Goal: Task Accomplishment & Management: Use online tool/utility

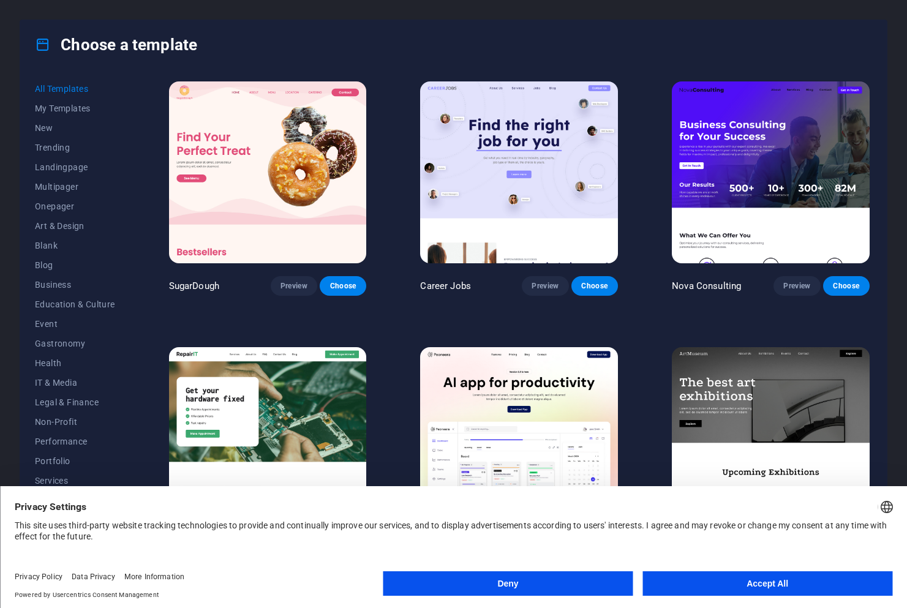
click at [770, 585] on button "Accept All" at bounding box center [768, 584] width 250 height 25
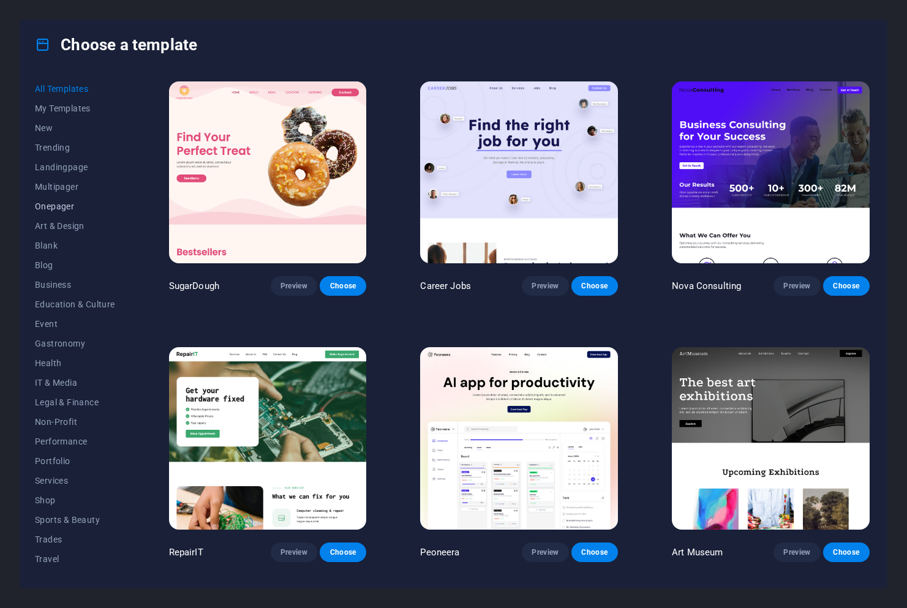
click at [55, 206] on span "Onepager" at bounding box center [75, 207] width 80 height 10
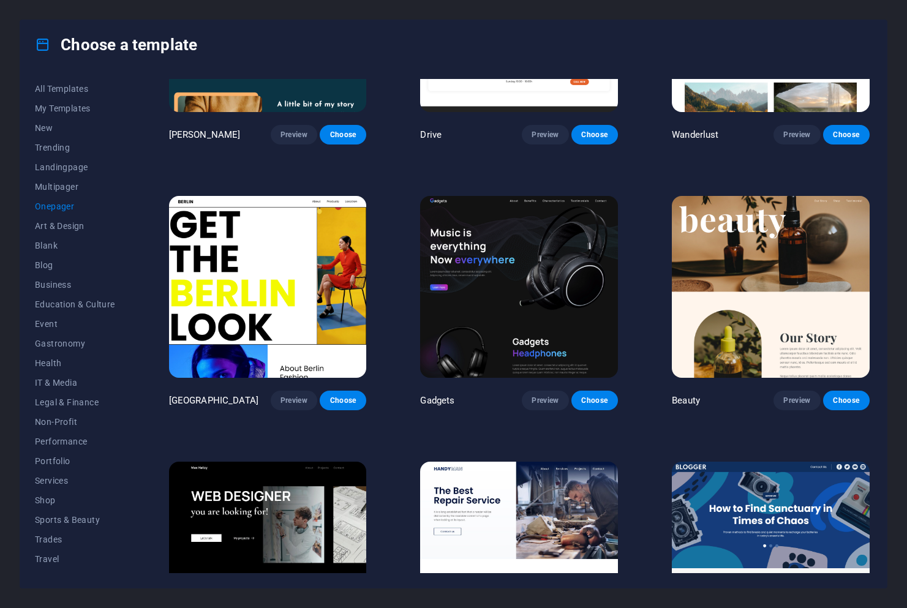
scroll to position [1200, 0]
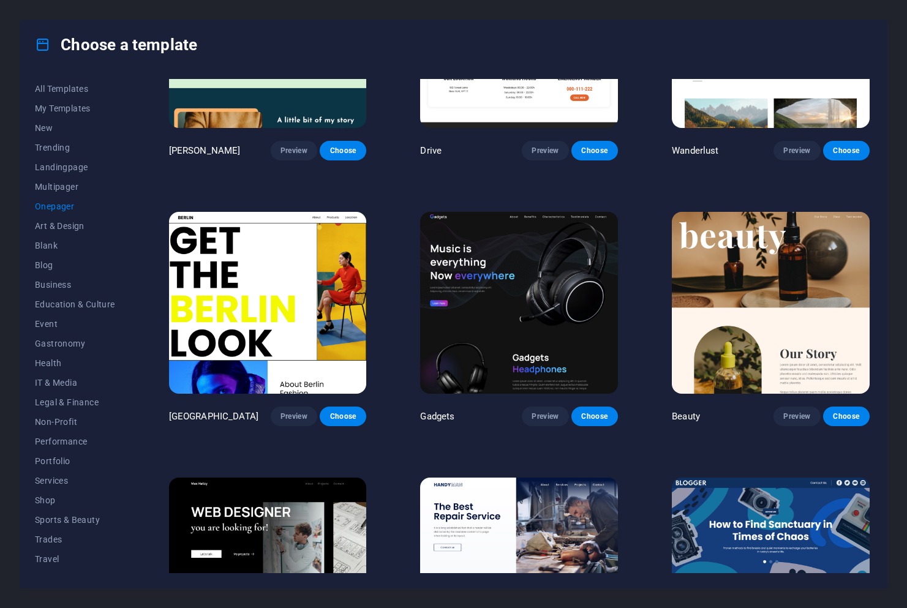
click at [751, 246] on img at bounding box center [771, 303] width 198 height 182
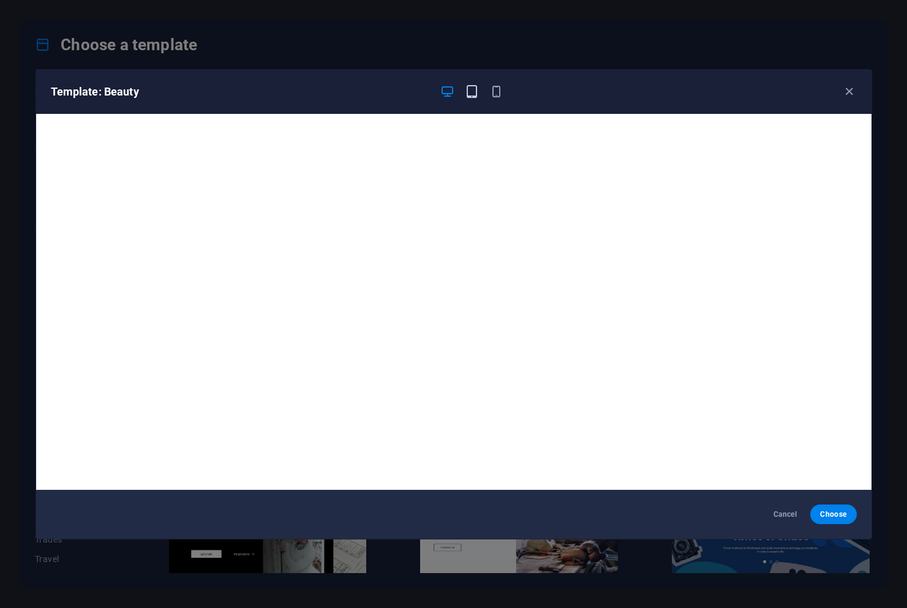
click at [475, 92] on icon "button" at bounding box center [472, 92] width 14 height 14
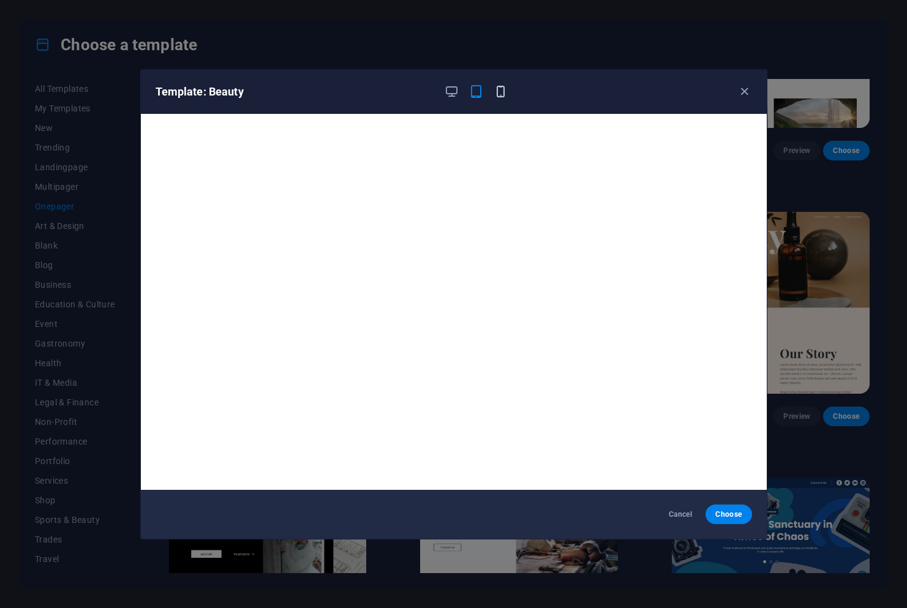
click at [501, 92] on icon "button" at bounding box center [501, 92] width 14 height 14
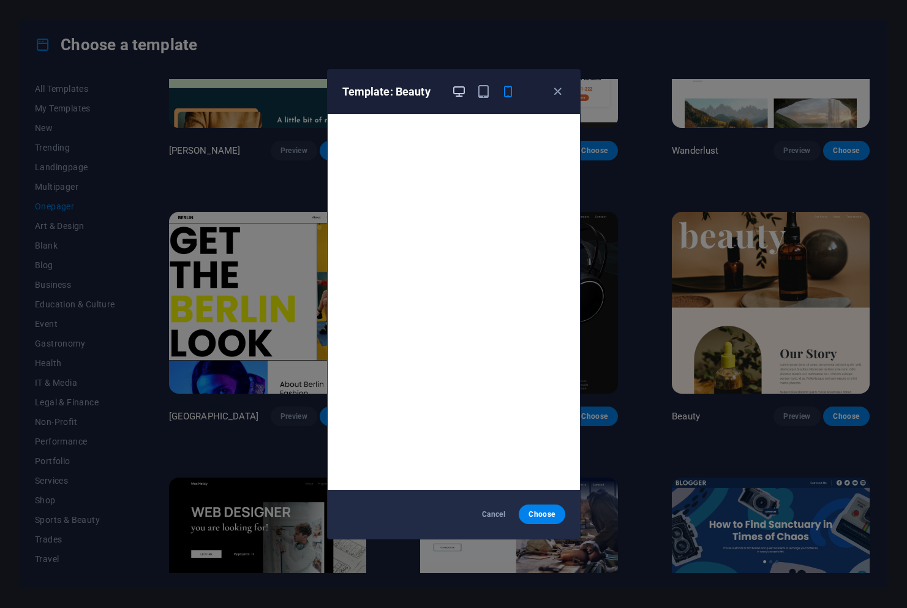
click at [456, 94] on icon "button" at bounding box center [459, 92] width 14 height 14
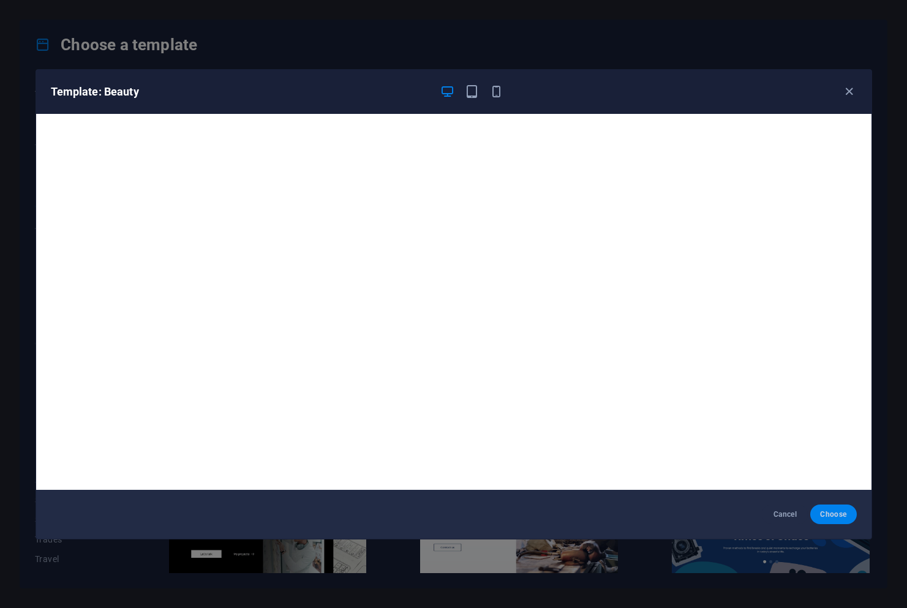
click at [825, 515] on span "Choose" at bounding box center [833, 515] width 26 height 10
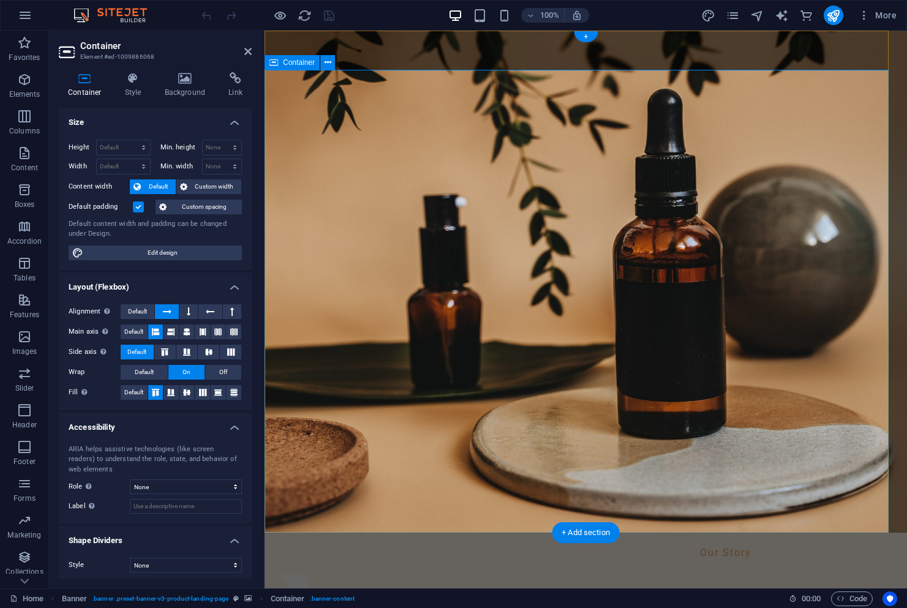
click at [184, 86] on h4 "Background" at bounding box center [188, 85] width 64 height 26
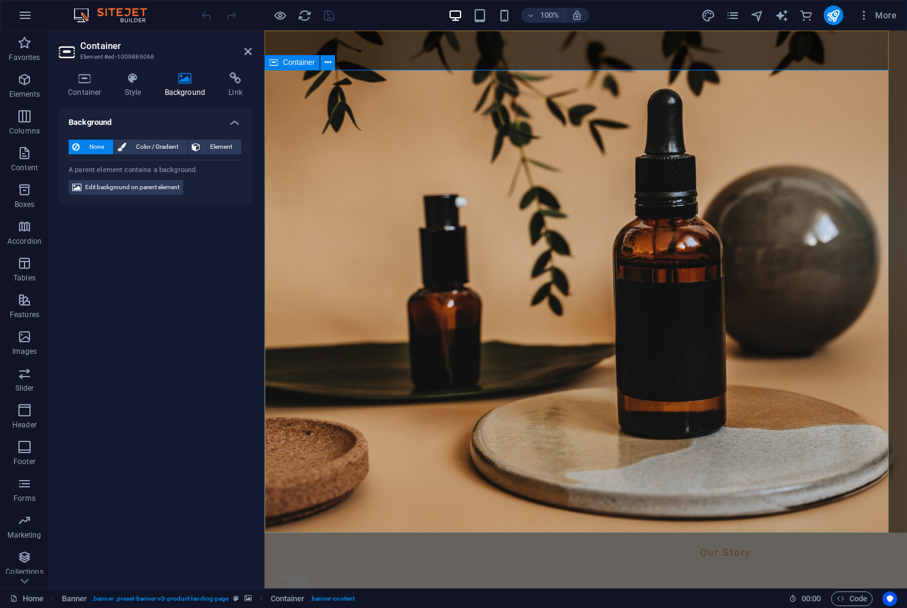
click at [274, 61] on icon at bounding box center [274, 62] width 9 height 15
click at [327, 61] on icon at bounding box center [328, 62] width 7 height 13
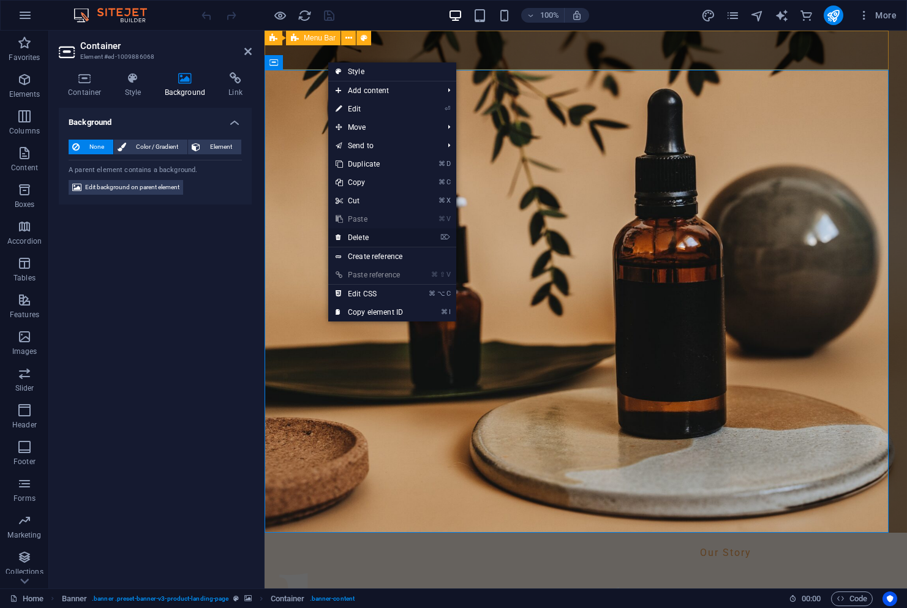
click at [363, 236] on link "⌦ Delete" at bounding box center [369, 238] width 82 height 18
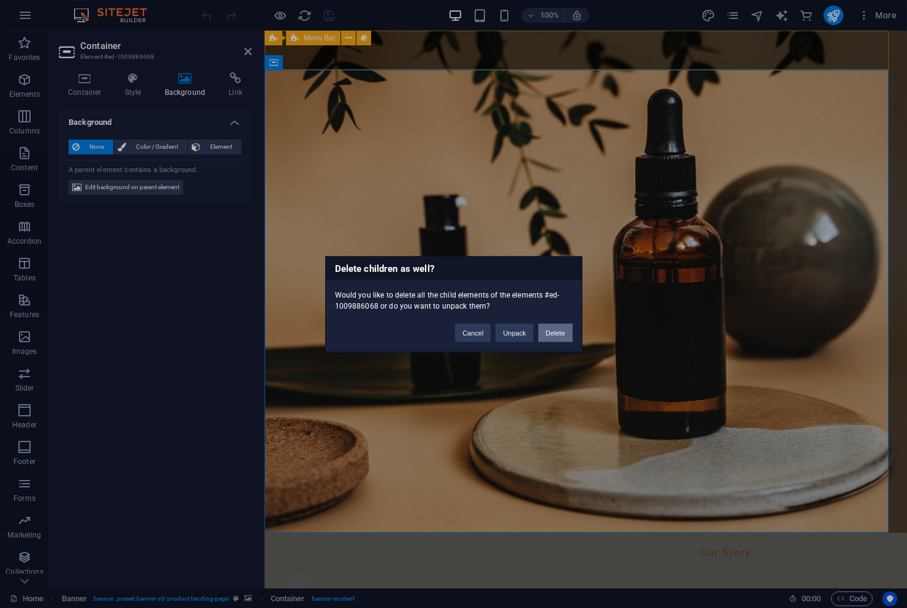
click at [553, 336] on button "Delete" at bounding box center [556, 333] width 34 height 18
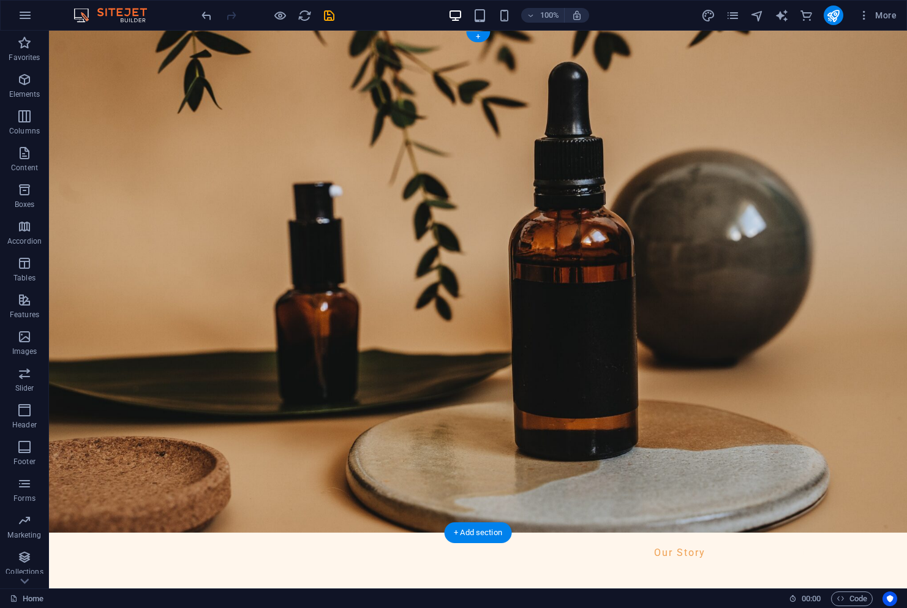
click at [537, 355] on figure at bounding box center [478, 282] width 858 height 502
select select "vh"
select select "header"
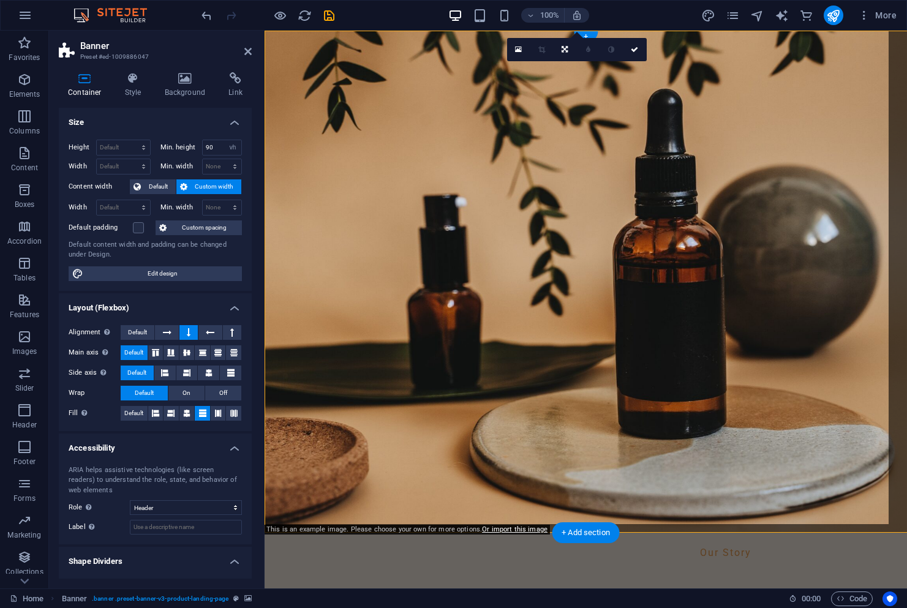
click at [537, 355] on figure at bounding box center [586, 282] width 643 height 502
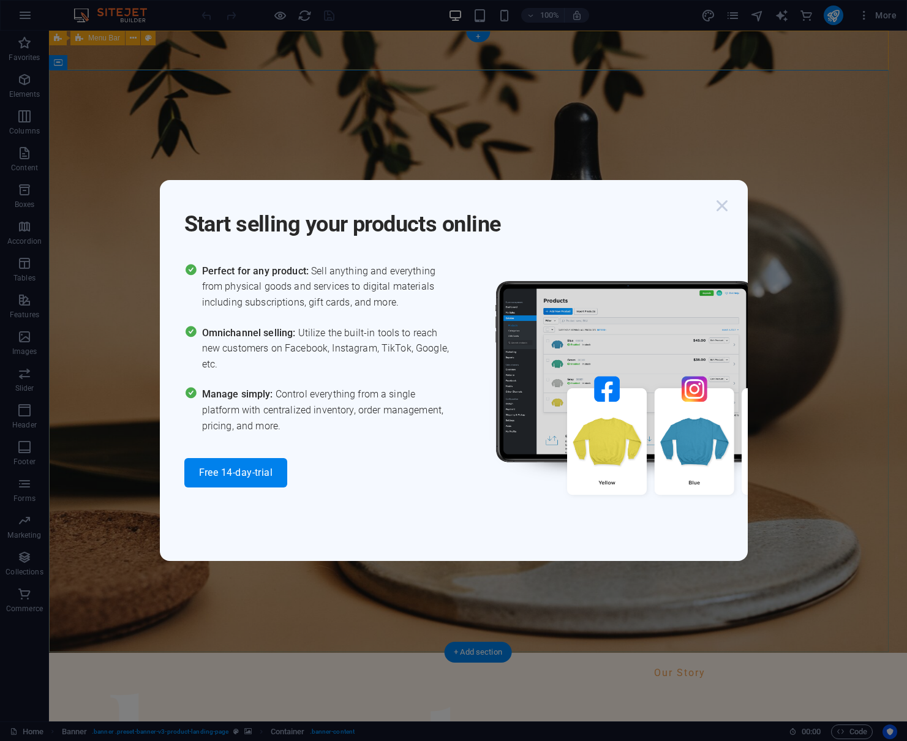
click at [718, 207] on icon "button" at bounding box center [722, 206] width 22 height 22
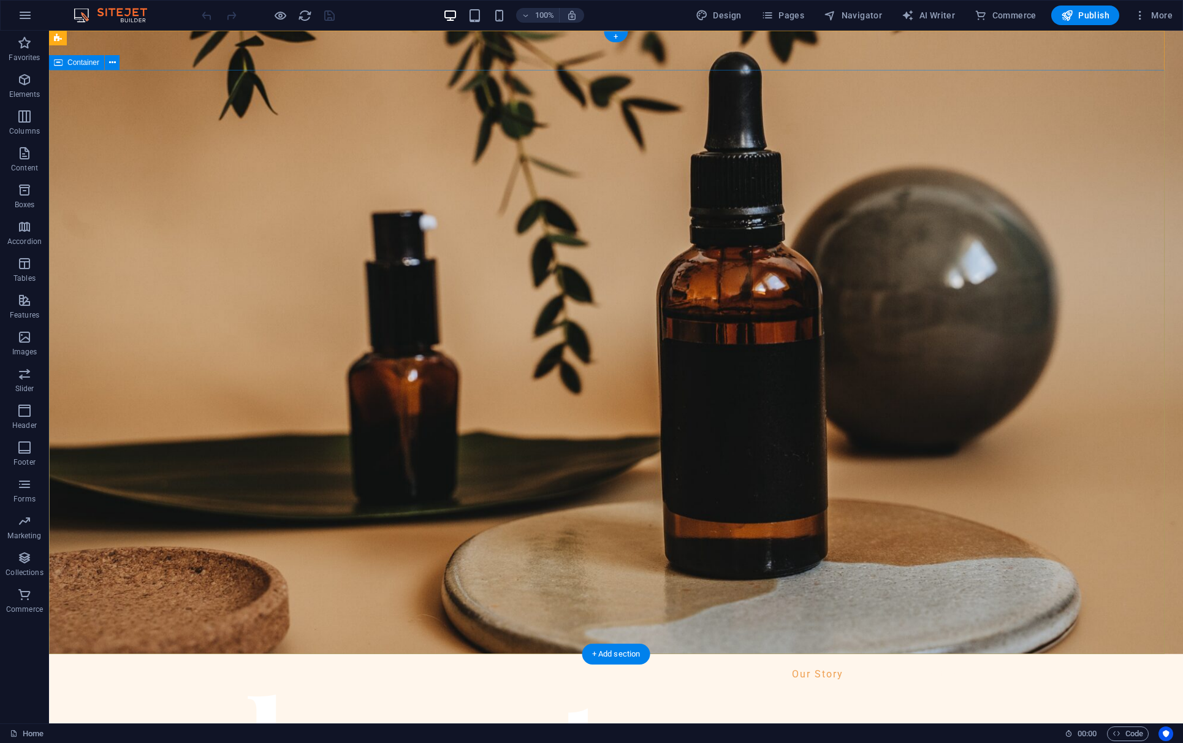
click at [604, 608] on div "+ Add section" at bounding box center [616, 653] width 68 height 21
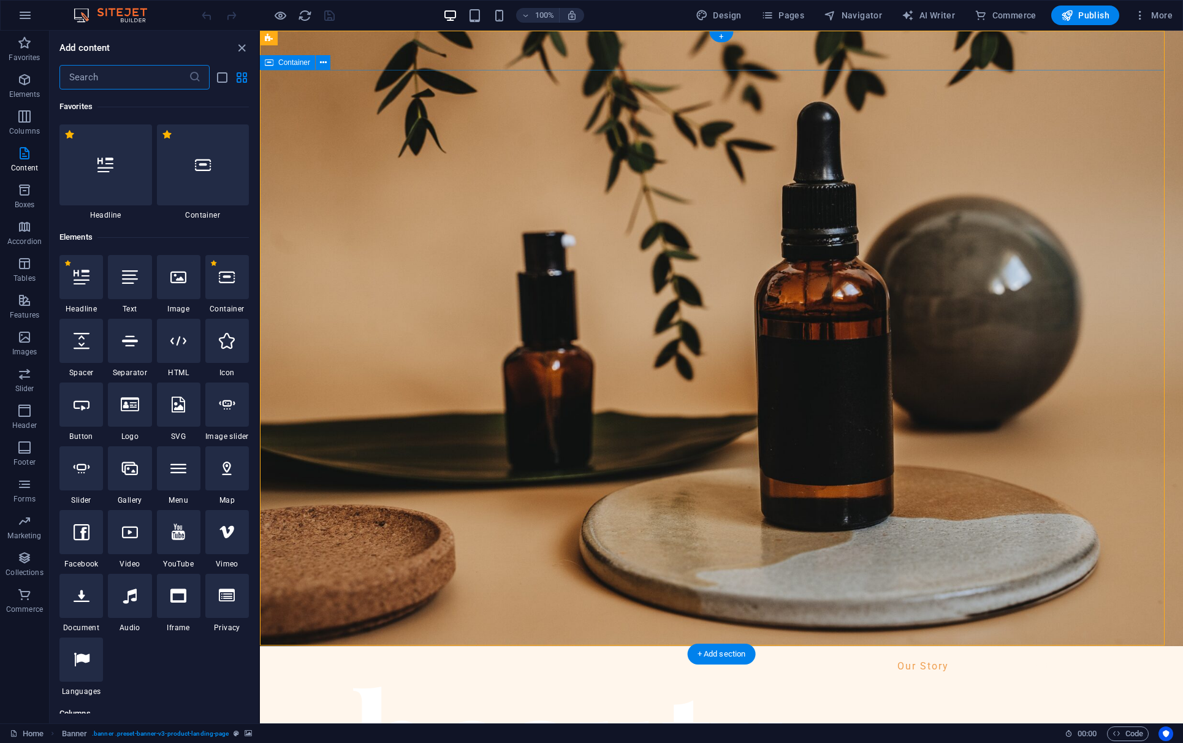
scroll to position [2144, 0]
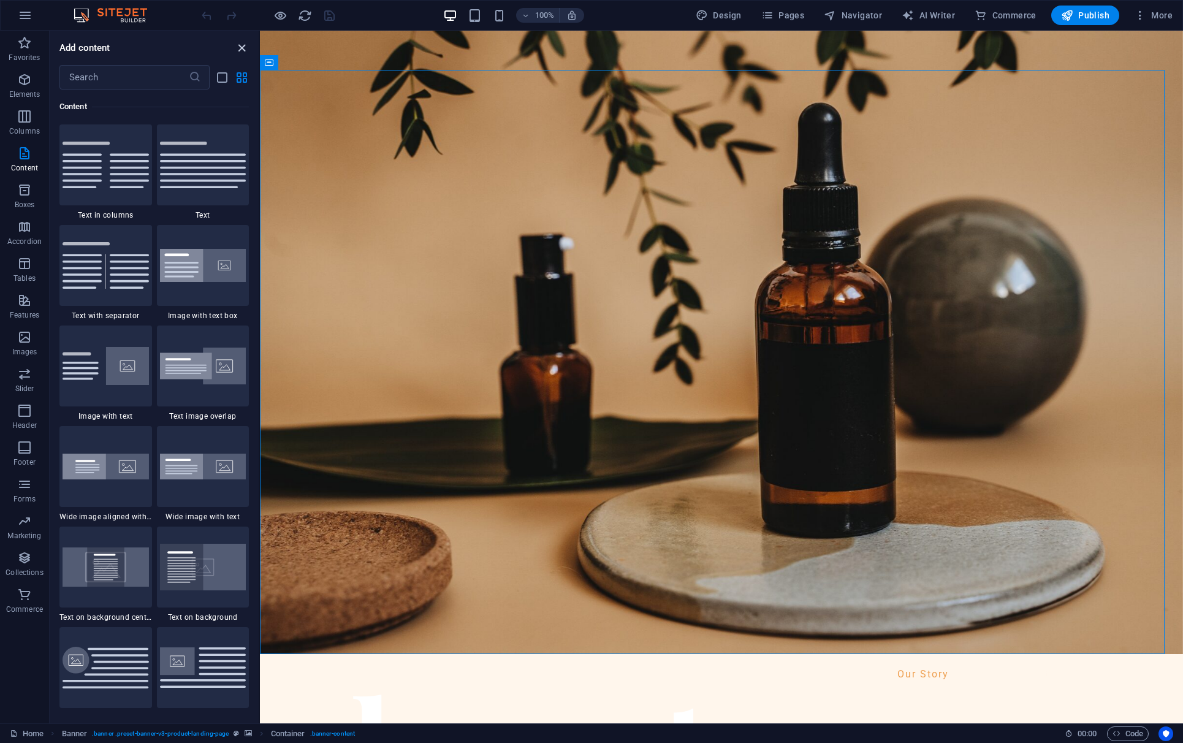
click at [244, 48] on icon "close panel" at bounding box center [242, 48] width 14 height 14
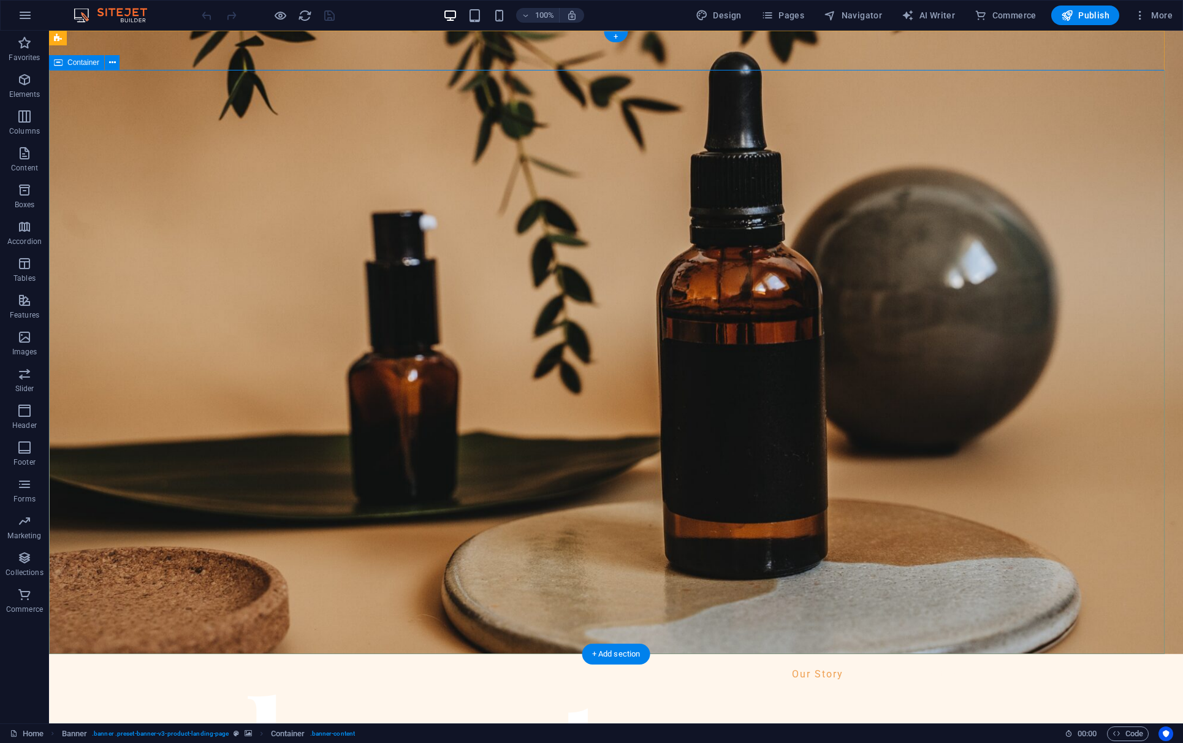
click at [18, 81] on icon "button" at bounding box center [24, 79] width 15 height 15
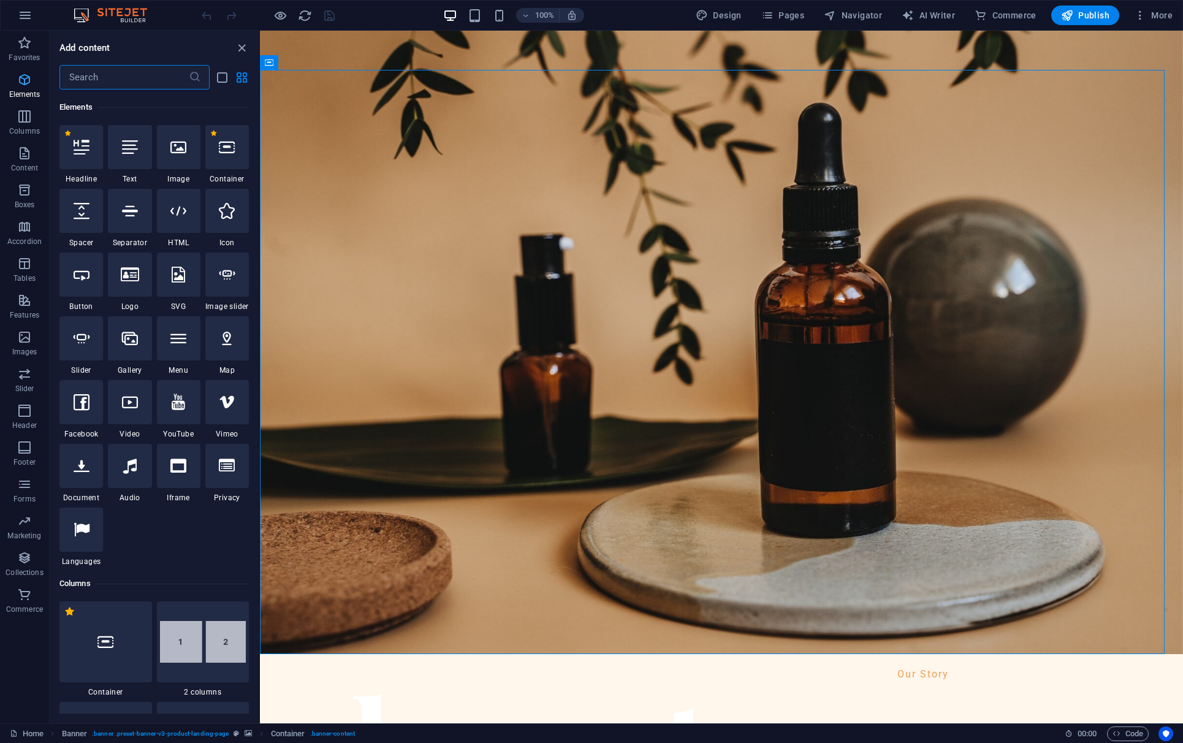
scroll to position [131, 0]
click at [182, 145] on icon at bounding box center [178, 146] width 16 height 16
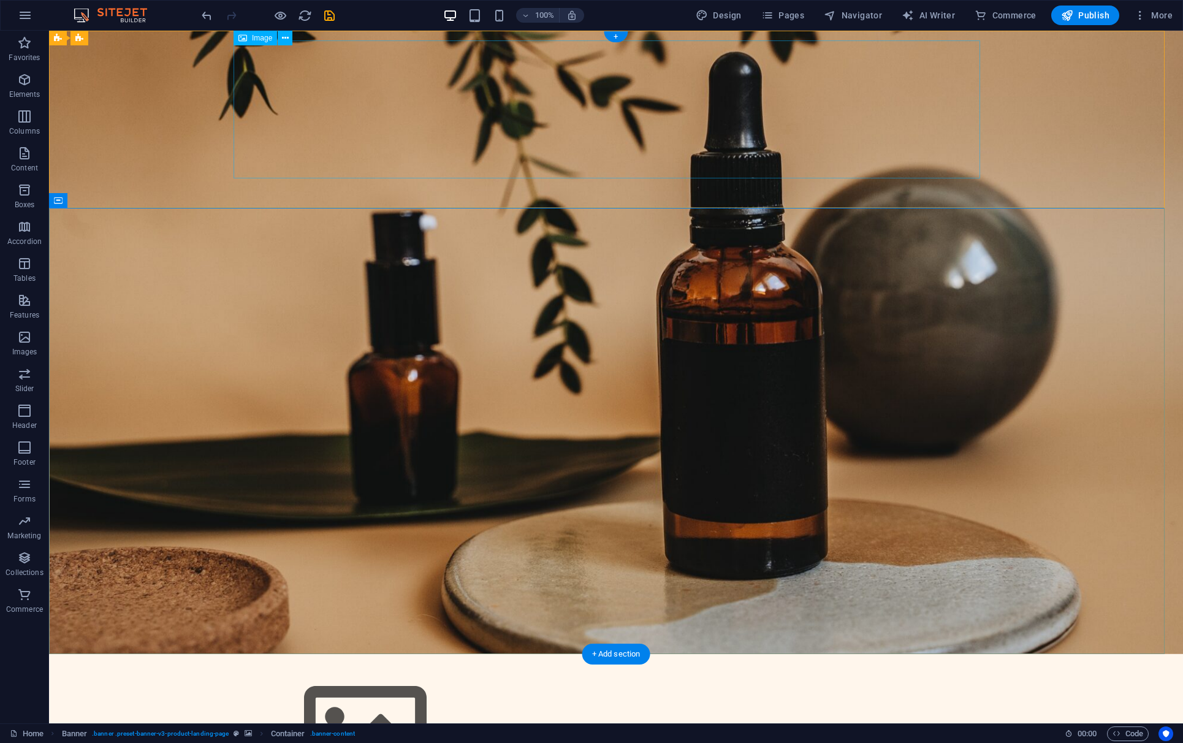
click at [382, 608] on figure at bounding box center [616, 733] width 746 height 138
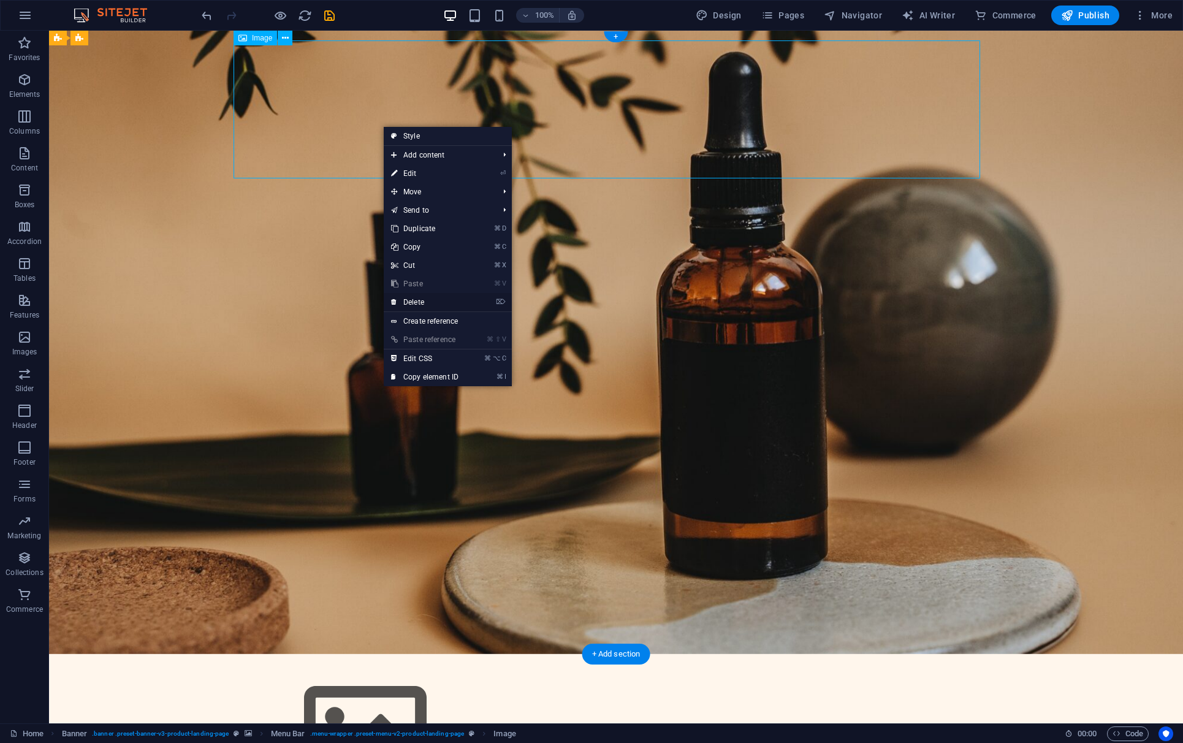
click at [411, 303] on link "⌦ Delete" at bounding box center [425, 302] width 82 height 18
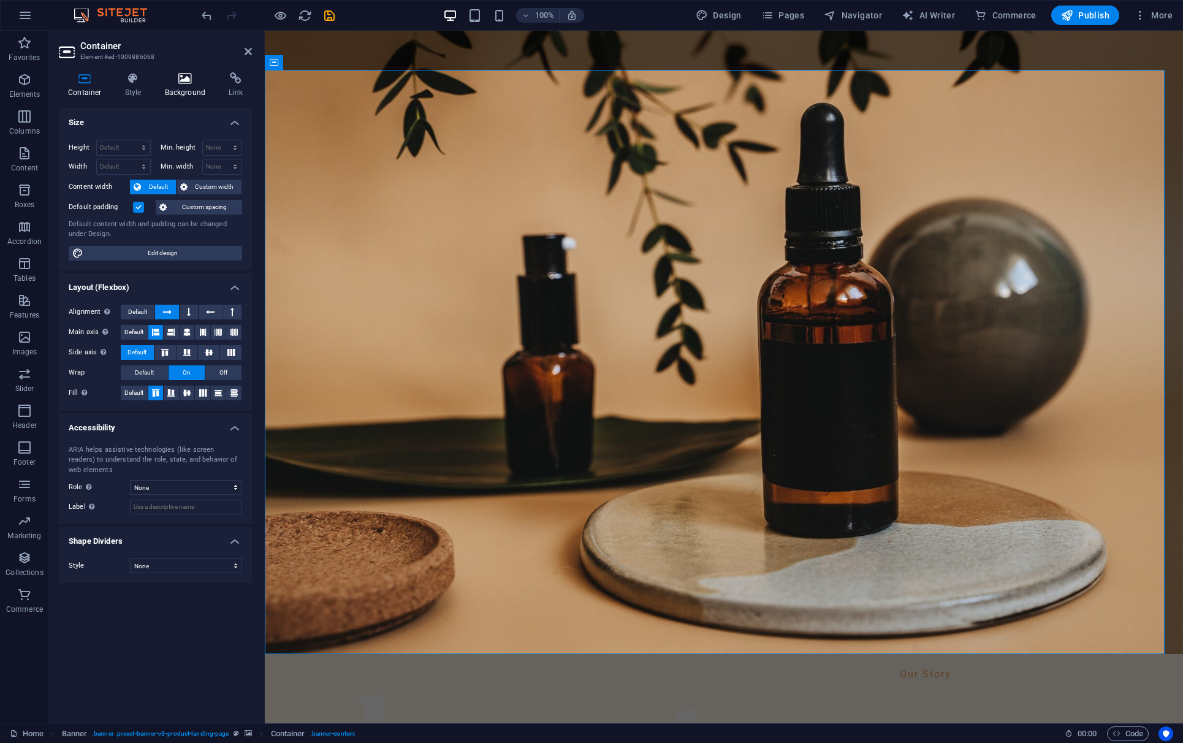
click at [183, 82] on icon at bounding box center [185, 78] width 59 height 12
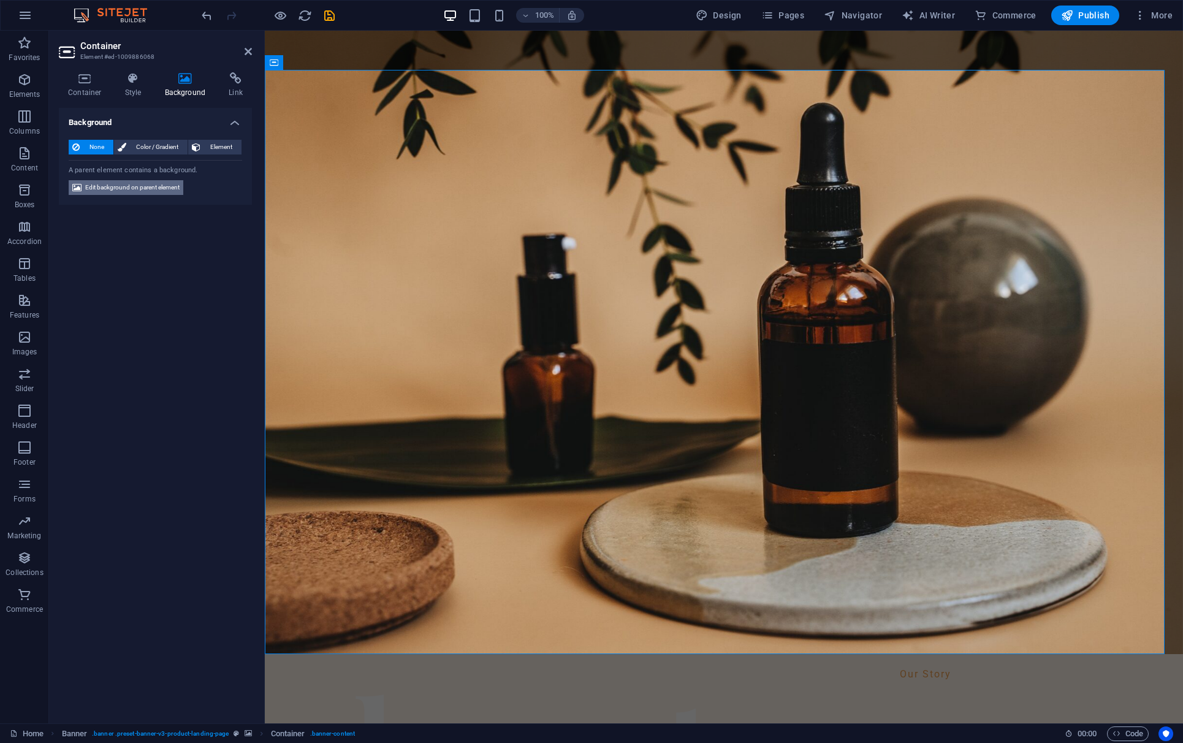
click at [152, 186] on span "Edit background on parent element" at bounding box center [132, 187] width 94 height 15
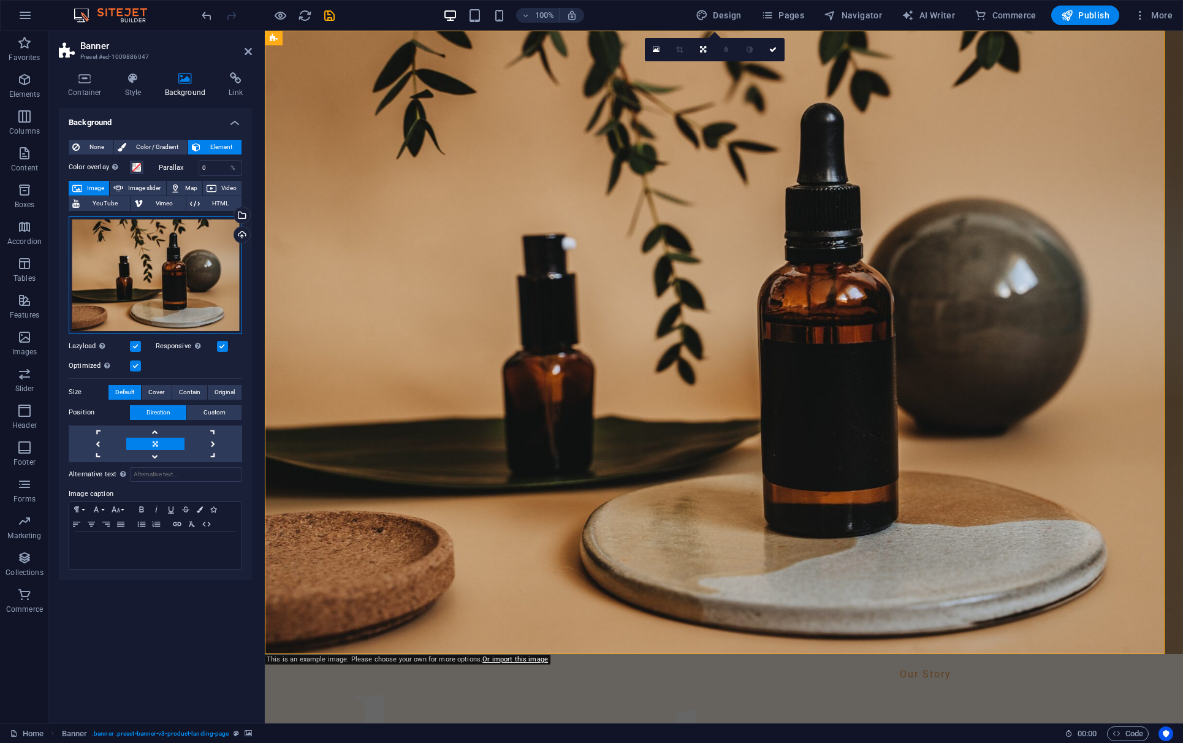
click at [154, 269] on div "Drag files here, click to choose files or select files from Files or our free s…" at bounding box center [155, 275] width 173 height 118
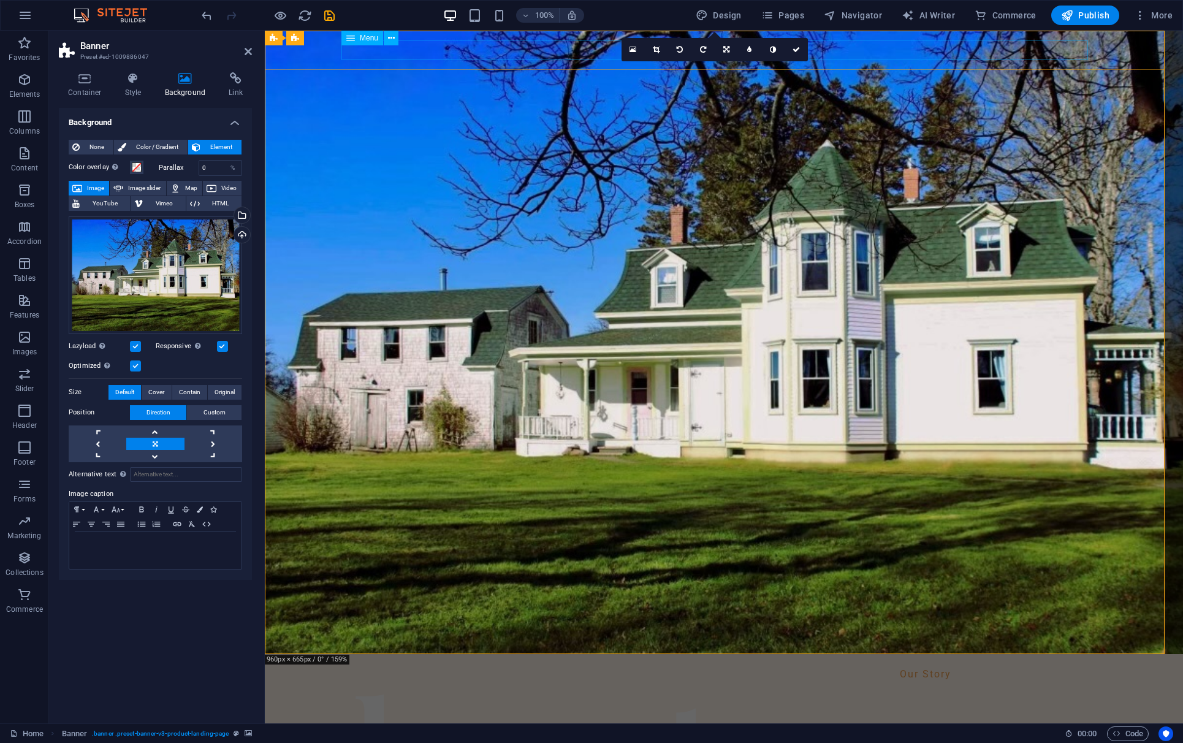
click at [905, 608] on nav "Our Story Shop Testimonial" at bounding box center [723, 674] width 746 height 20
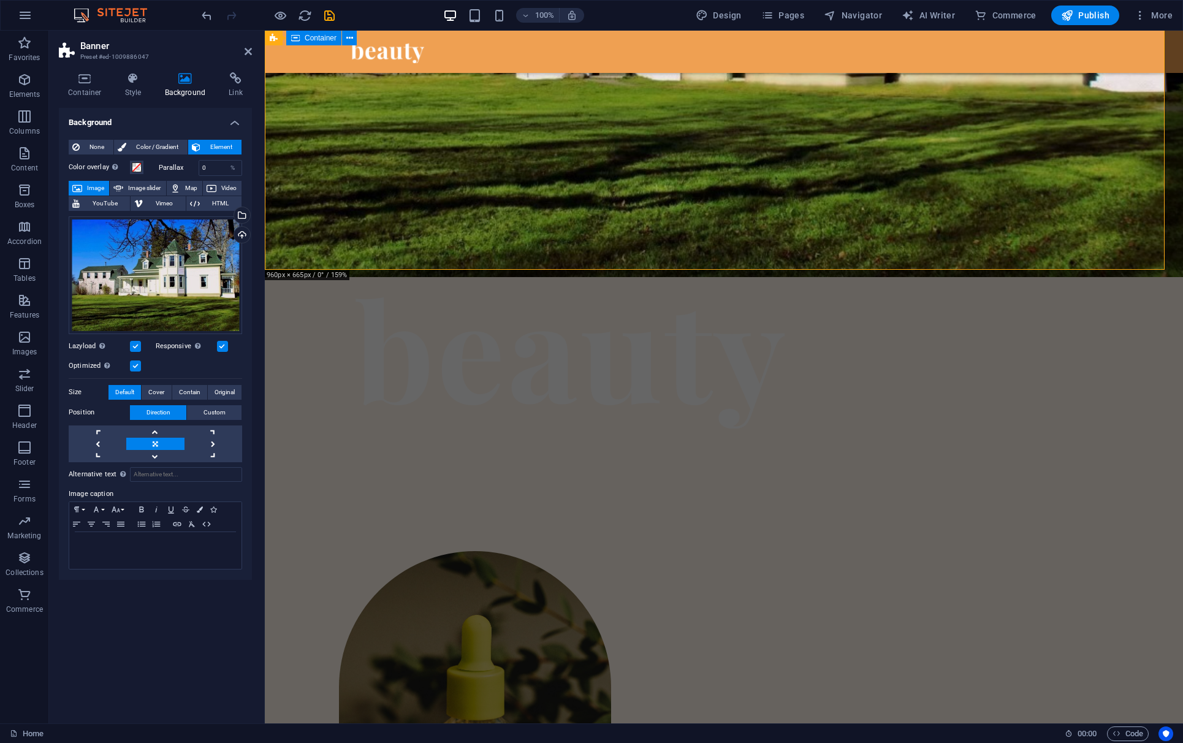
scroll to position [384, 0]
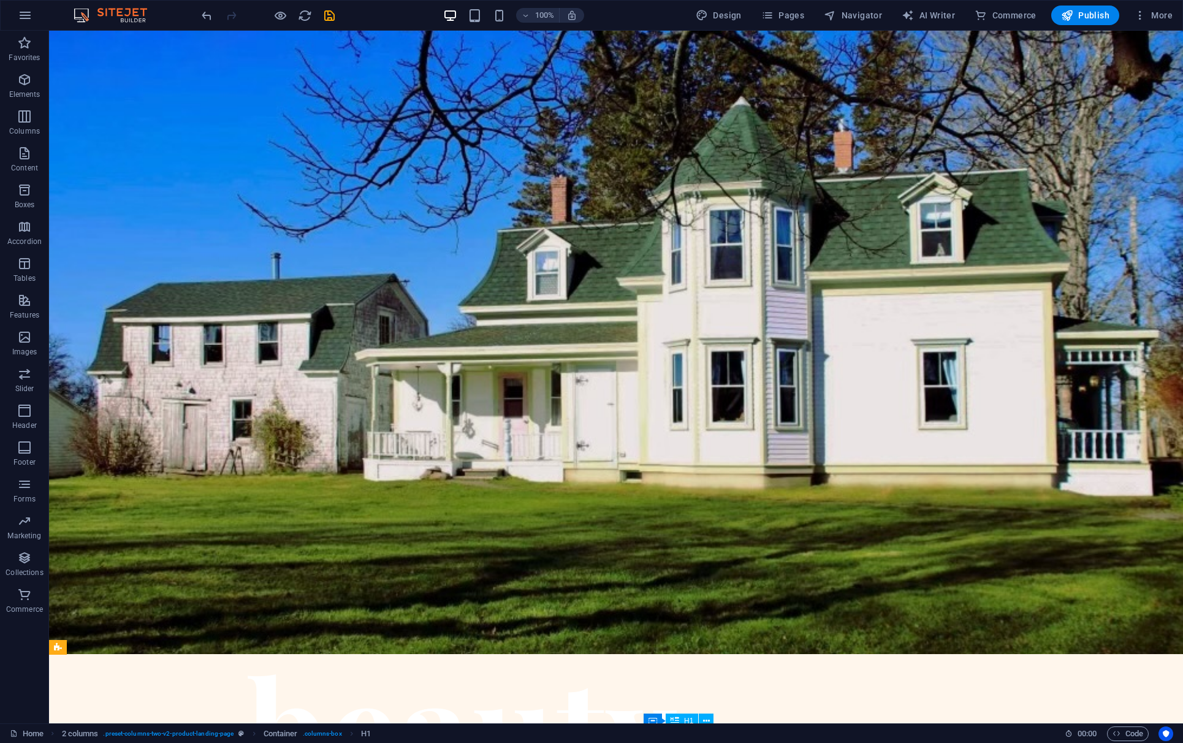
scroll to position [0, 0]
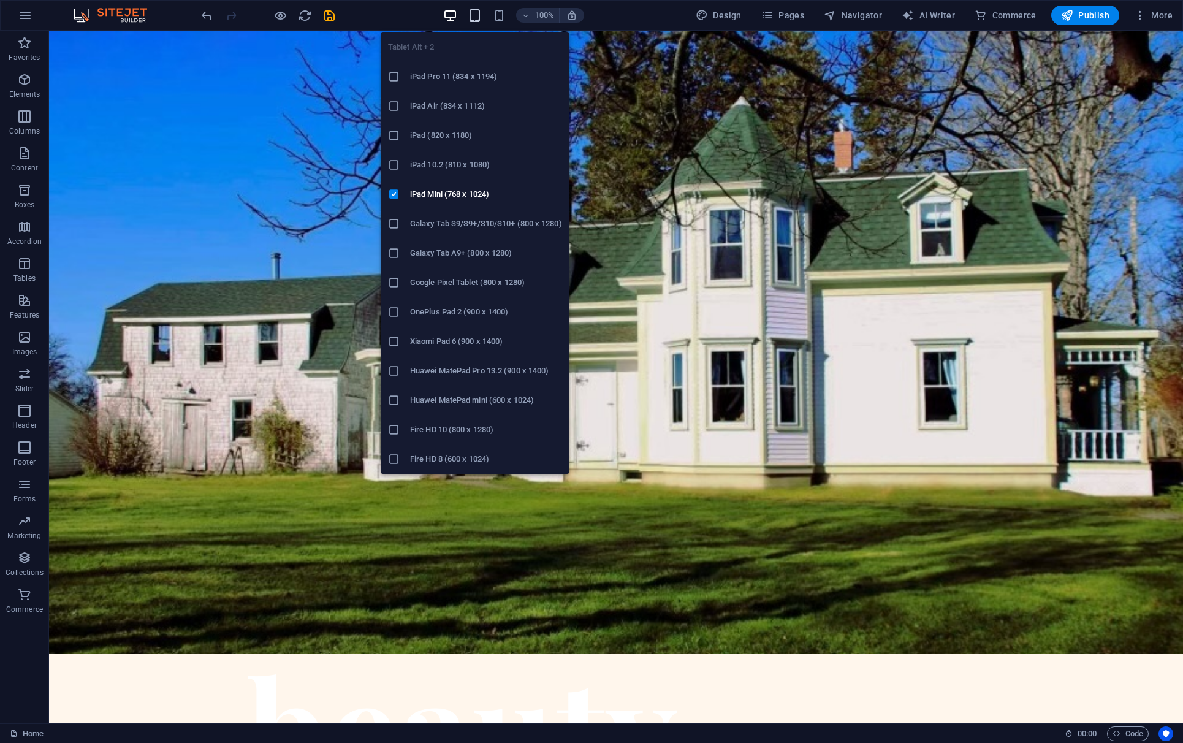
click at [479, 19] on icon "button" at bounding box center [474, 16] width 14 height 14
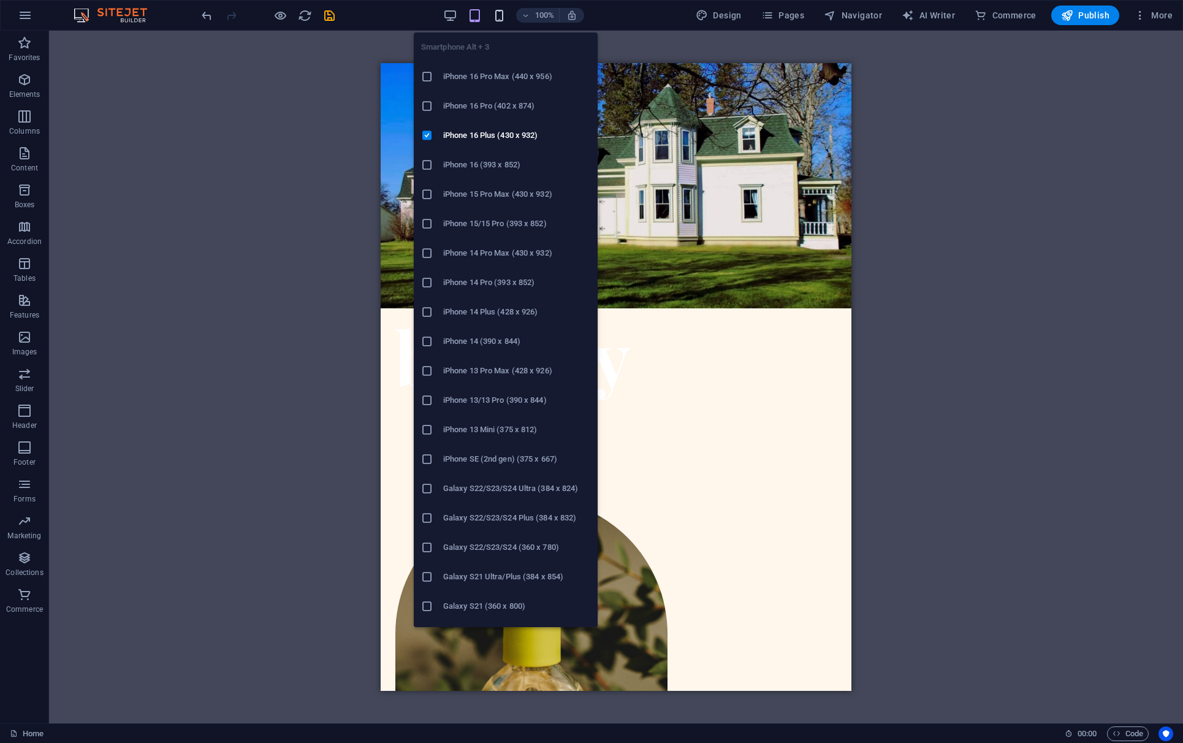
click at [501, 15] on icon "button" at bounding box center [499, 16] width 14 height 14
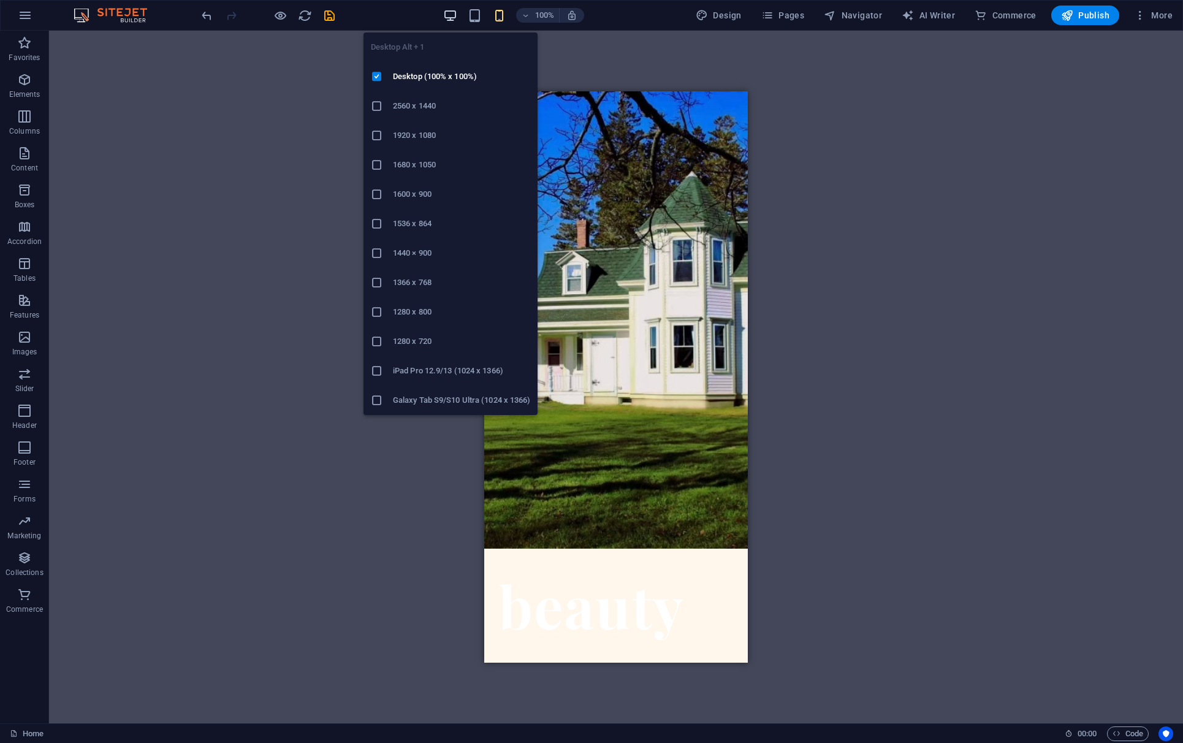
click at [456, 21] on icon "button" at bounding box center [450, 16] width 14 height 14
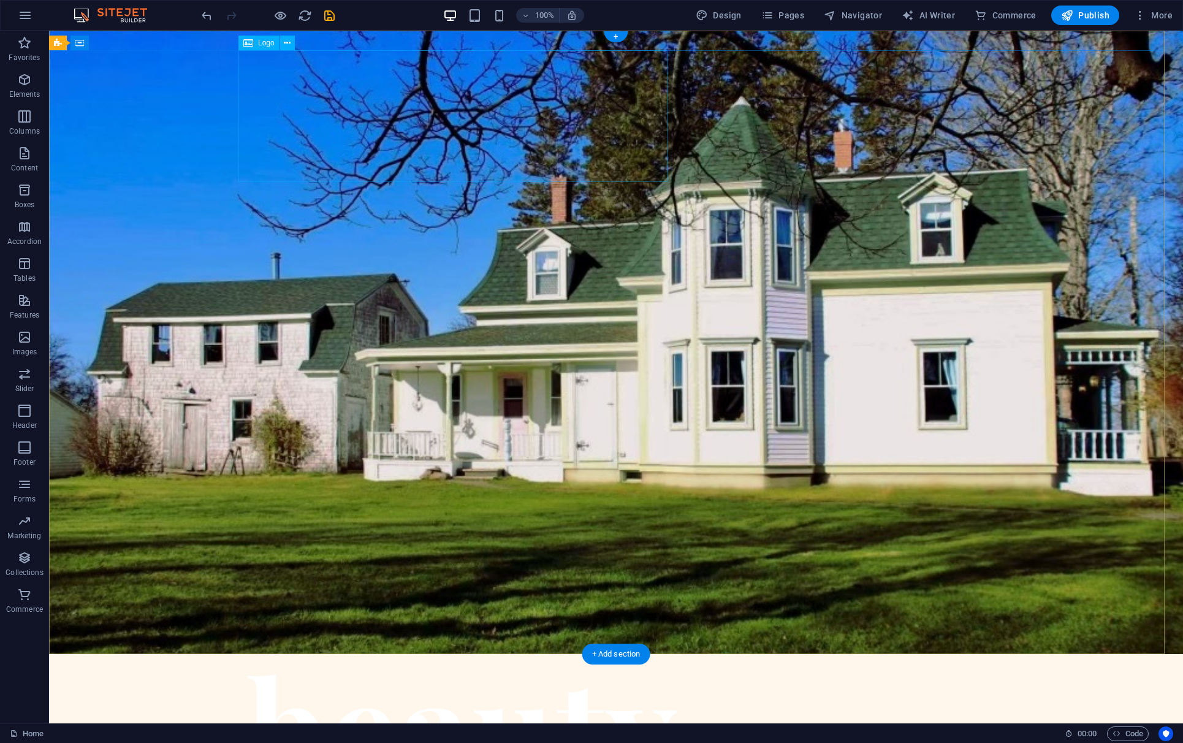
click at [352, 608] on div at bounding box center [616, 739] width 736 height 132
click at [365, 608] on div at bounding box center [616, 739] width 736 height 132
select select "px"
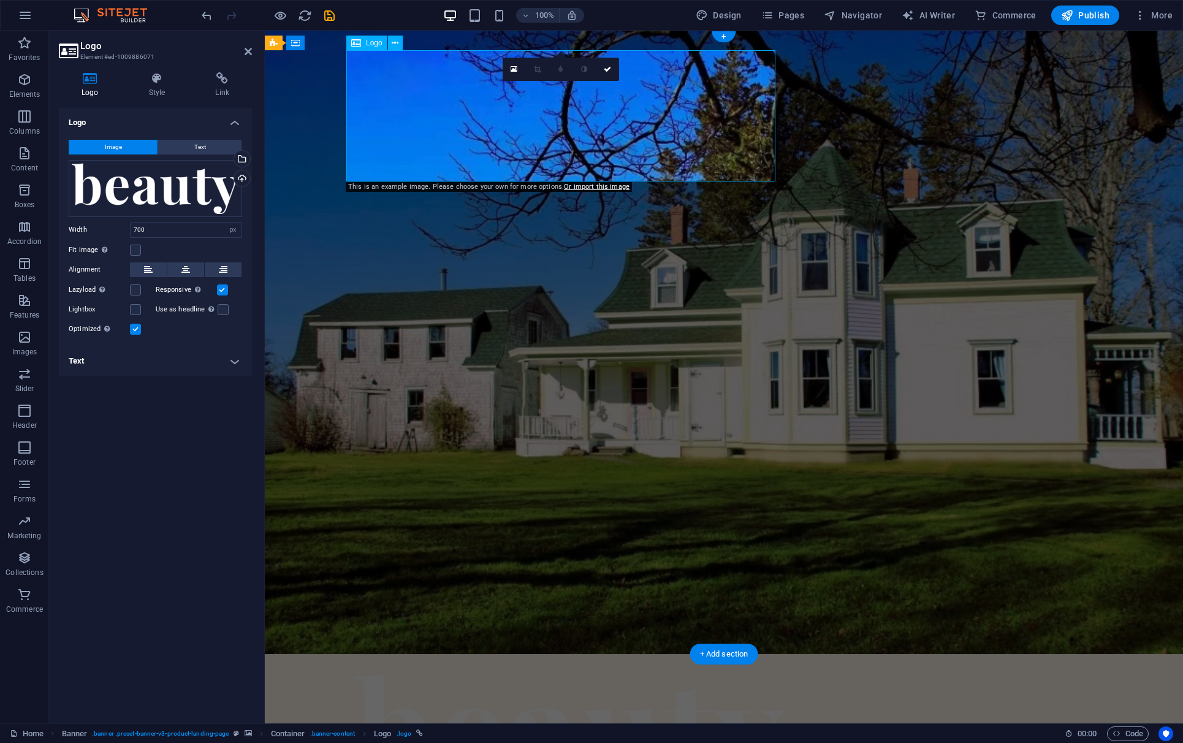
click at [406, 608] on div at bounding box center [723, 738] width 736 height 131
click at [185, 146] on button "Text" at bounding box center [199, 147] width 83 height 15
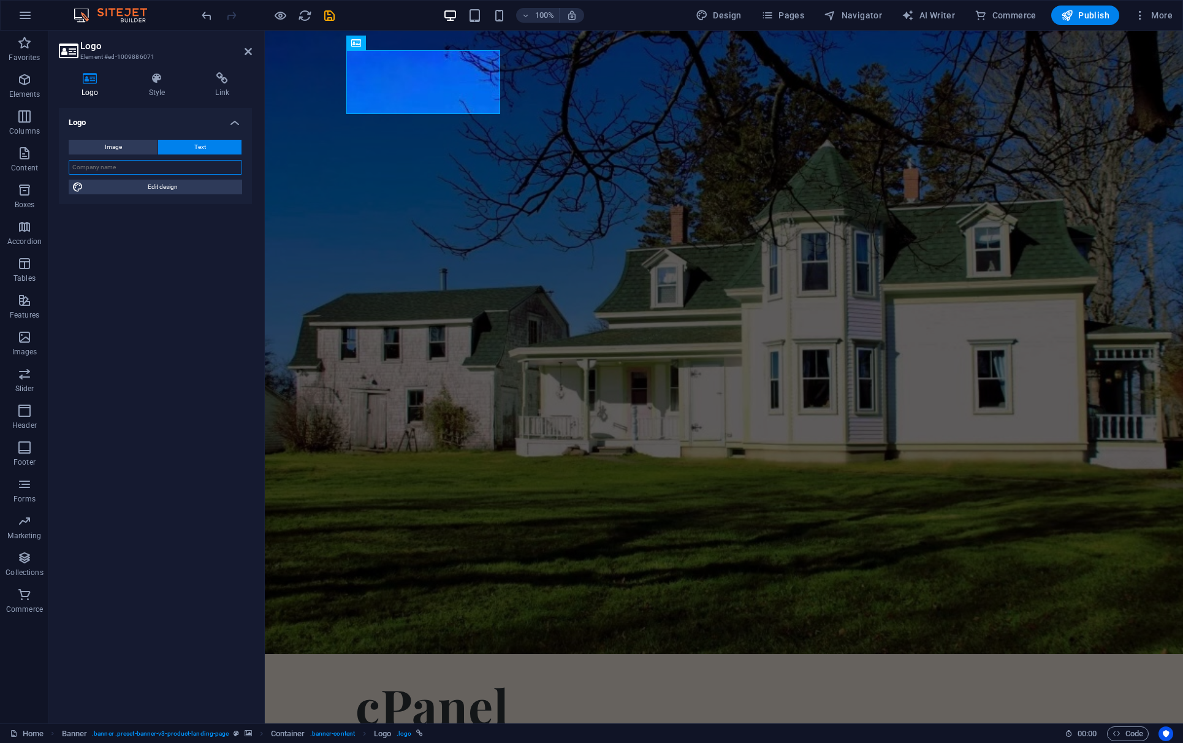
click at [175, 163] on input "text" at bounding box center [155, 167] width 173 height 15
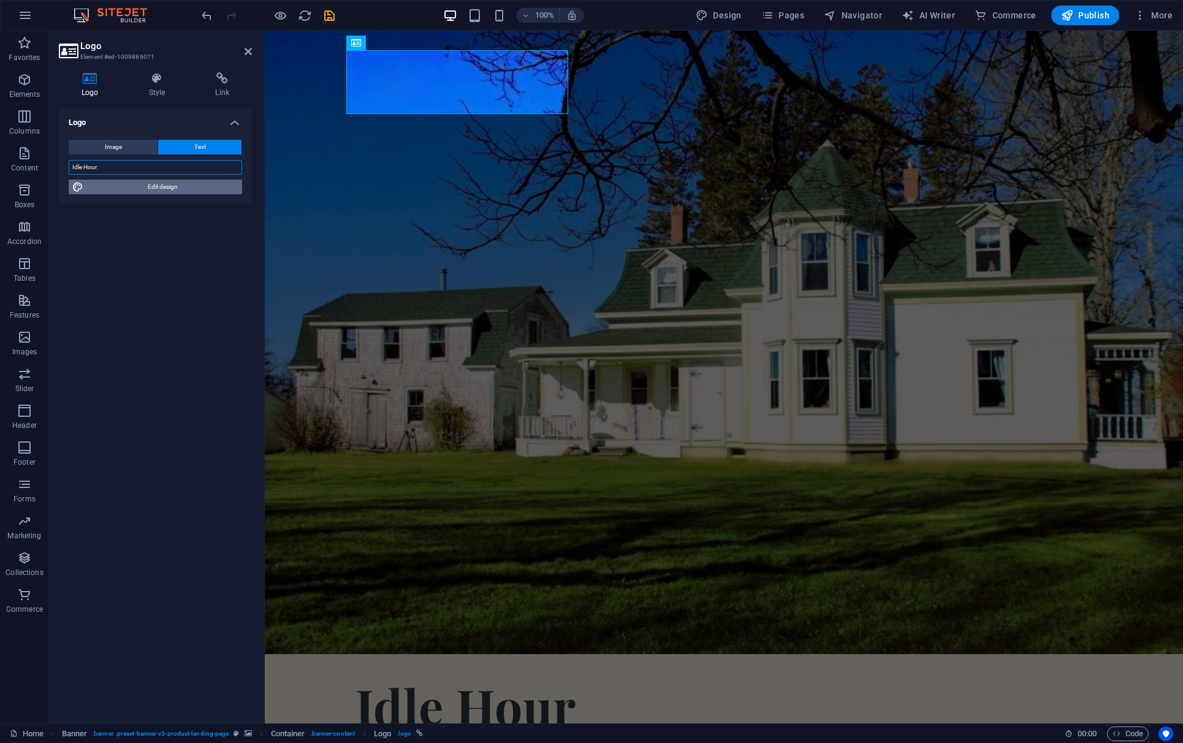
type input "Idle Hour"
click at [173, 186] on span "Edit design" at bounding box center [162, 187] width 151 height 15
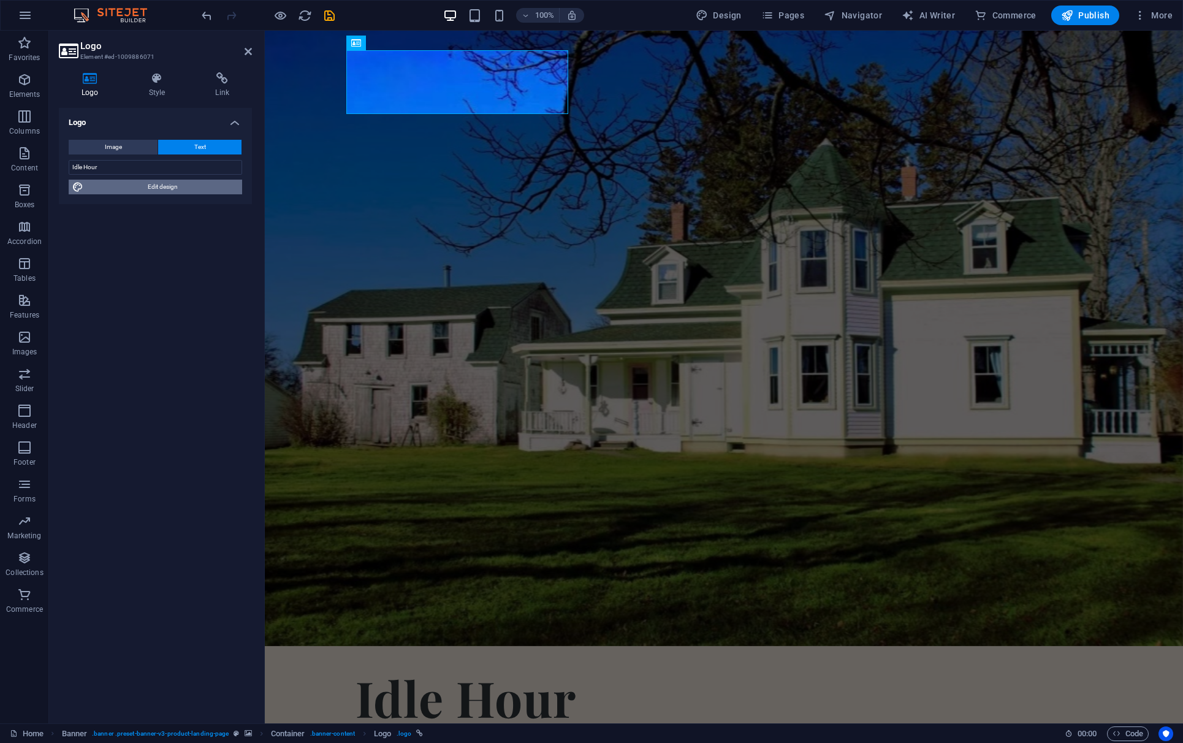
select select "px"
select select "700"
select select "px"
select select "rem"
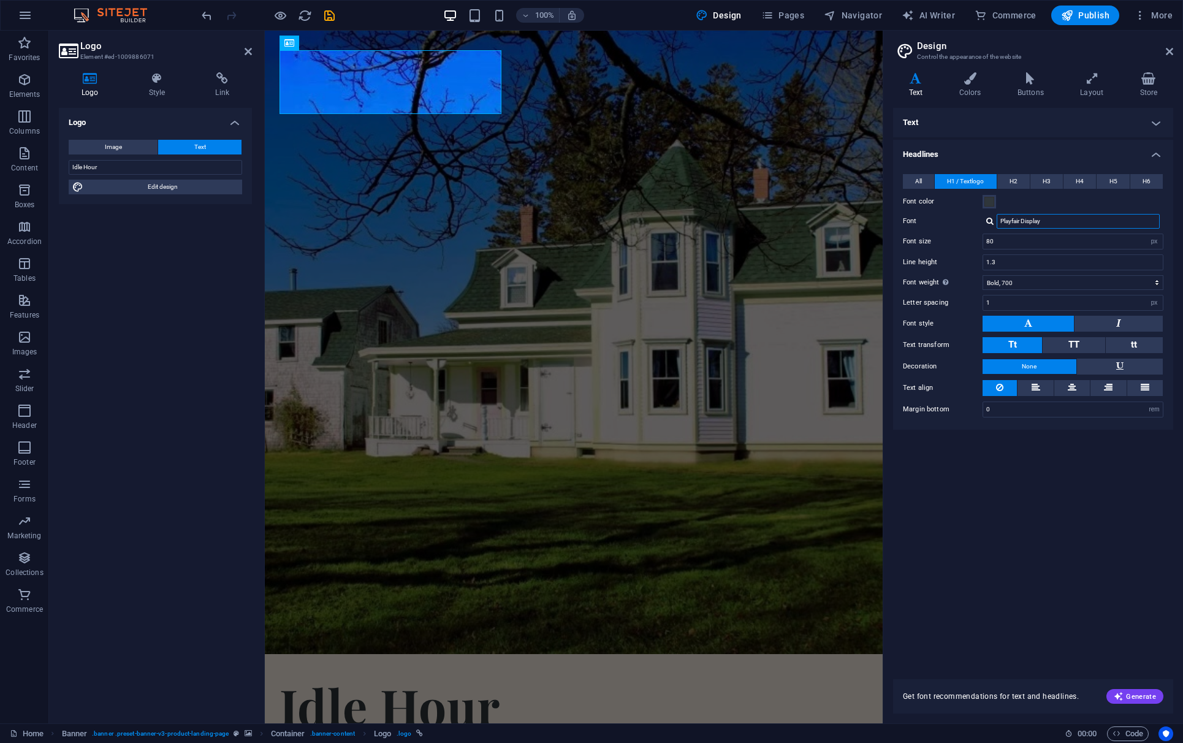
click at [907, 218] on input "Playfair Display" at bounding box center [1077, 221] width 163 height 15
click at [907, 221] on div at bounding box center [989, 221] width 7 height 8
click at [907, 265] on div "Manage fonts →" at bounding box center [1080, 269] width 162 height 15
select select "popularity"
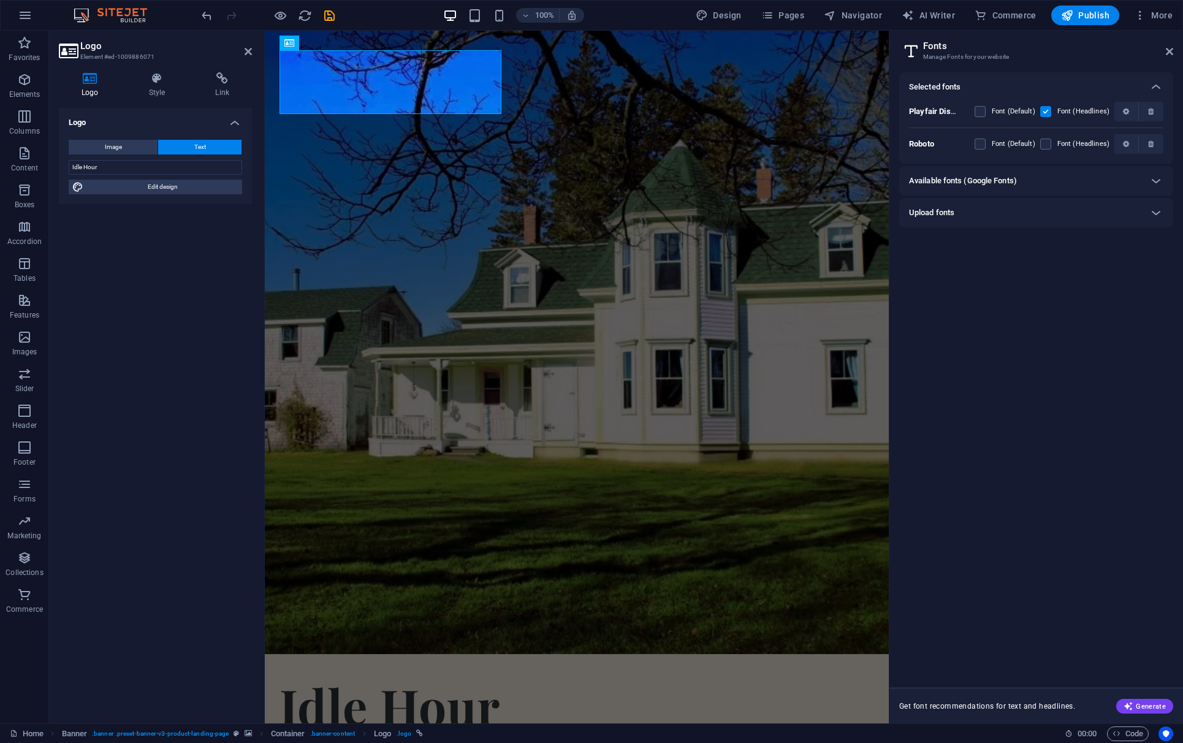
click at [907, 213] on div "Upload fonts" at bounding box center [1025, 212] width 232 height 15
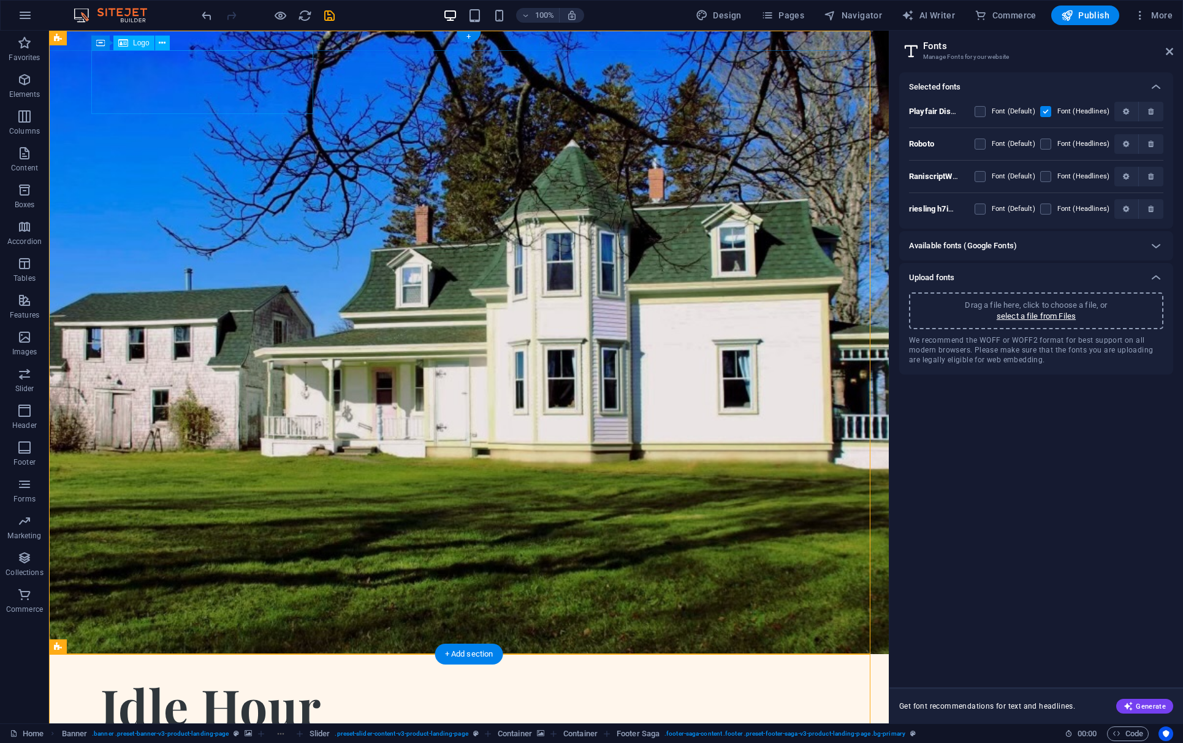
click at [153, 608] on div "Idle Hour" at bounding box center [468, 705] width 736 height 64
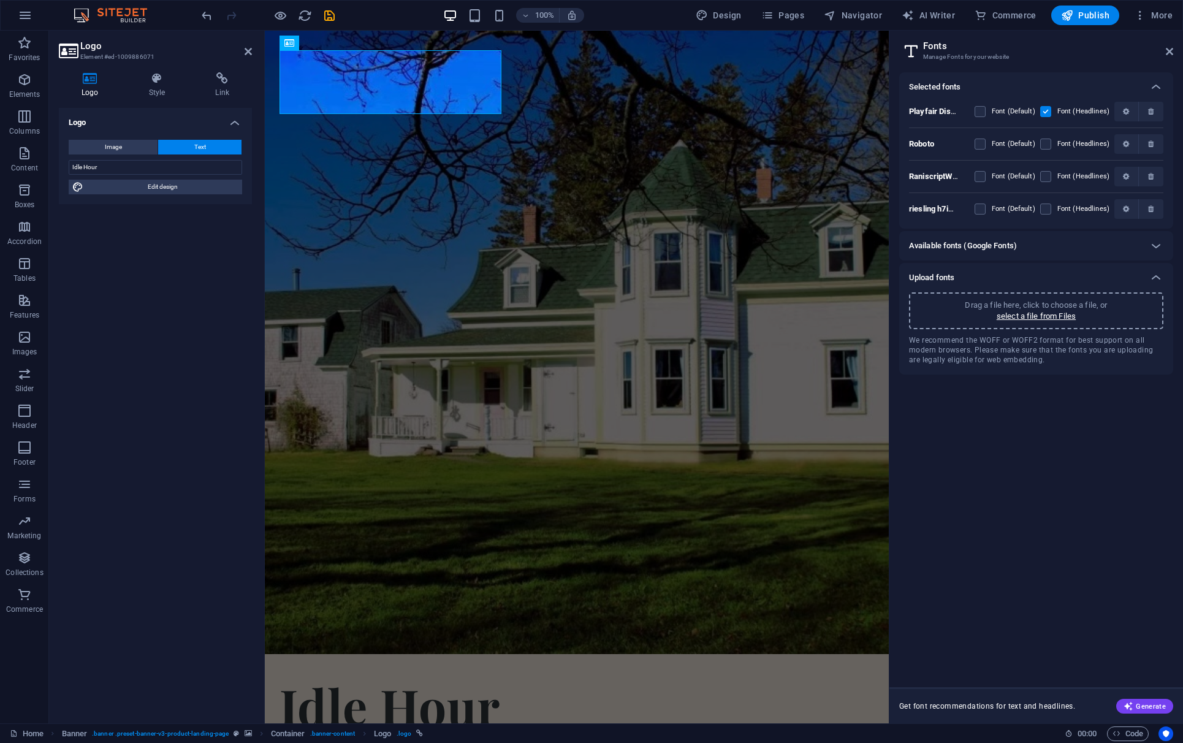
click at [907, 207] on b "riesling h7iNwUrvTDHXq_nfTgEaoQ" at bounding box center [972, 208] width 127 height 9
click at [907, 210] on label at bounding box center [979, 208] width 11 height 11
click at [0, 0] on h7iNwUrvTDHXq_nfTgEaoQ "checkbox" at bounding box center [0, 0] width 0 height 0
click at [907, 53] on icon at bounding box center [1168, 52] width 7 height 10
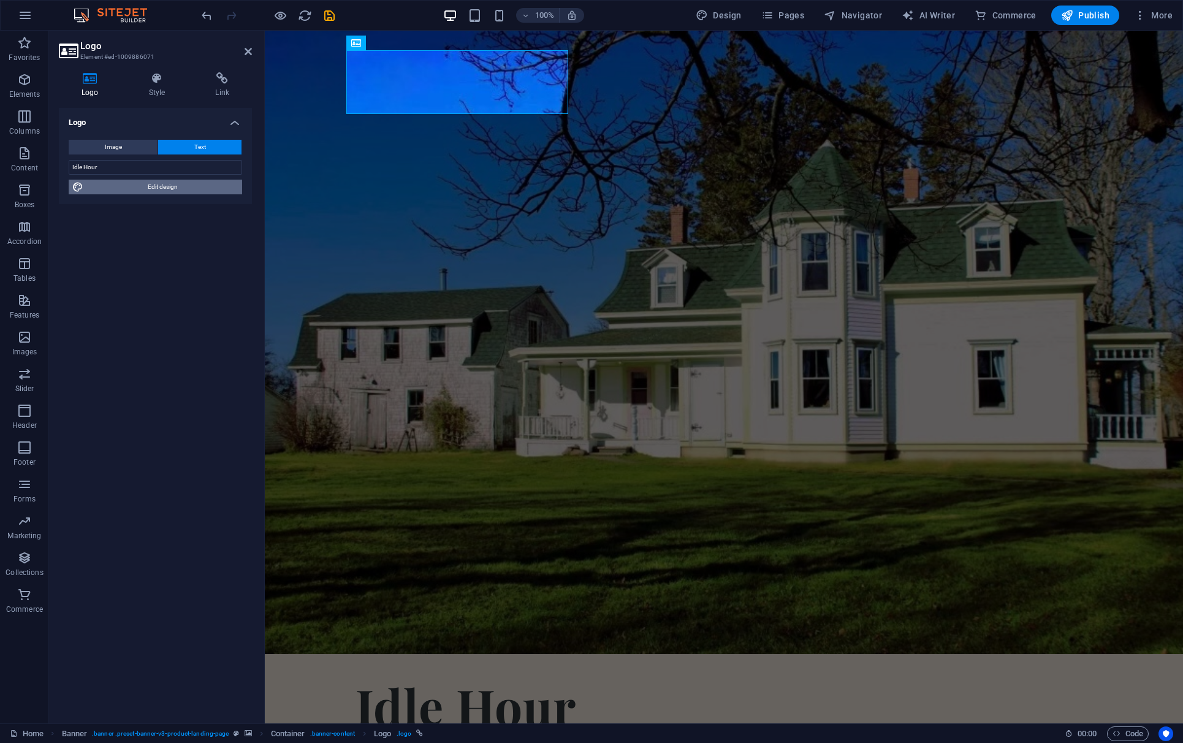
click at [172, 191] on span "Edit design" at bounding box center [162, 187] width 151 height 15
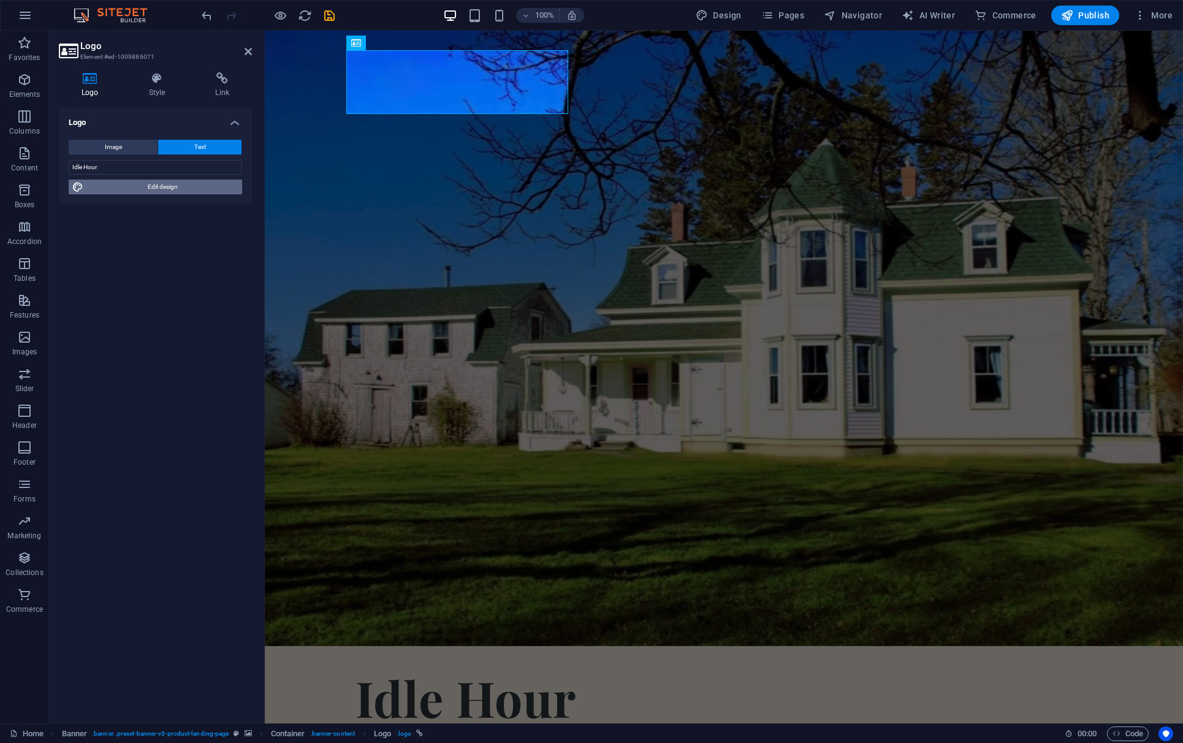
select select "px"
select select "400"
select select "px"
select select "700"
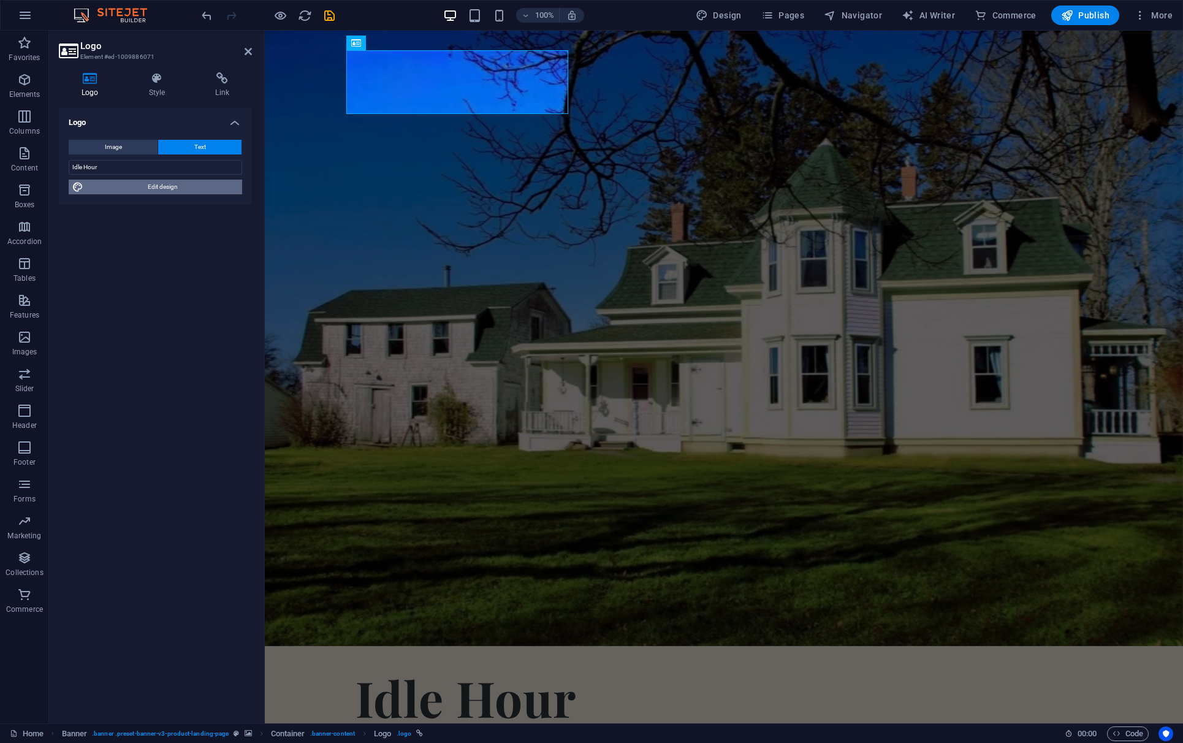
select select "px"
select select "rem"
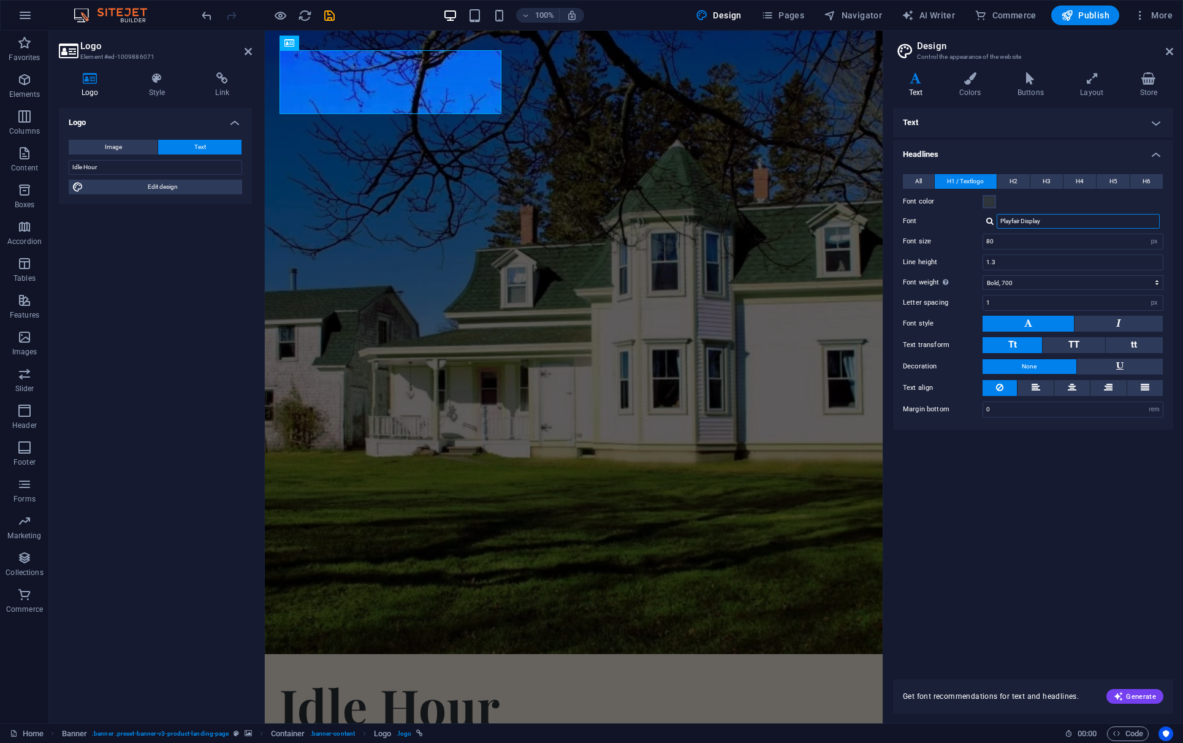
click at [907, 221] on input "Playfair Display" at bounding box center [1077, 221] width 163 height 15
click at [907, 221] on div at bounding box center [989, 221] width 7 height 8
click at [907, 266] on div "riesling h7iNwUrvTDHXq_nfTgEaoQ" at bounding box center [1080, 268] width 162 height 13
type input "riesling h7iNwUrvTDHXq_nfTgEaoQ"
click at [425, 608] on div "Idle Hour" at bounding box center [573, 705] width 588 height 64
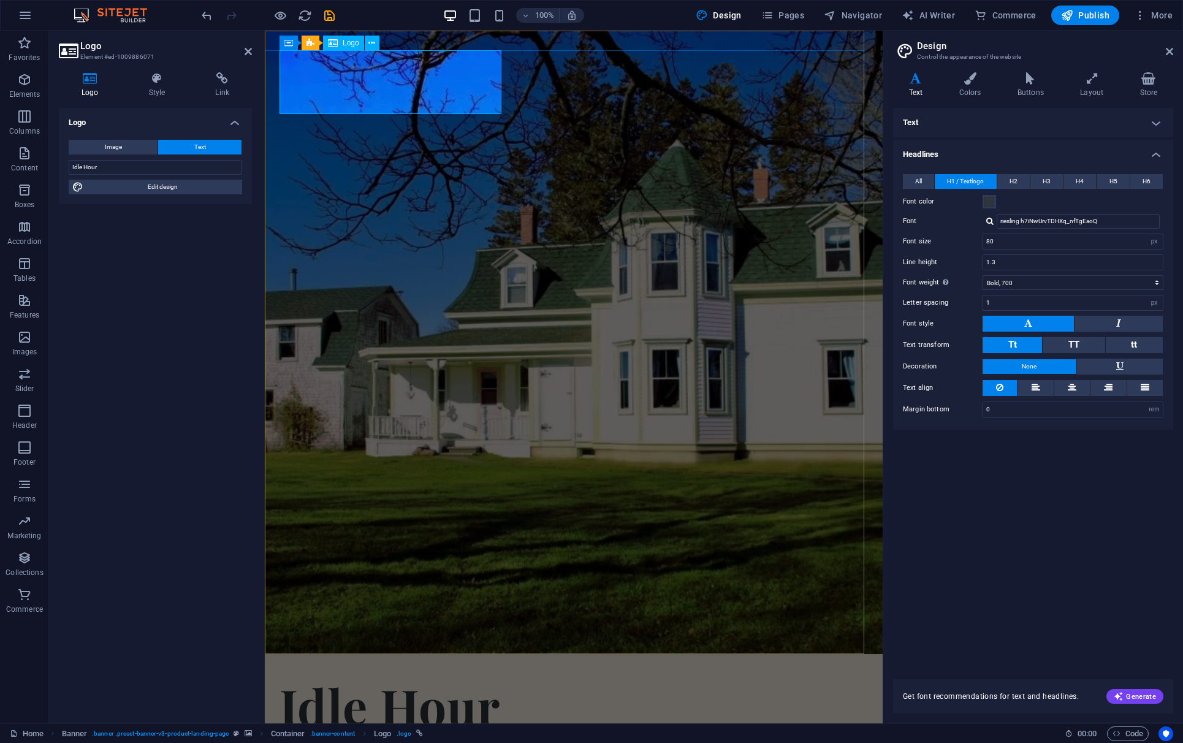
click at [309, 608] on div "Idle Hour" at bounding box center [573, 705] width 588 height 64
click at [326, 608] on div "Idle Hour" at bounding box center [573, 705] width 588 height 64
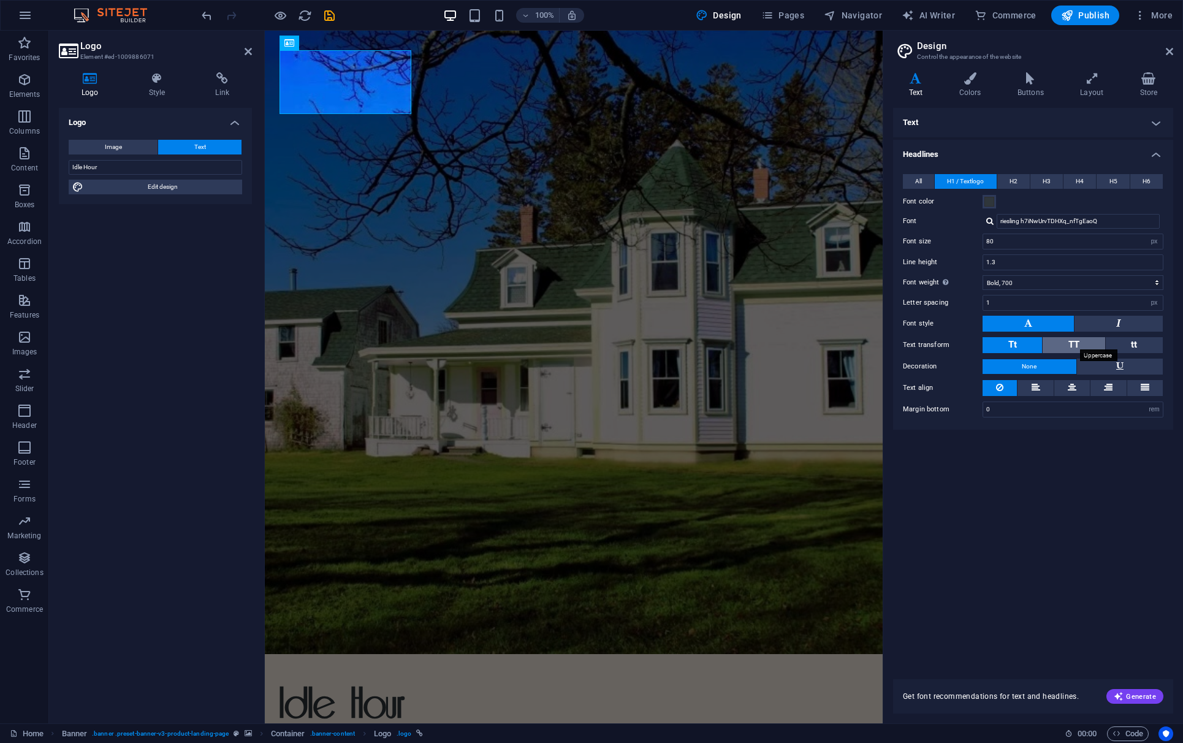
click at [907, 343] on span "TT" at bounding box center [1073, 344] width 11 height 11
click at [907, 77] on icon at bounding box center [969, 78] width 53 height 12
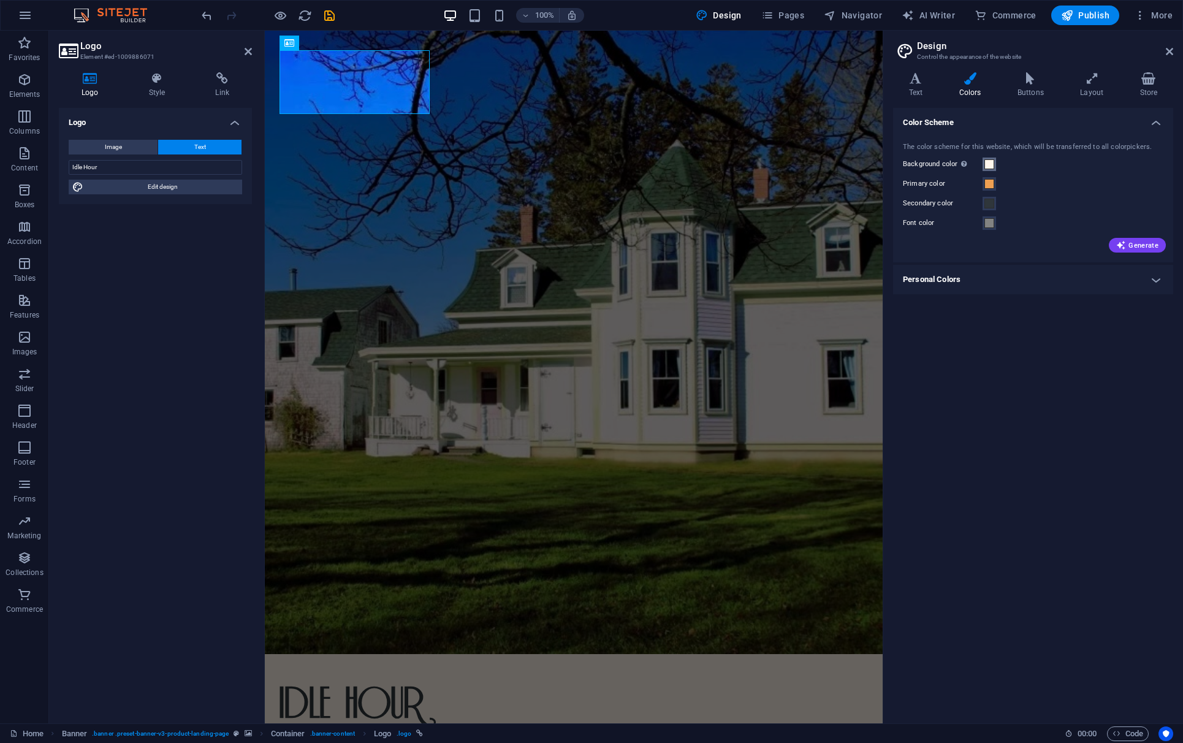
click at [907, 165] on span at bounding box center [989, 164] width 10 height 10
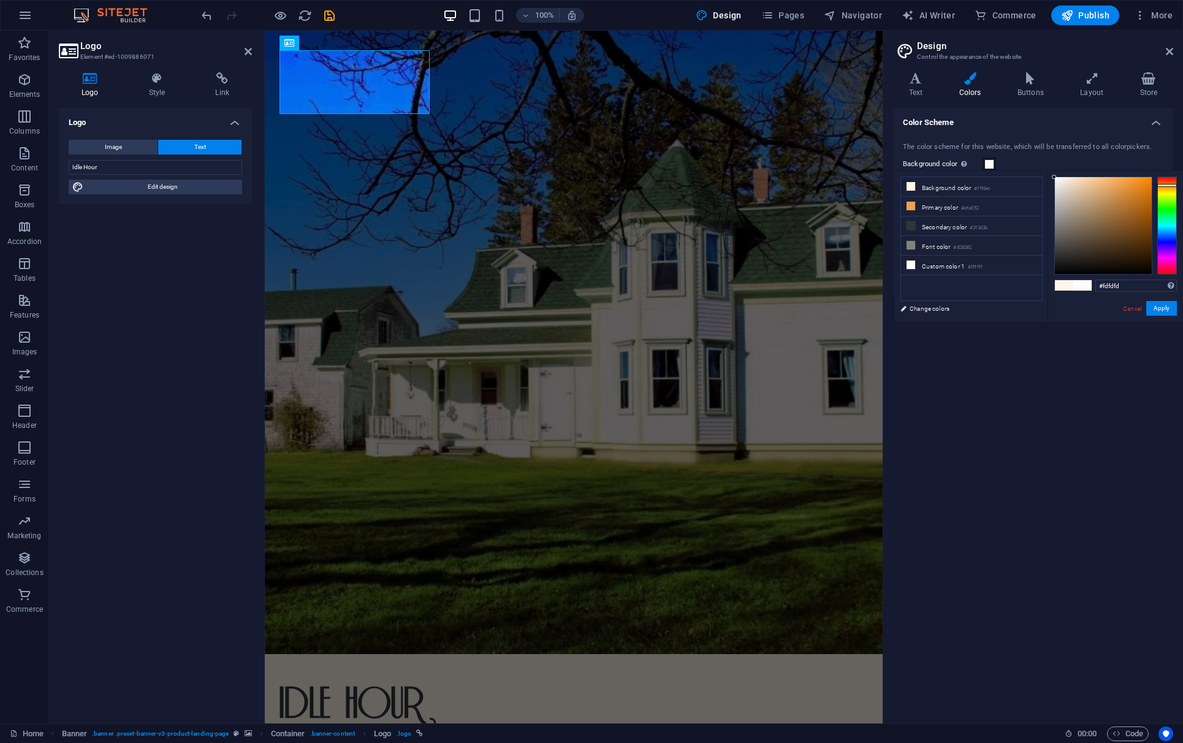
type input "#ffffff"
drag, startPoint x: 1056, startPoint y: 180, endPoint x: 1050, endPoint y: 176, distance: 7.1
click at [907, 176] on div "#ffffff Supported formats #0852ed rgb(8, 82, 237) rgba(8, 82, 237, 90%) hsv(221…" at bounding box center [1114, 335] width 135 height 330
click at [907, 263] on li "Custom color 1 #ffffff" at bounding box center [971, 265] width 141 height 20
click at [907, 311] on button "Apply" at bounding box center [1161, 308] width 31 height 15
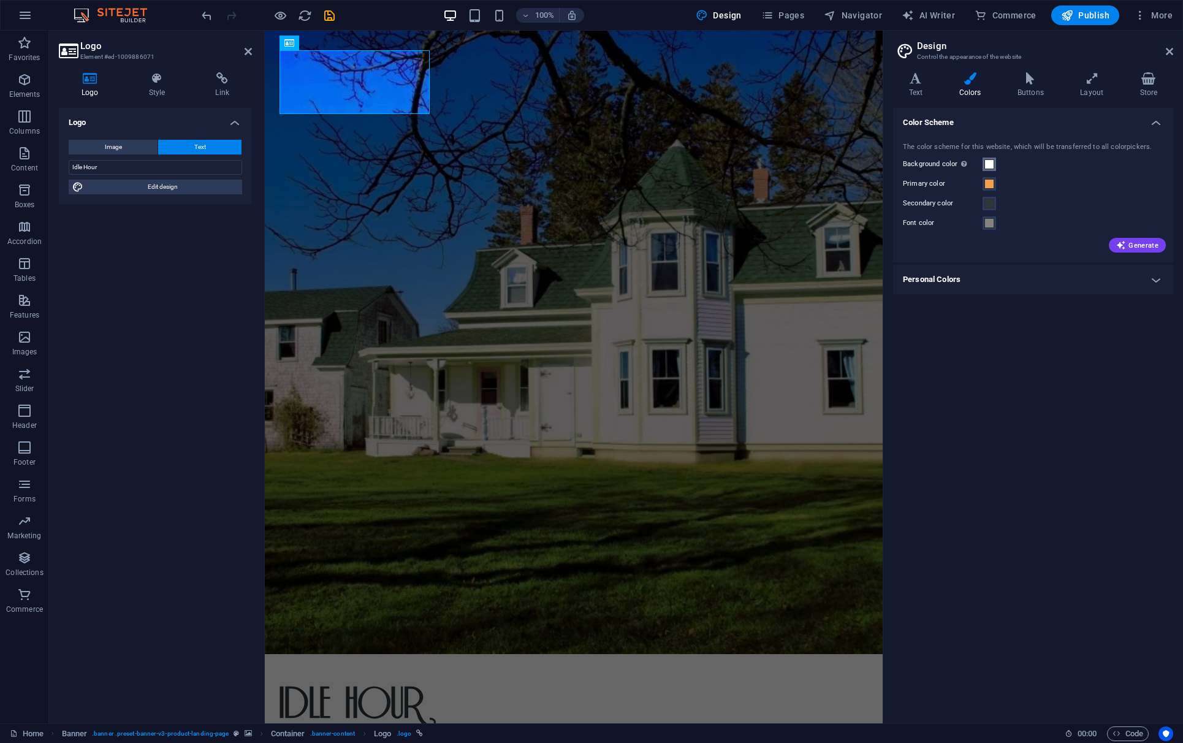
click at [907, 167] on span at bounding box center [989, 164] width 10 height 10
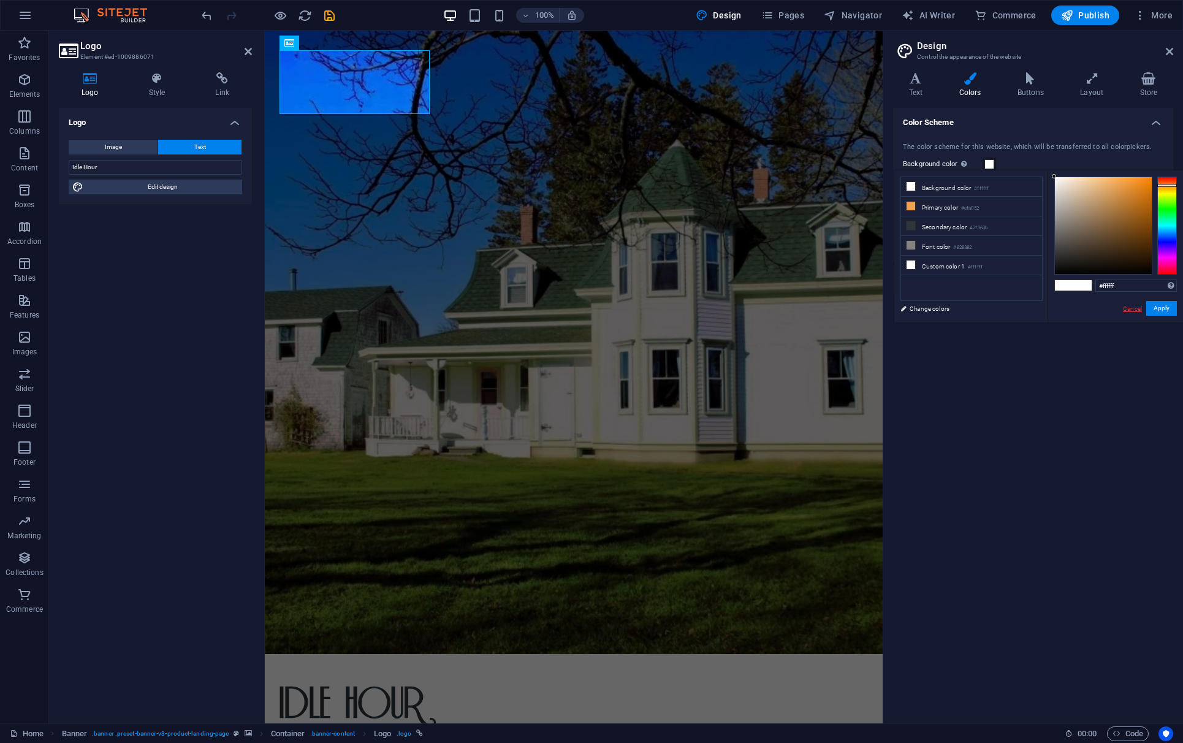
click at [907, 309] on link "Cancel" at bounding box center [1131, 308] width 21 height 9
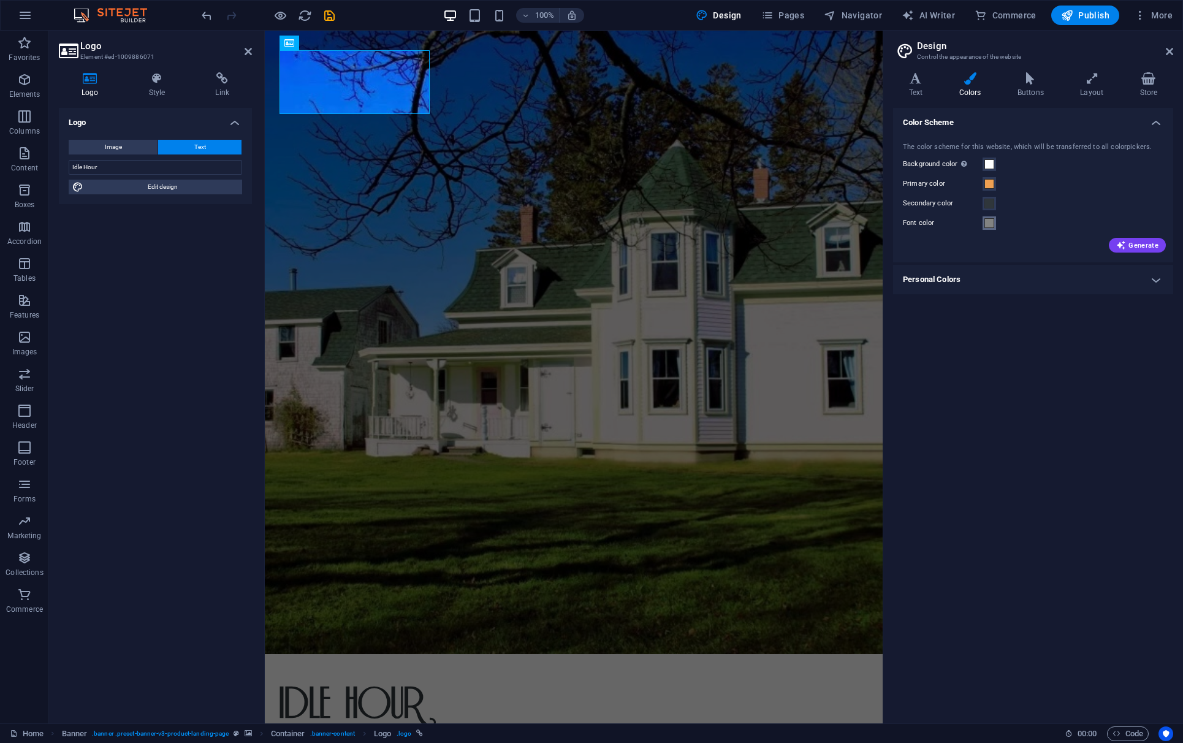
click at [907, 225] on span at bounding box center [989, 223] width 10 height 10
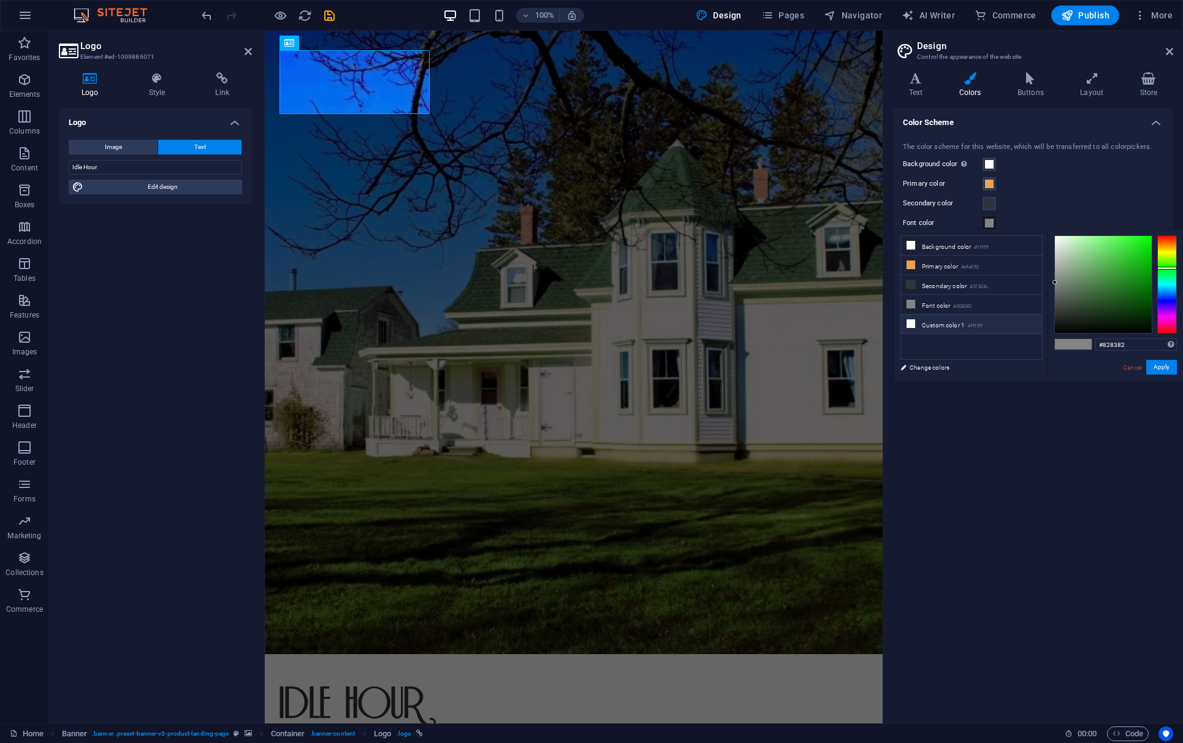
click at [907, 319] on li "Custom color 1 #ffffff" at bounding box center [971, 324] width 141 height 20
type input "#ffffff"
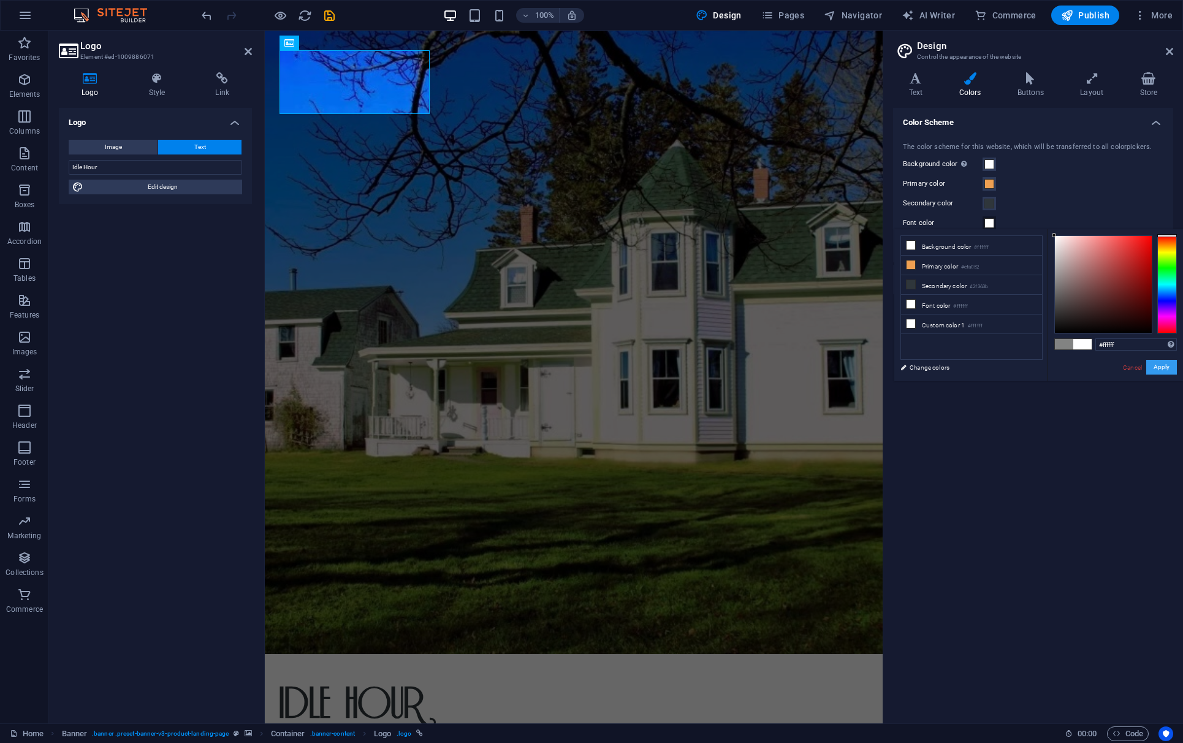
click at [907, 365] on button "Apply" at bounding box center [1161, 367] width 31 height 15
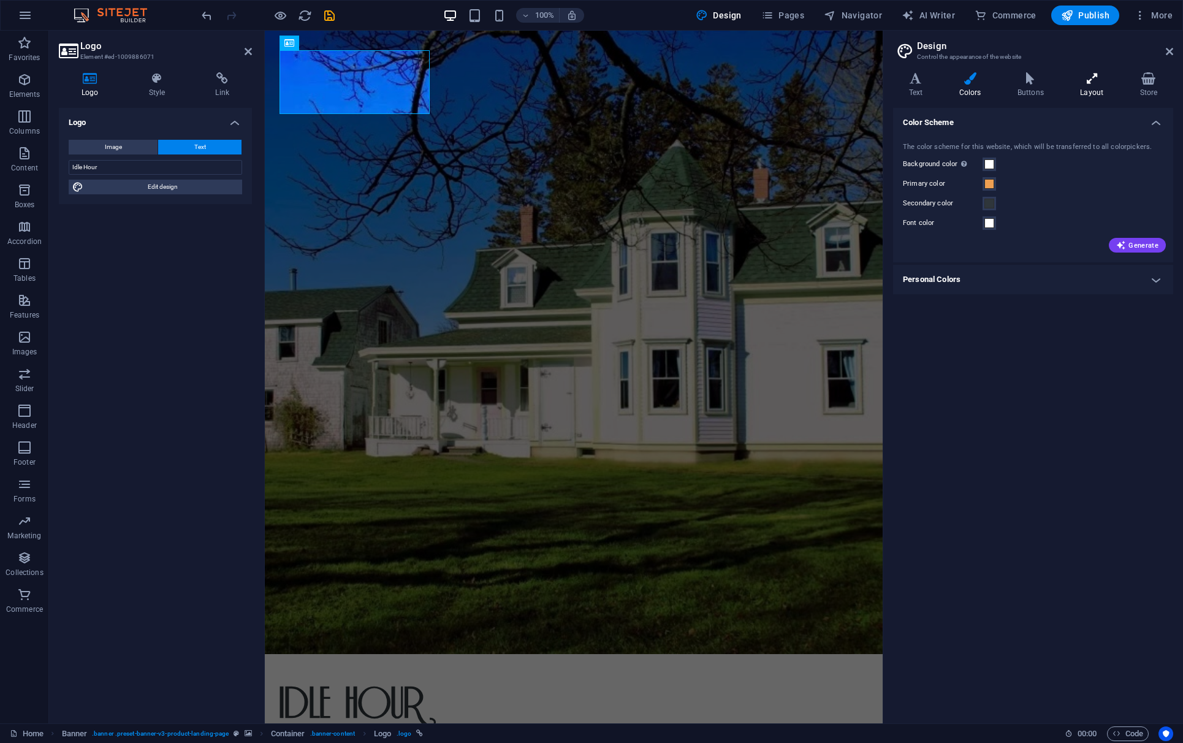
click at [907, 76] on icon at bounding box center [1091, 78] width 55 height 12
click at [907, 77] on icon at bounding box center [1148, 78] width 49 height 12
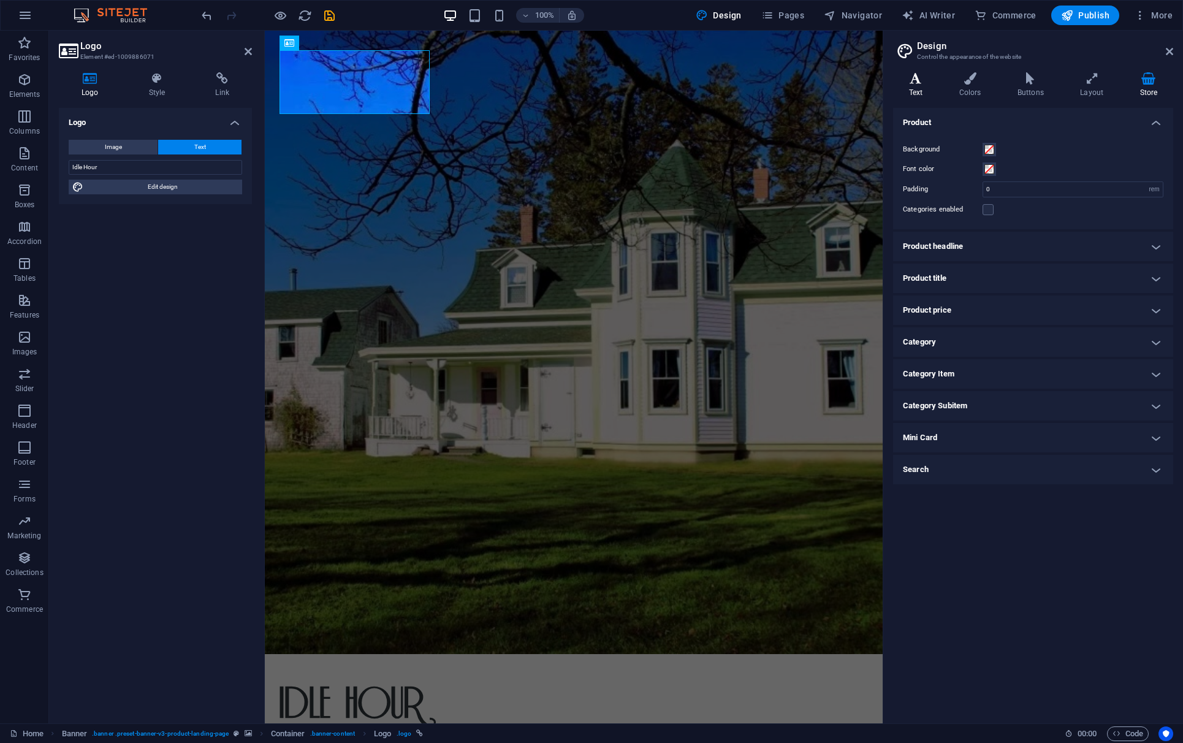
click at [907, 84] on icon at bounding box center [915, 78] width 45 height 12
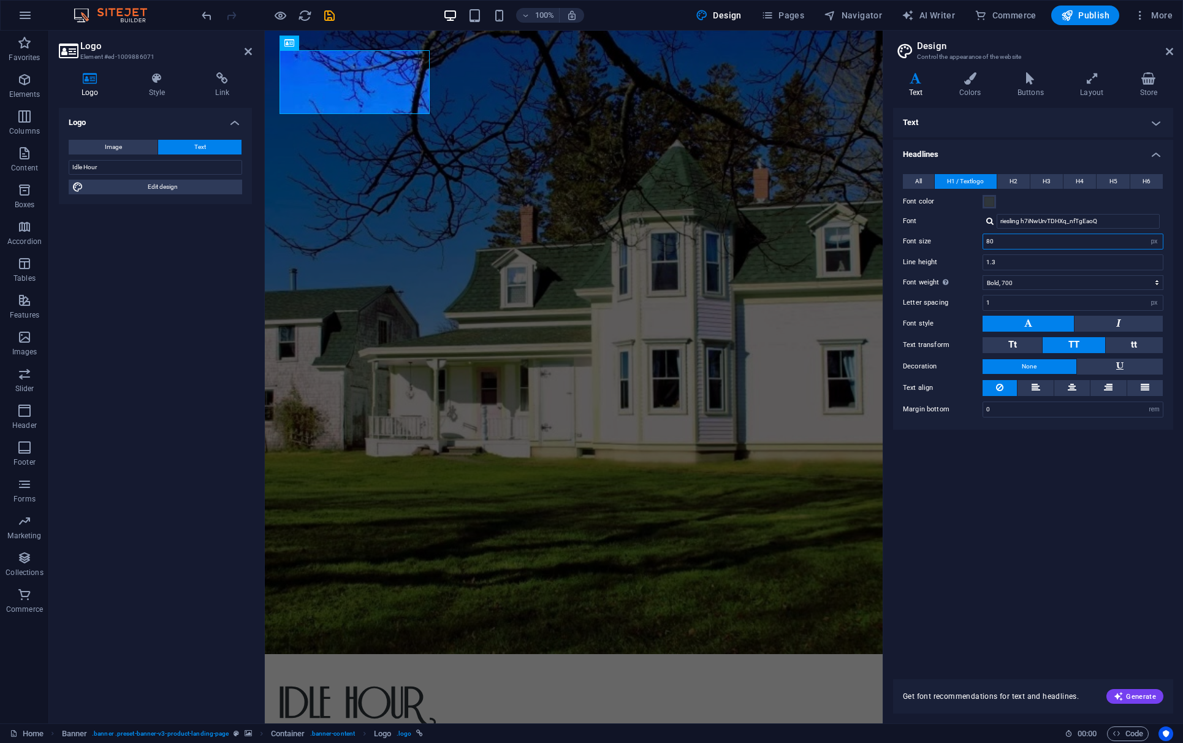
click at [907, 241] on input "80" at bounding box center [1073, 241] width 180 height 15
type input "240"
click at [907, 52] on icon at bounding box center [1168, 52] width 7 height 10
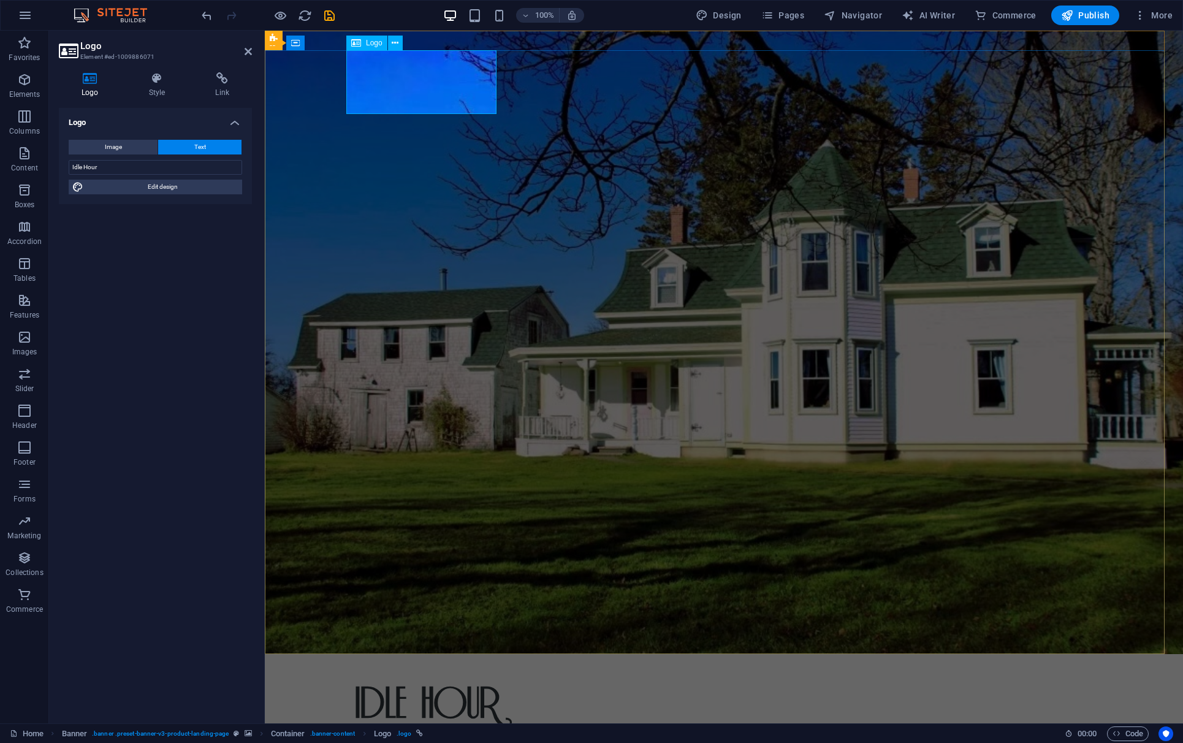
click at [397, 608] on div "Idle Hour" at bounding box center [723, 705] width 736 height 64
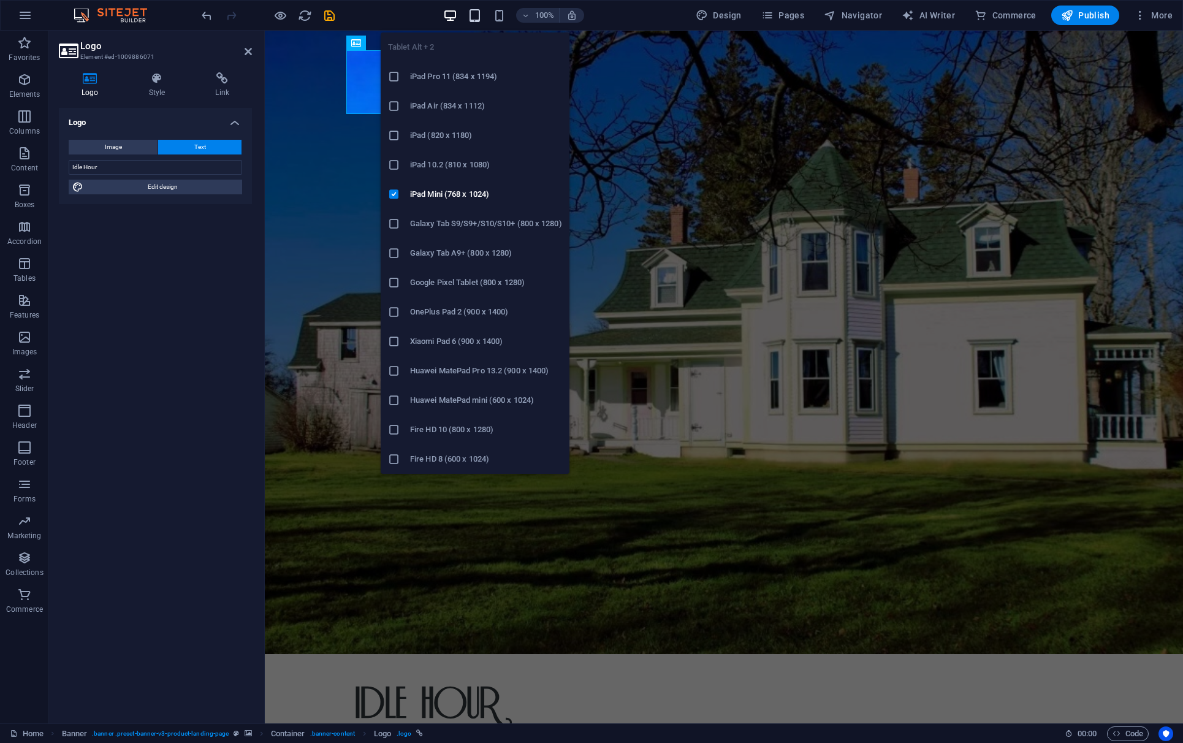
click at [475, 17] on icon "button" at bounding box center [474, 16] width 14 height 14
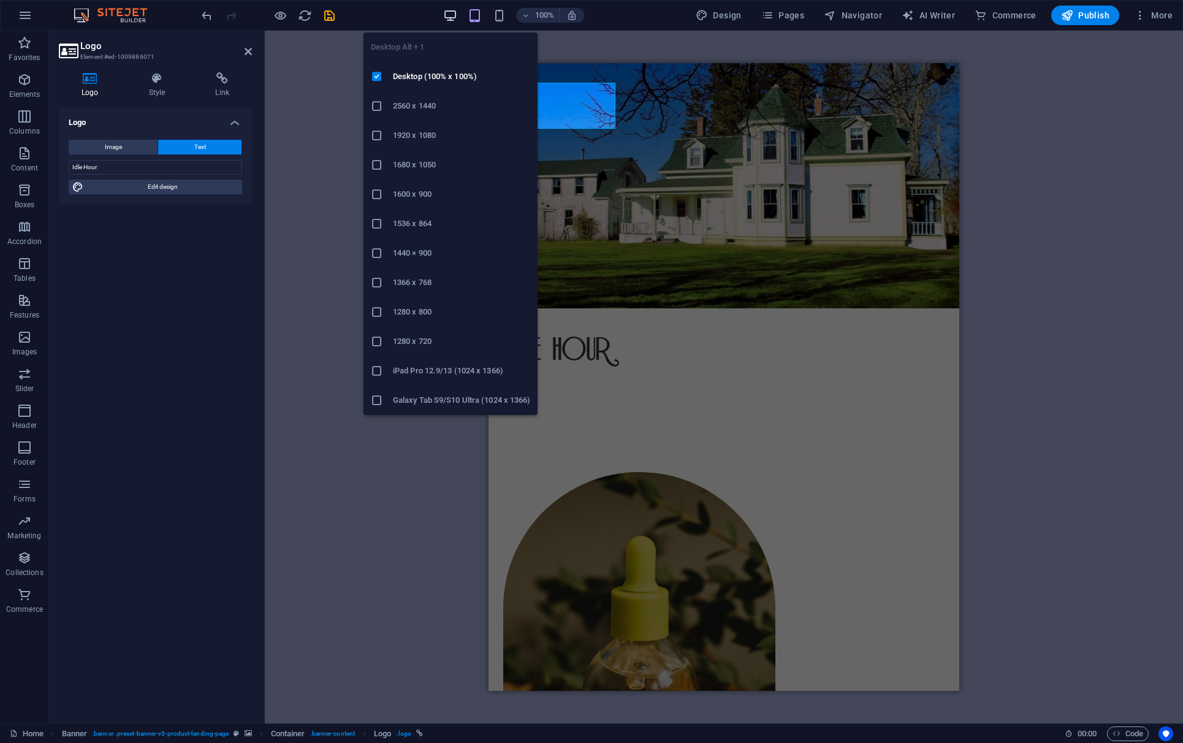
click at [447, 16] on icon "button" at bounding box center [450, 16] width 14 height 14
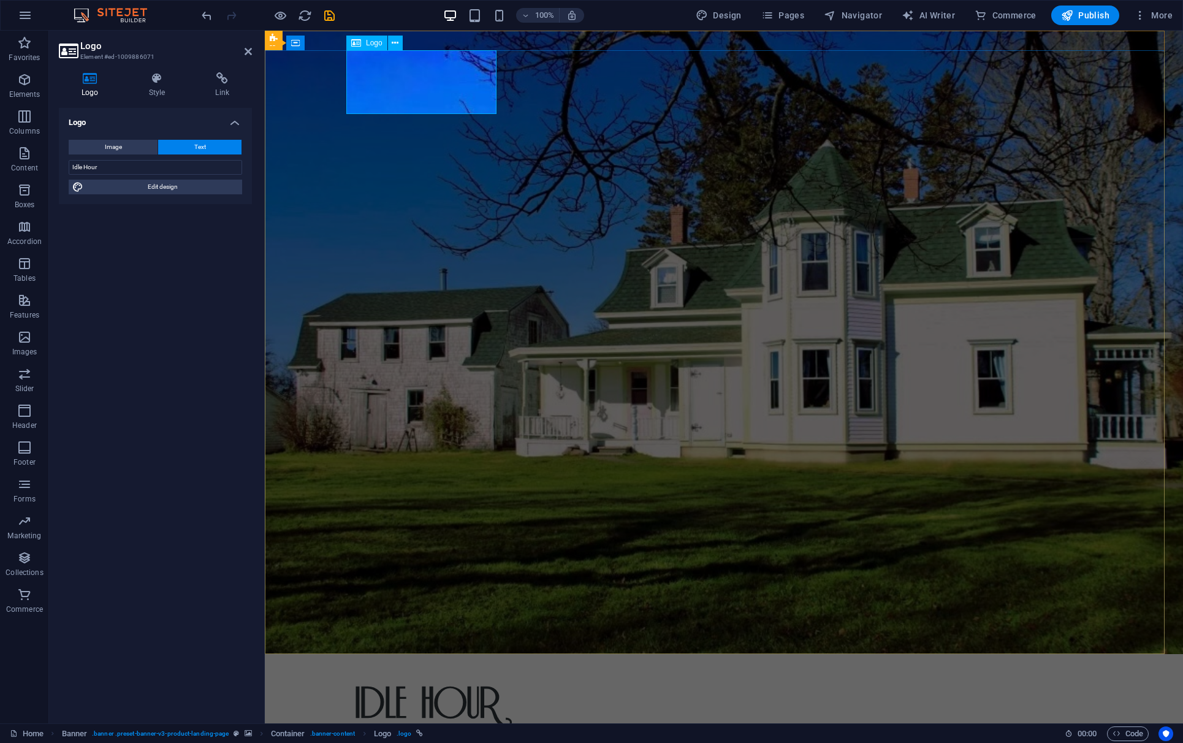
click at [401, 608] on div "Idle Hour" at bounding box center [723, 705] width 736 height 64
click at [399, 608] on div "Idle Hour" at bounding box center [724, 729] width 918 height 113
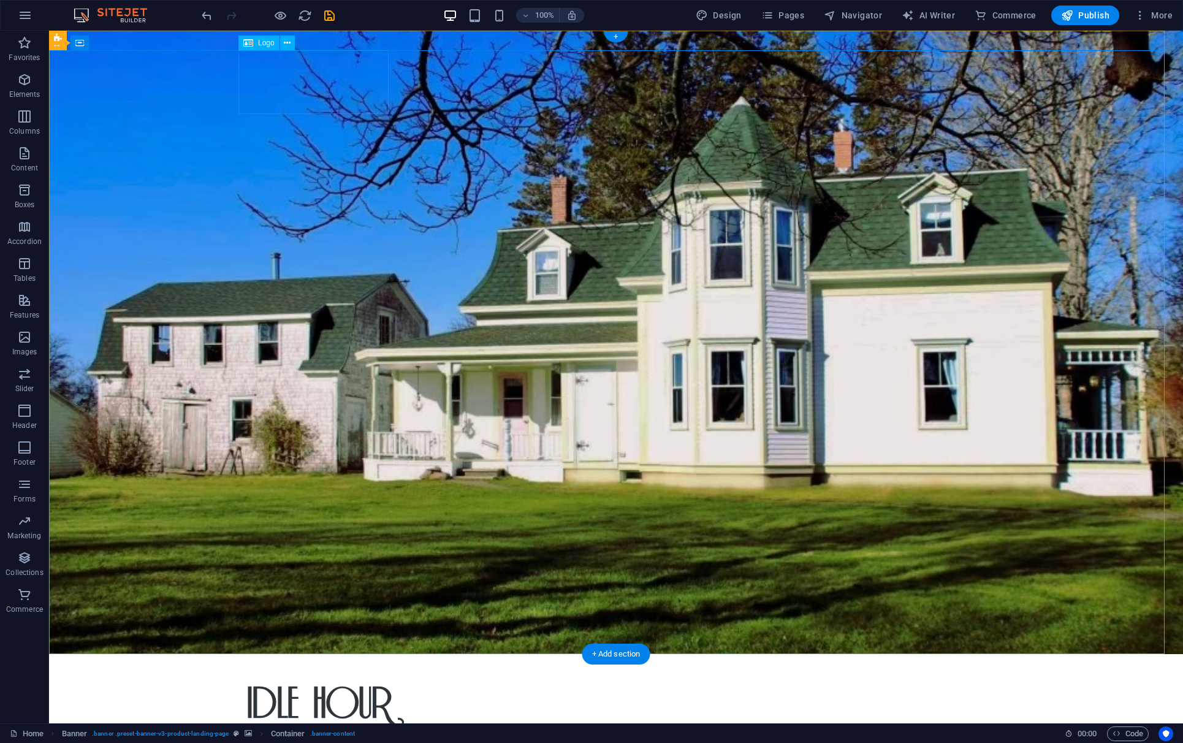
click at [347, 608] on div "Idle Hour" at bounding box center [616, 705] width 736 height 64
click at [248, 608] on div "Idle Hour" at bounding box center [616, 705] width 736 height 64
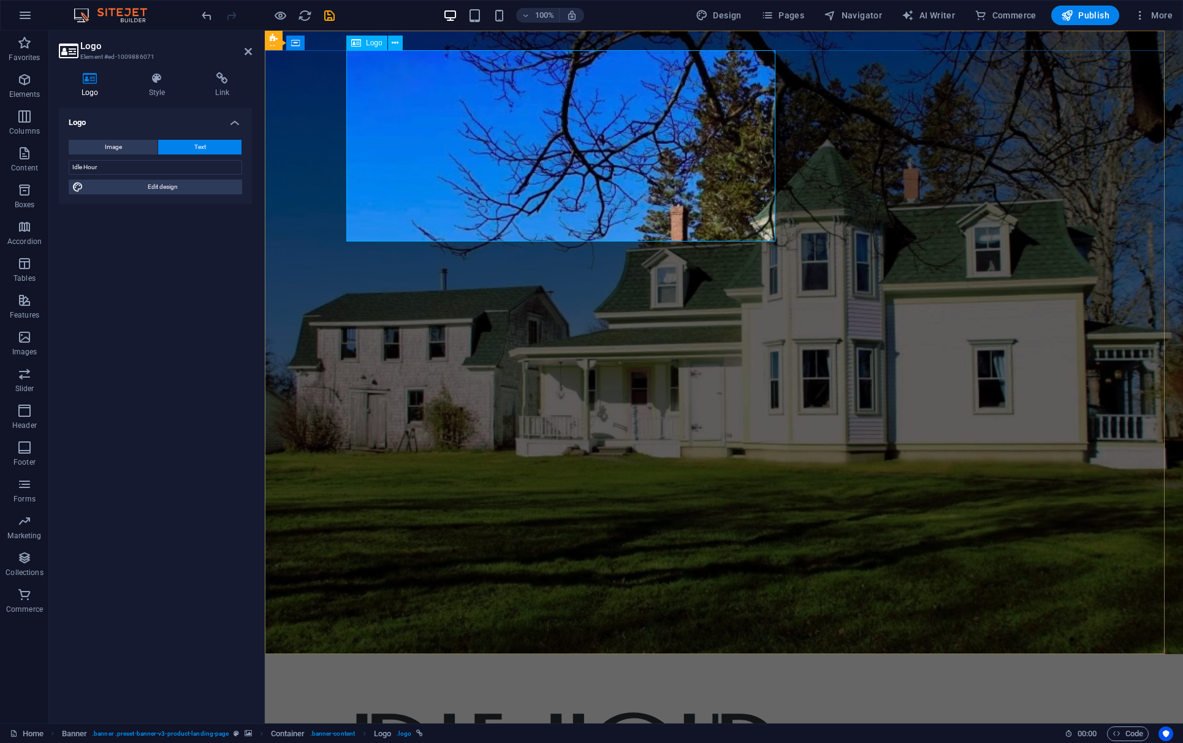
click at [171, 187] on span "Edit design" at bounding box center [162, 187] width 151 height 15
select select "px"
select select "700"
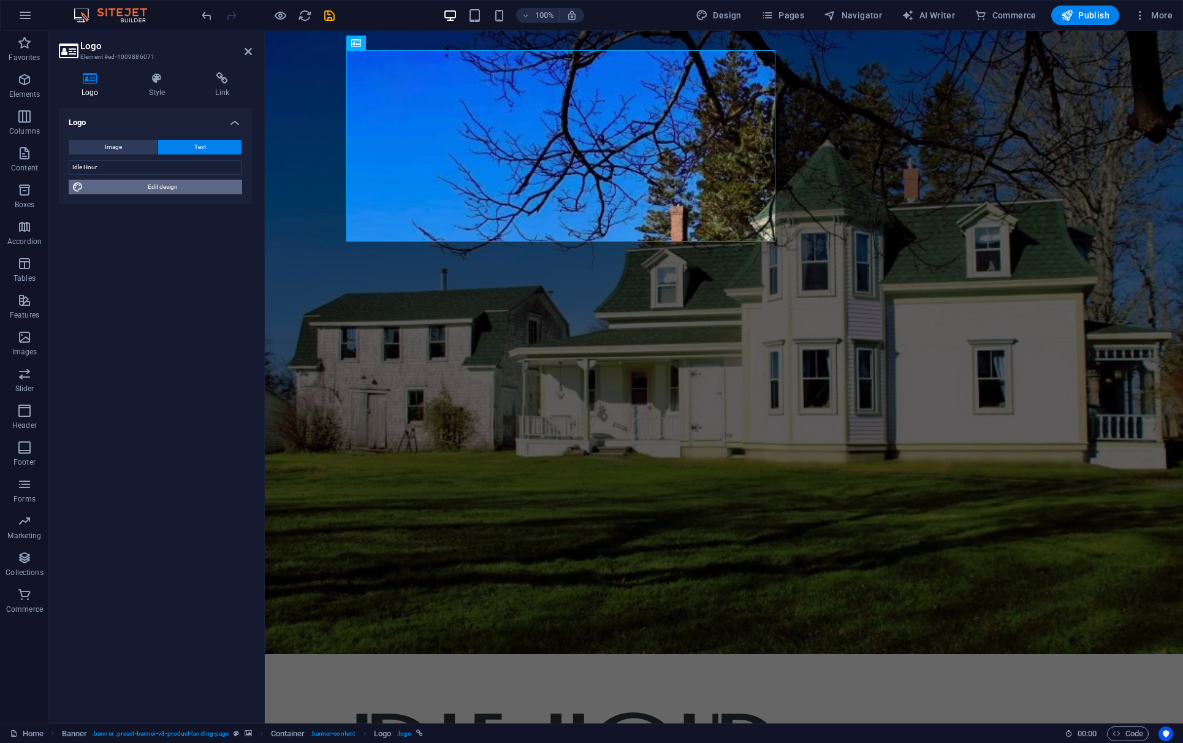
select select "px"
select select "rem"
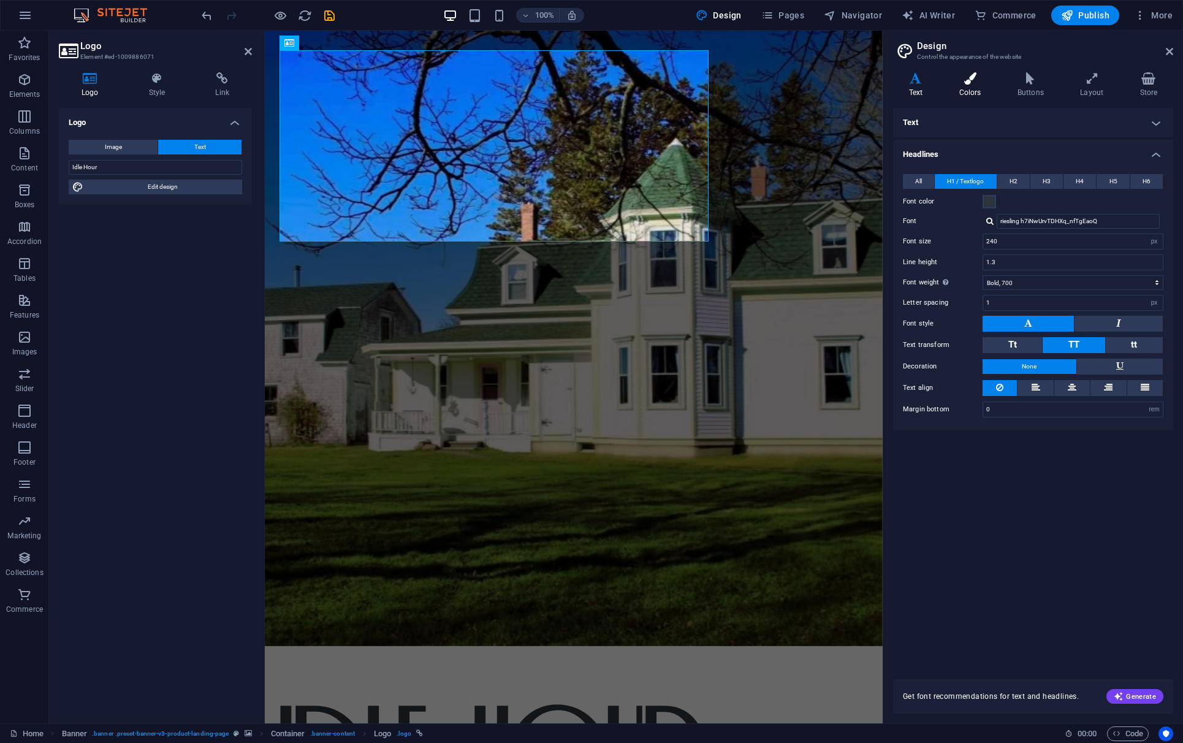
click at [907, 88] on h4 "Colors" at bounding box center [972, 85] width 58 height 26
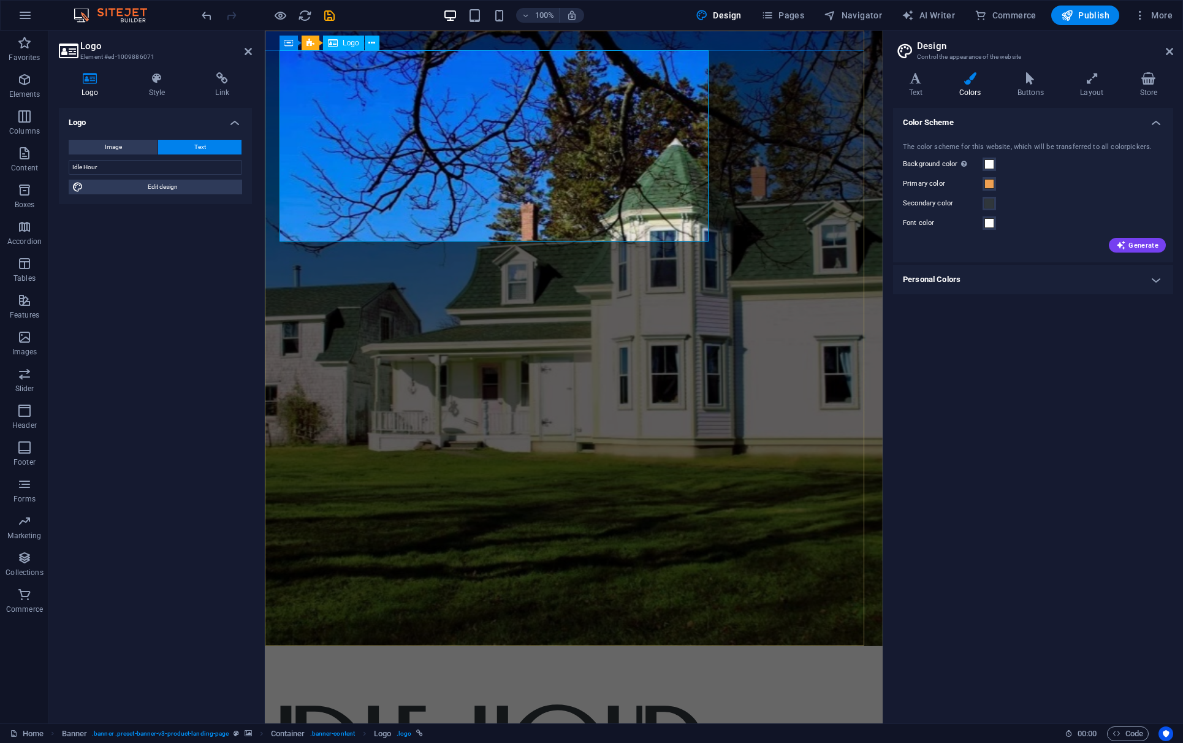
drag, startPoint x: 102, startPoint y: 167, endPoint x: 69, endPoint y: 165, distance: 33.7
click at [69, 165] on input "Idle Hour" at bounding box center [155, 167] width 173 height 15
click at [907, 224] on span at bounding box center [989, 223] width 10 height 10
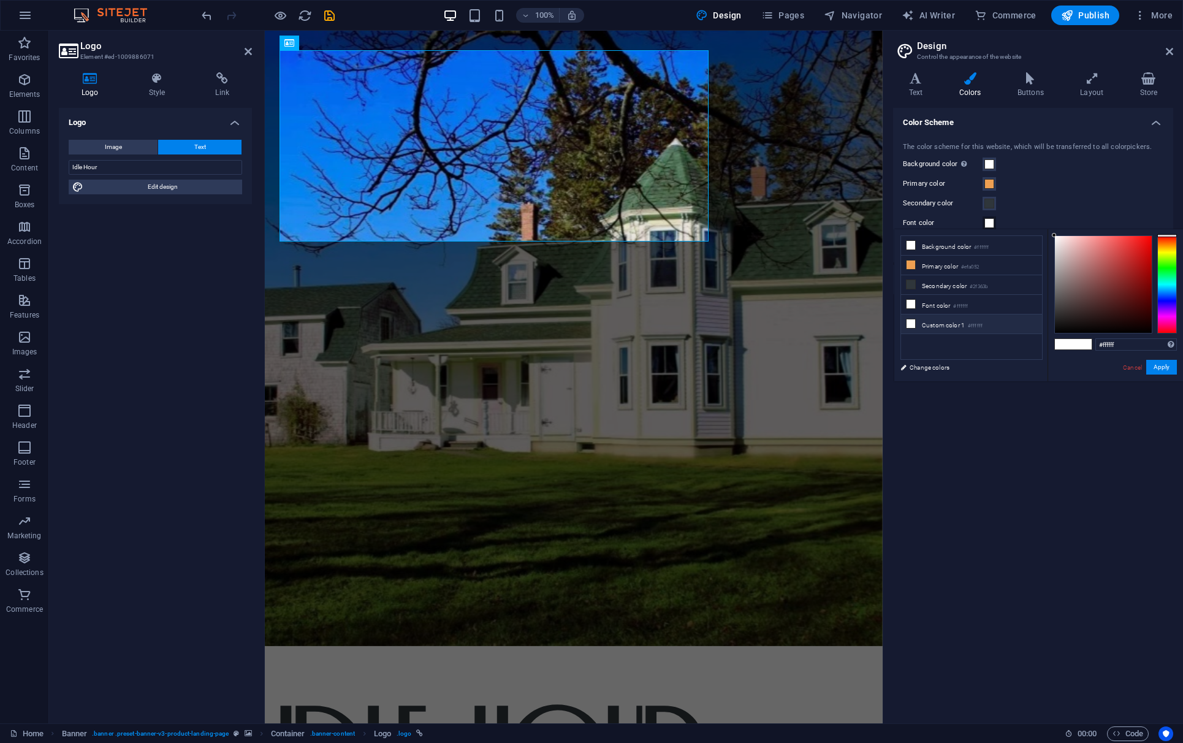
click at [907, 315] on li "Custom color 1 #ffffff" at bounding box center [971, 324] width 141 height 20
click at [907, 366] on button "Apply" at bounding box center [1161, 367] width 31 height 15
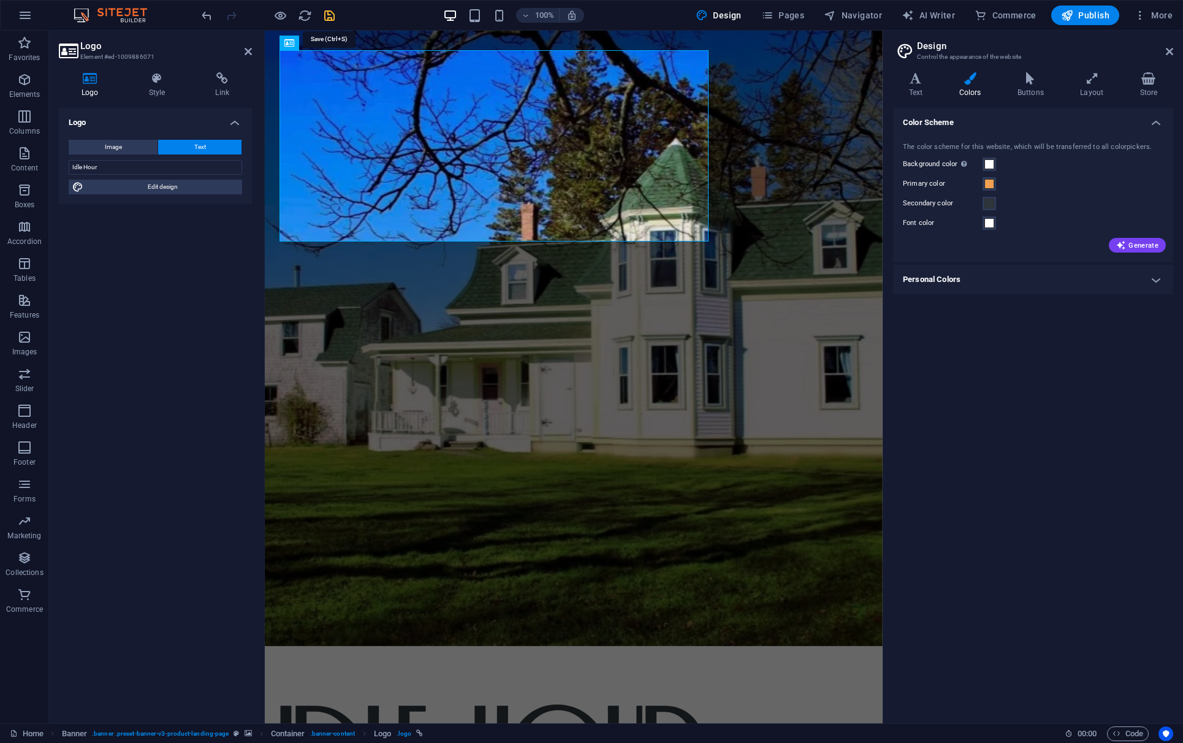
click at [333, 15] on icon "save" at bounding box center [329, 16] width 14 height 14
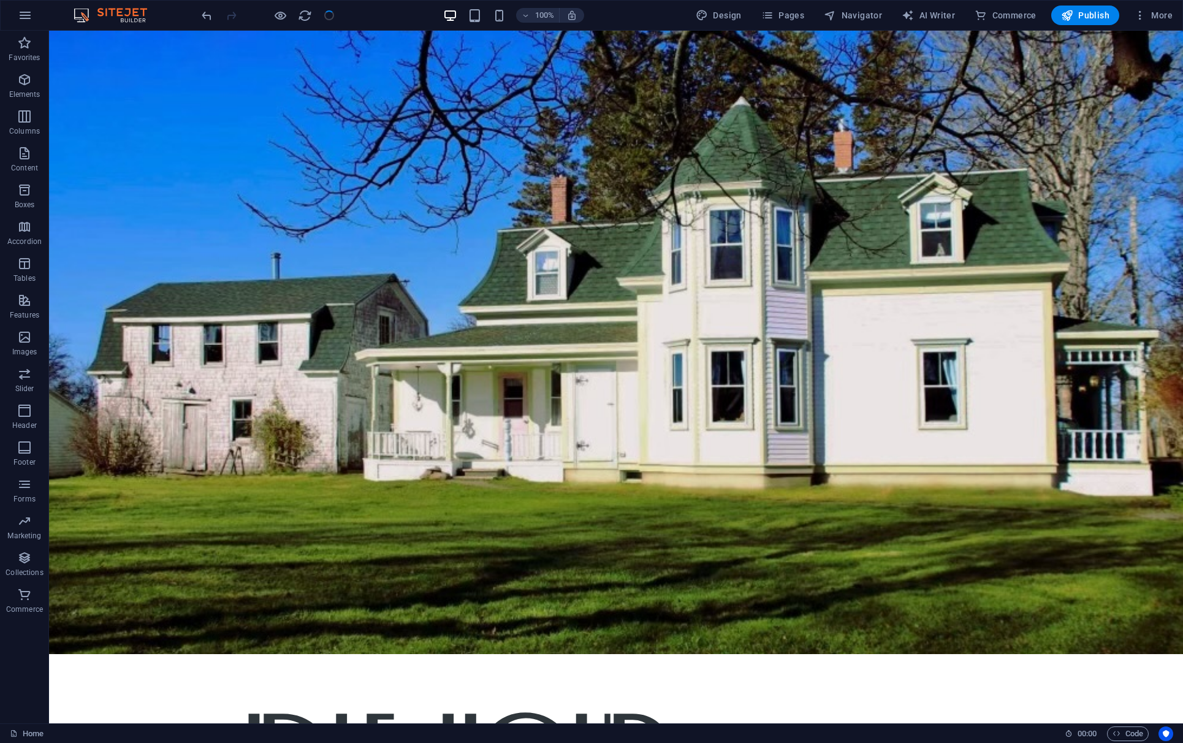
checkbox input "false"
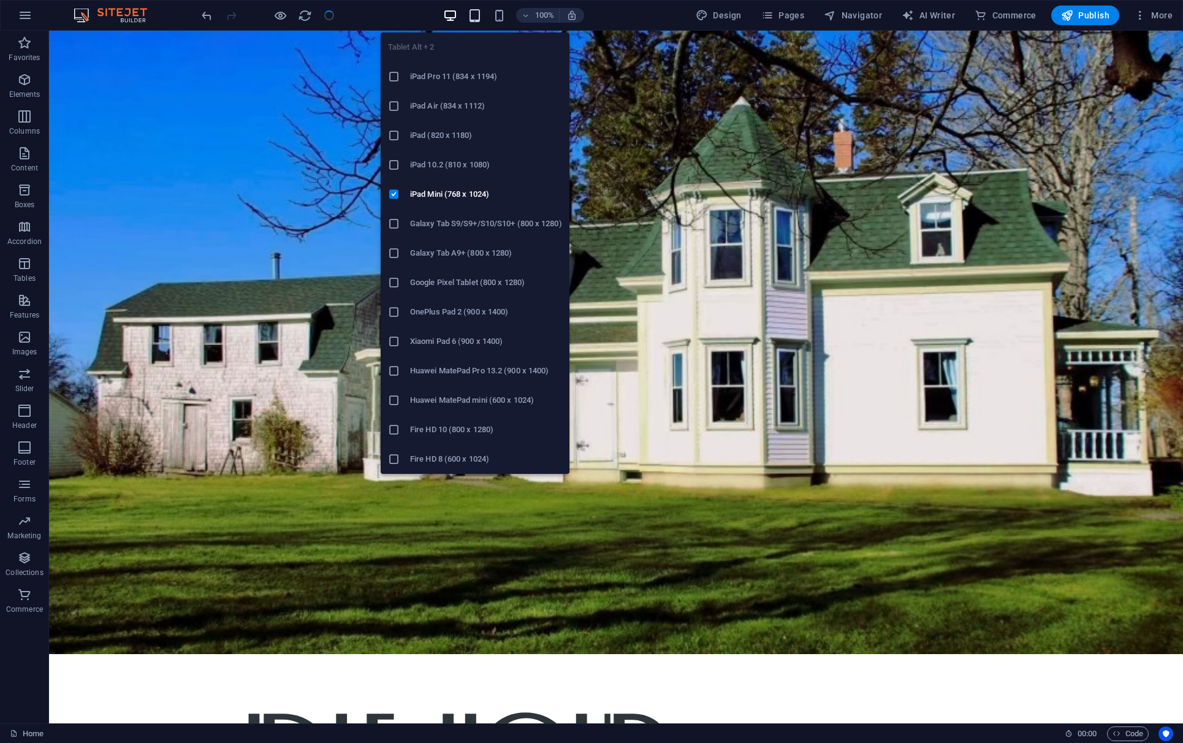
click at [478, 21] on icon "button" at bounding box center [474, 16] width 14 height 14
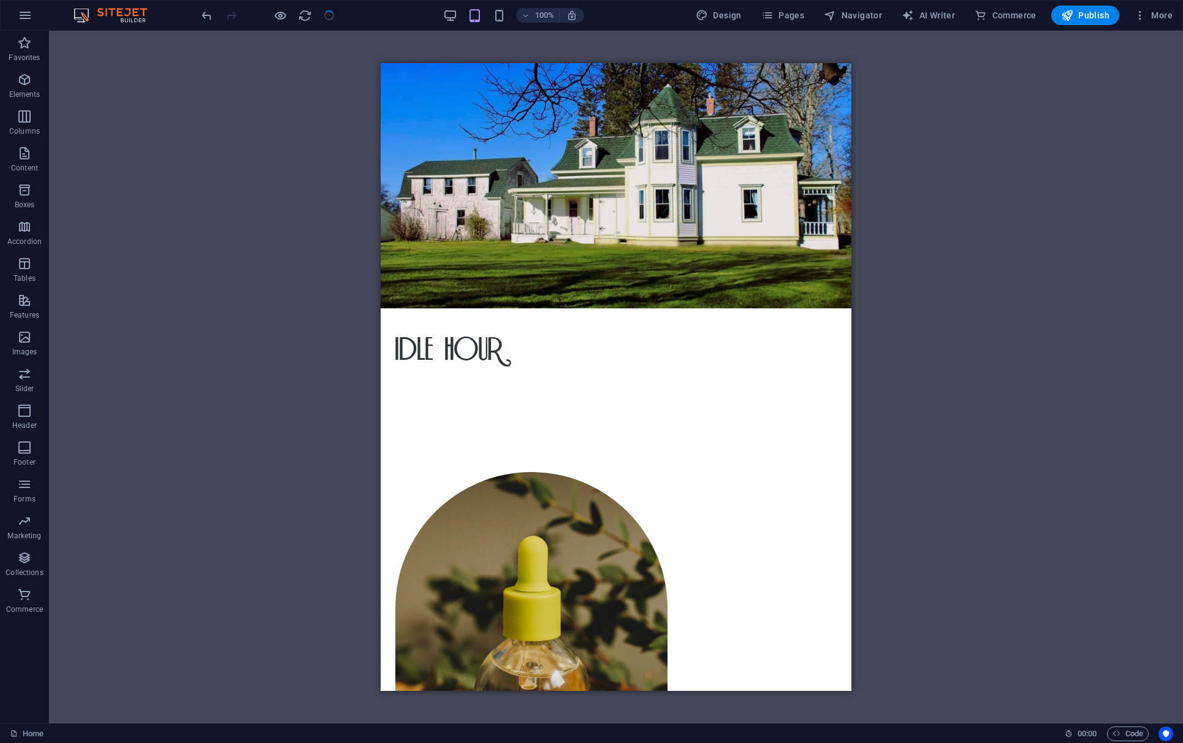
click at [349, 140] on div "Drag here to replace the existing content. Press “Ctrl” if you want to create a…" at bounding box center [616, 377] width 1134 height 692
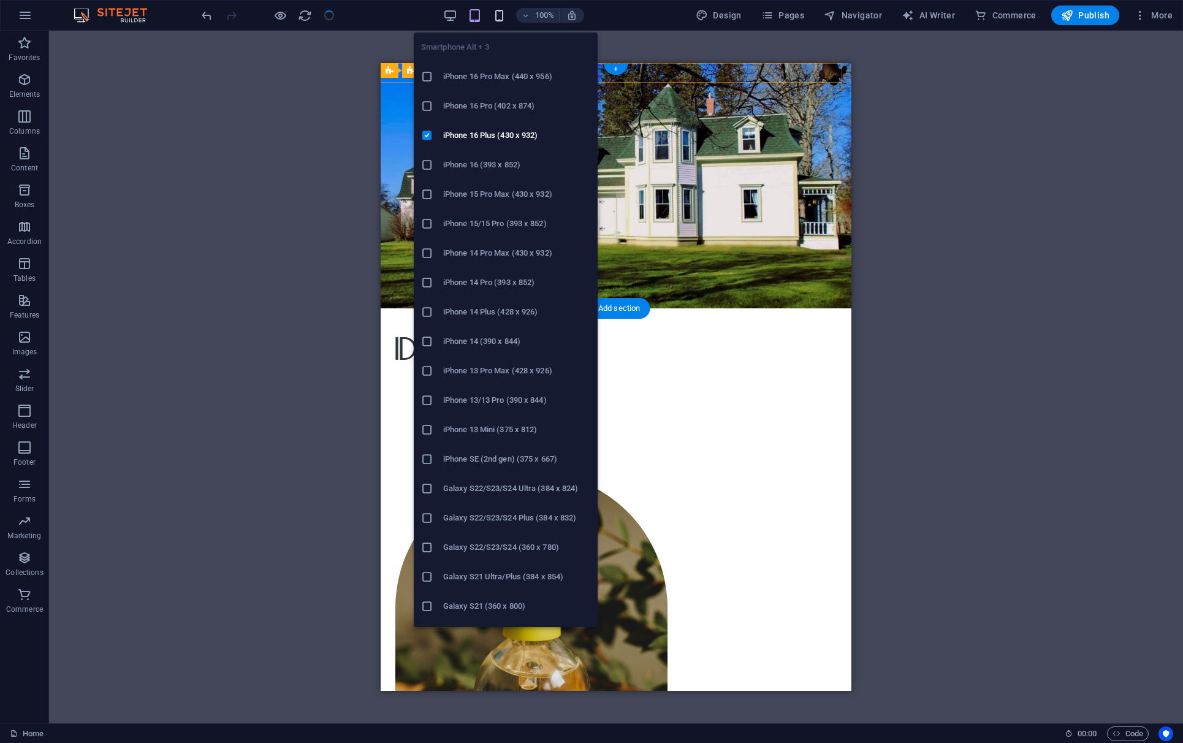
click at [504, 19] on icon "button" at bounding box center [499, 16] width 14 height 14
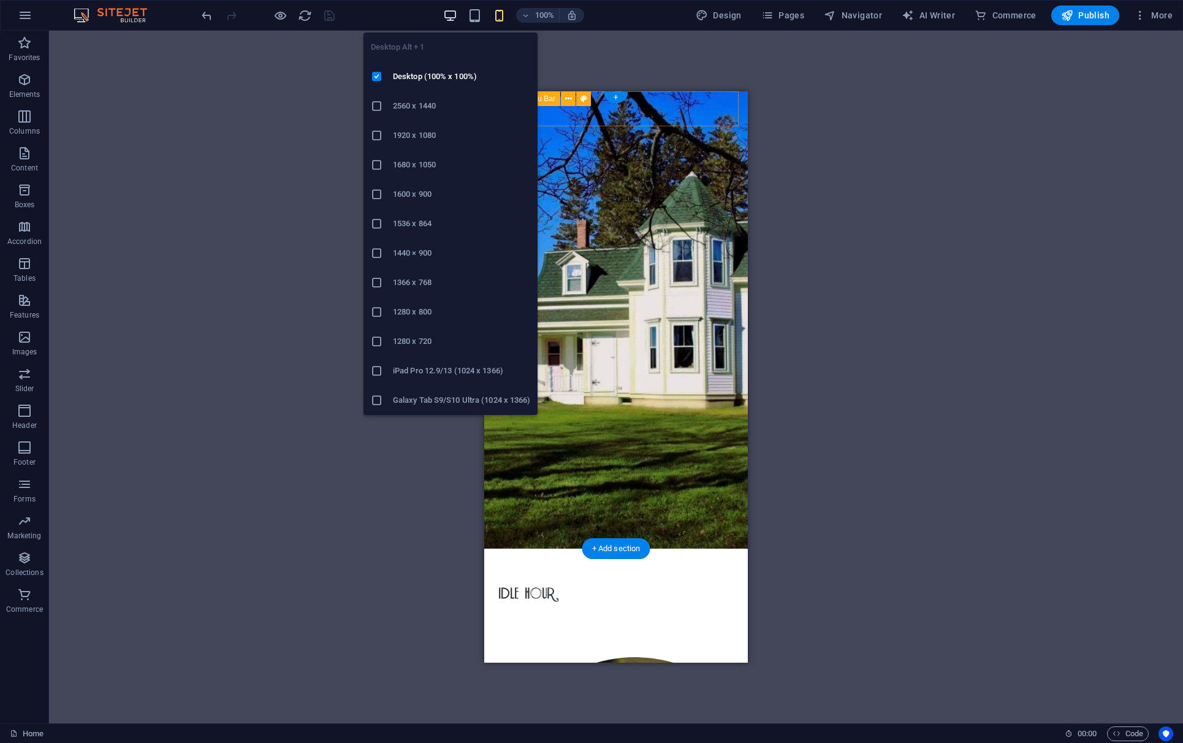
click at [450, 17] on icon "button" at bounding box center [450, 16] width 14 height 14
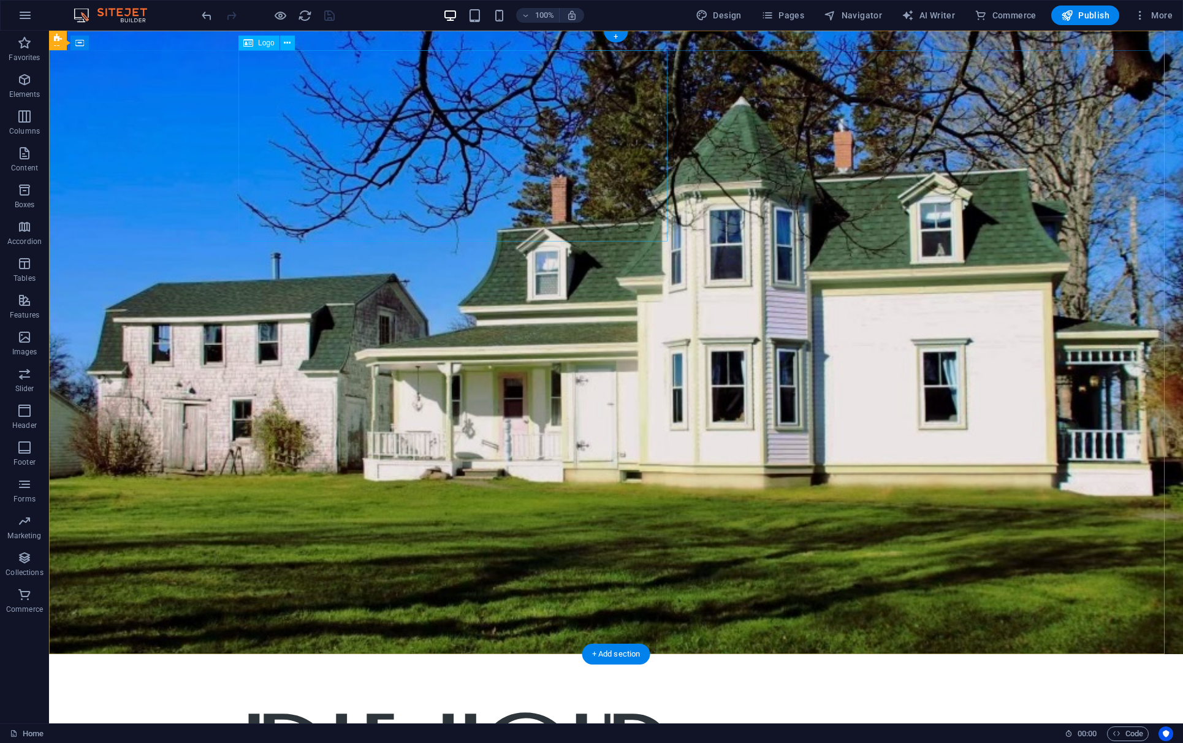
drag, startPoint x: 329, startPoint y: 138, endPoint x: 322, endPoint y: 192, distance: 53.8
drag, startPoint x: 308, startPoint y: 74, endPoint x: 254, endPoint y: 58, distance: 56.8
drag, startPoint x: 268, startPoint y: 64, endPoint x: 265, endPoint y: 70, distance: 6.9
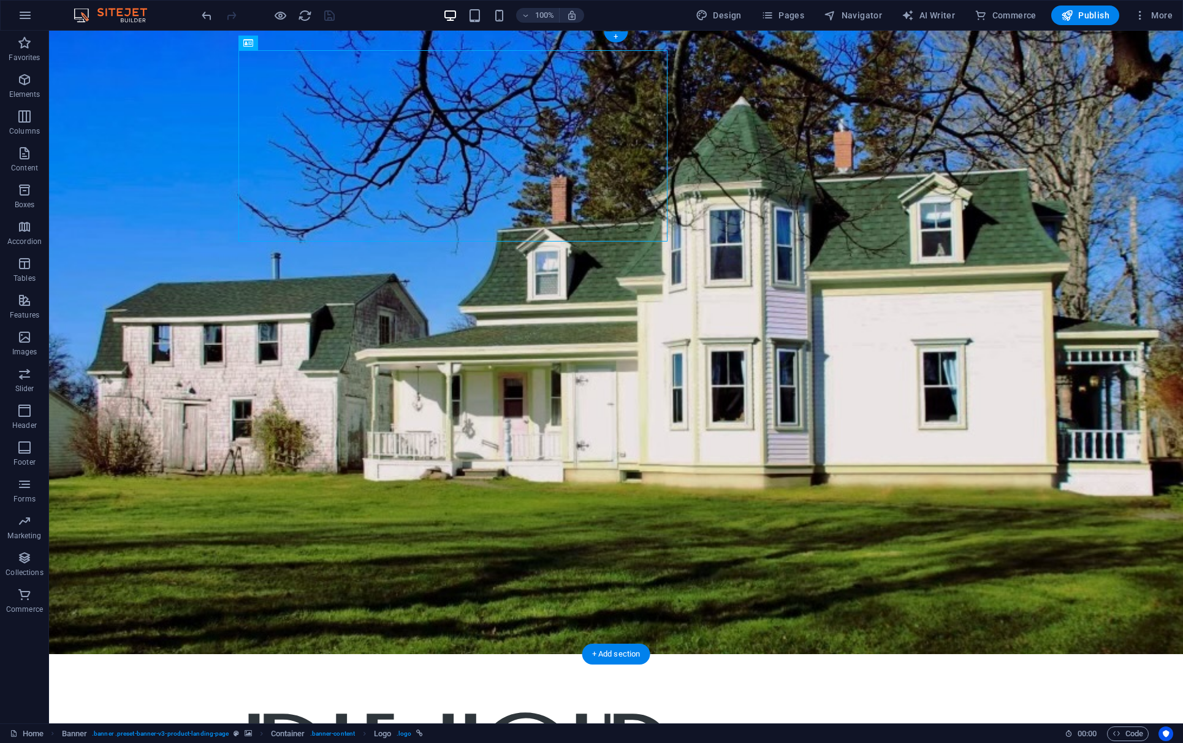
drag, startPoint x: 294, startPoint y: 74, endPoint x: 244, endPoint y: 72, distance: 49.7
click at [285, 40] on icon at bounding box center [287, 43] width 7 height 13
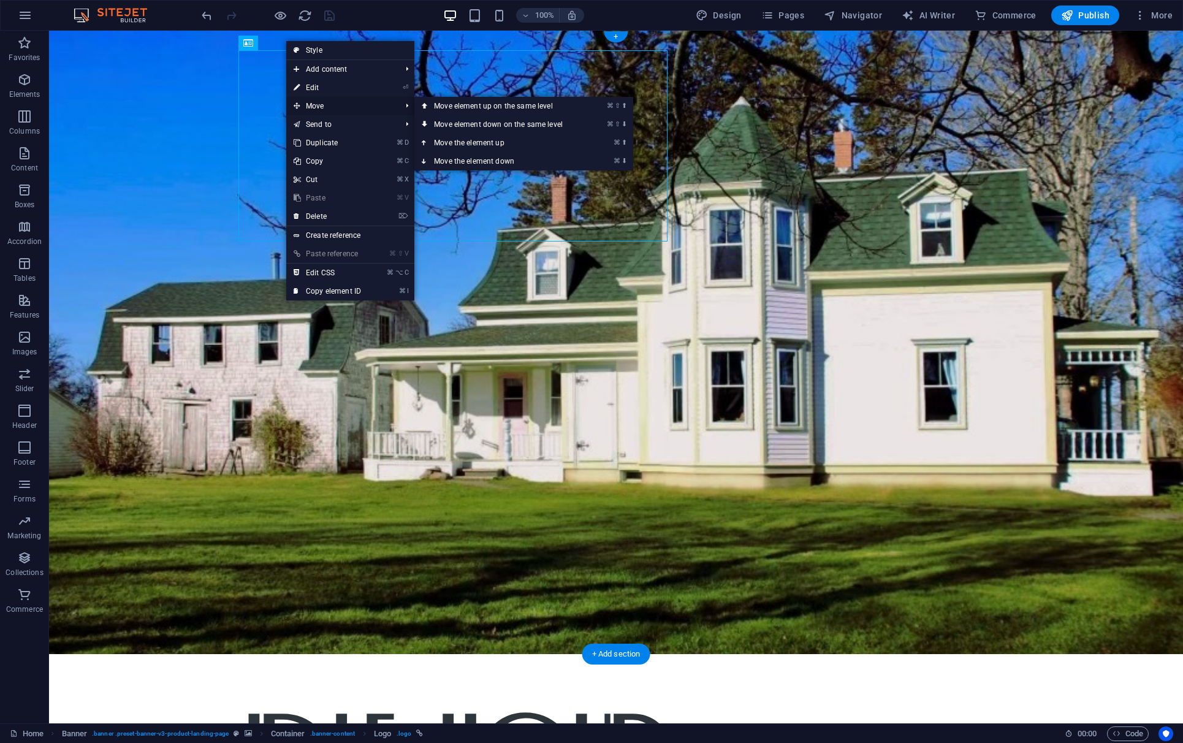
click at [333, 104] on span "Move" at bounding box center [341, 106] width 110 height 18
click at [524, 161] on link "⌘ ⬇ Move the element down" at bounding box center [500, 161] width 173 height 18
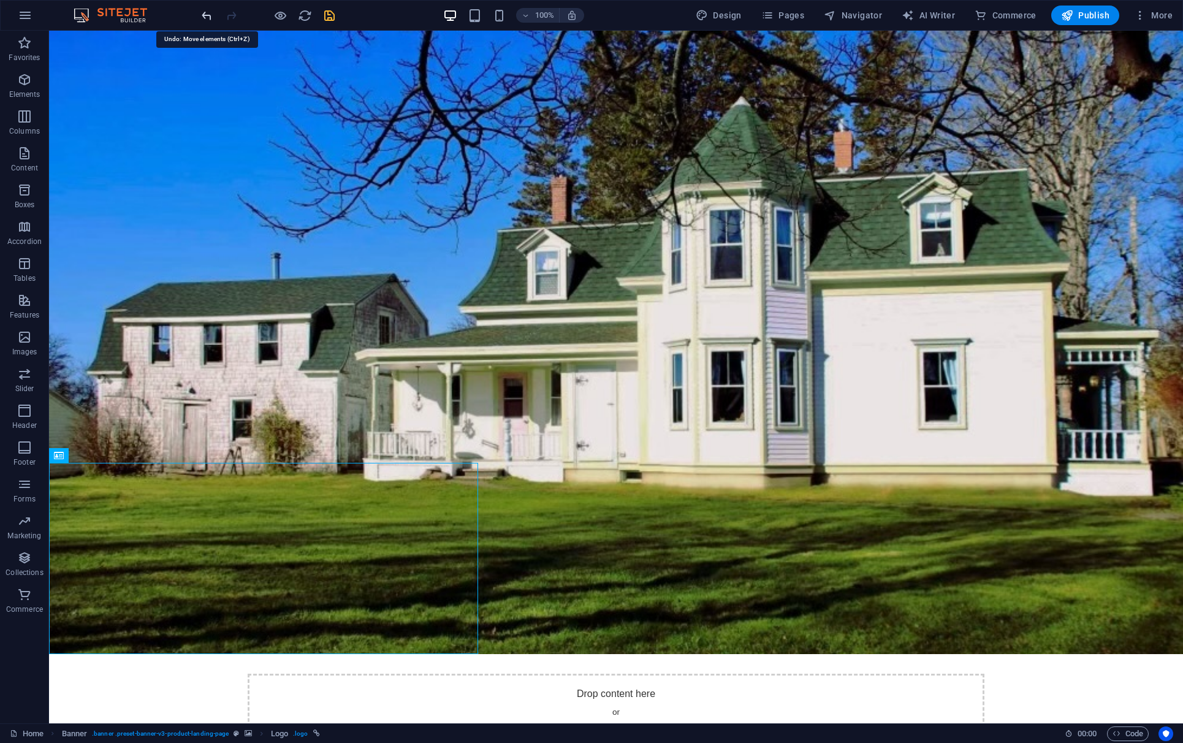
click at [206, 18] on icon "undo" at bounding box center [207, 16] width 14 height 14
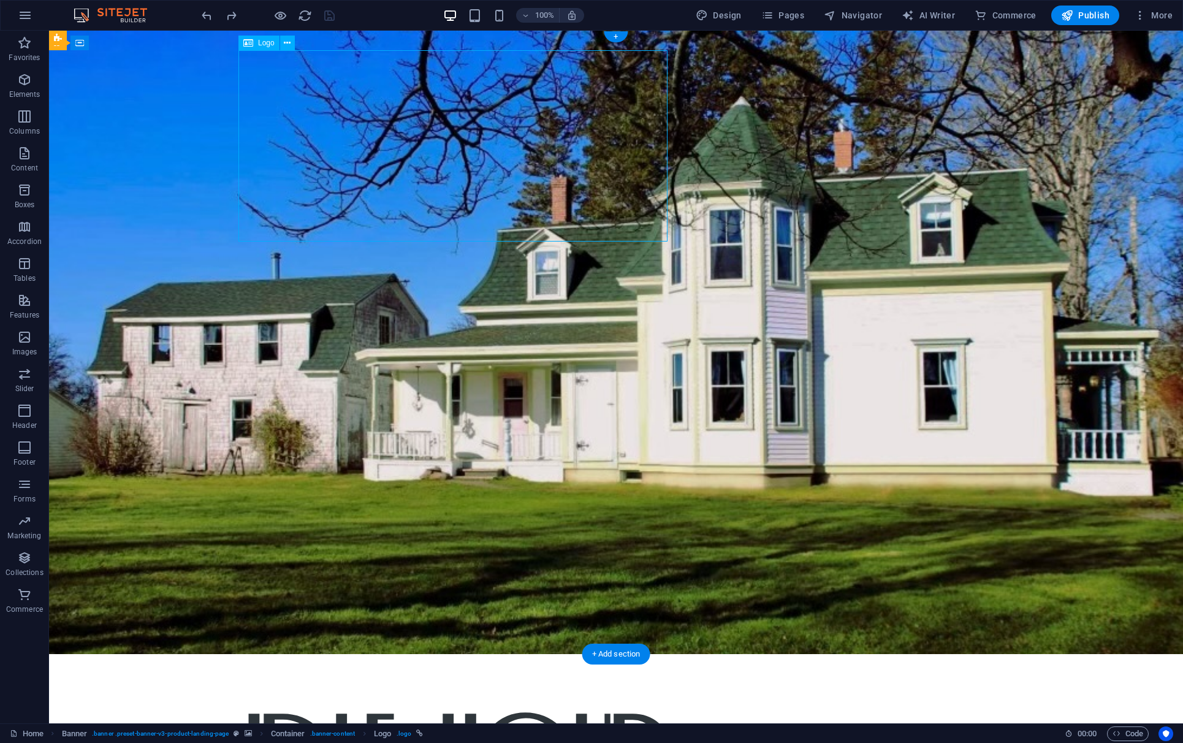
drag, startPoint x: 364, startPoint y: 167, endPoint x: 341, endPoint y: 201, distance: 41.1
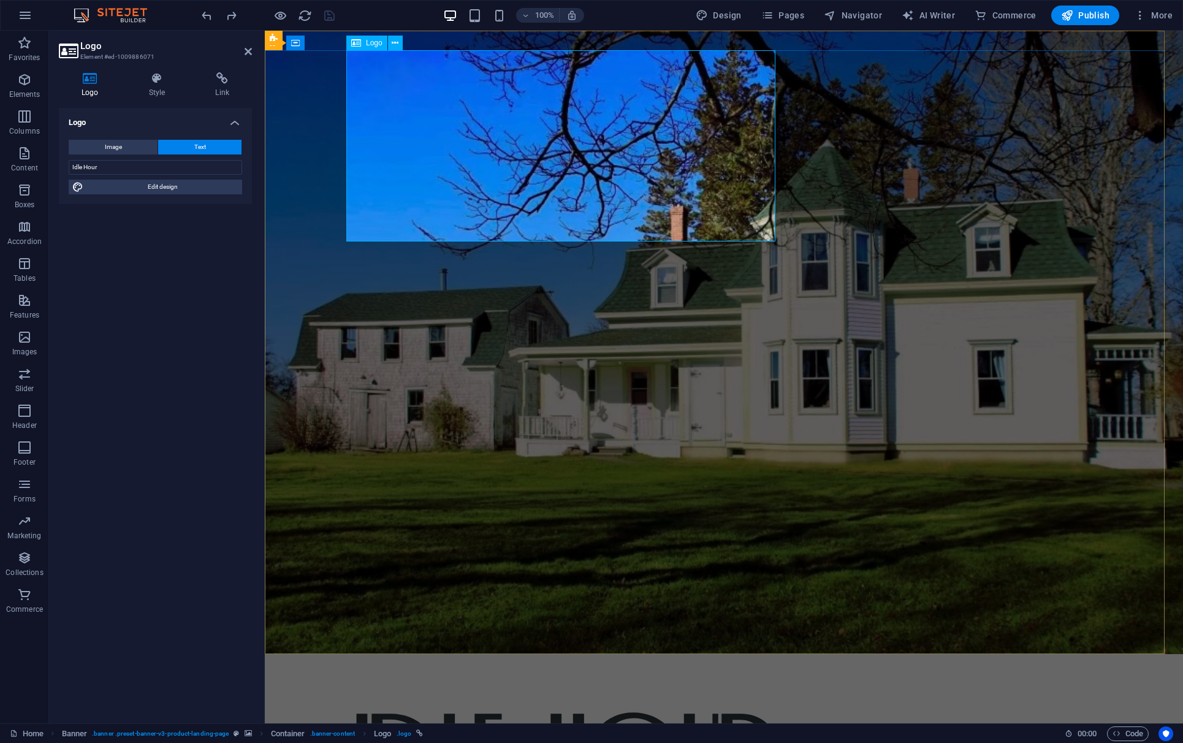
click at [144, 187] on span "Edit design" at bounding box center [162, 187] width 151 height 15
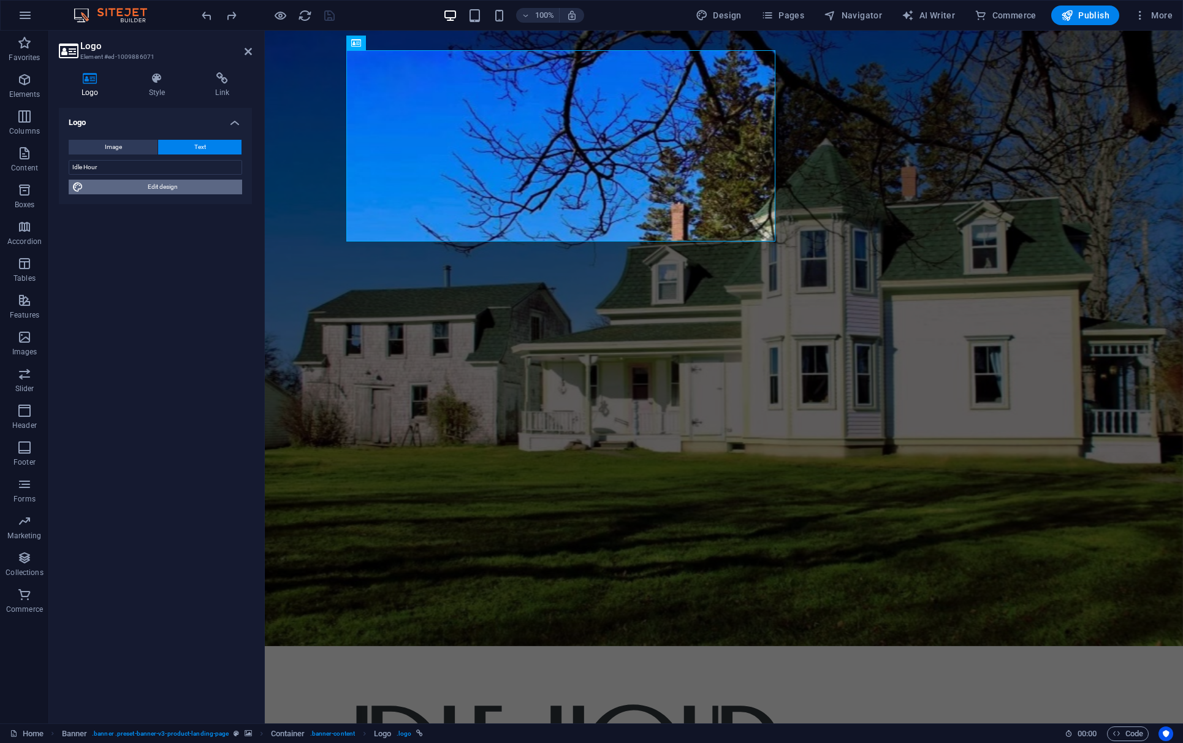
select select "px"
select select "700"
select select "px"
select select "rem"
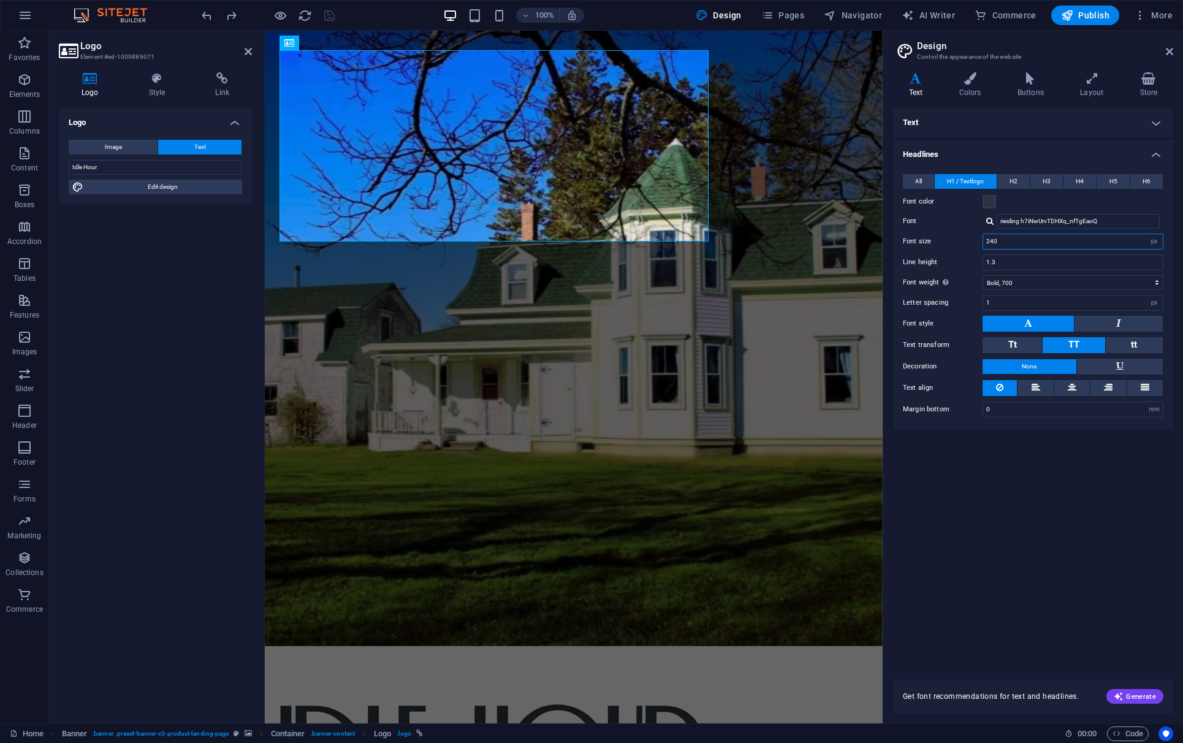
click at [907, 242] on input "240" at bounding box center [1073, 241] width 180 height 15
type input "300"
click at [907, 204] on span at bounding box center [989, 202] width 10 height 10
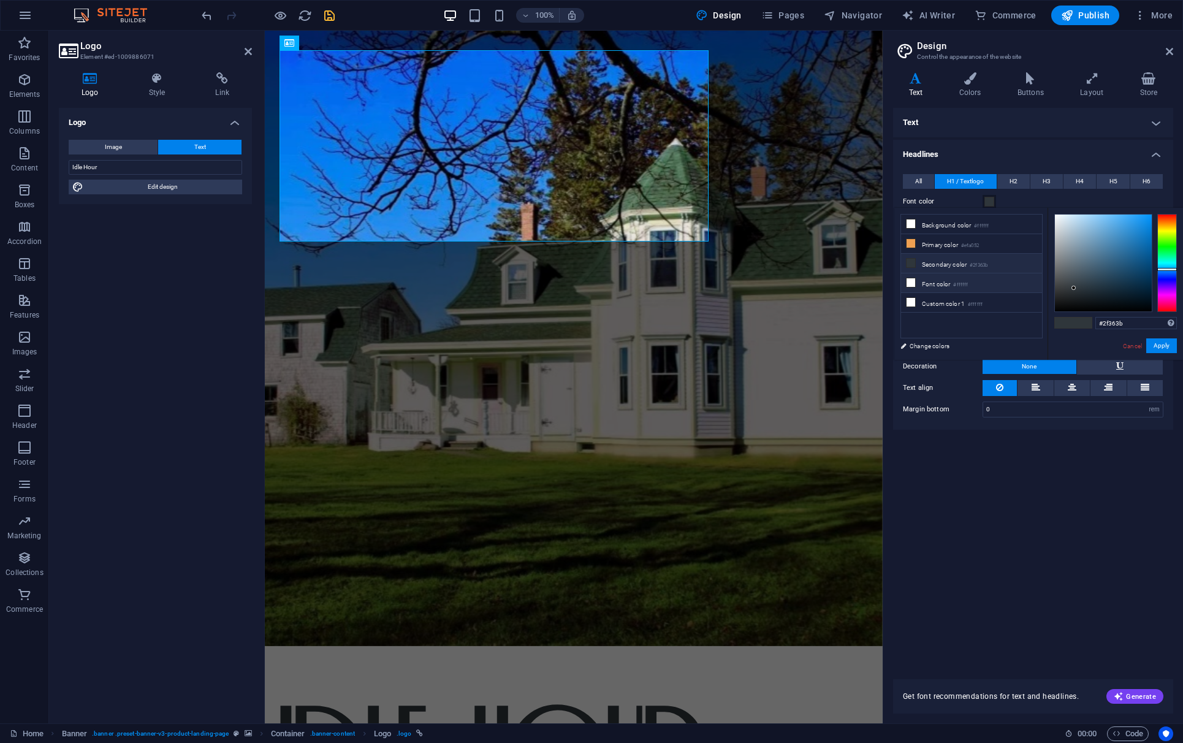
click at [907, 283] on li "Font color #ffffff" at bounding box center [971, 283] width 141 height 20
type input "#ffffff"
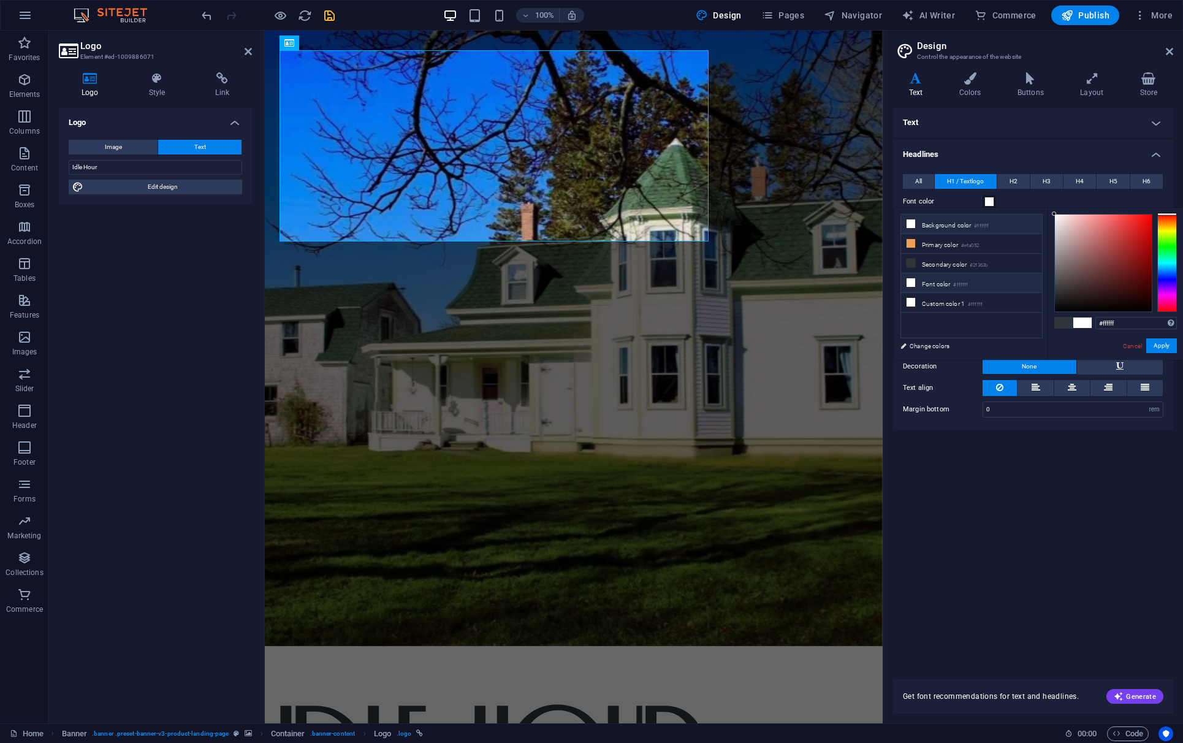
click at [907, 282] on icon at bounding box center [910, 282] width 9 height 9
click at [907, 184] on button "All" at bounding box center [918, 181] width 31 height 15
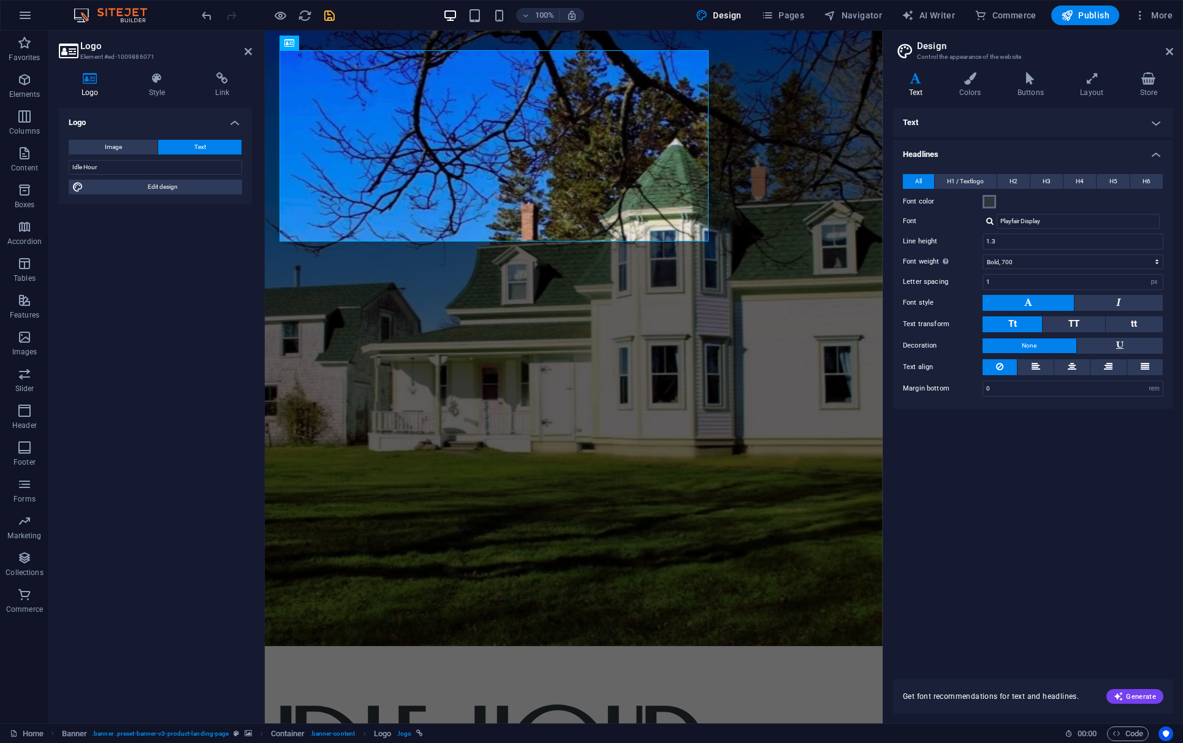
click at [907, 202] on span at bounding box center [989, 202] width 10 height 10
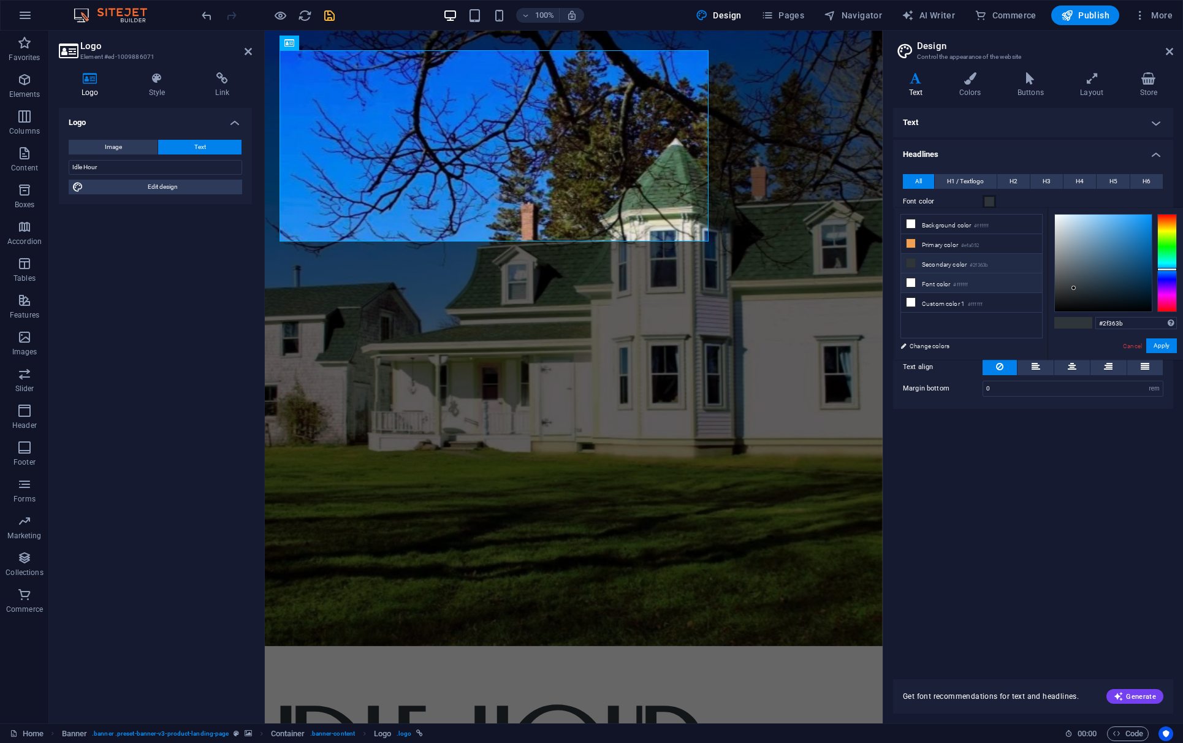
click at [907, 285] on li "Font color #ffffff" at bounding box center [971, 283] width 141 height 20
type input "#ffffff"
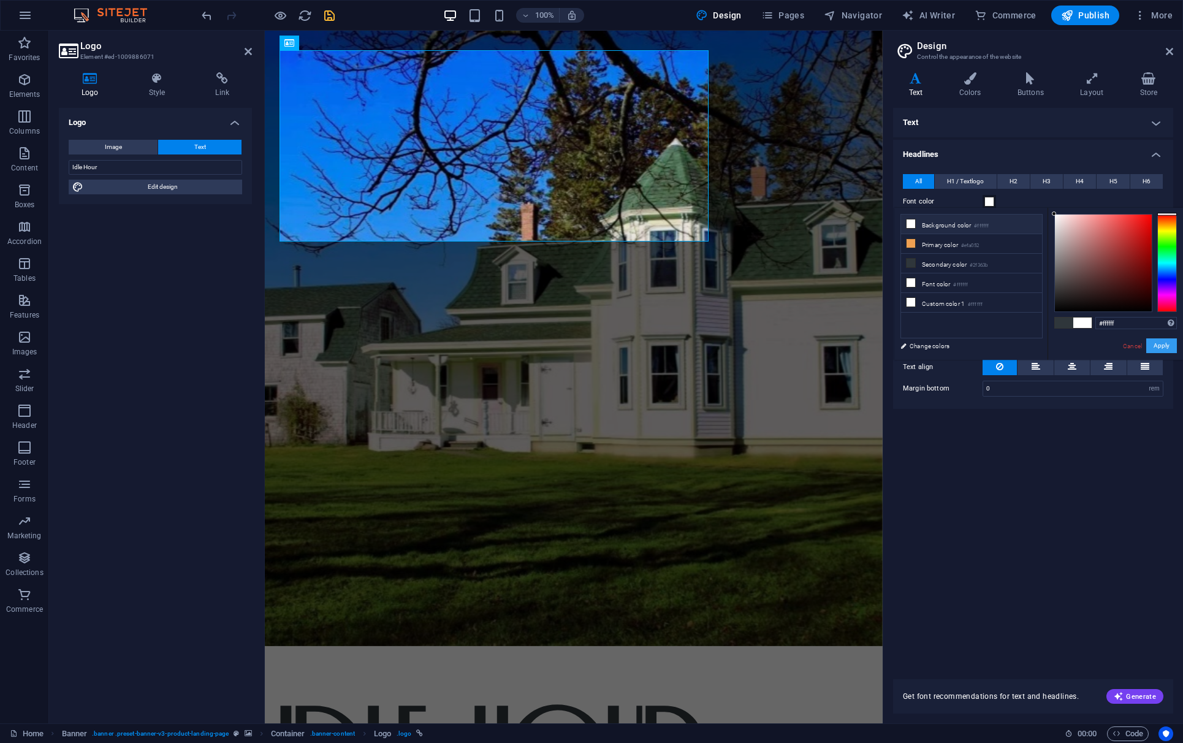
click at [907, 344] on button "Apply" at bounding box center [1161, 345] width 31 height 15
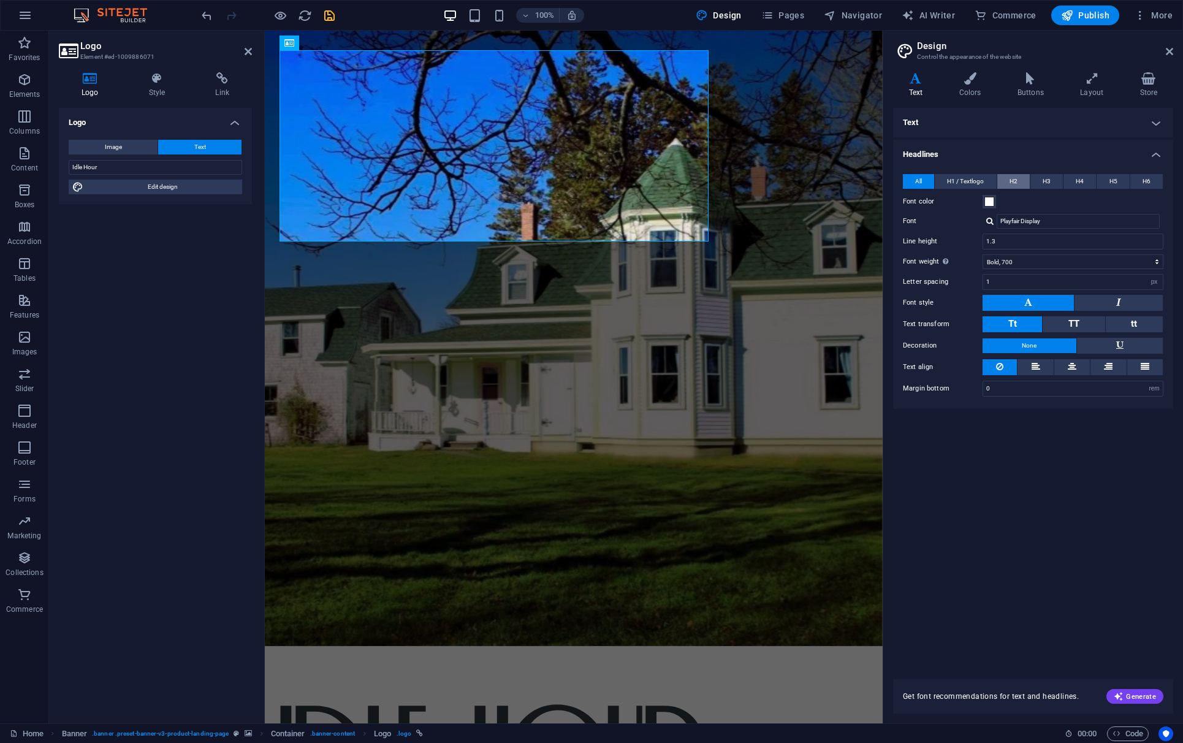
click at [907, 186] on span "H2" at bounding box center [1013, 181] width 8 height 15
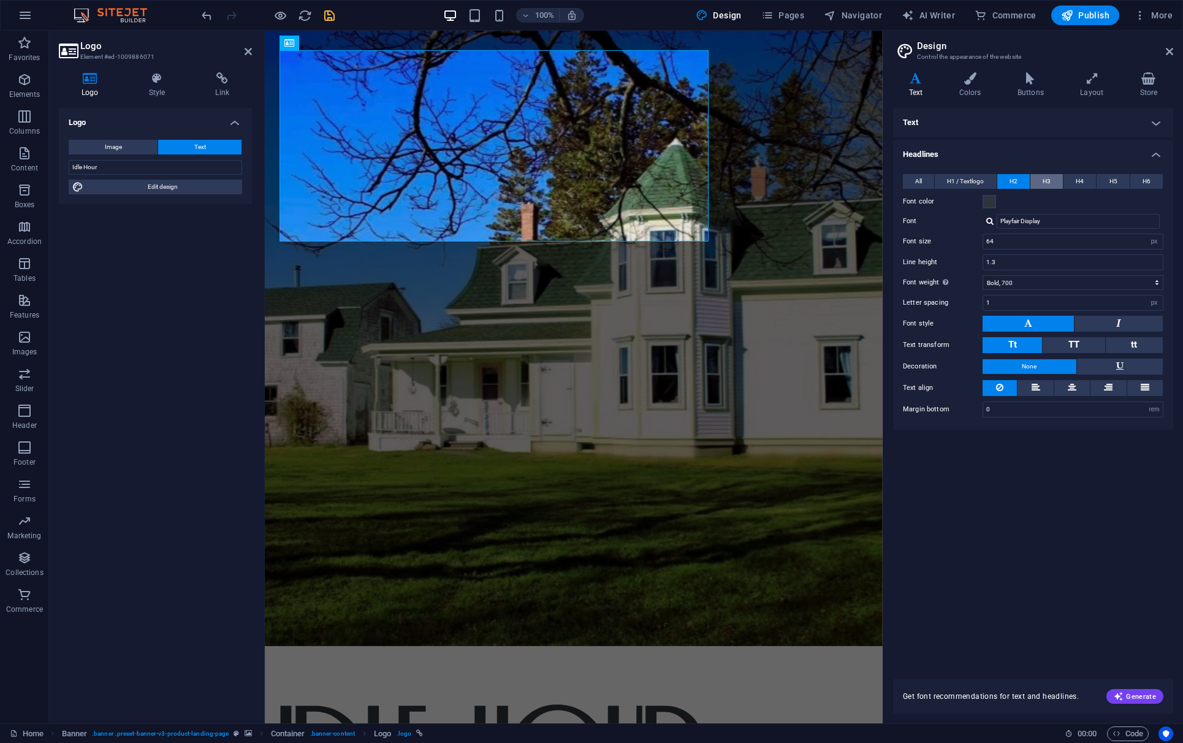
click at [907, 180] on button "H3" at bounding box center [1046, 181] width 32 height 15
click at [907, 180] on button "H4" at bounding box center [1079, 181] width 32 height 15
click at [907, 180] on button "H6" at bounding box center [1146, 181] width 32 height 15
click at [907, 178] on button "All" at bounding box center [918, 181] width 31 height 15
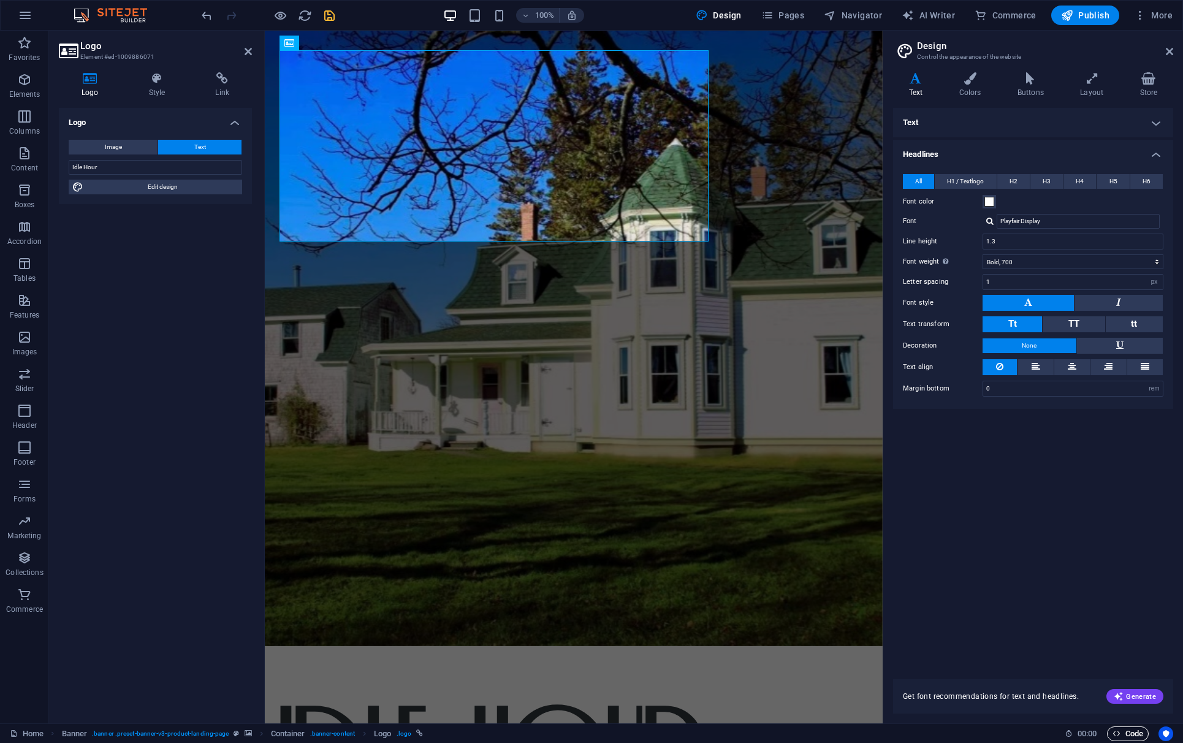
click at [907, 608] on icon "button" at bounding box center [1116, 733] width 8 height 8
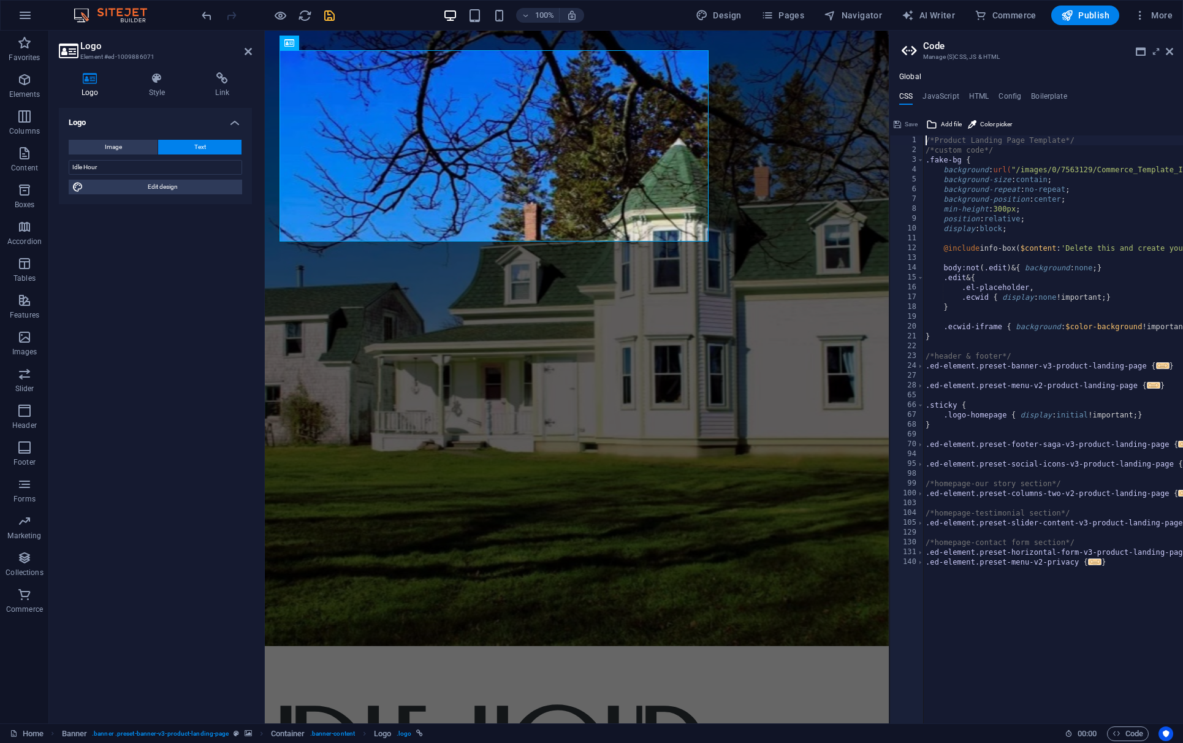
click at [907, 51] on icon at bounding box center [910, 50] width 18 height 17
click at [907, 80] on h4 "Global" at bounding box center [910, 77] width 22 height 10
click at [907, 608] on icon "button" at bounding box center [1116, 733] width 8 height 8
click at [907, 55] on icon at bounding box center [1168, 52] width 7 height 10
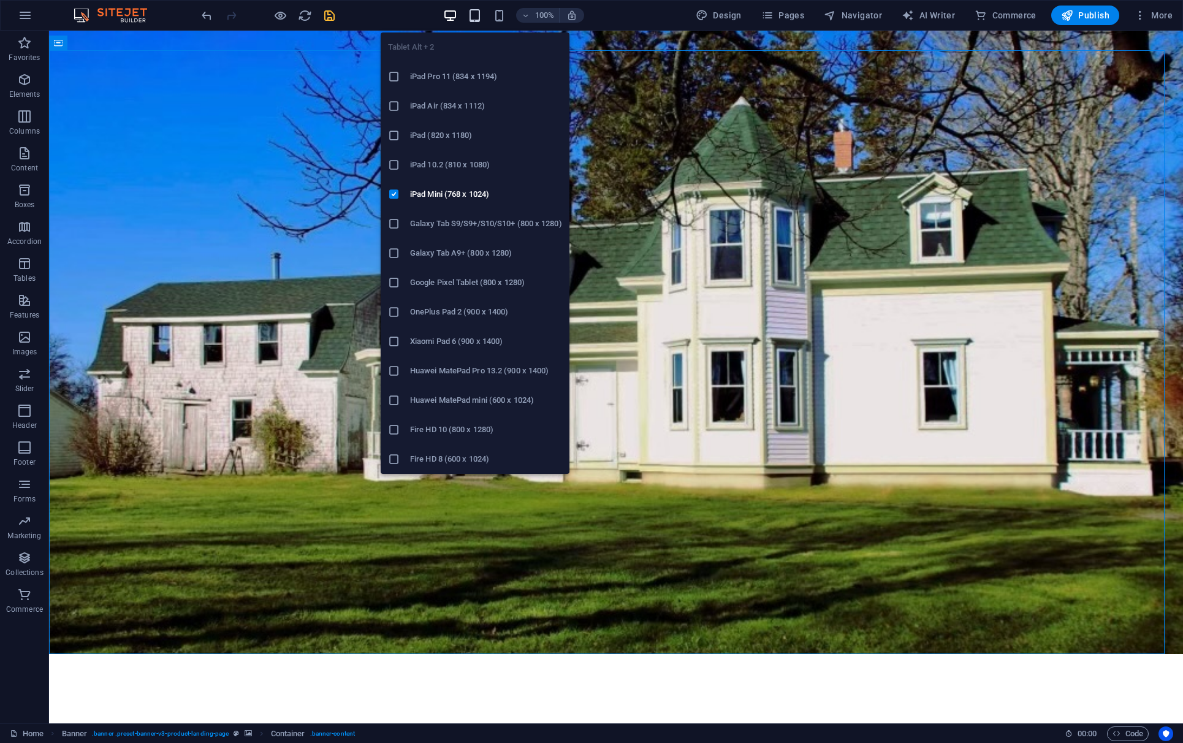
click at [479, 18] on icon "button" at bounding box center [474, 16] width 14 height 14
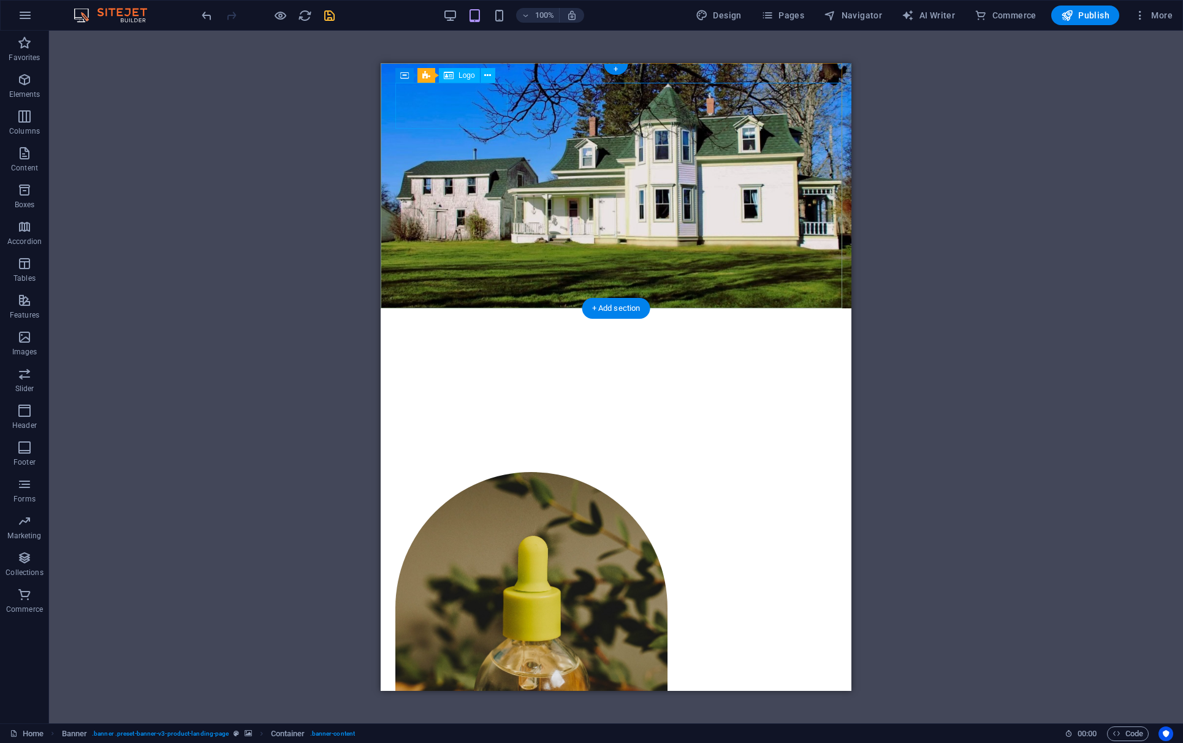
click at [488, 328] on div "Idle Hour" at bounding box center [615, 351] width 441 height 46
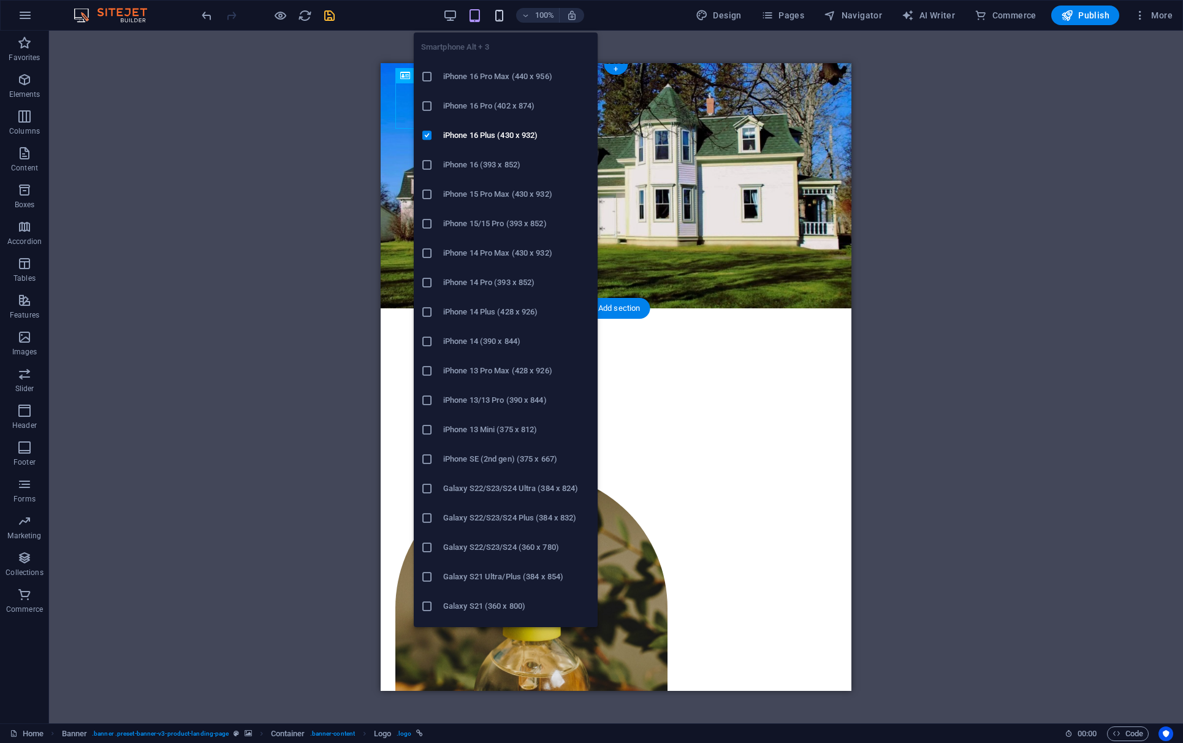
click at [504, 16] on icon "button" at bounding box center [499, 16] width 14 height 14
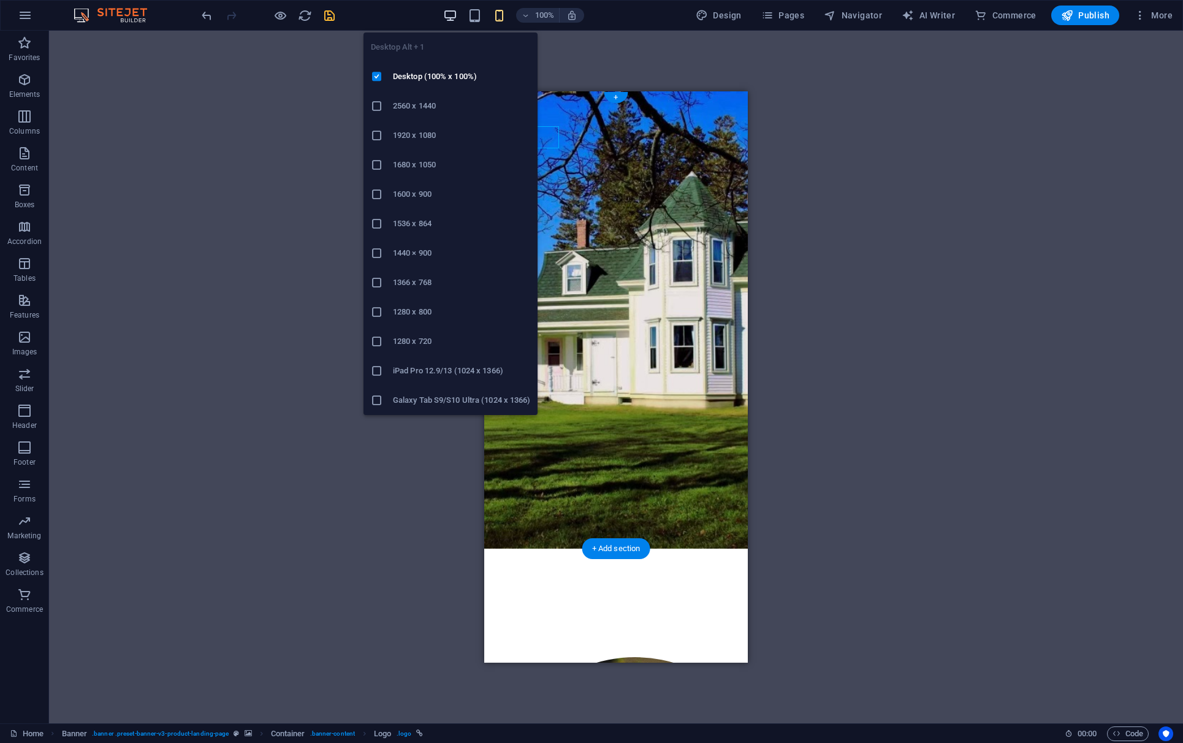
click at [447, 17] on icon "button" at bounding box center [450, 16] width 14 height 14
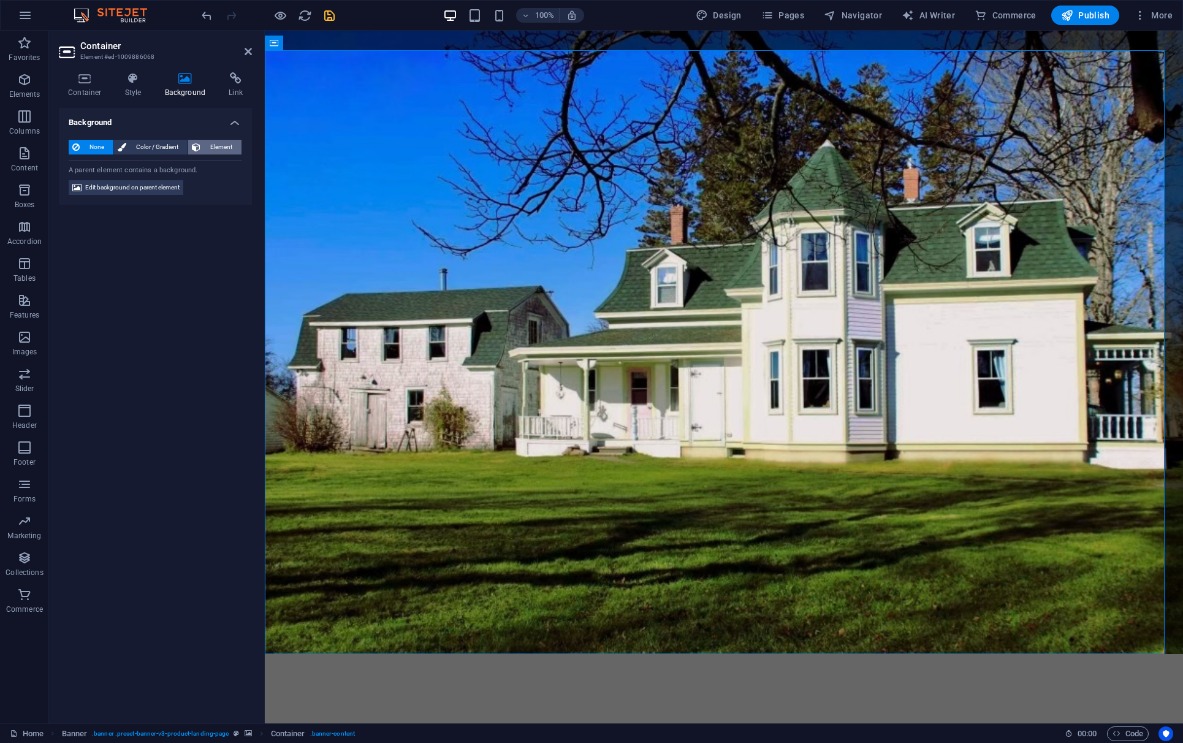
click at [215, 144] on span "Element" at bounding box center [221, 147] width 34 height 15
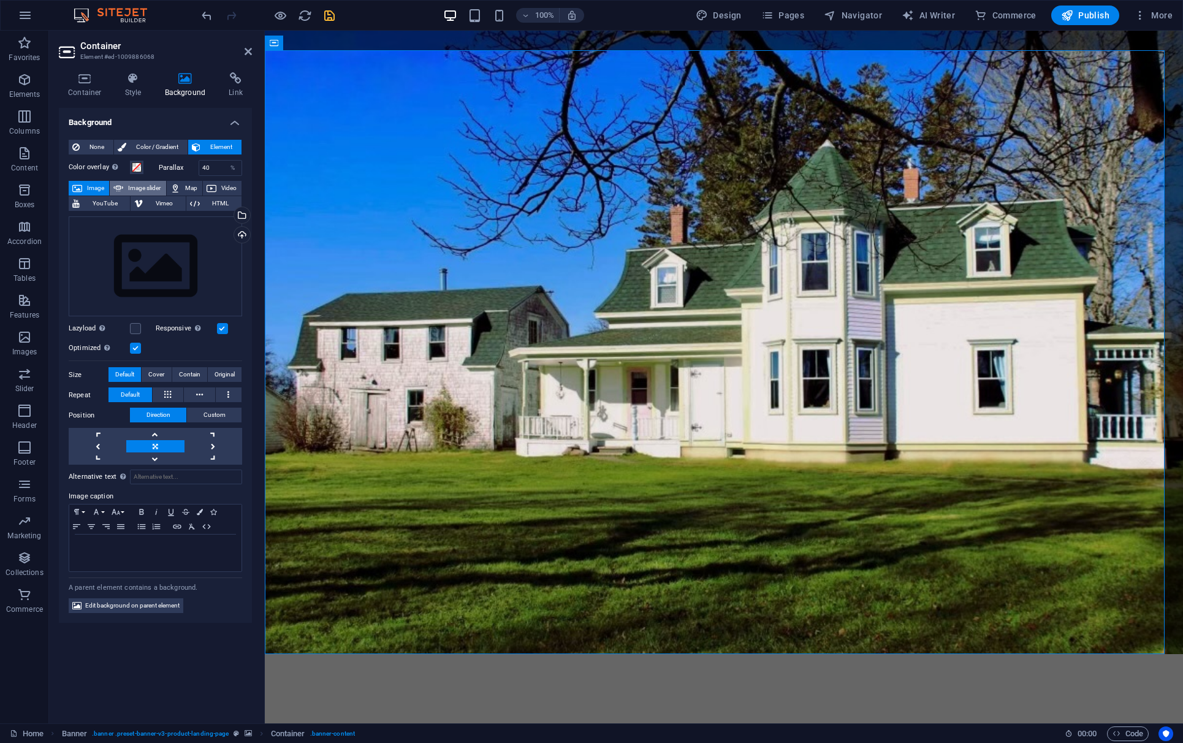
click at [152, 186] on span "Image slider" at bounding box center [144, 188] width 35 height 15
select select "ms"
select select "s"
select select "progressive"
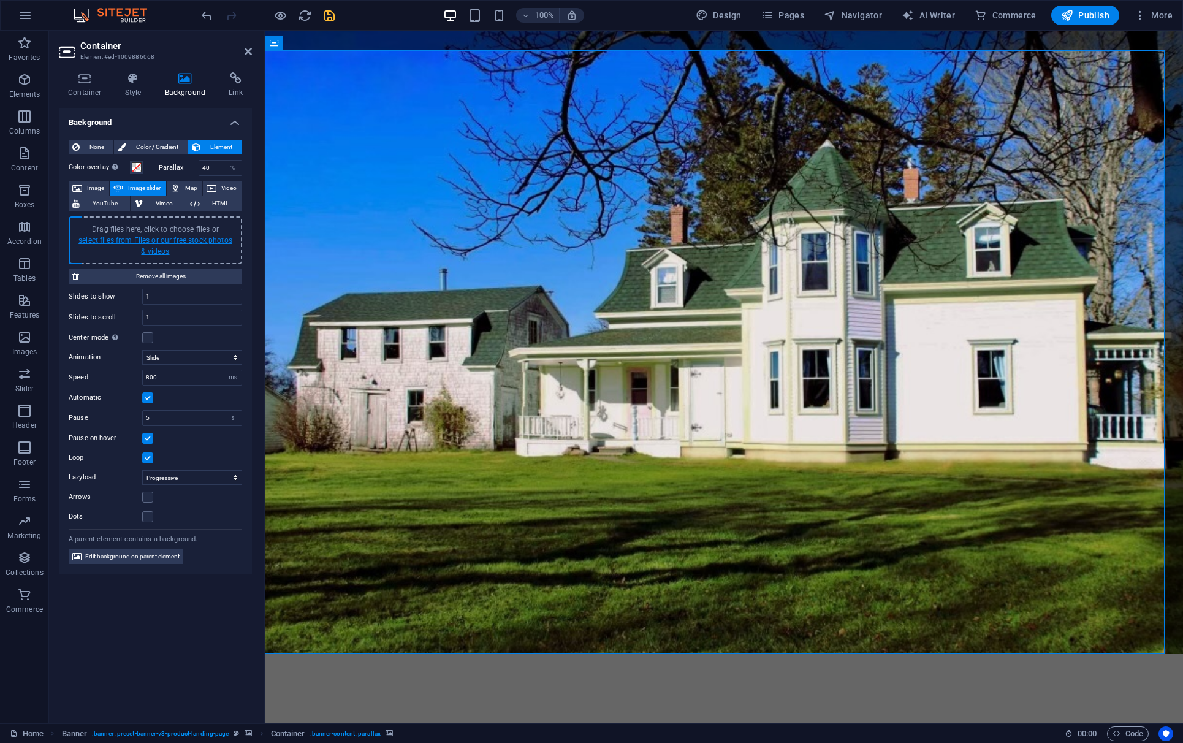
click at [156, 243] on link "select files from Files or our free stock photos & videos" at bounding box center [155, 246] width 154 height 20
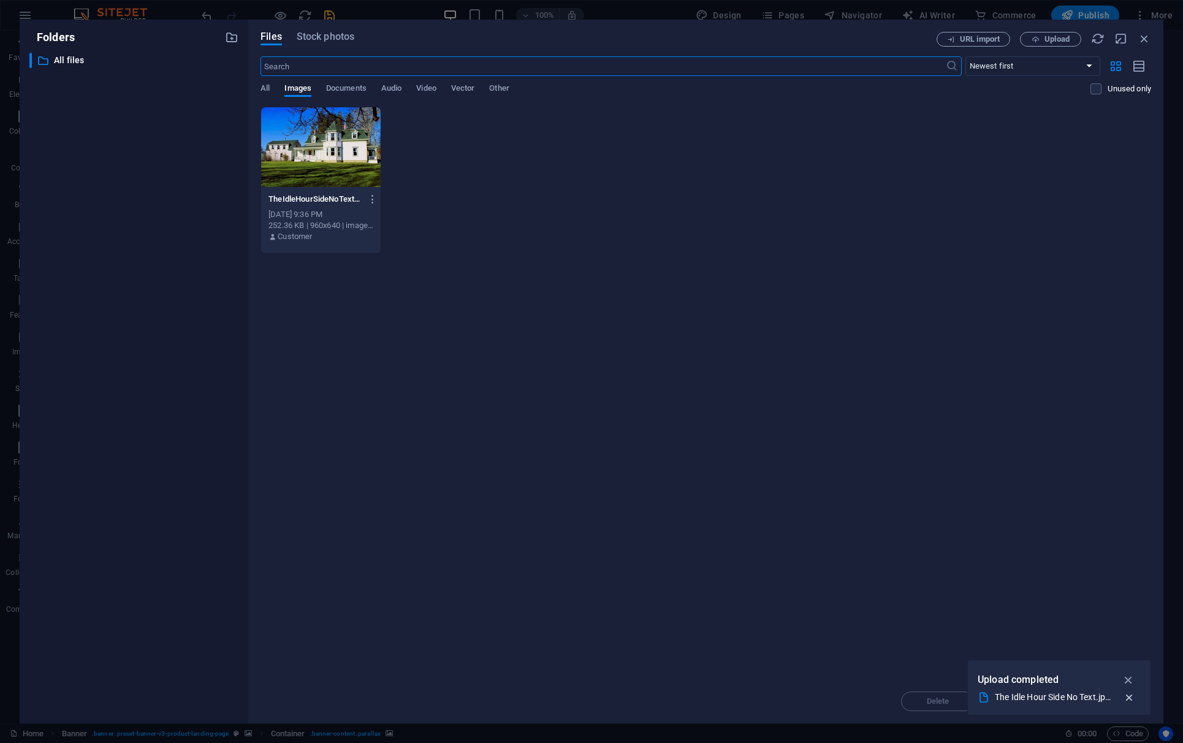
click at [907, 608] on icon "button" at bounding box center [1128, 697] width 13 height 12
click at [907, 41] on span "Upload" at bounding box center [1050, 40] width 50 height 8
click at [907, 40] on span "Upload" at bounding box center [1056, 39] width 25 height 7
click at [907, 38] on div "URL import Upload" at bounding box center [1043, 39] width 214 height 15
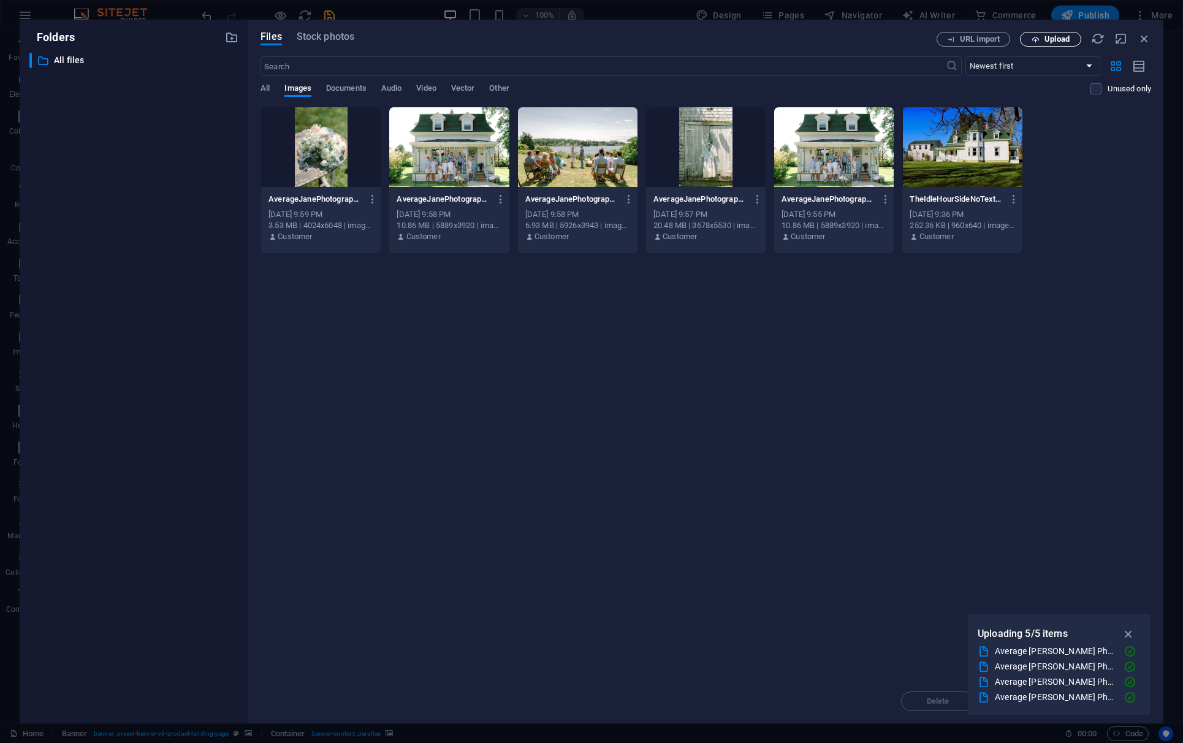
click at [907, 36] on span "Upload" at bounding box center [1056, 39] width 25 height 7
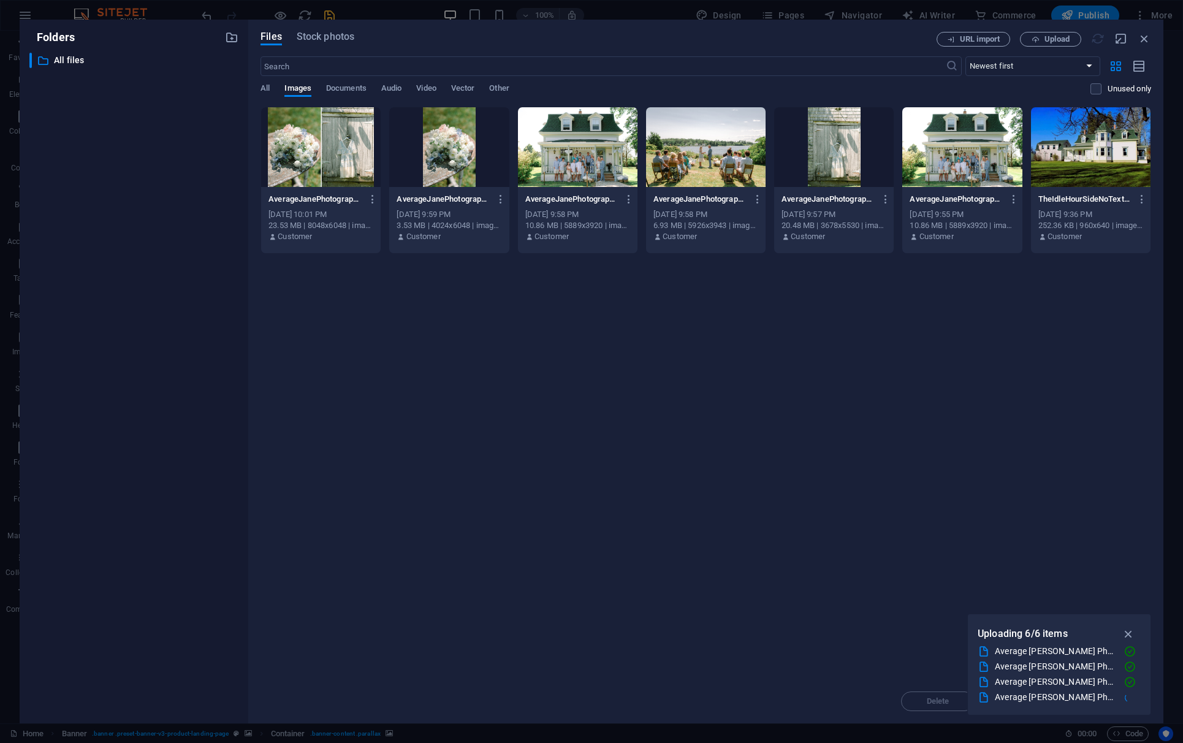
scroll to position [31, 0]
click at [907, 608] on div "Average [PERSON_NAME] Photography - [PERSON_NAME] and [PERSON_NAME] - Family Fo…" at bounding box center [1054, 697] width 120 height 14
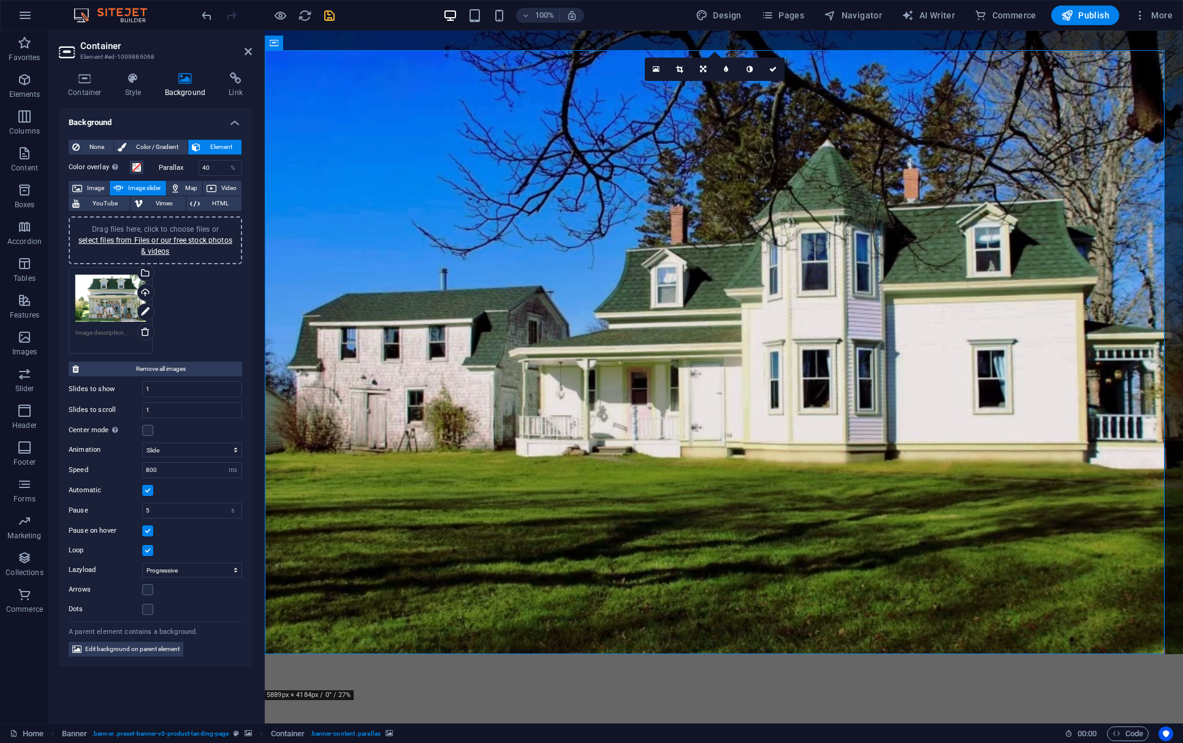
click at [907, 608] on img "1/1" at bounding box center [714, 665] width 899 height 0
click at [176, 241] on link "select files from Files or our free stock photos & videos" at bounding box center [155, 246] width 154 height 20
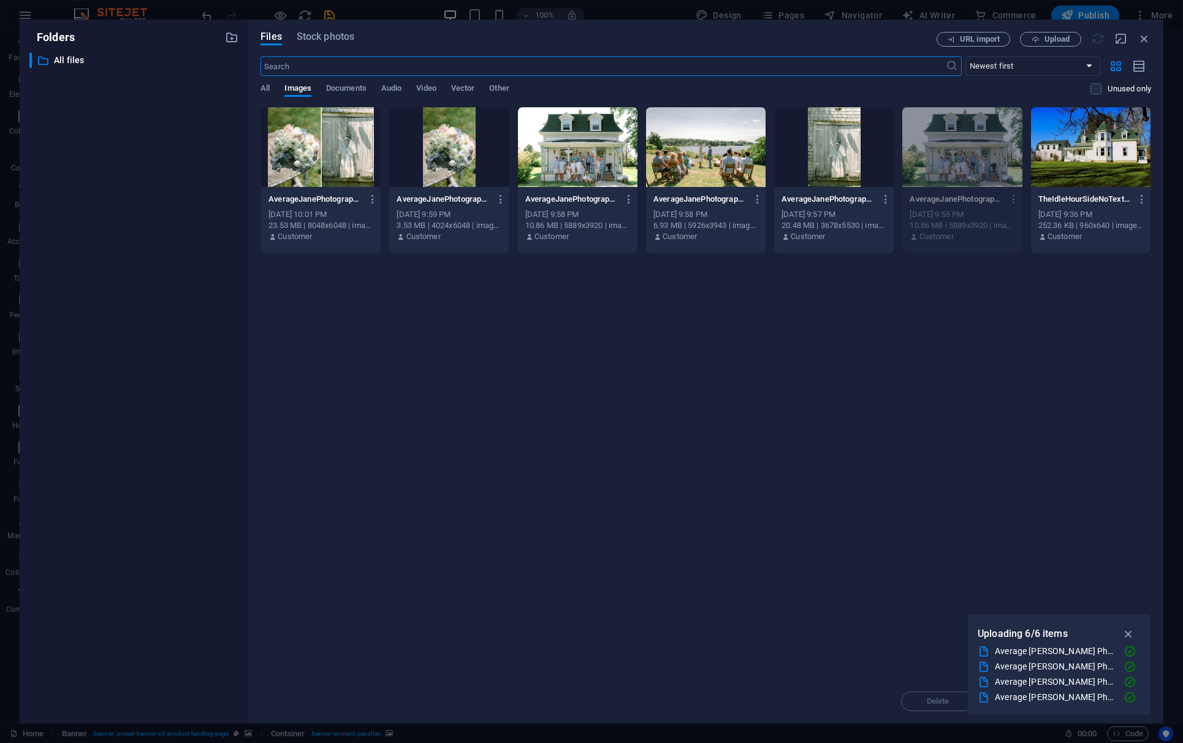
click at [355, 153] on div at bounding box center [320, 147] width 119 height 80
click at [437, 161] on div at bounding box center [448, 147] width 119 height 80
click at [562, 169] on div at bounding box center [577, 147] width 119 height 80
click at [629, 198] on icon "button" at bounding box center [629, 199] width 12 height 11
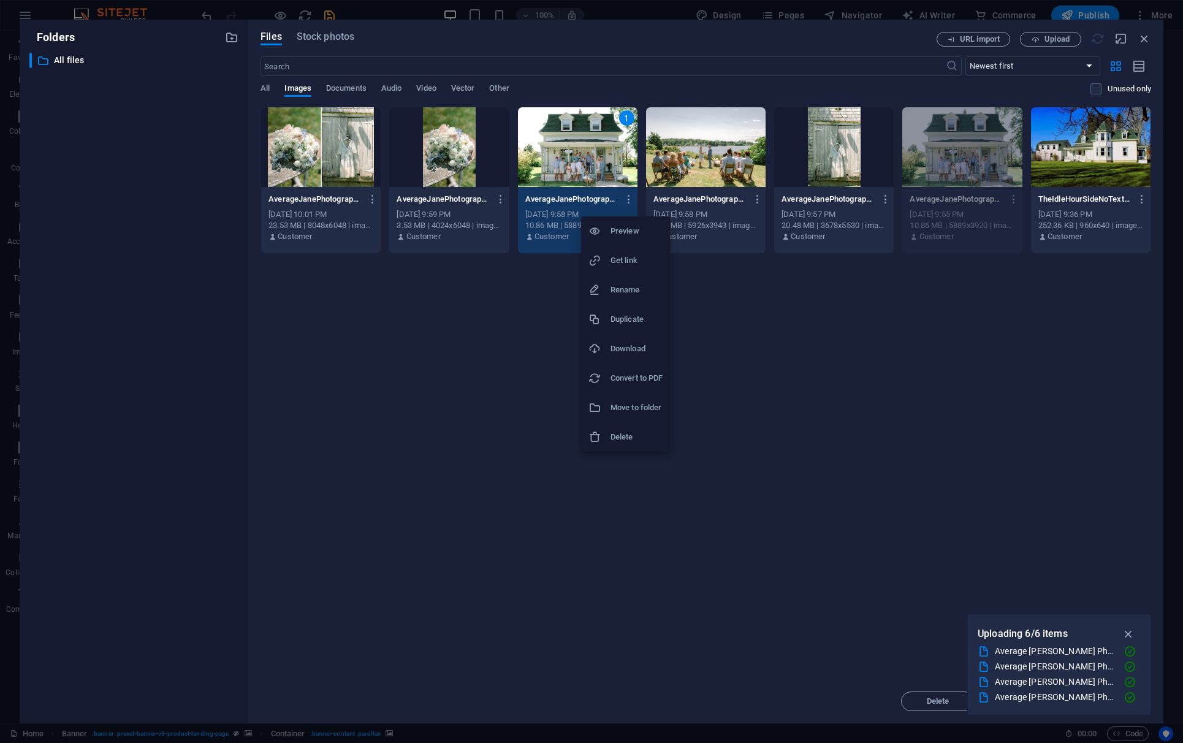
click at [612, 430] on h6 "Delete" at bounding box center [636, 437] width 52 height 15
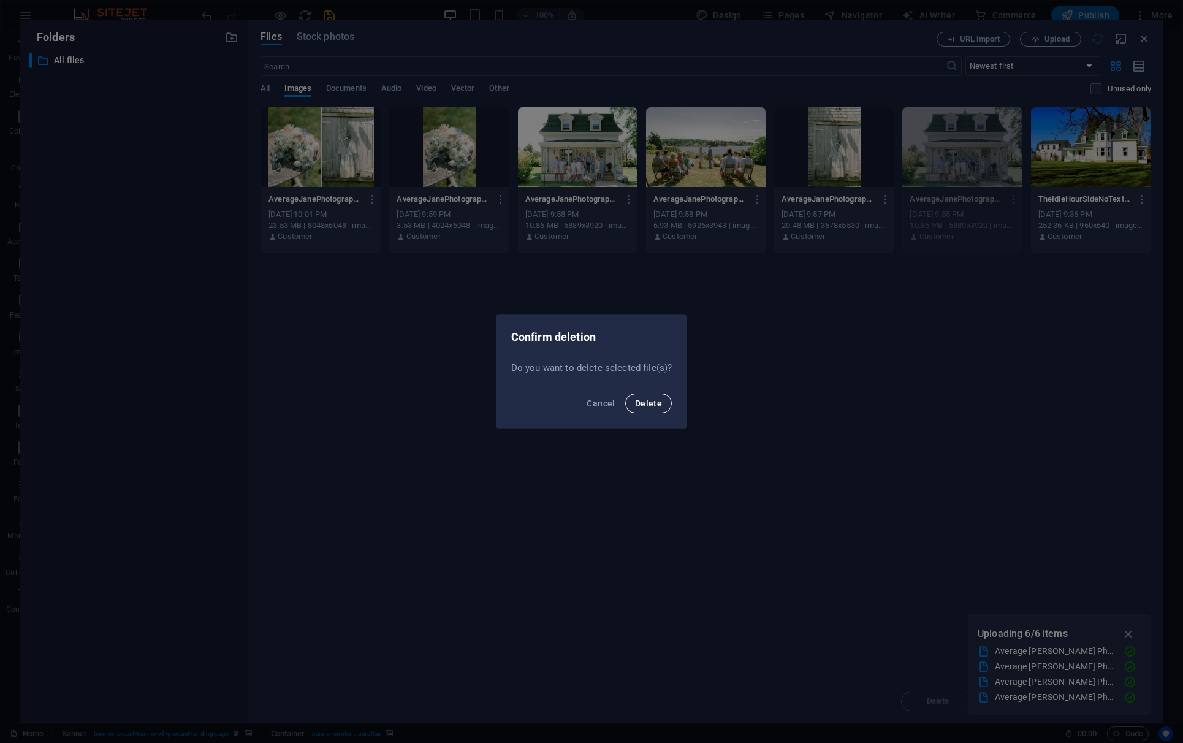
click at [642, 408] on button "Delete" at bounding box center [648, 403] width 47 height 20
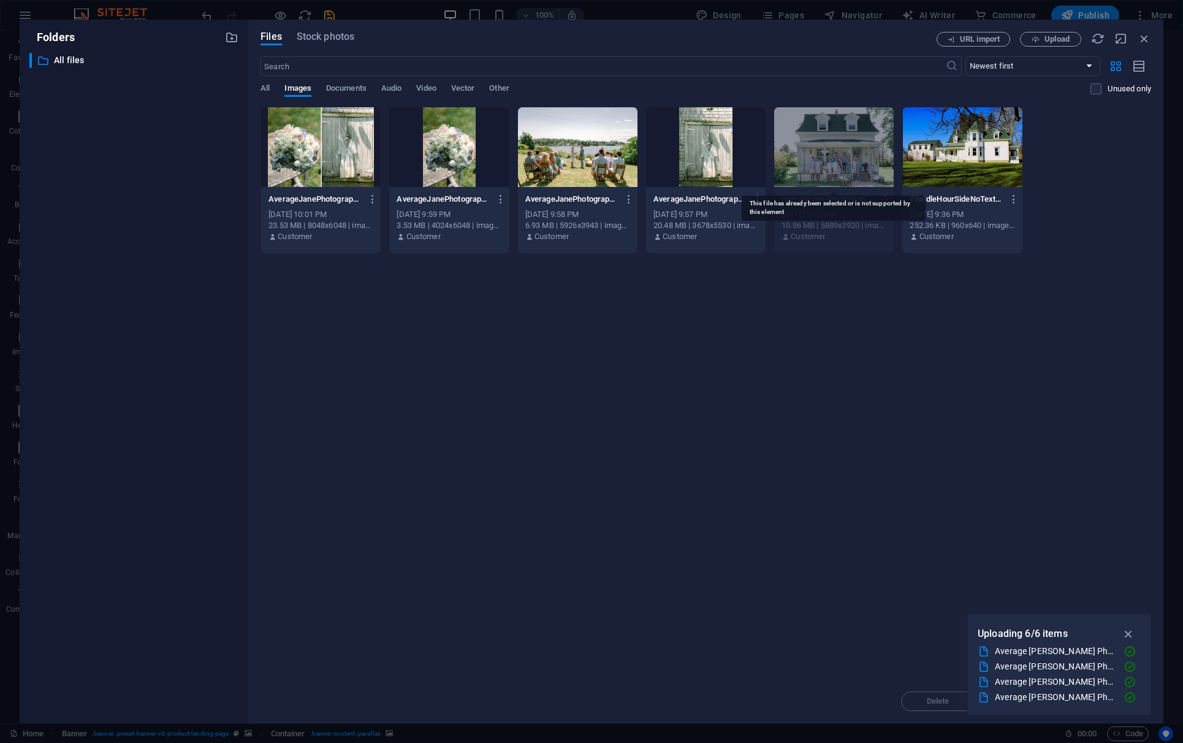
click at [824, 165] on div at bounding box center [833, 147] width 119 height 80
click at [888, 199] on icon "button" at bounding box center [886, 199] width 12 height 11
click at [870, 427] on li "Delete" at bounding box center [882, 436] width 89 height 29
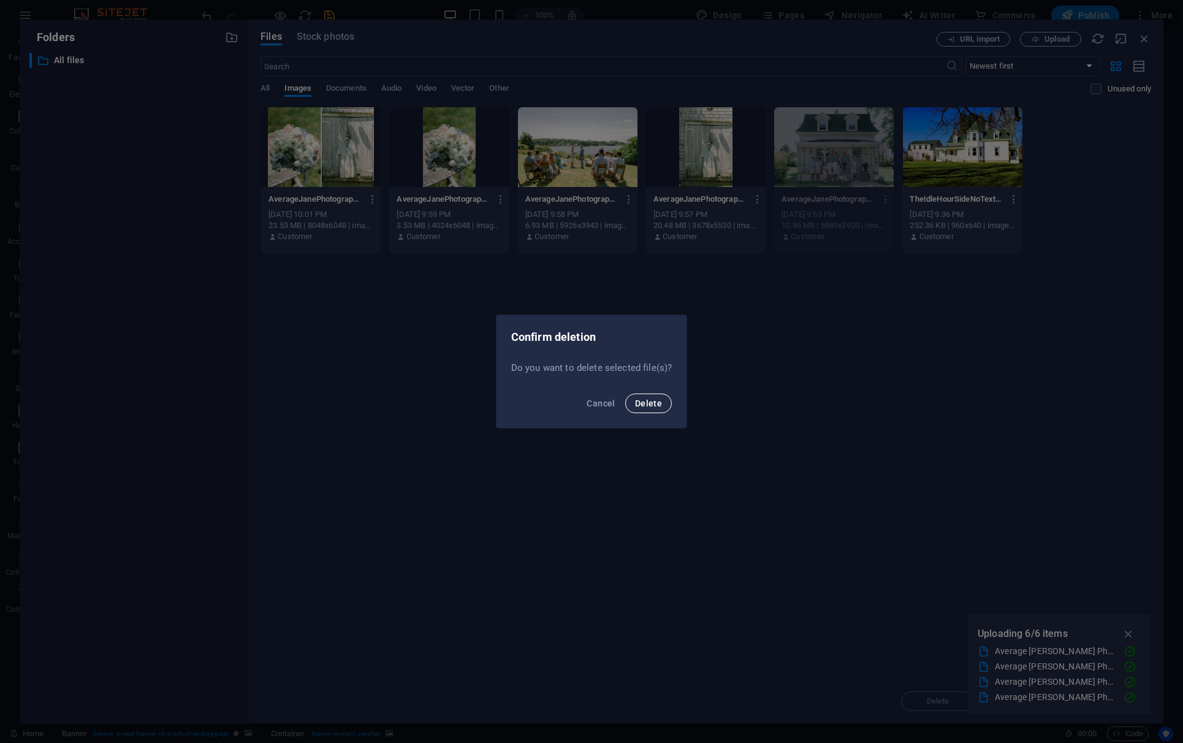
click at [641, 406] on span "Delete" at bounding box center [648, 403] width 27 height 10
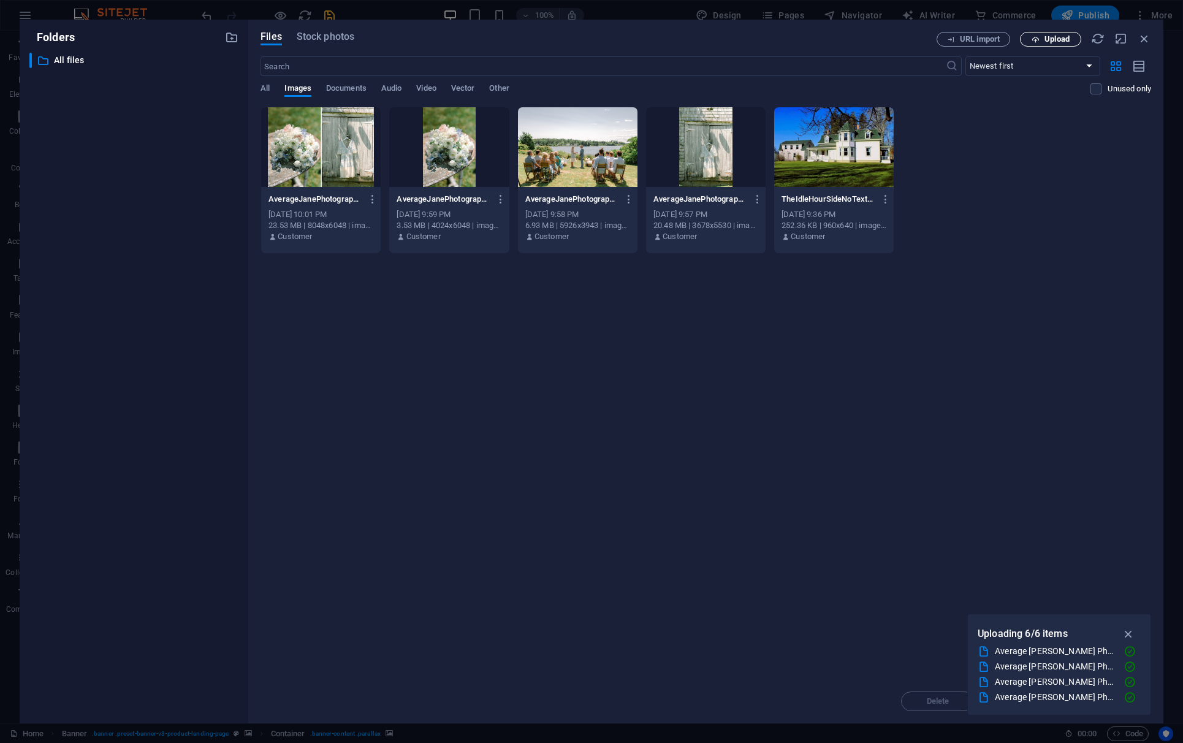
click at [907, 38] on span "Upload" at bounding box center [1056, 39] width 25 height 7
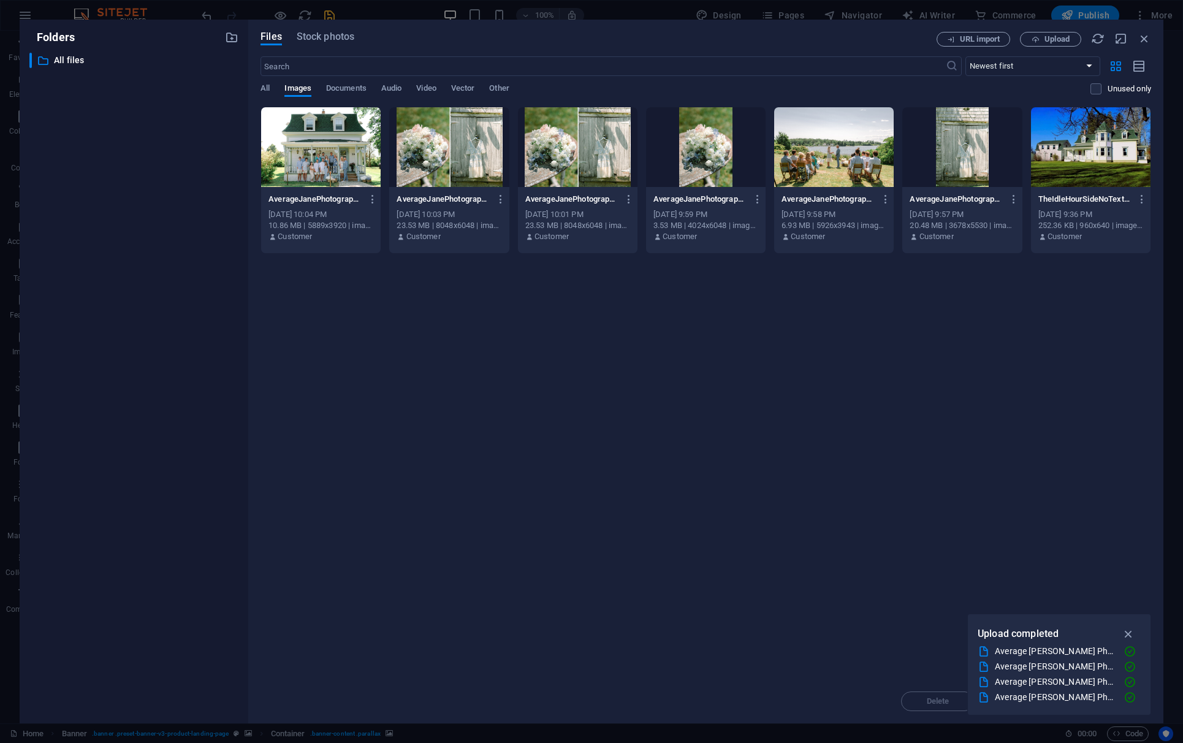
click at [312, 135] on div at bounding box center [320, 147] width 119 height 80
click at [907, 135] on div at bounding box center [1090, 147] width 119 height 80
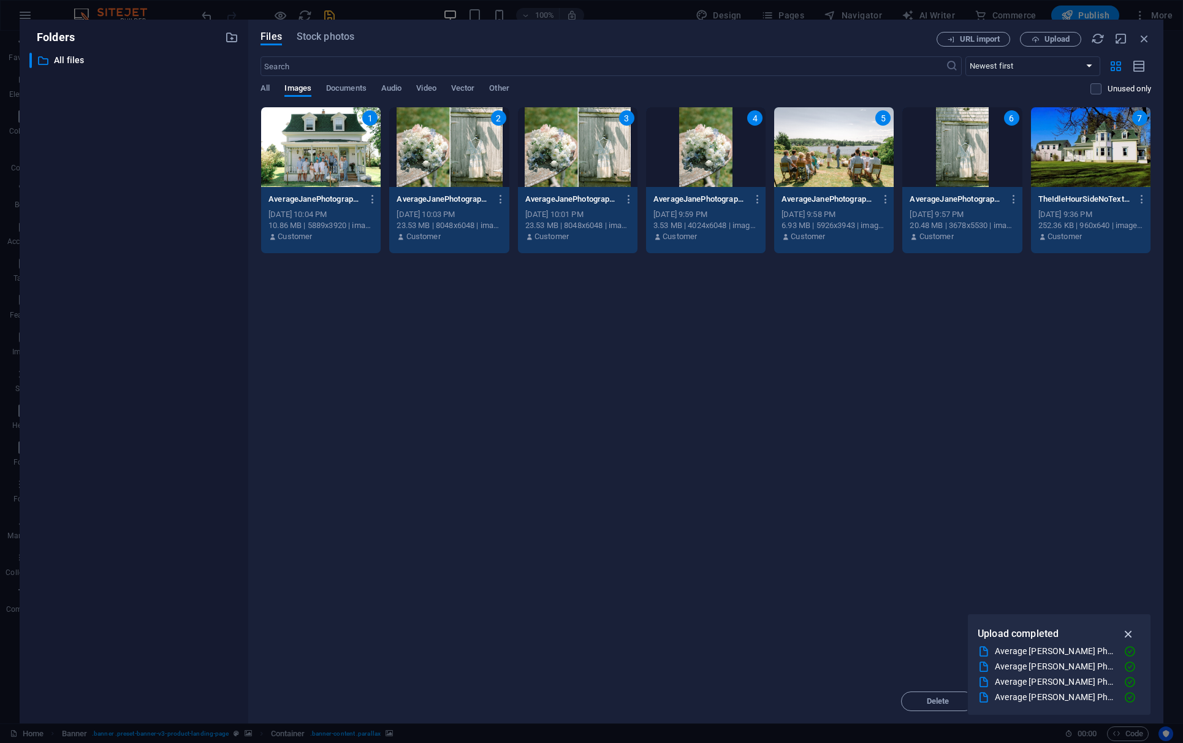
click at [907, 608] on icon "button" at bounding box center [1128, 633] width 14 height 13
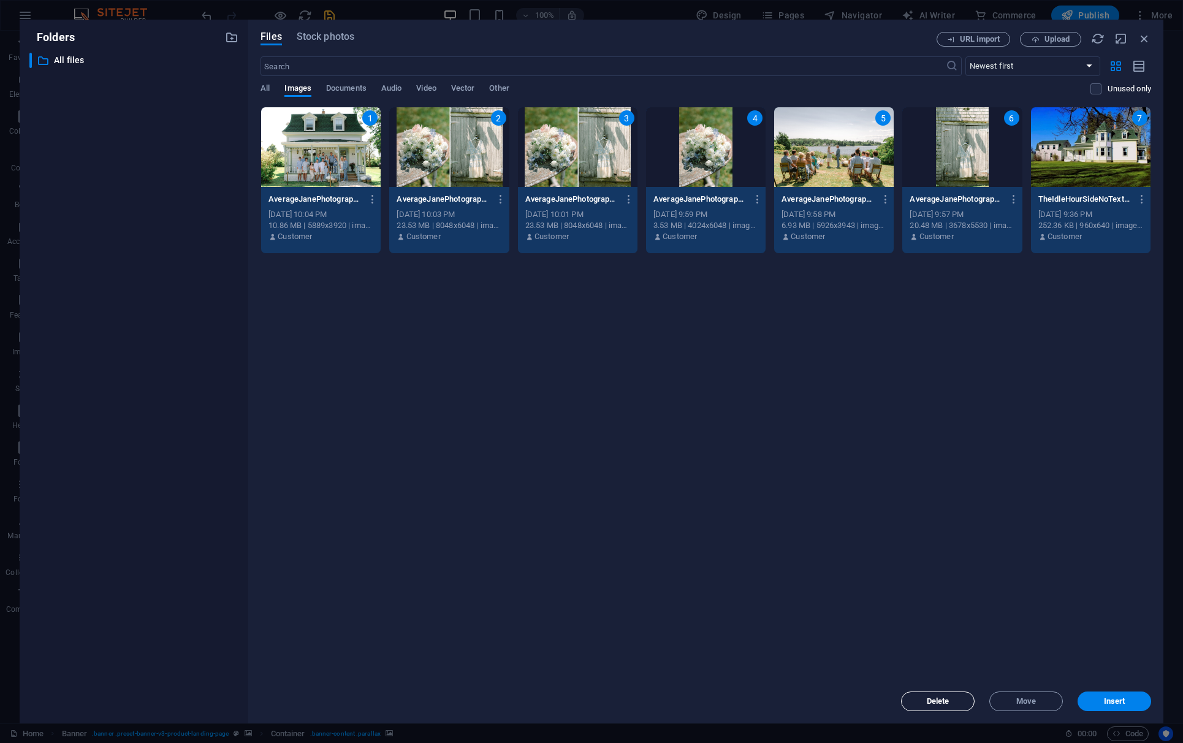
click at [907, 608] on span "Delete" at bounding box center [937, 700] width 62 height 7
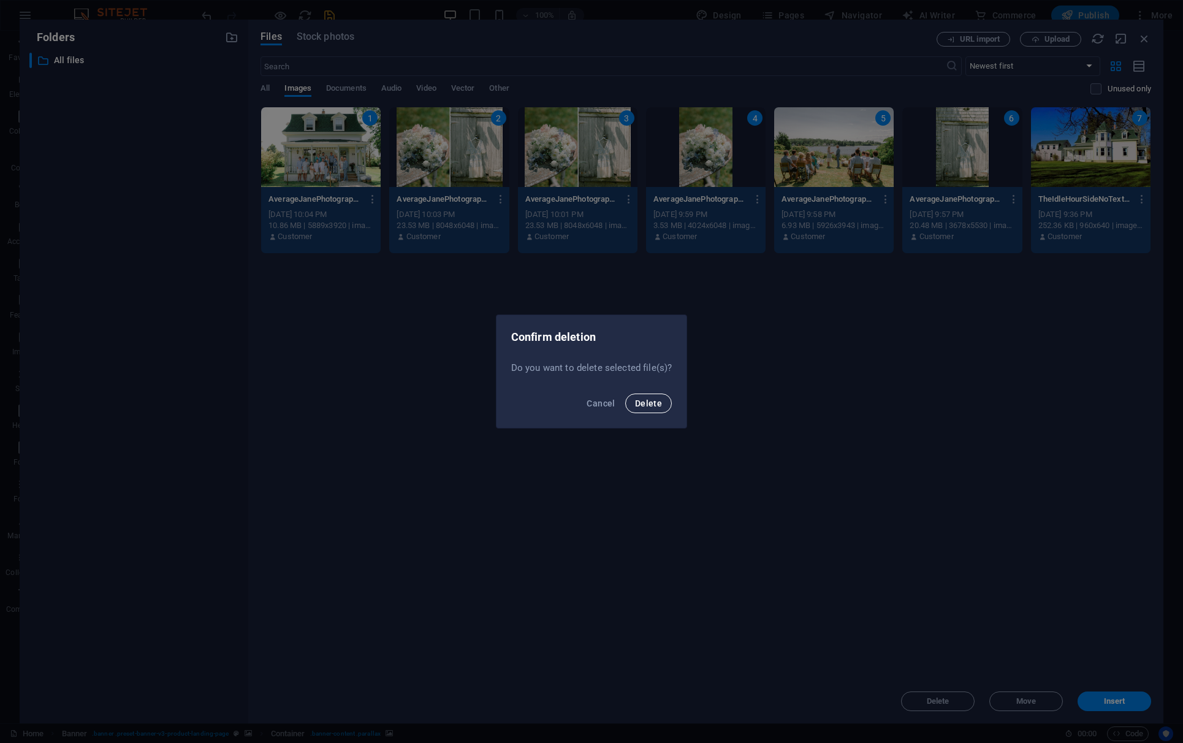
click at [651, 408] on button "Delete" at bounding box center [648, 403] width 47 height 20
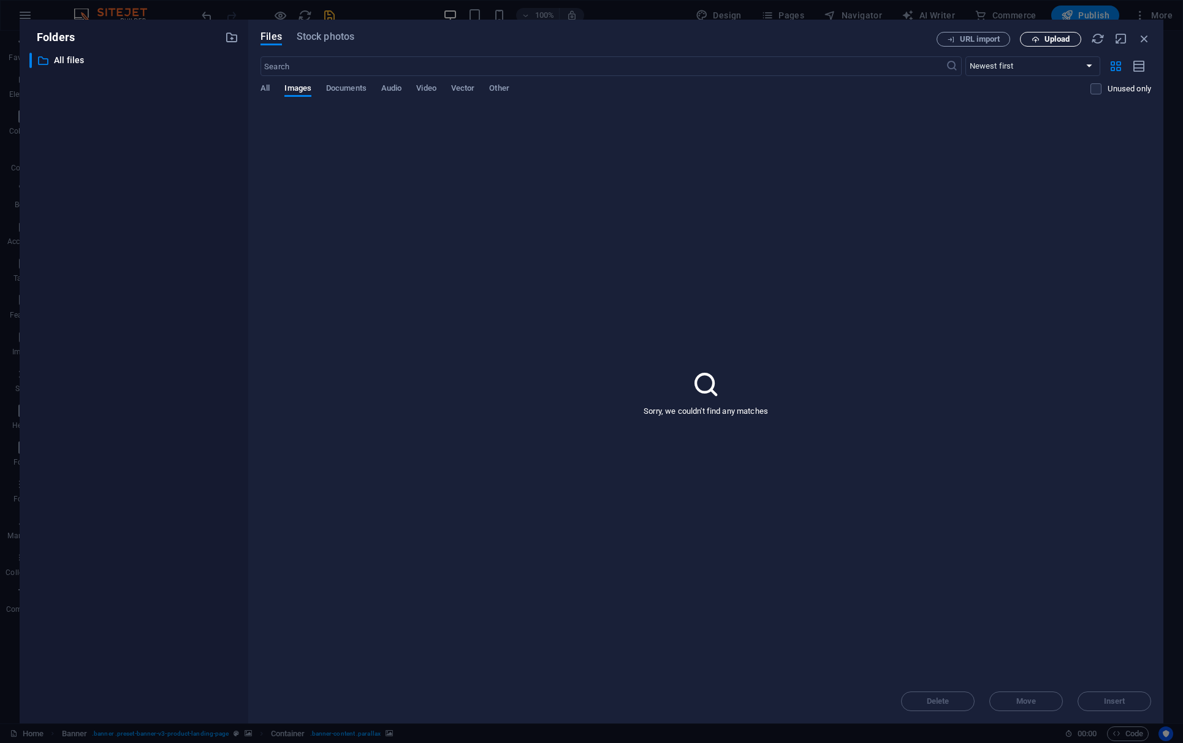
click at [907, 38] on span "Upload" at bounding box center [1050, 40] width 50 height 8
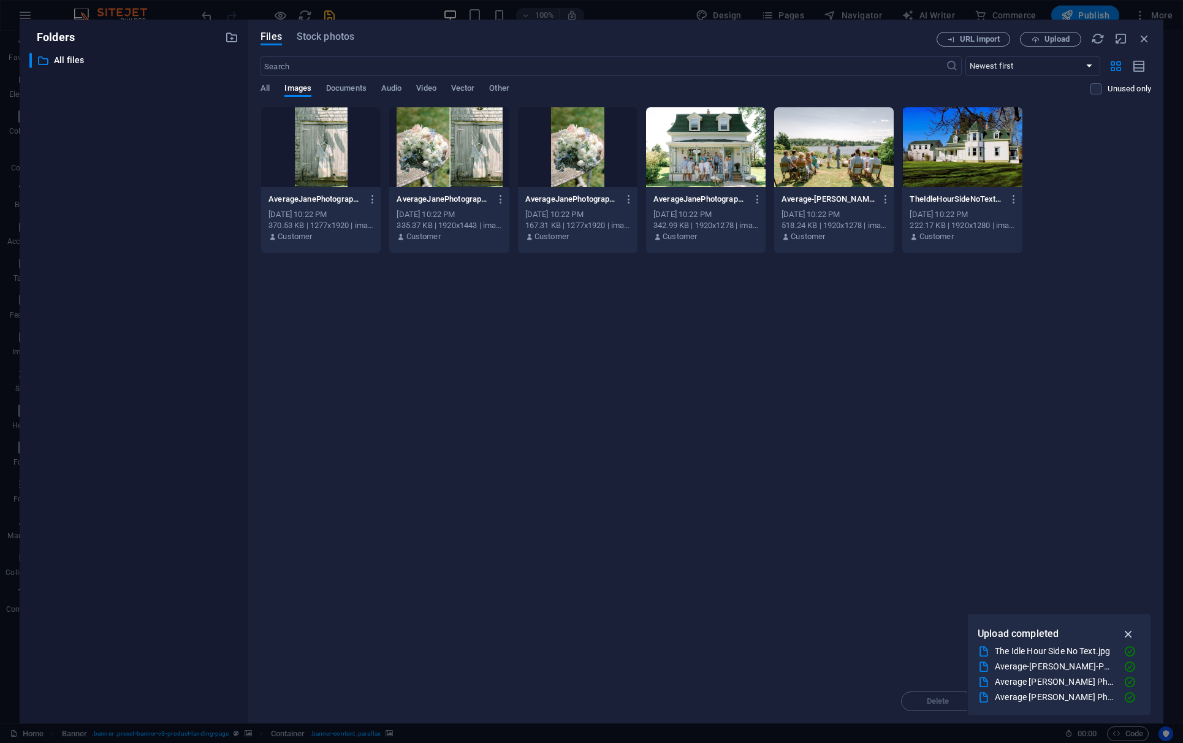
click at [907, 608] on icon "button" at bounding box center [1128, 633] width 14 height 13
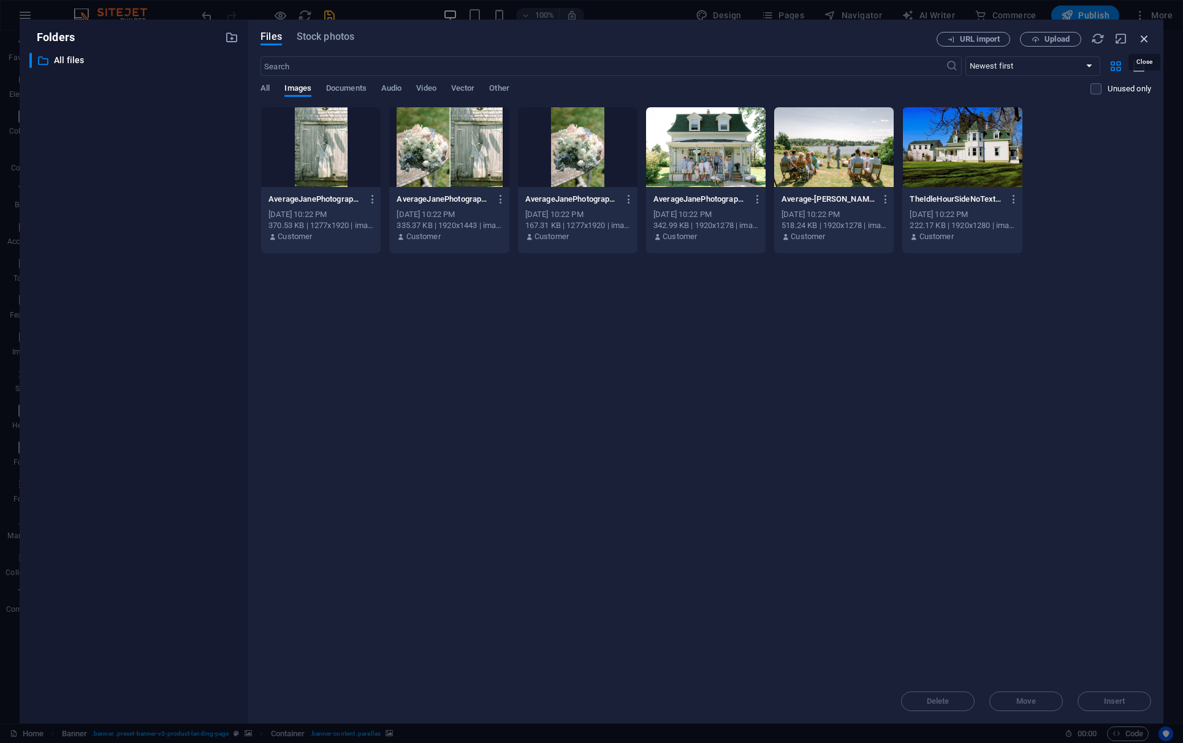
click at [907, 40] on icon "button" at bounding box center [1143, 38] width 13 height 13
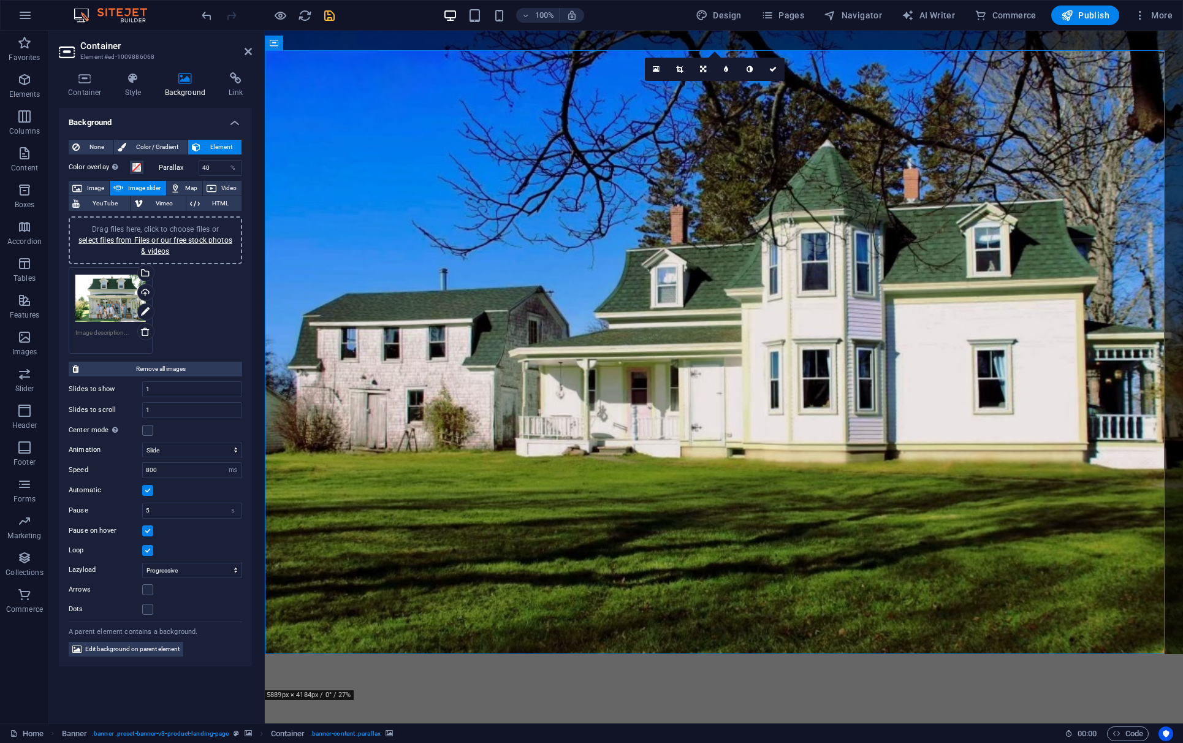
click at [303, 608] on img "1/1" at bounding box center [714, 665] width 899 height 0
click at [390, 608] on div "Menu" at bounding box center [724, 664] width 918 height 20
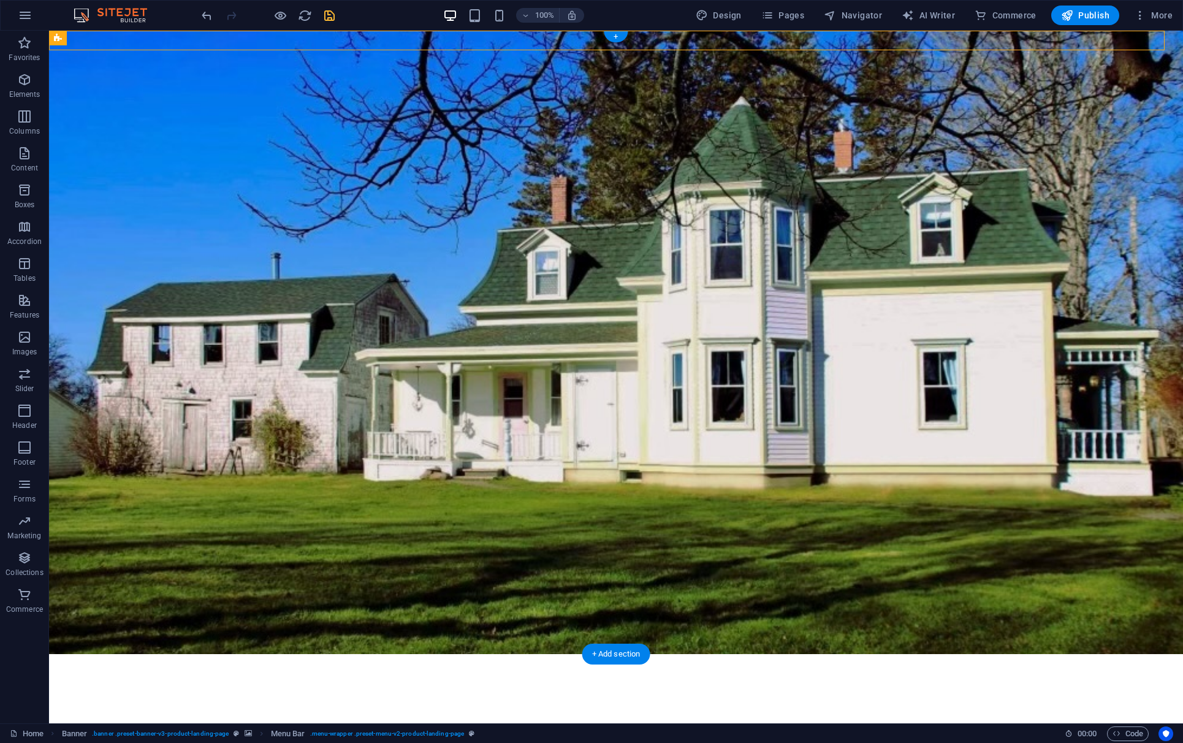
click at [153, 608] on img "1/1" at bounding box center [606, 665] width 1115 height 0
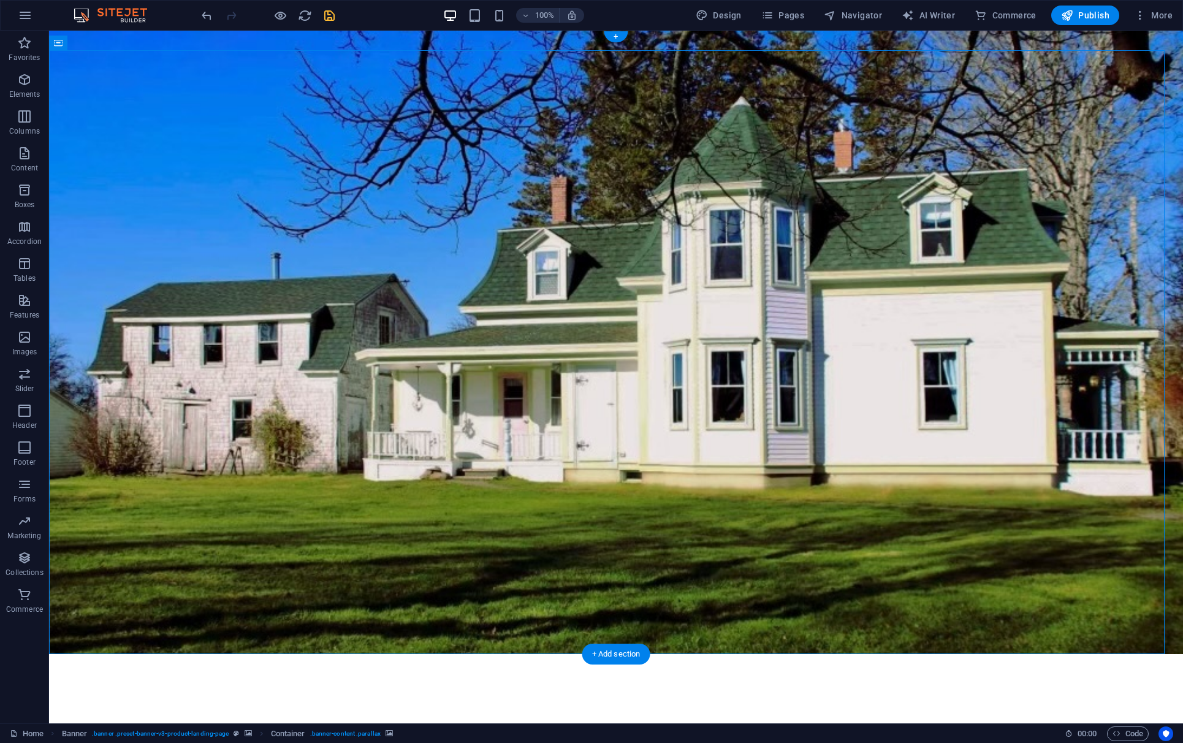
click at [186, 608] on div "Menu" at bounding box center [616, 664] width 1134 height 20
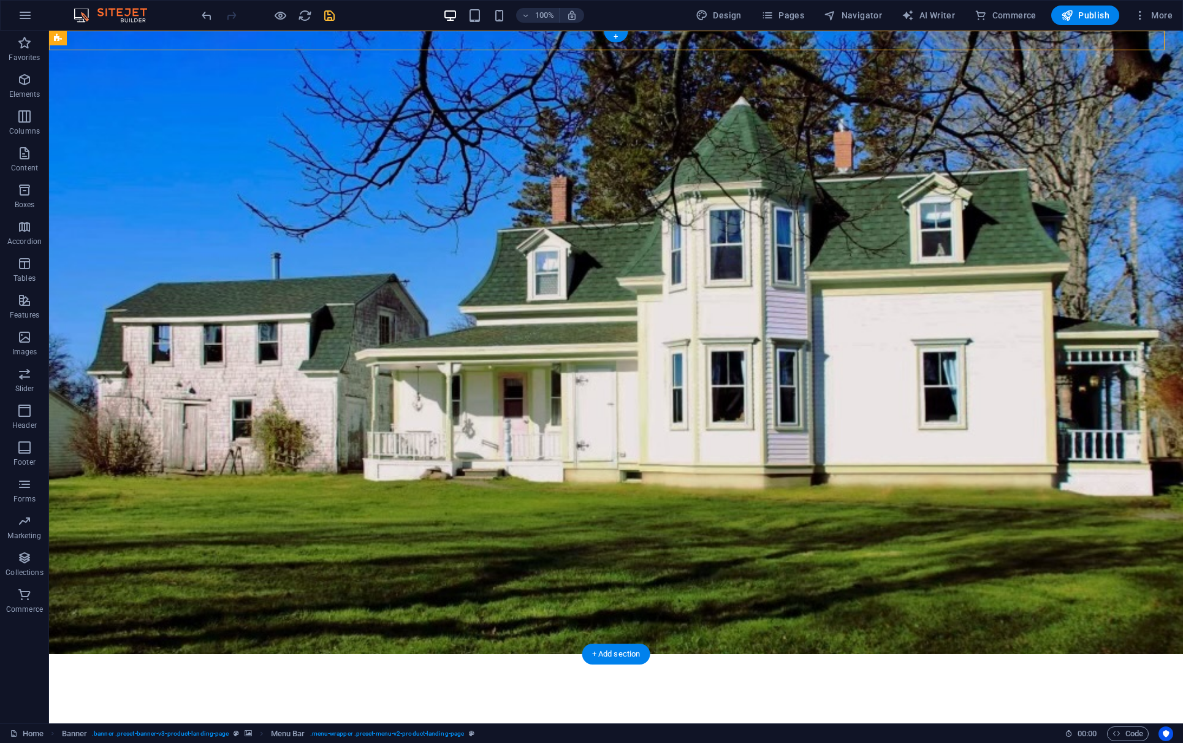
click at [114, 608] on img "1/1" at bounding box center [606, 665] width 1115 height 0
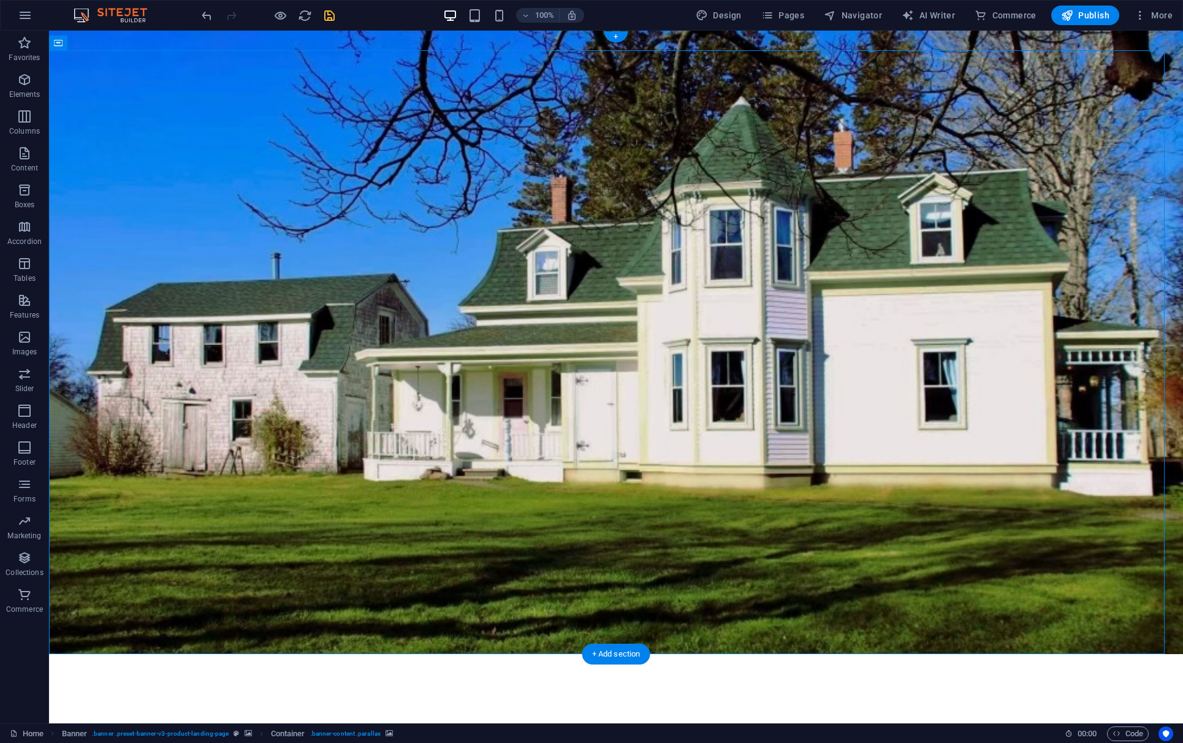
click at [114, 608] on img "1/1" at bounding box center [606, 665] width 1115 height 0
select select "ms"
select select "s"
select select "progressive"
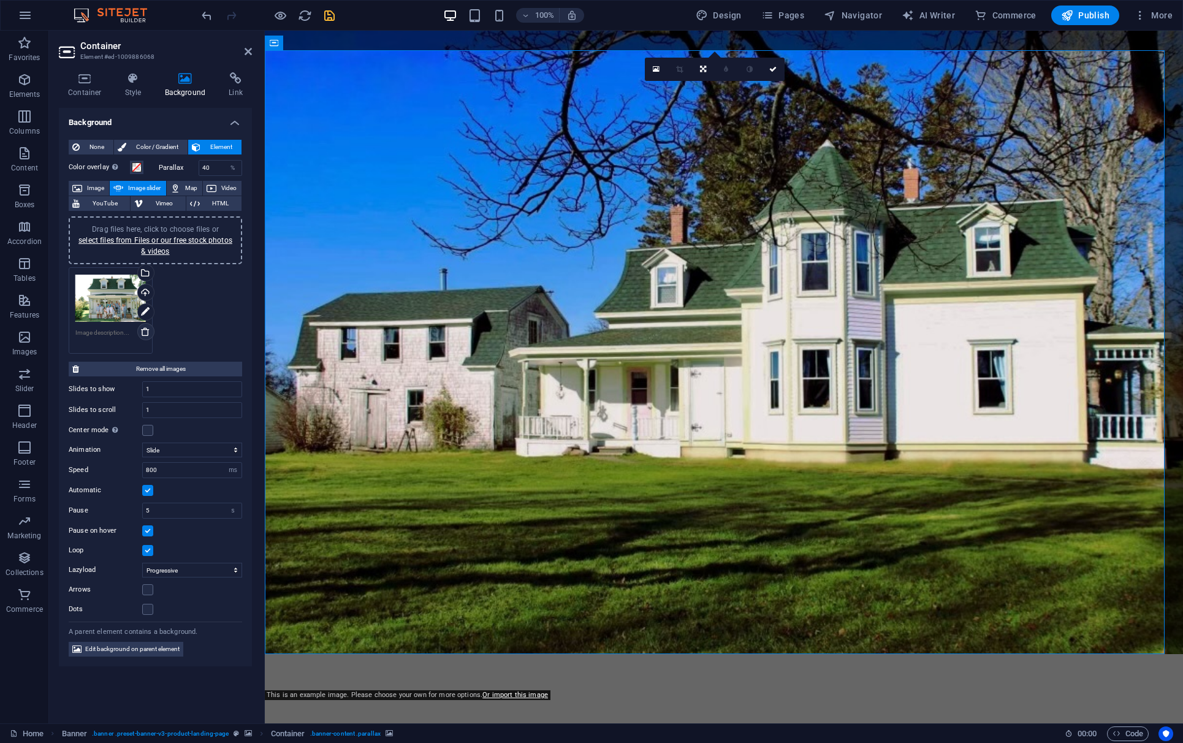
click at [146, 330] on icon at bounding box center [145, 332] width 10 height 10
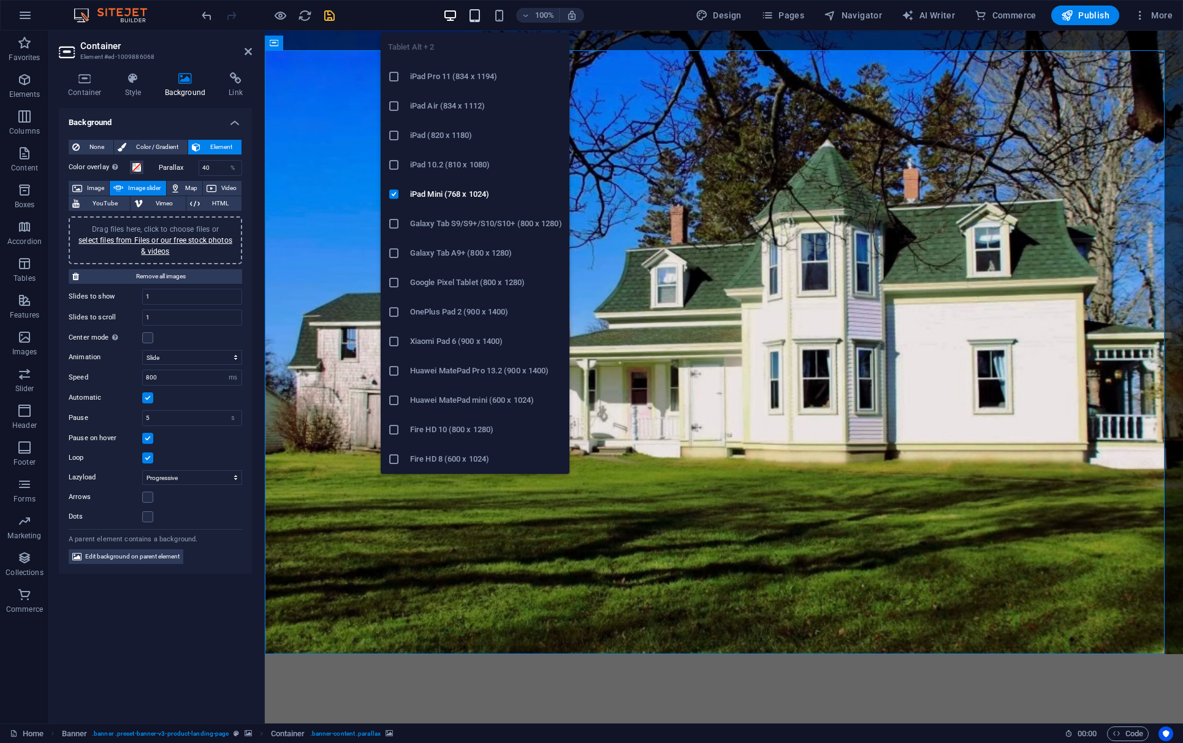
click at [474, 17] on icon "button" at bounding box center [474, 16] width 14 height 14
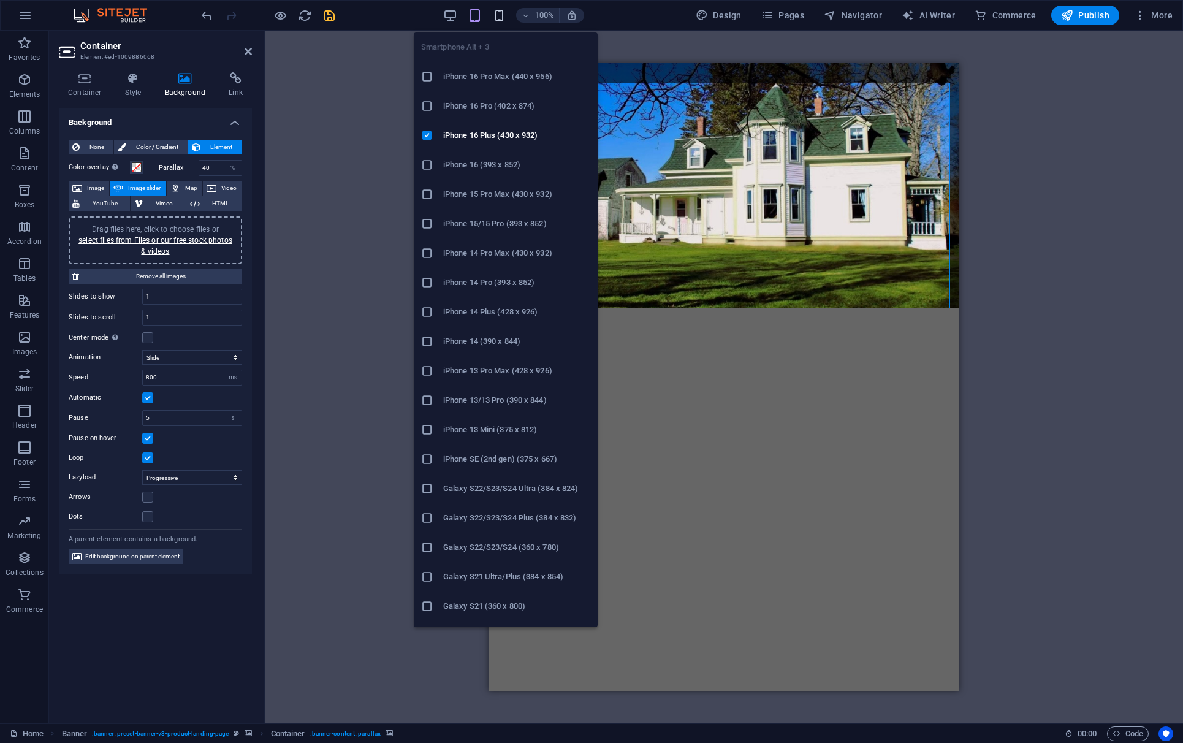
click at [498, 19] on icon "button" at bounding box center [499, 16] width 14 height 14
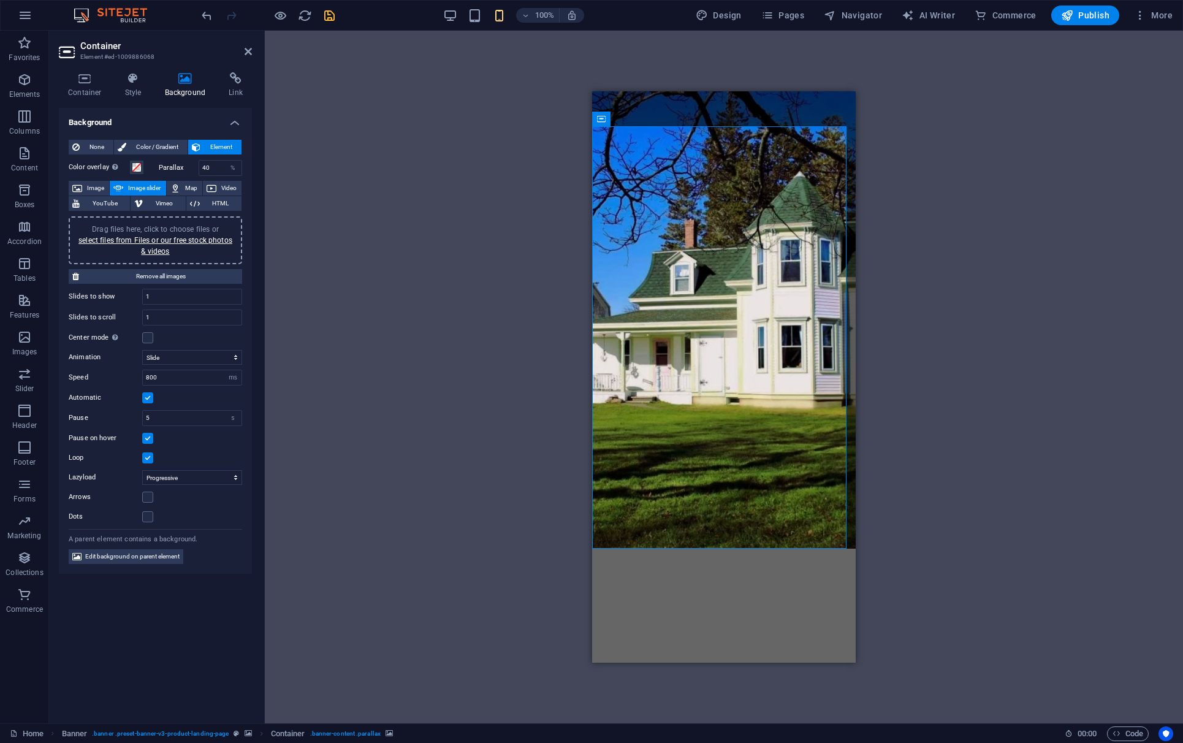
drag, startPoint x: 759, startPoint y: 286, endPoint x: 734, endPoint y: 287, distance: 25.2
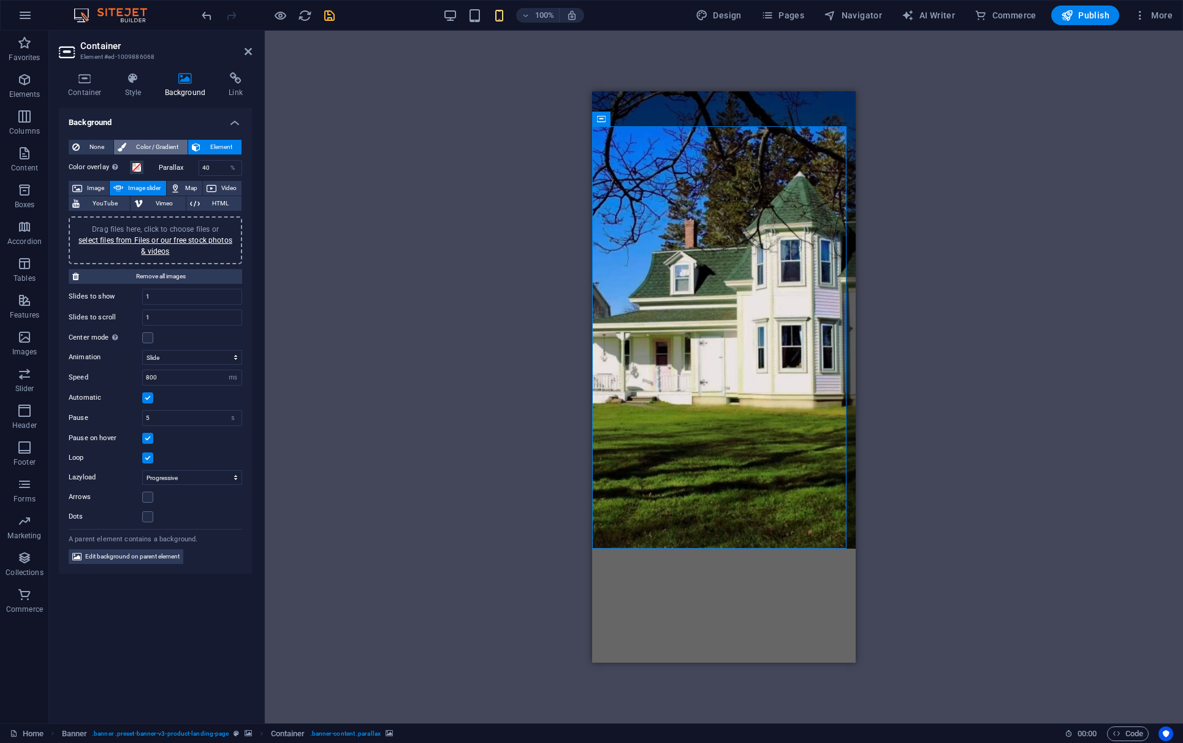
click at [162, 141] on span "Color / Gradient" at bounding box center [157, 147] width 54 height 15
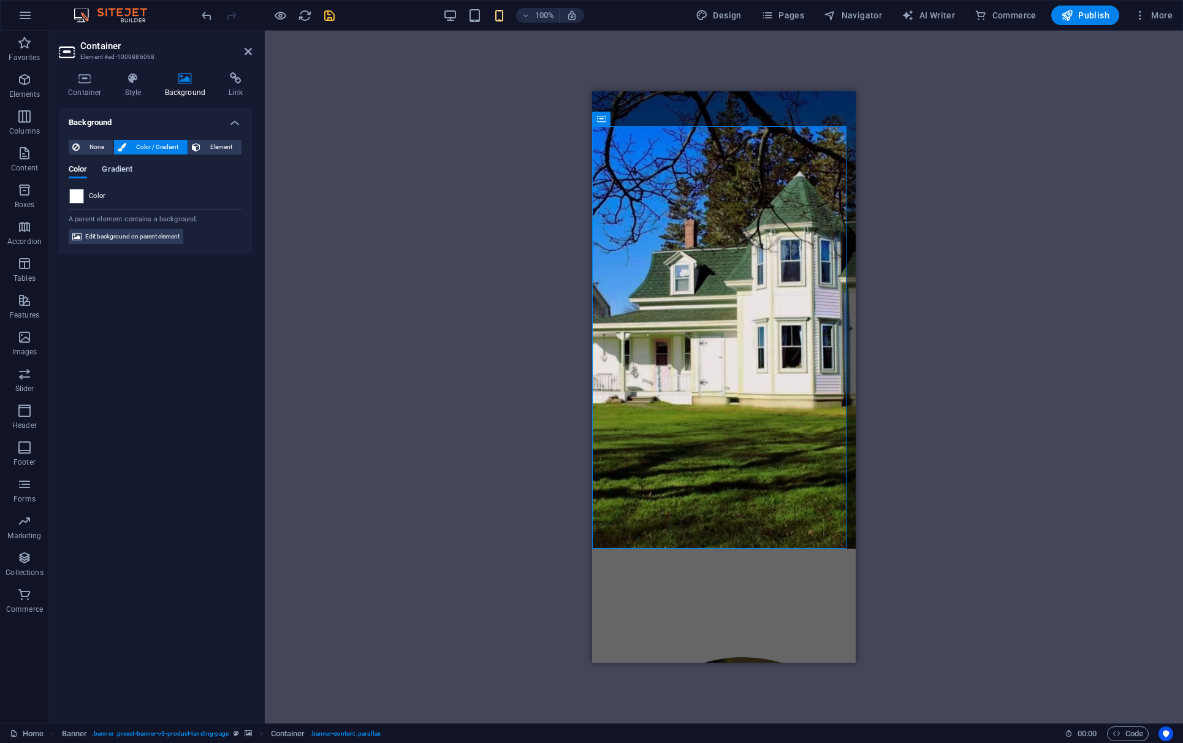
click at [114, 171] on span "Gradient" at bounding box center [117, 170] width 31 height 17
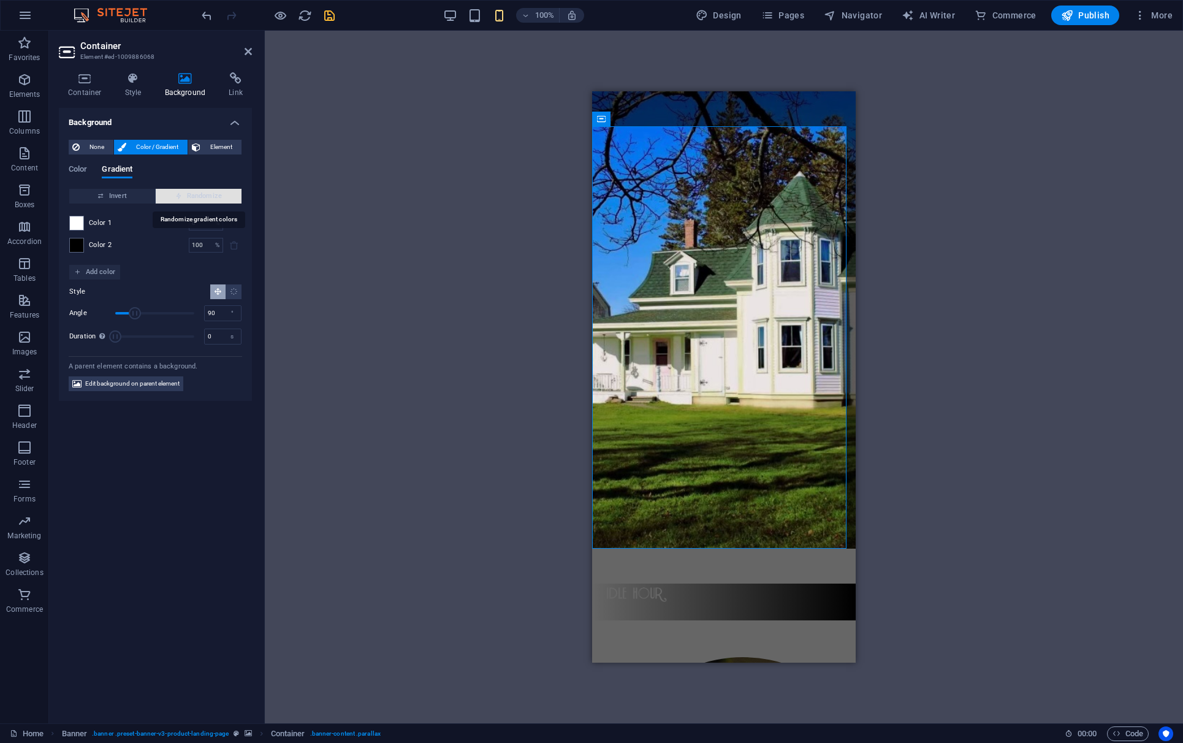
click at [179, 191] on span "Randomize" at bounding box center [199, 196] width 76 height 15
type input "8"
type input "276"
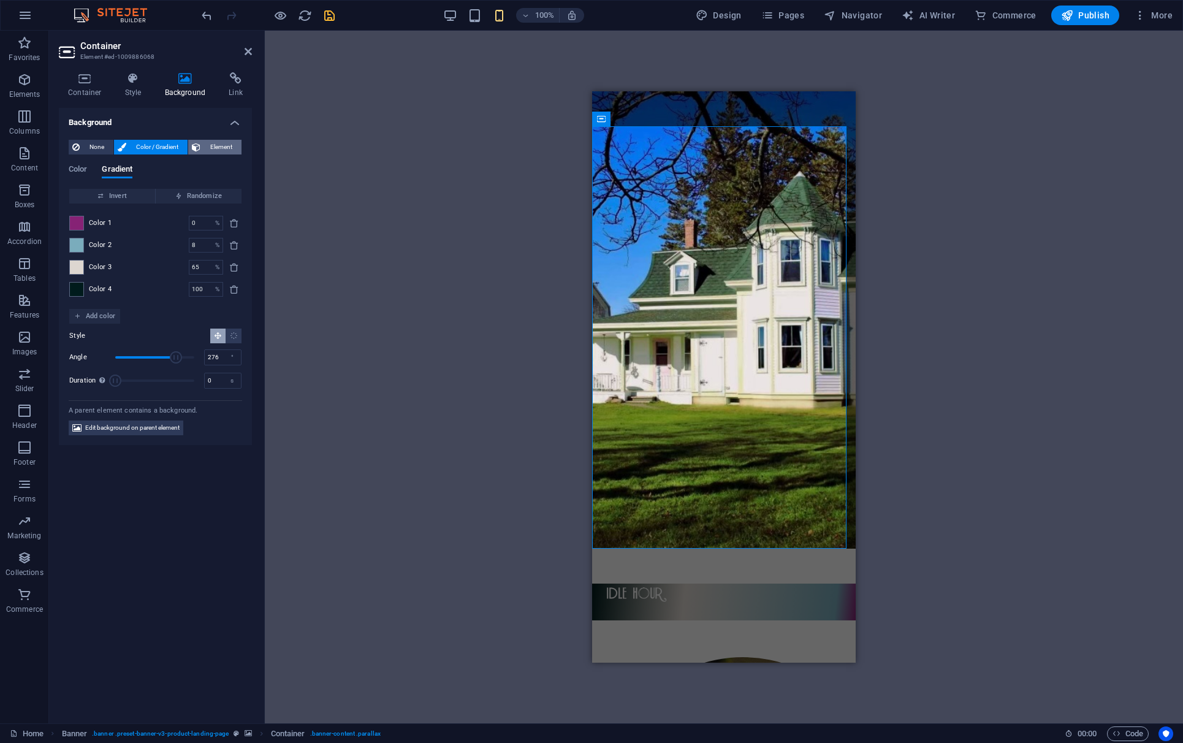
click at [215, 147] on span "Element" at bounding box center [221, 147] width 34 height 15
select select "ms"
select select "s"
select select "progressive"
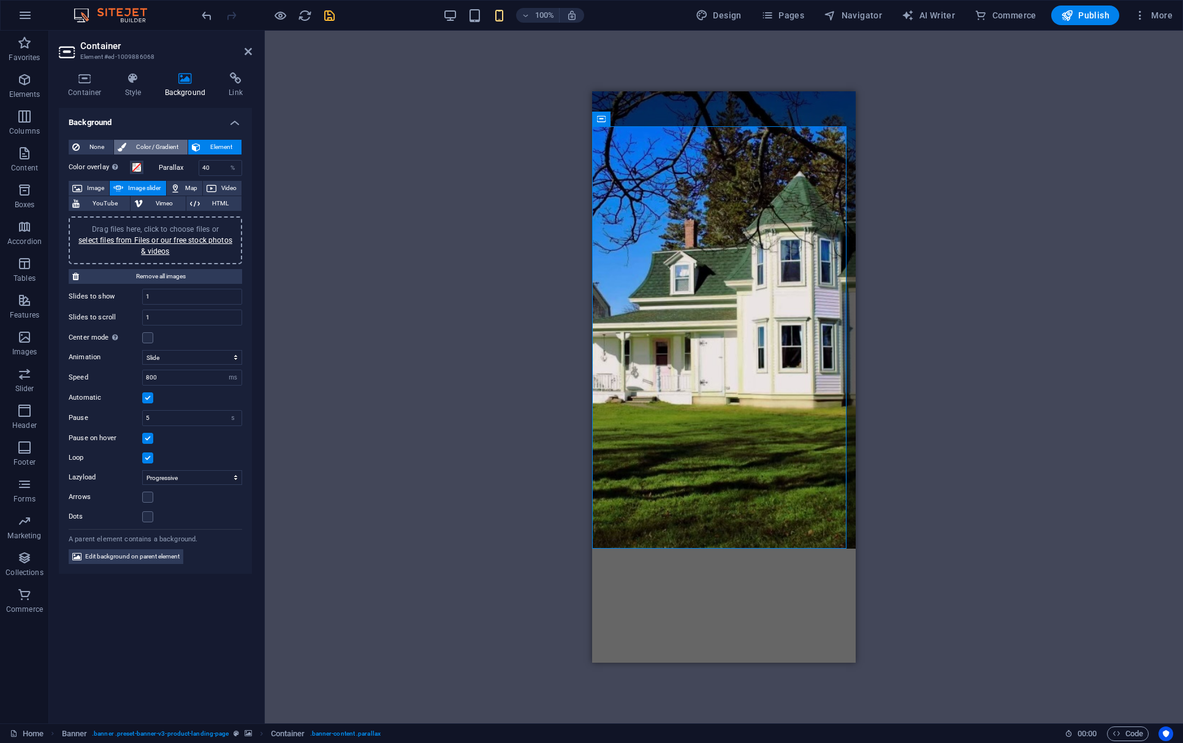
click at [155, 145] on span "Color / Gradient" at bounding box center [157, 147] width 54 height 15
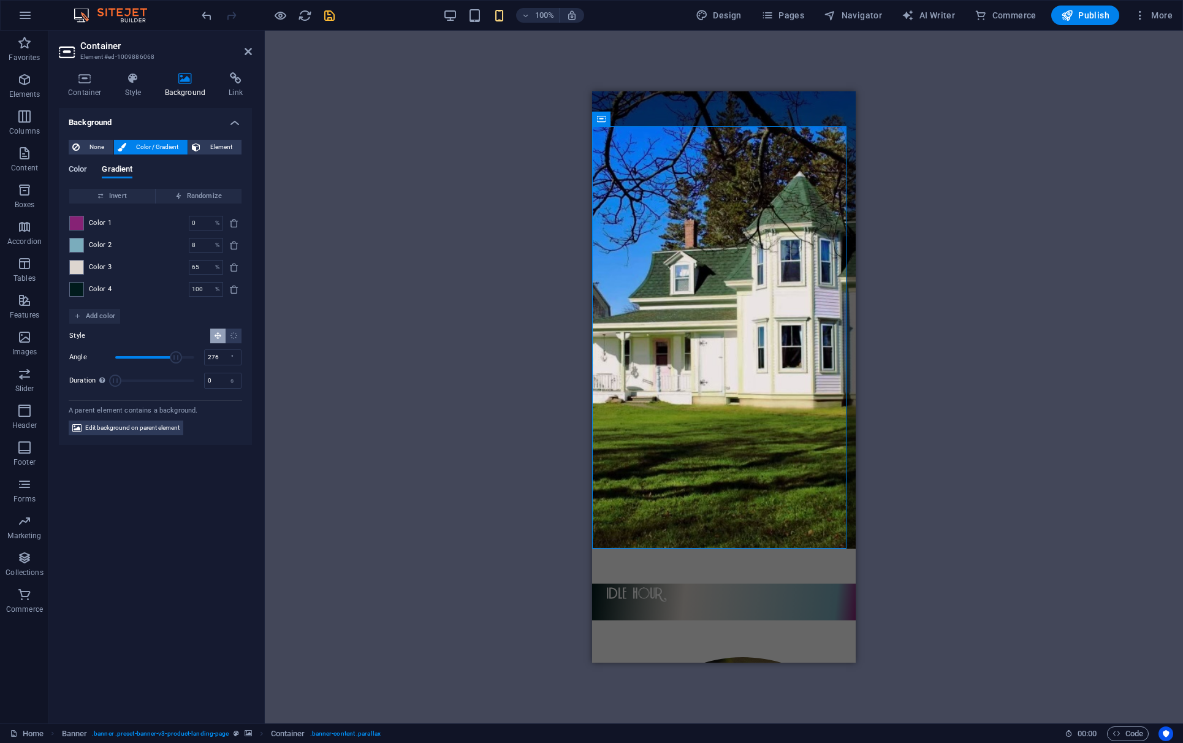
click at [86, 168] on span "Color" at bounding box center [78, 170] width 18 height 17
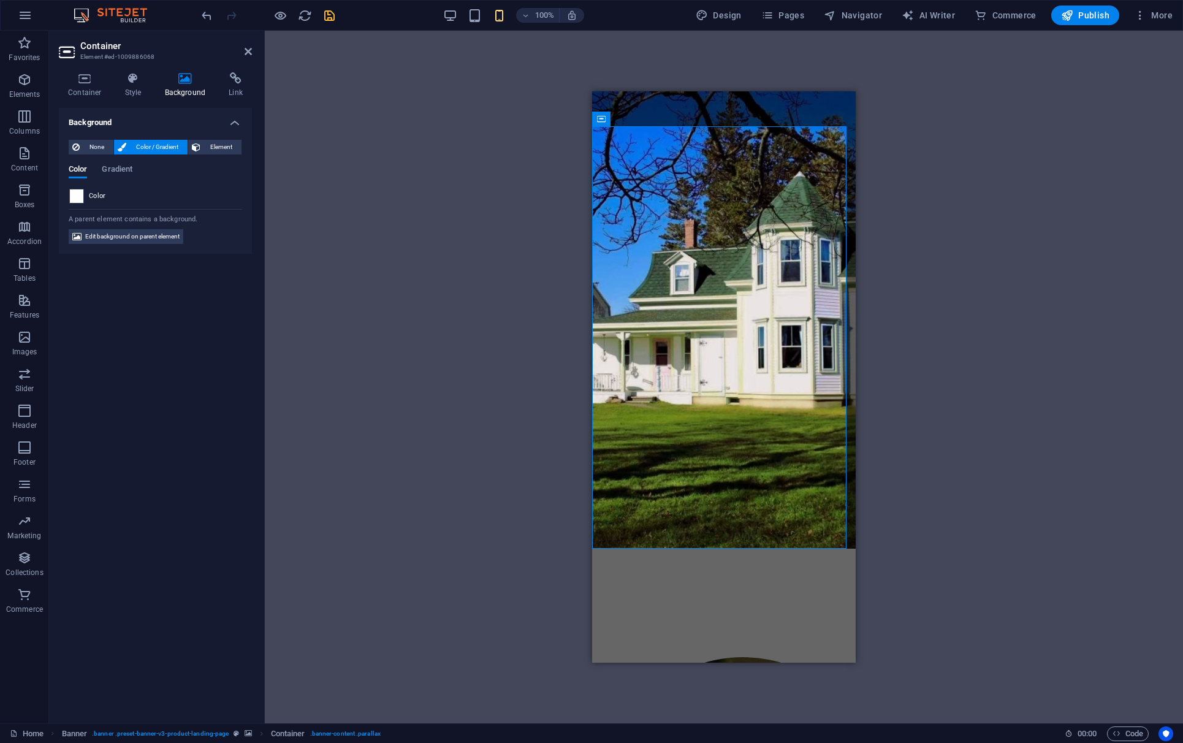
click at [78, 195] on span at bounding box center [76, 195] width 13 height 13
type input "#ffffff"
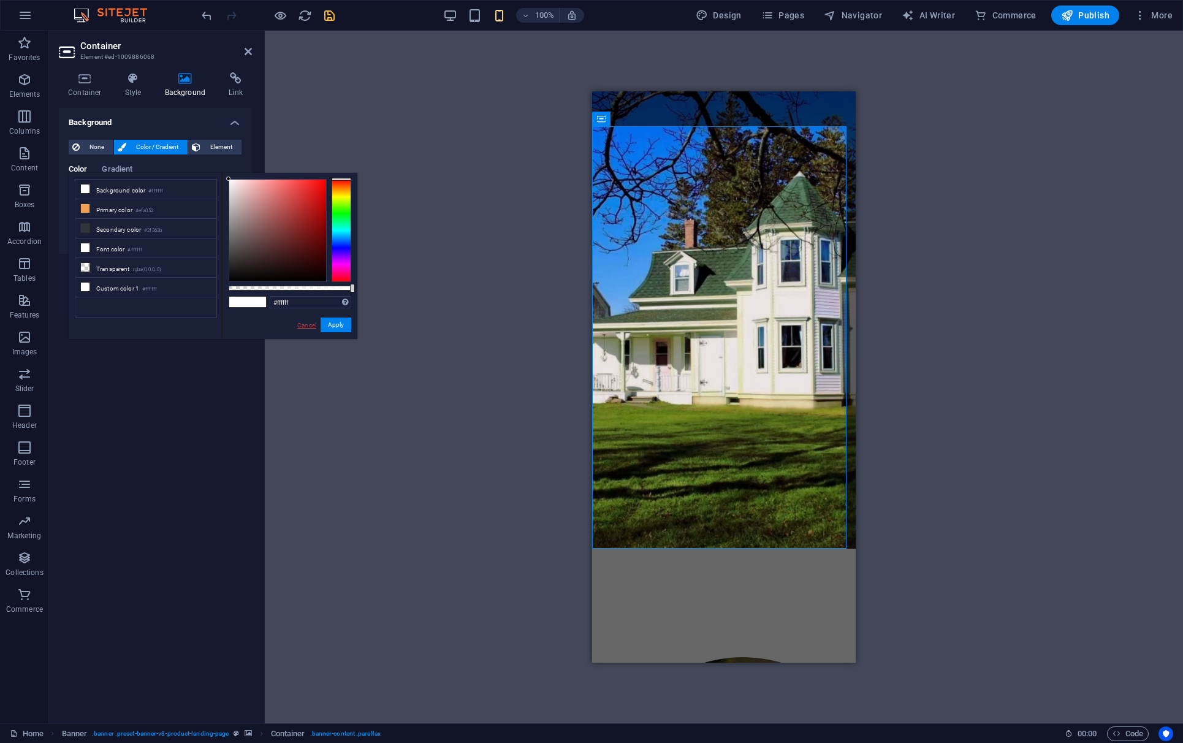
click at [314, 325] on link "Cancel" at bounding box center [306, 324] width 21 height 9
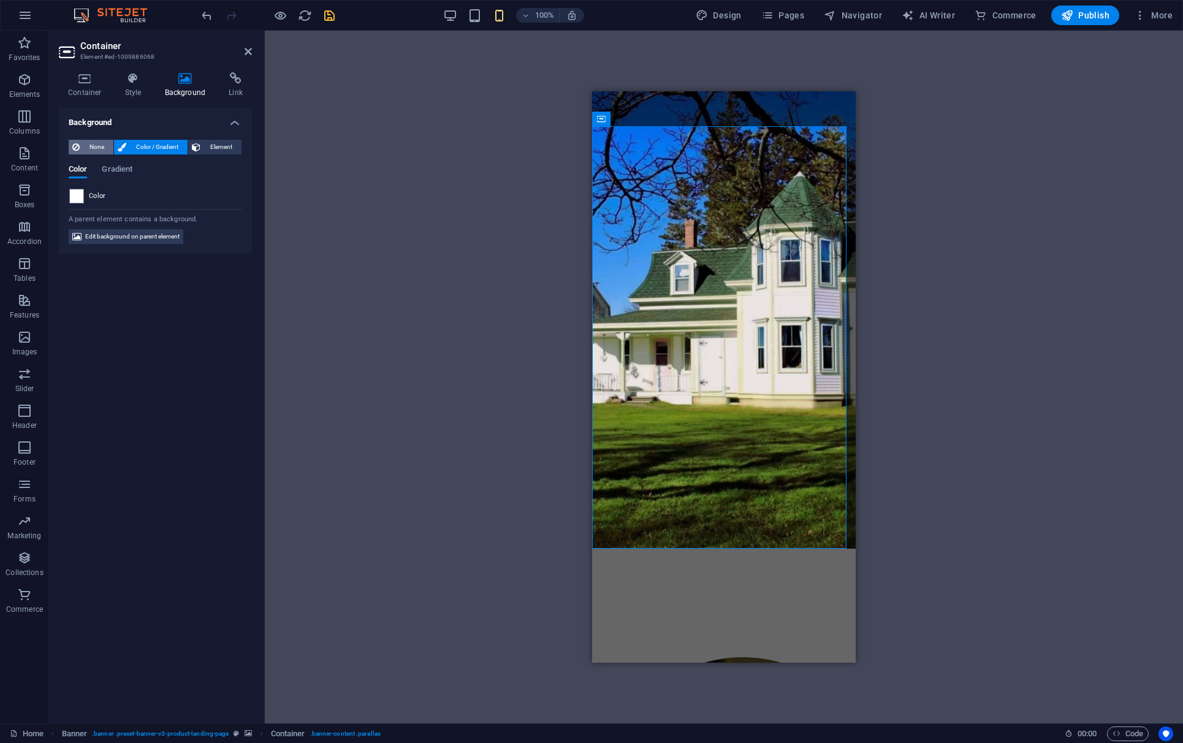
click at [95, 149] on span "None" at bounding box center [96, 147] width 26 height 15
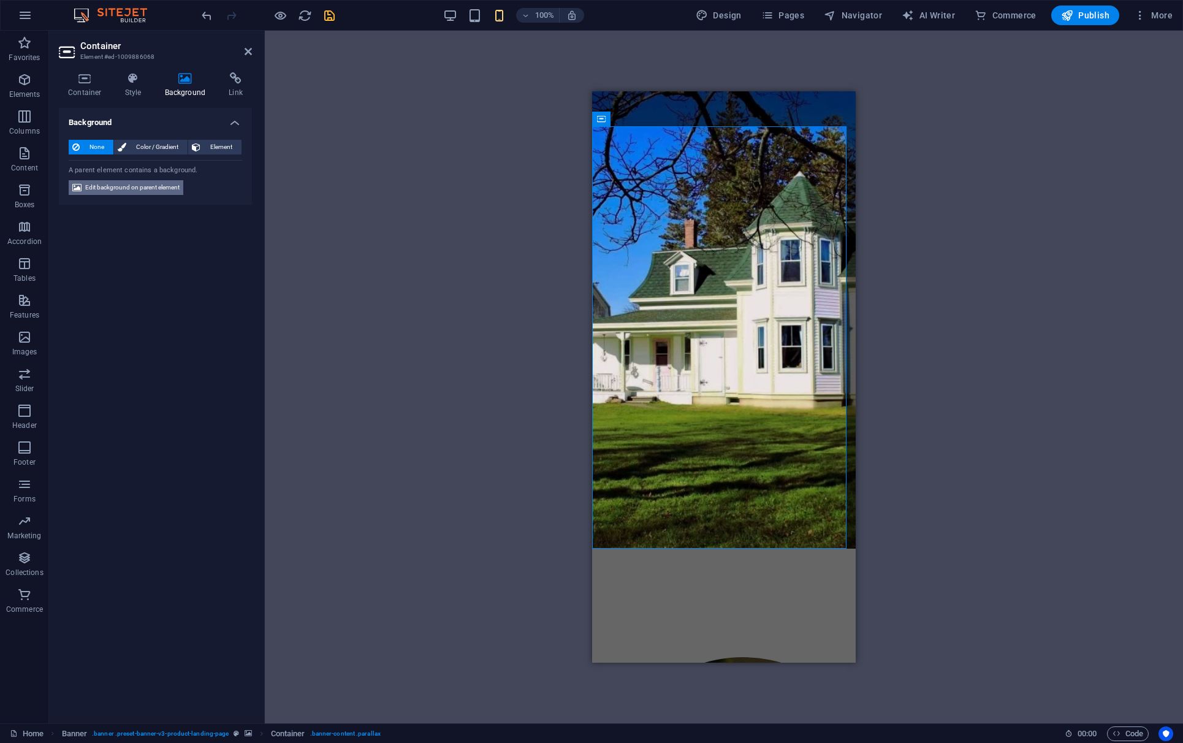
click at [180, 180] on span "Edit background on parent element" at bounding box center [132, 187] width 94 height 15
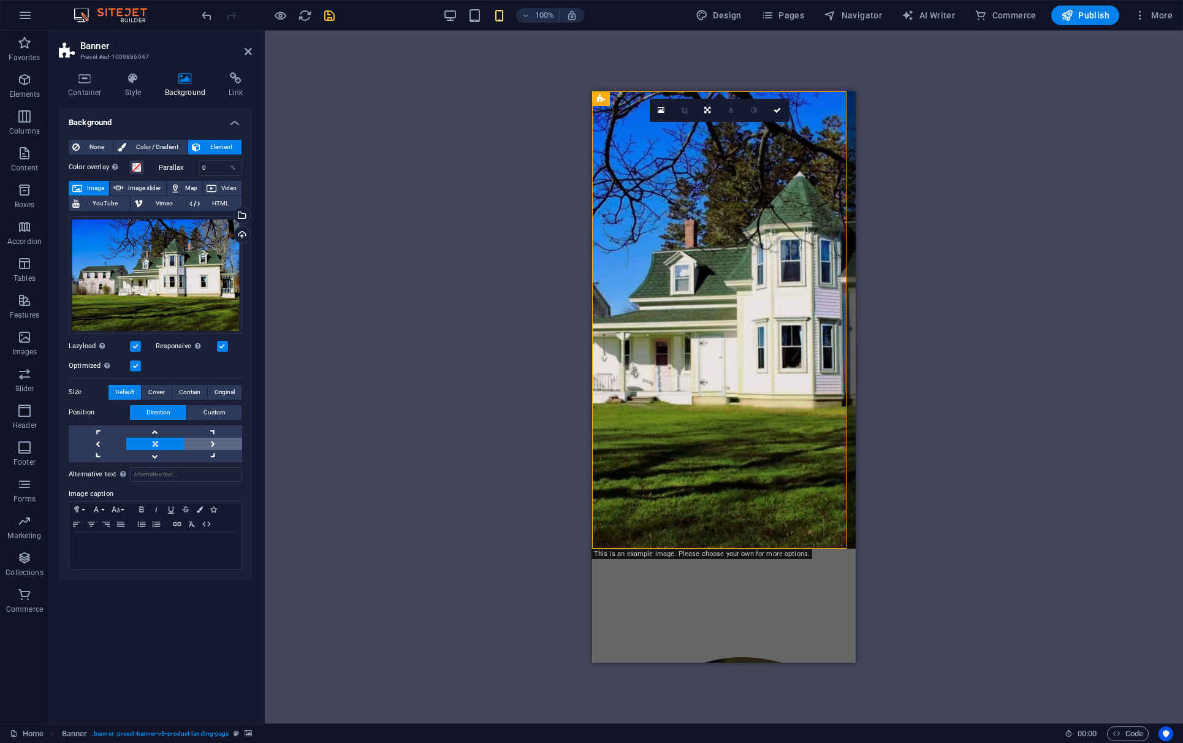
click at [213, 442] on link at bounding box center [213, 443] width 58 height 12
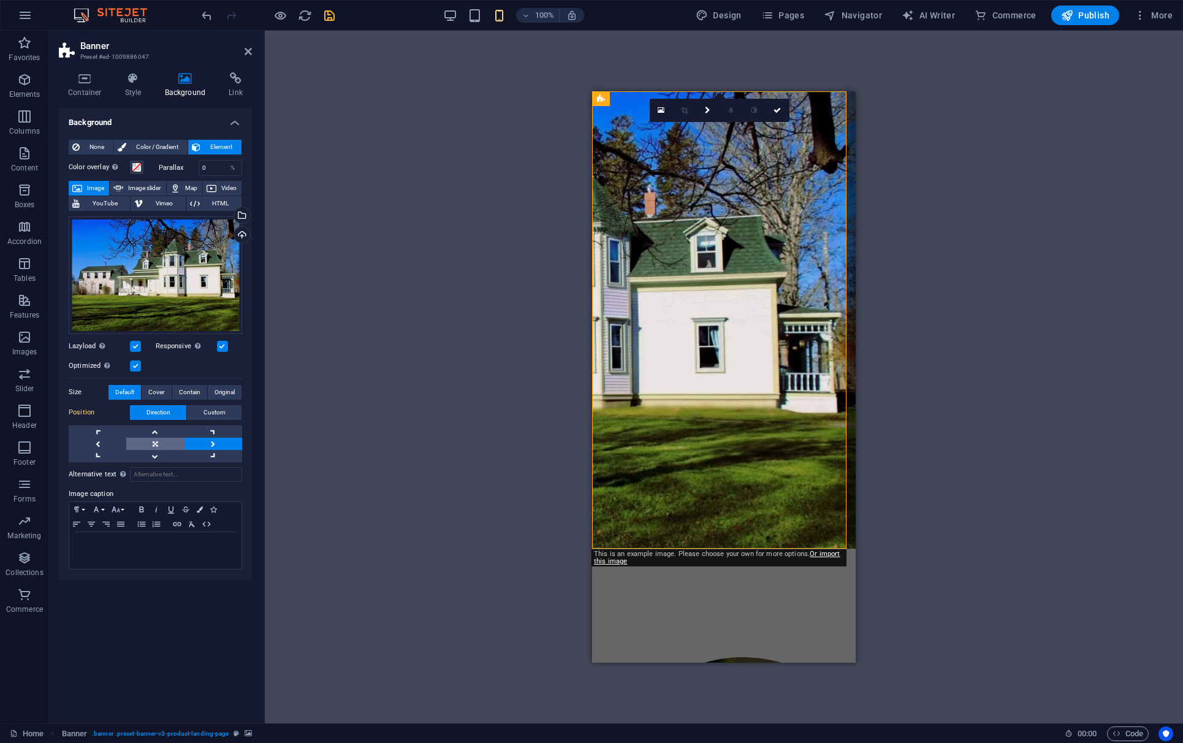
click at [157, 442] on link at bounding box center [155, 443] width 58 height 12
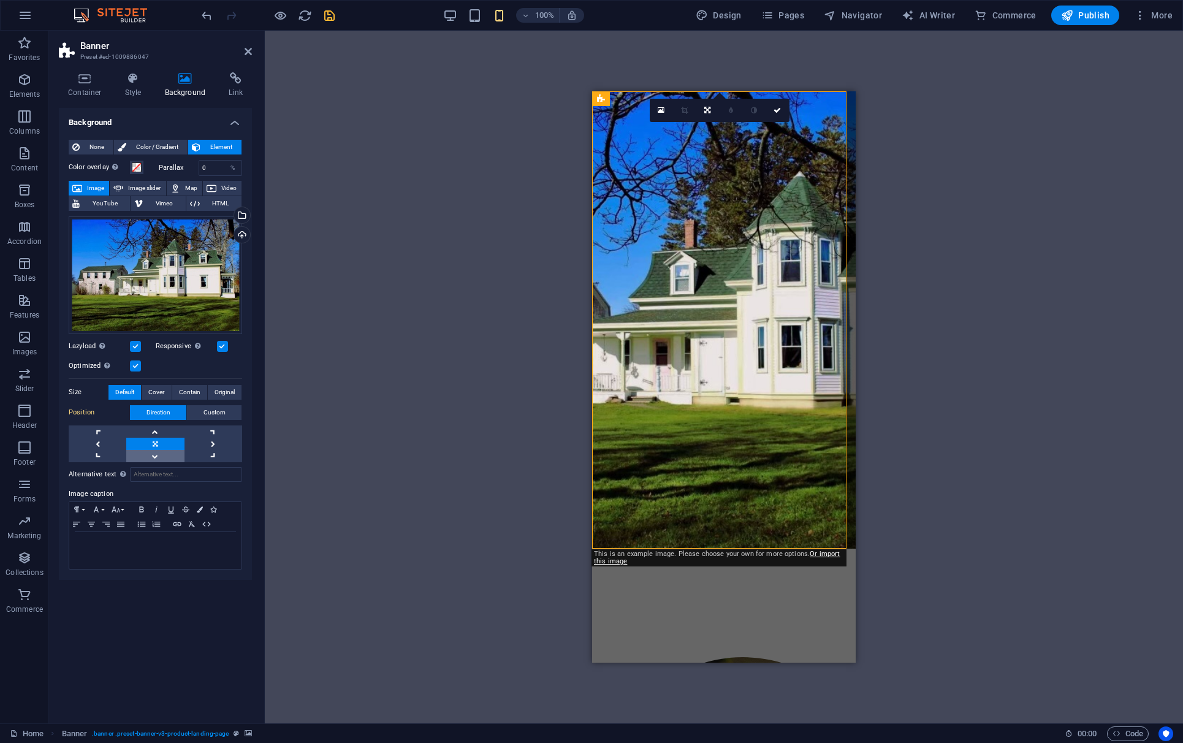
click at [156, 452] on link at bounding box center [155, 456] width 58 height 12
click at [145, 247] on div "Drag files here, click to choose files or select files from Files or our free s…" at bounding box center [155, 275] width 173 height 118
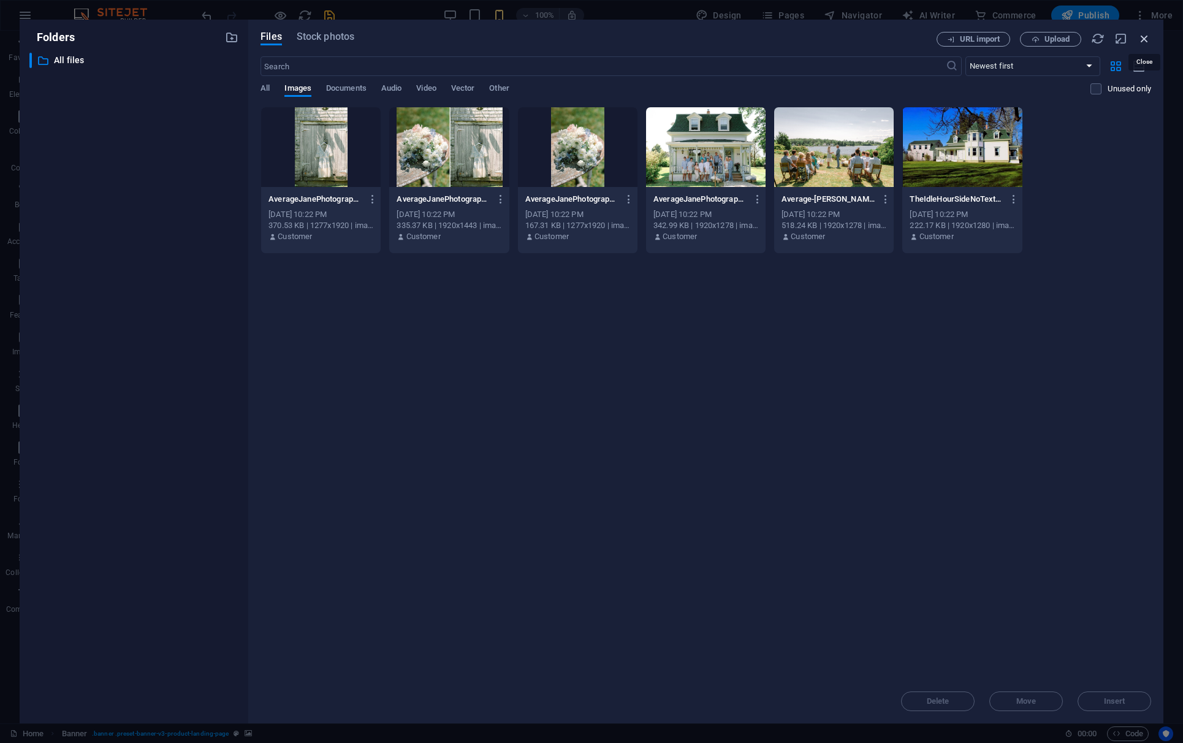
click at [907, 36] on icon "button" at bounding box center [1143, 38] width 13 height 13
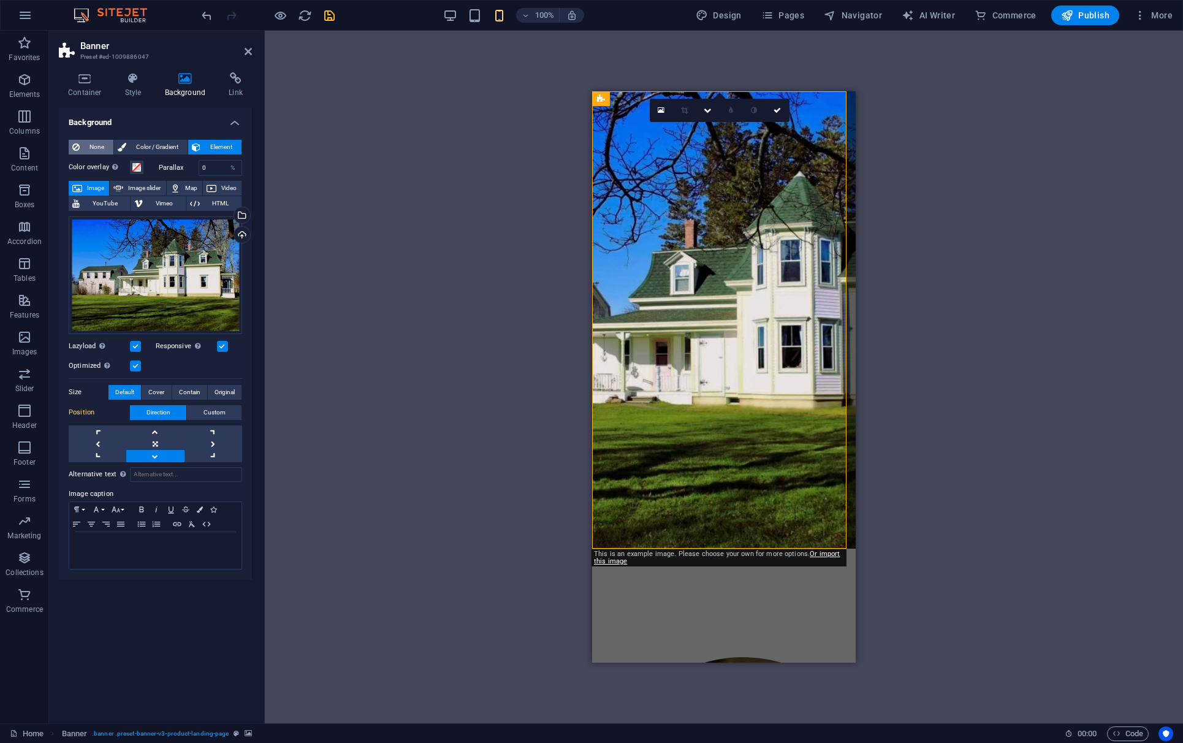
click at [81, 143] on button "None" at bounding box center [91, 147] width 45 height 15
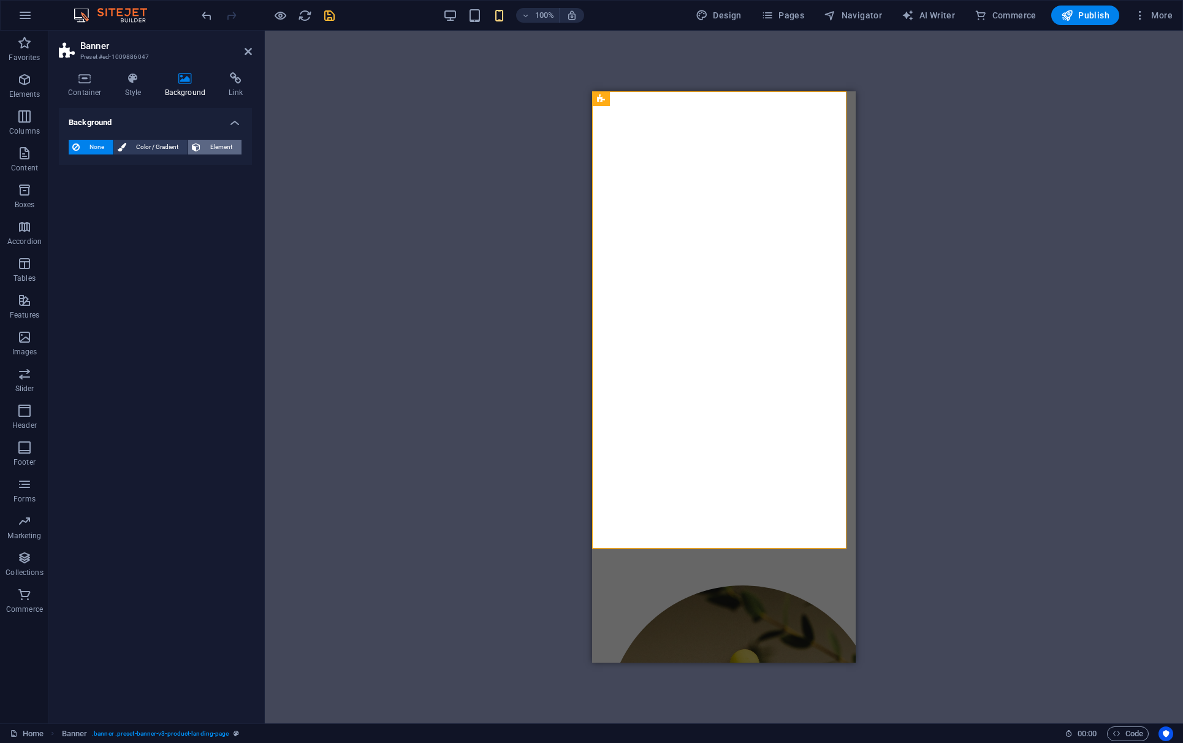
click at [205, 146] on span "Element" at bounding box center [221, 147] width 34 height 15
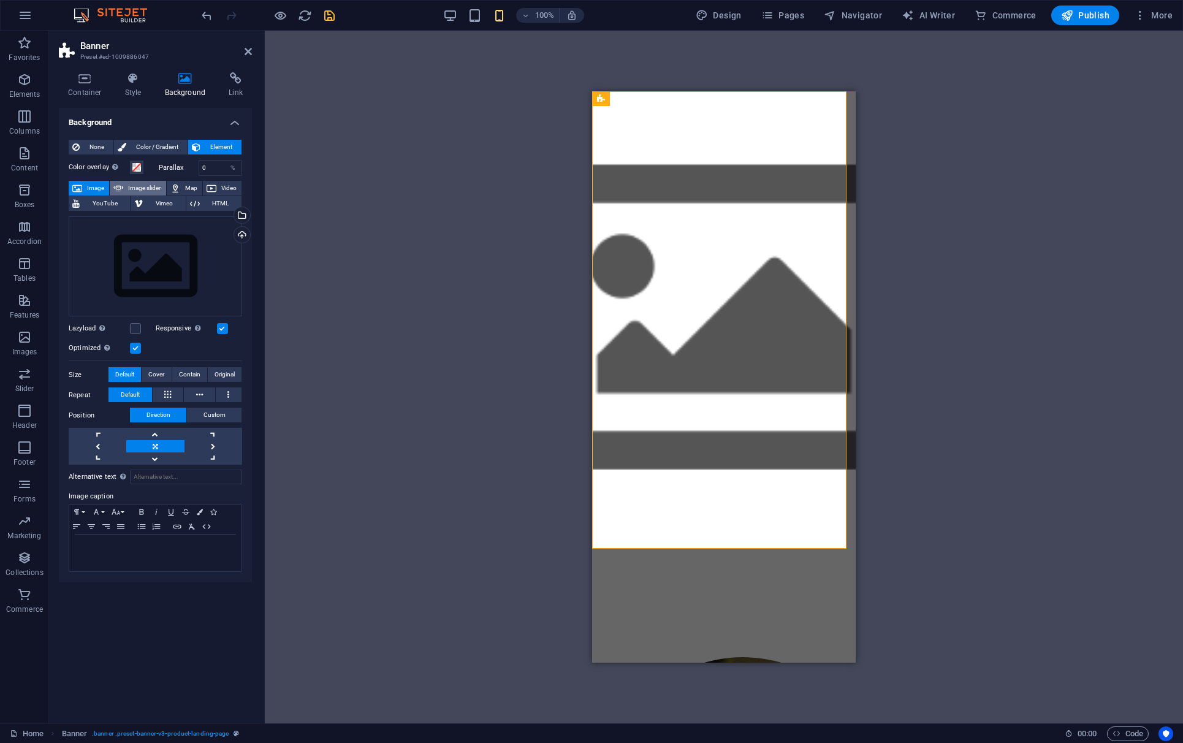
click at [145, 186] on span "Image slider" at bounding box center [144, 188] width 35 height 15
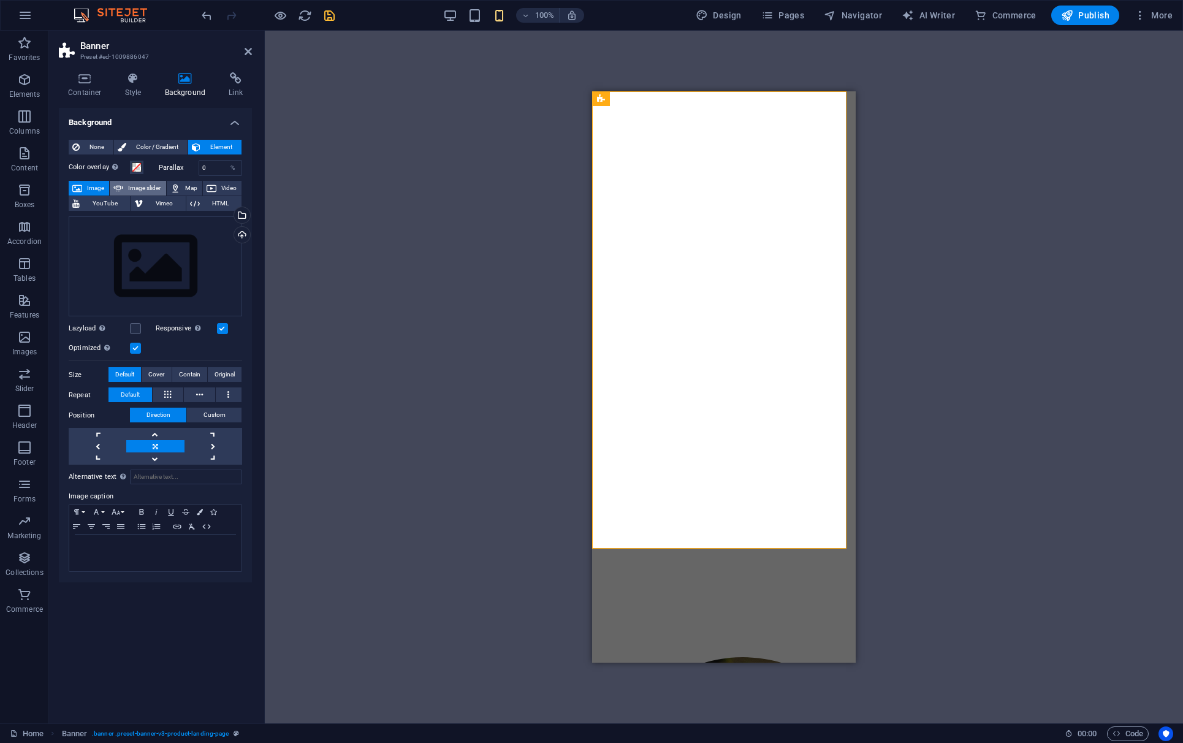
select select "ms"
select select "s"
select select "progressive"
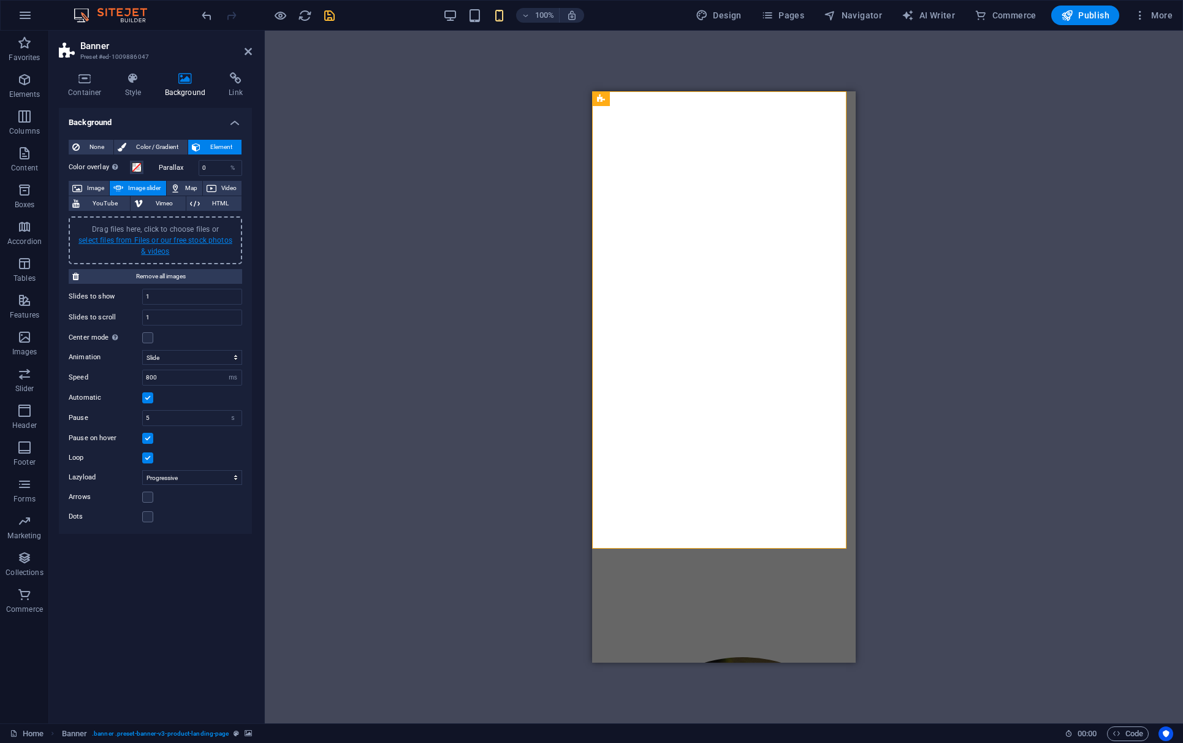
click at [157, 240] on link "select files from Files or our free stock photos & videos" at bounding box center [155, 246] width 154 height 20
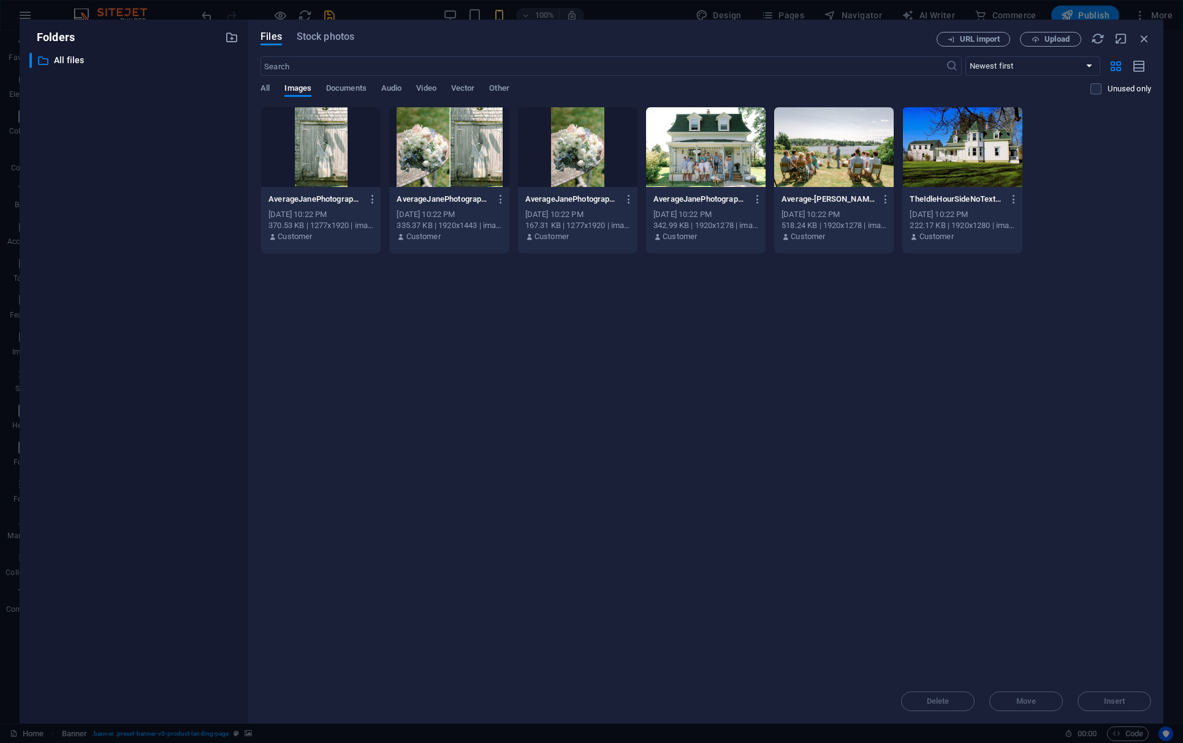
click at [907, 160] on div at bounding box center [961, 147] width 119 height 80
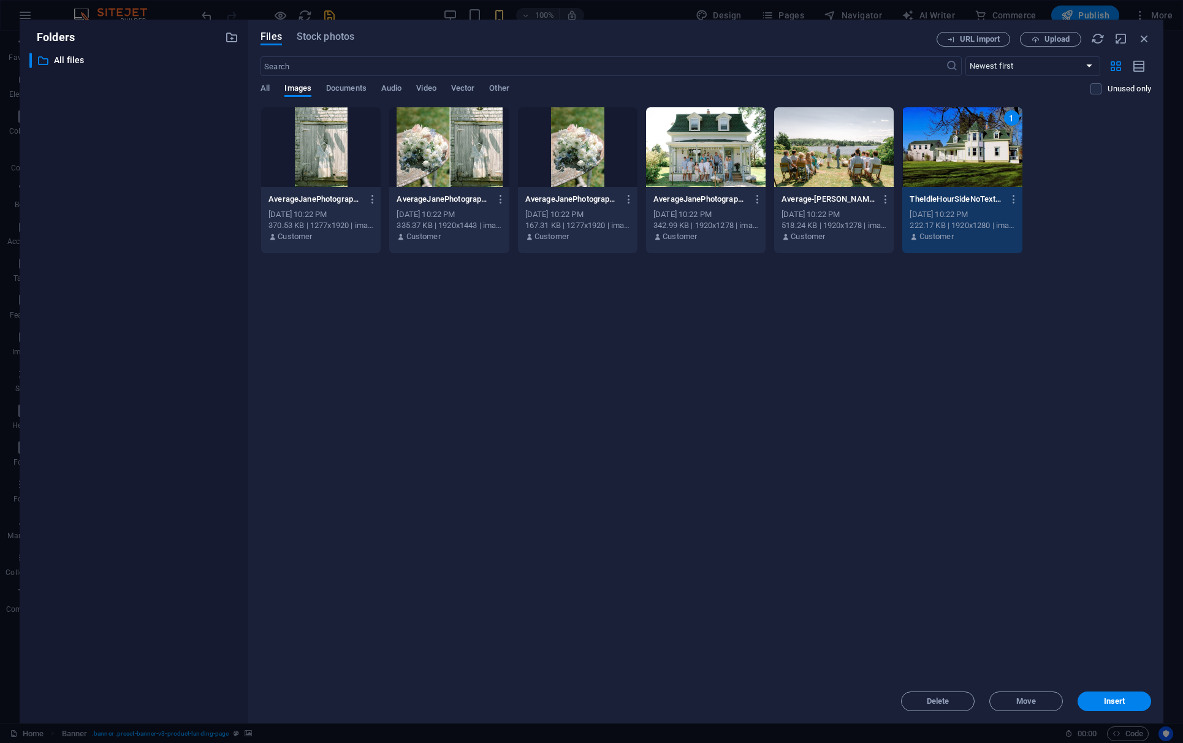
click at [864, 164] on div at bounding box center [833, 147] width 119 height 80
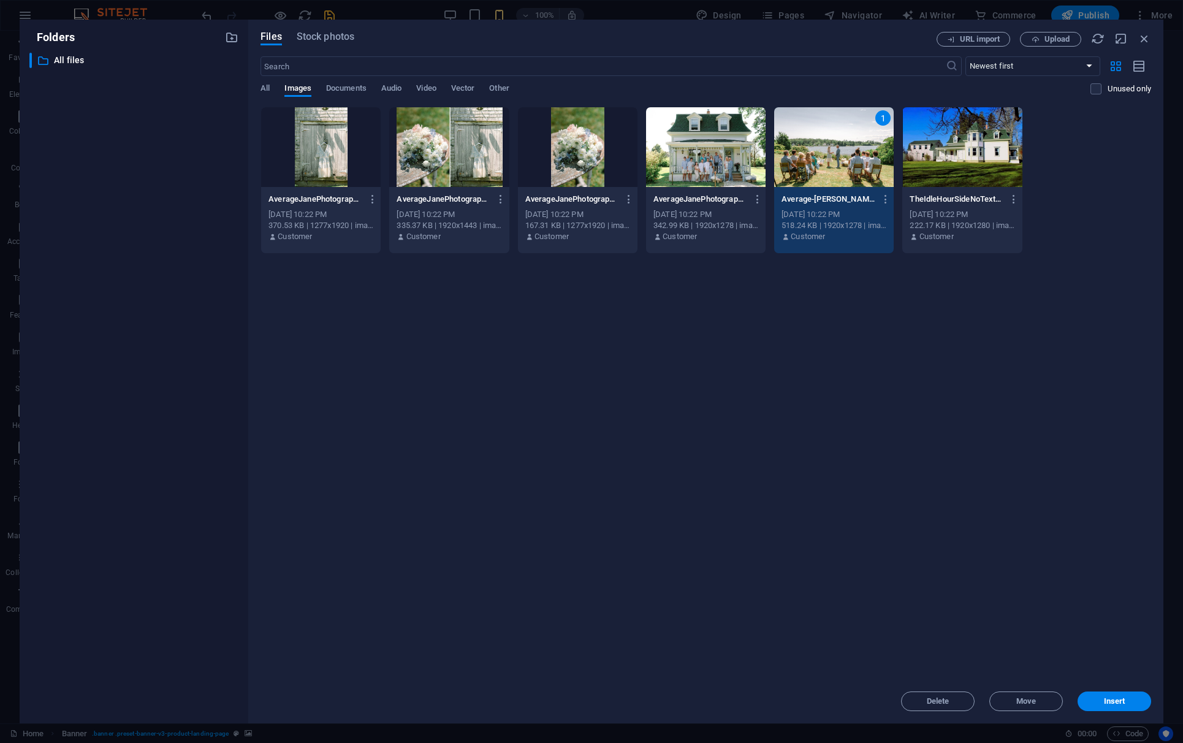
click at [907, 158] on div at bounding box center [961, 147] width 119 height 80
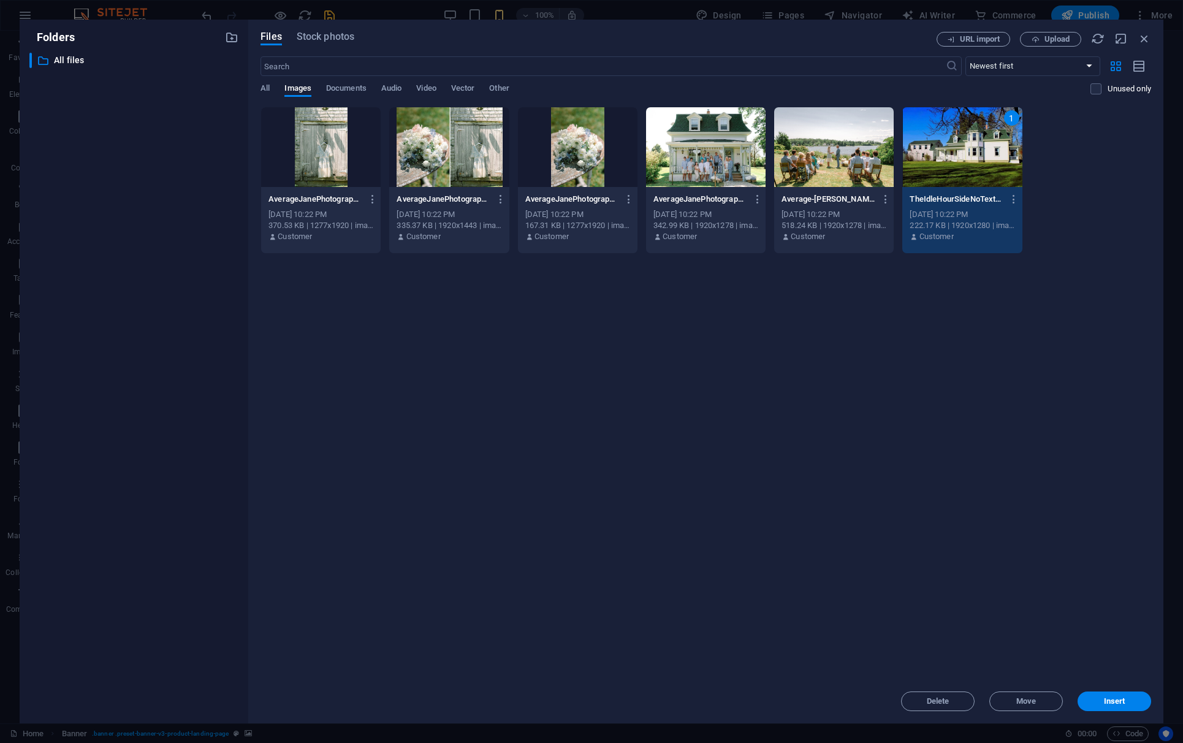
click at [338, 156] on div at bounding box center [320, 147] width 119 height 80
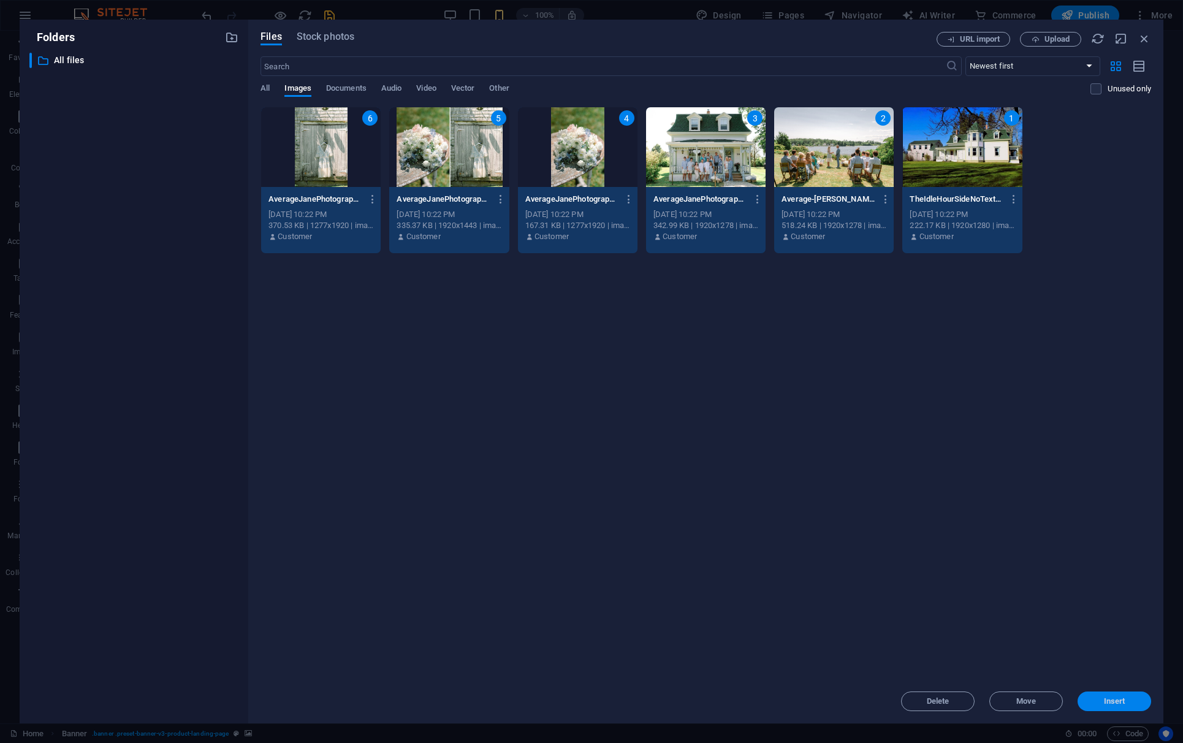
click at [907, 608] on button "Insert" at bounding box center [1114, 701] width 74 height 20
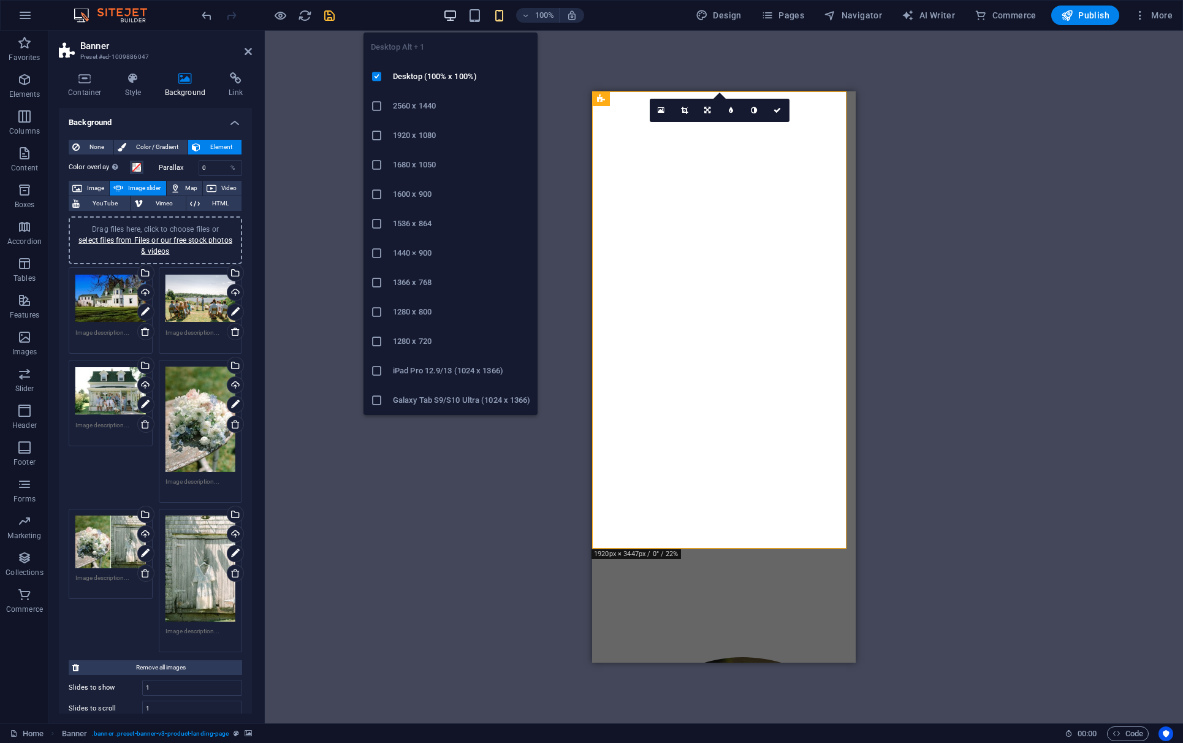
click at [455, 16] on icon "button" at bounding box center [450, 16] width 14 height 14
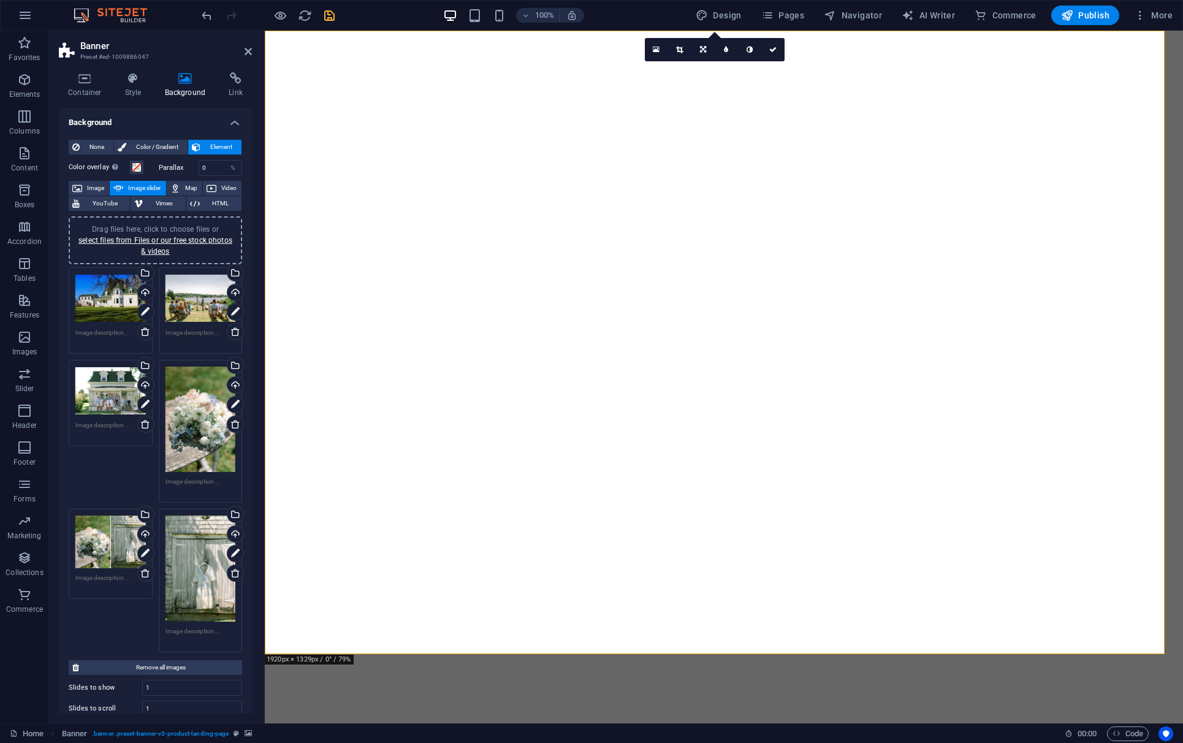
click at [116, 299] on div "Drag files here, click to choose files or select files from Files or our free s…" at bounding box center [110, 298] width 70 height 49
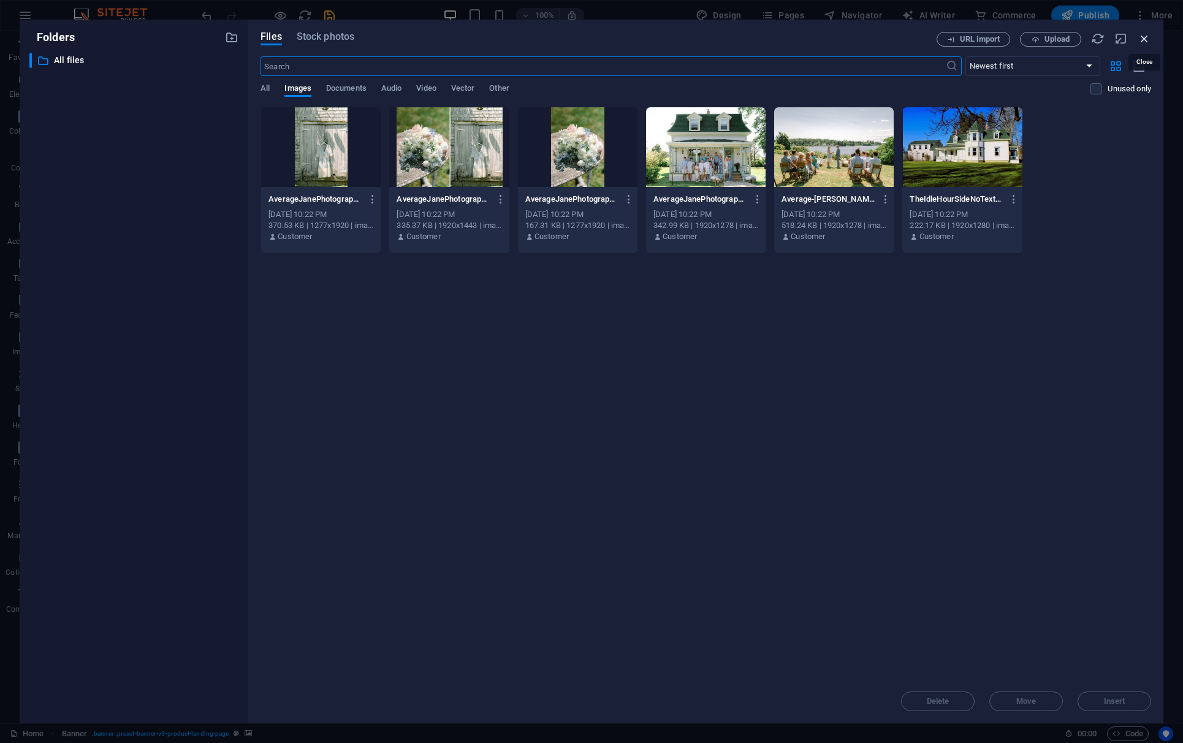
click at [907, 39] on icon "button" at bounding box center [1143, 38] width 13 height 13
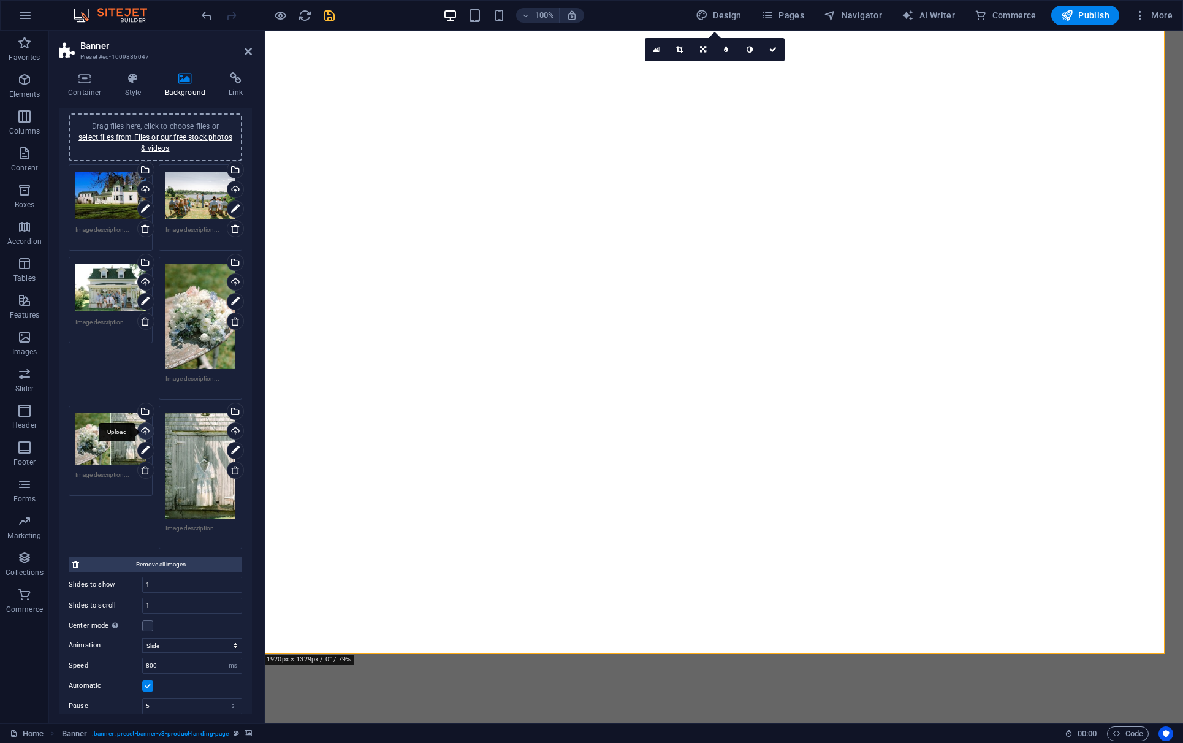
scroll to position [110, 0]
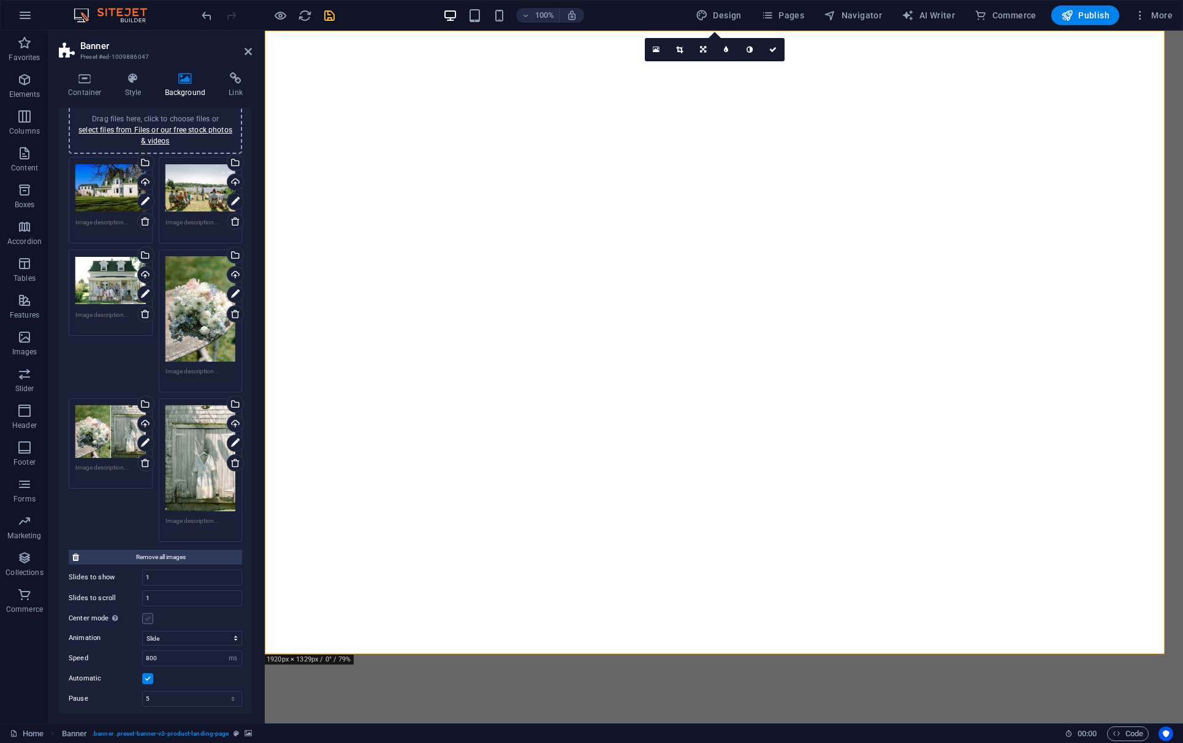
click at [145, 608] on label at bounding box center [147, 618] width 11 height 11
click at [0, 0] on input "Center mode Enables centered view with partial previous/next slide. Use with od…" at bounding box center [0, 0] width 0 height 0
select select "fade"
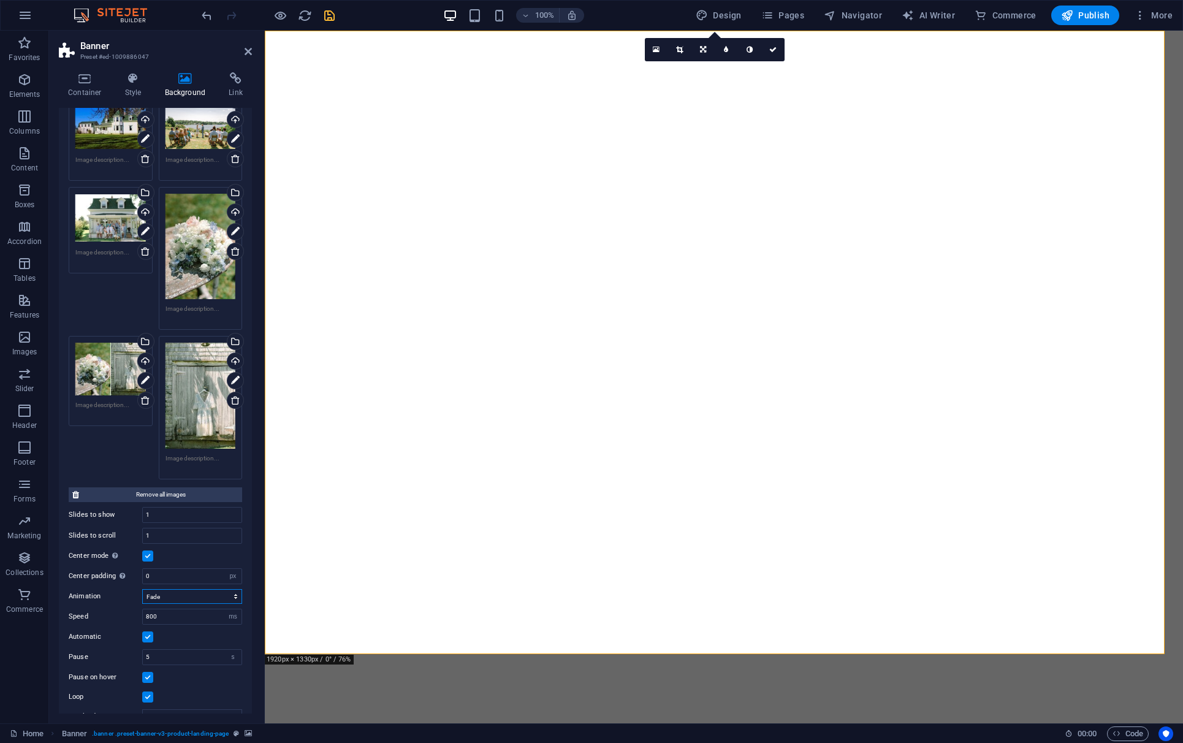
scroll to position [172, 0]
click at [162, 513] on input "1" at bounding box center [192, 515] width 99 height 15
type input "6"
click at [156, 531] on input "1" at bounding box center [192, 536] width 99 height 15
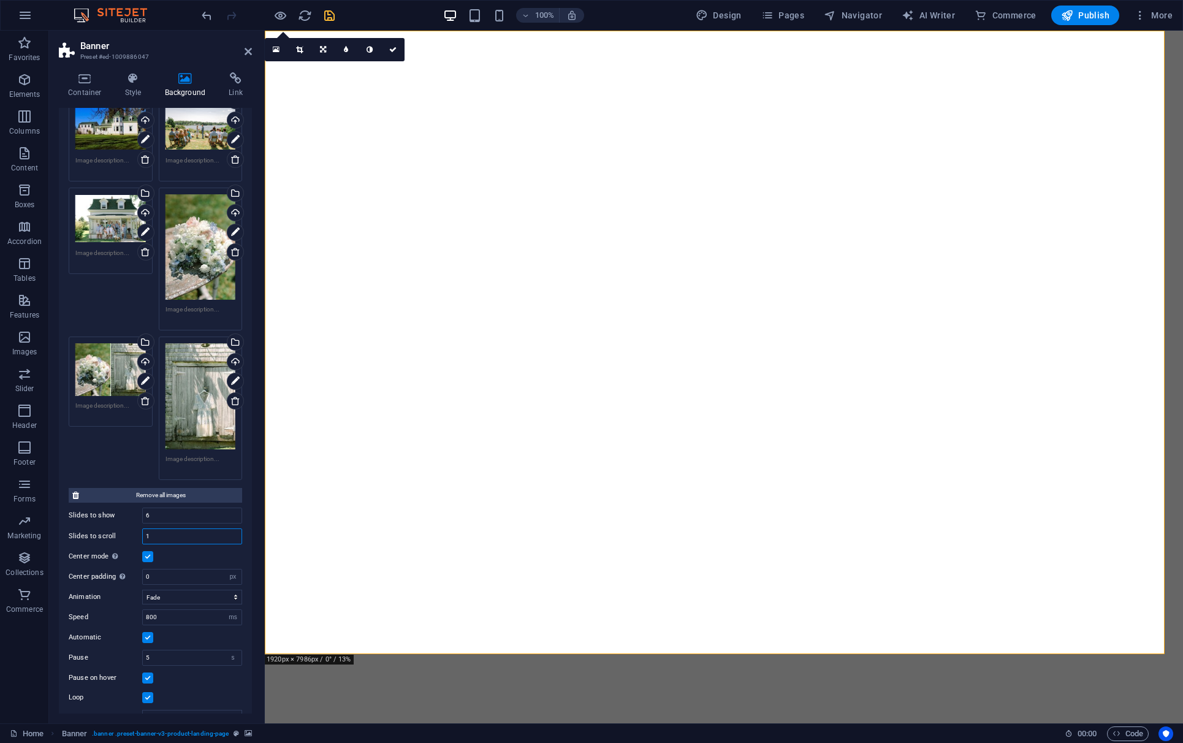
click at [161, 534] on input "1" at bounding box center [192, 536] width 99 height 15
type input "6"
click at [164, 513] on input "6" at bounding box center [192, 515] width 99 height 15
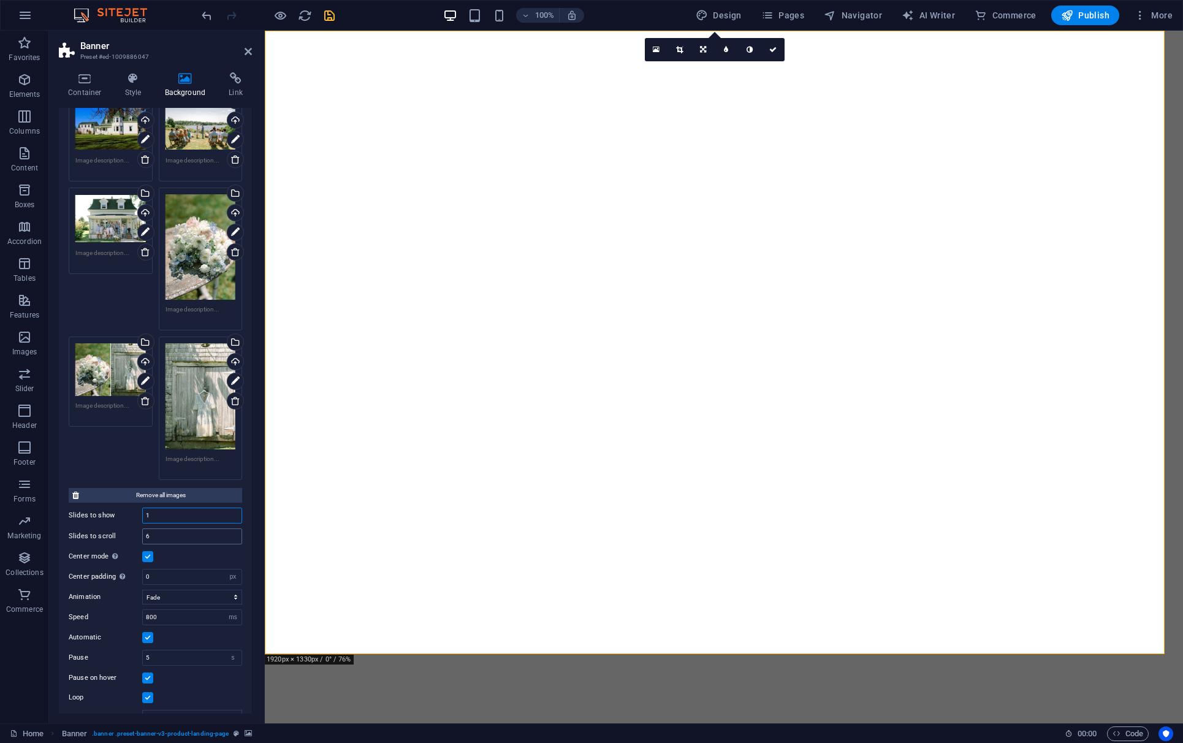
type input "1"
click at [156, 534] on input "6" at bounding box center [192, 536] width 99 height 15
click at [152, 608] on input "800" at bounding box center [192, 617] width 99 height 15
type input "1000"
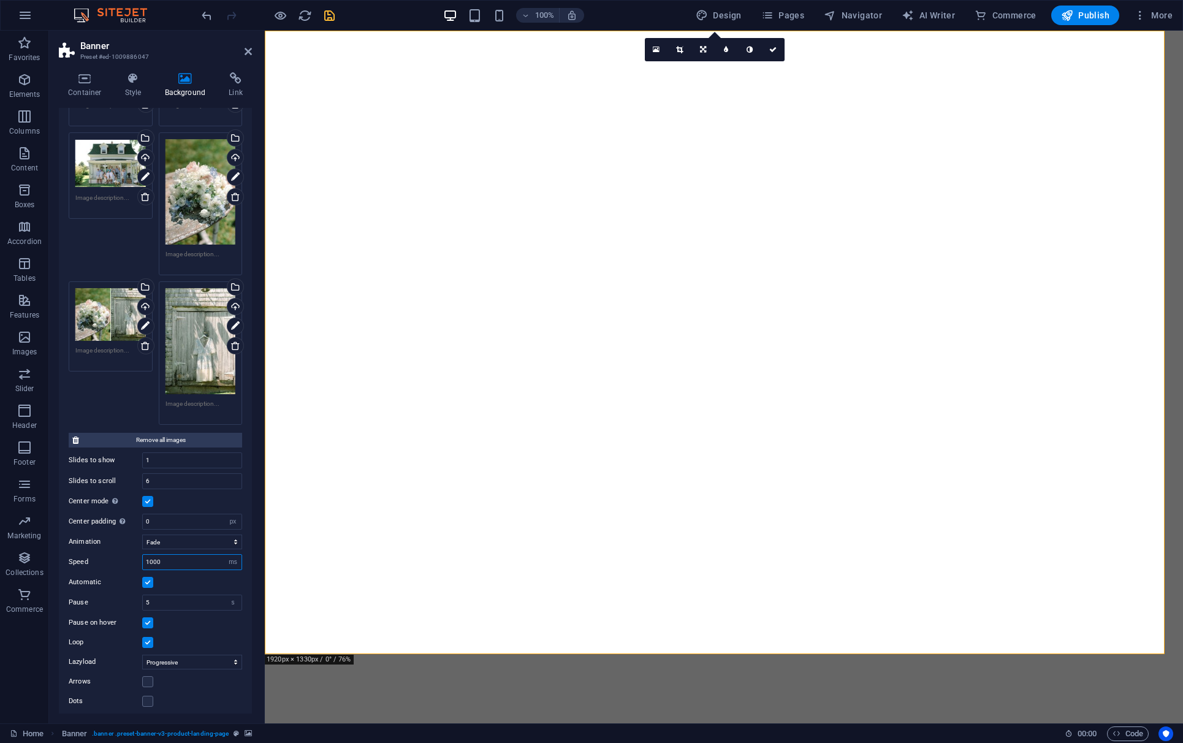
scroll to position [55, 0]
click at [121, 342] on div "Drag files here, click to choose files or select files from Files or our free s…" at bounding box center [156, 232] width 180 height 391
click at [150, 453] on input "1" at bounding box center [192, 460] width 99 height 15
click at [154, 453] on input "1" at bounding box center [192, 460] width 99 height 15
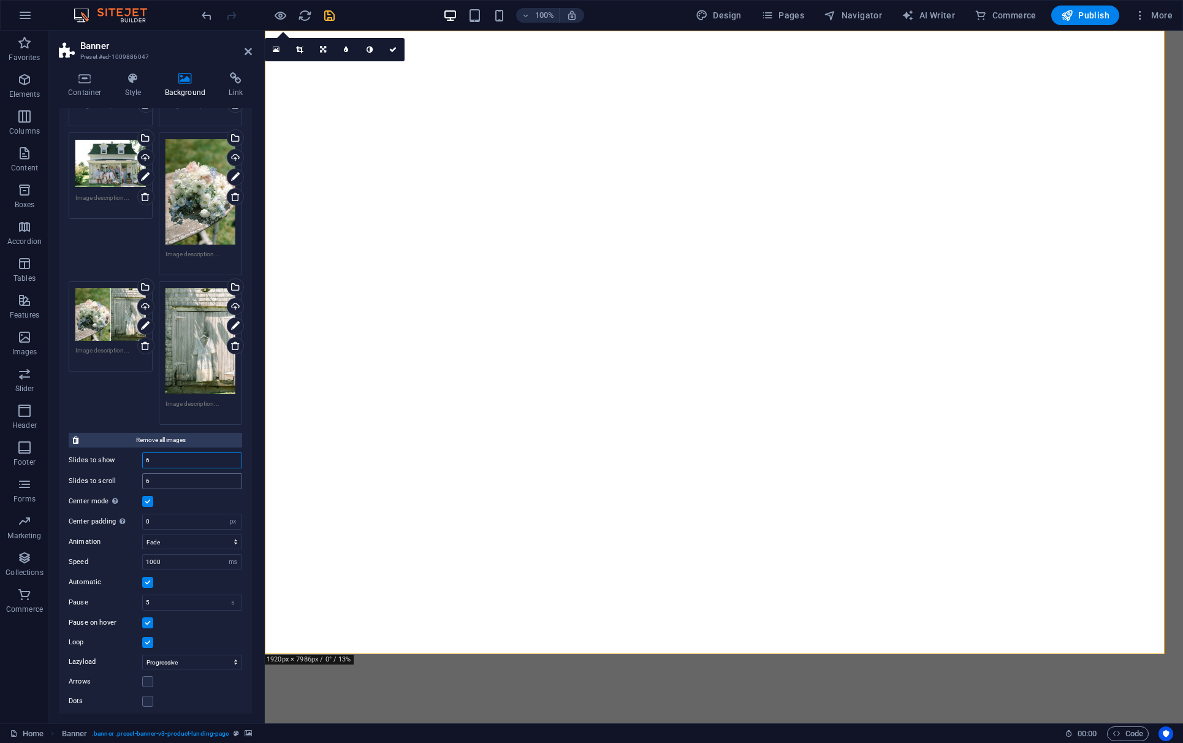
type input "6"
click at [160, 474] on input "6" at bounding box center [192, 481] width 99 height 15
type input "1"
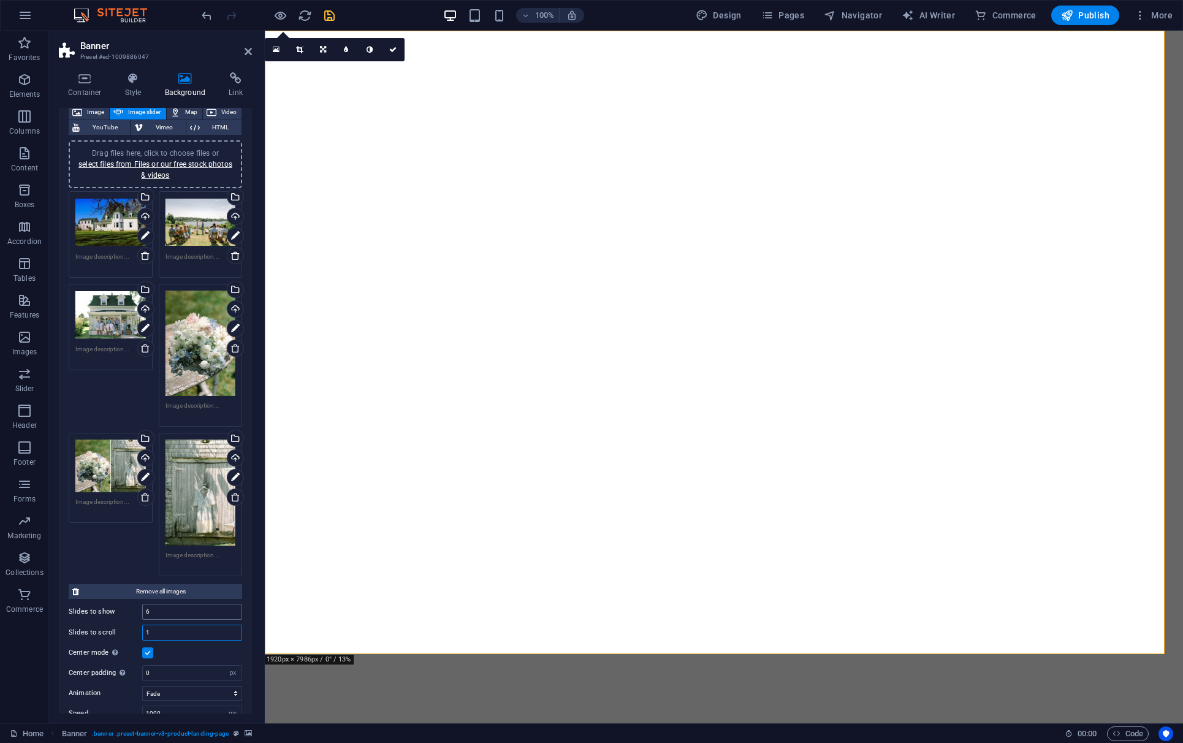
scroll to position [60, 0]
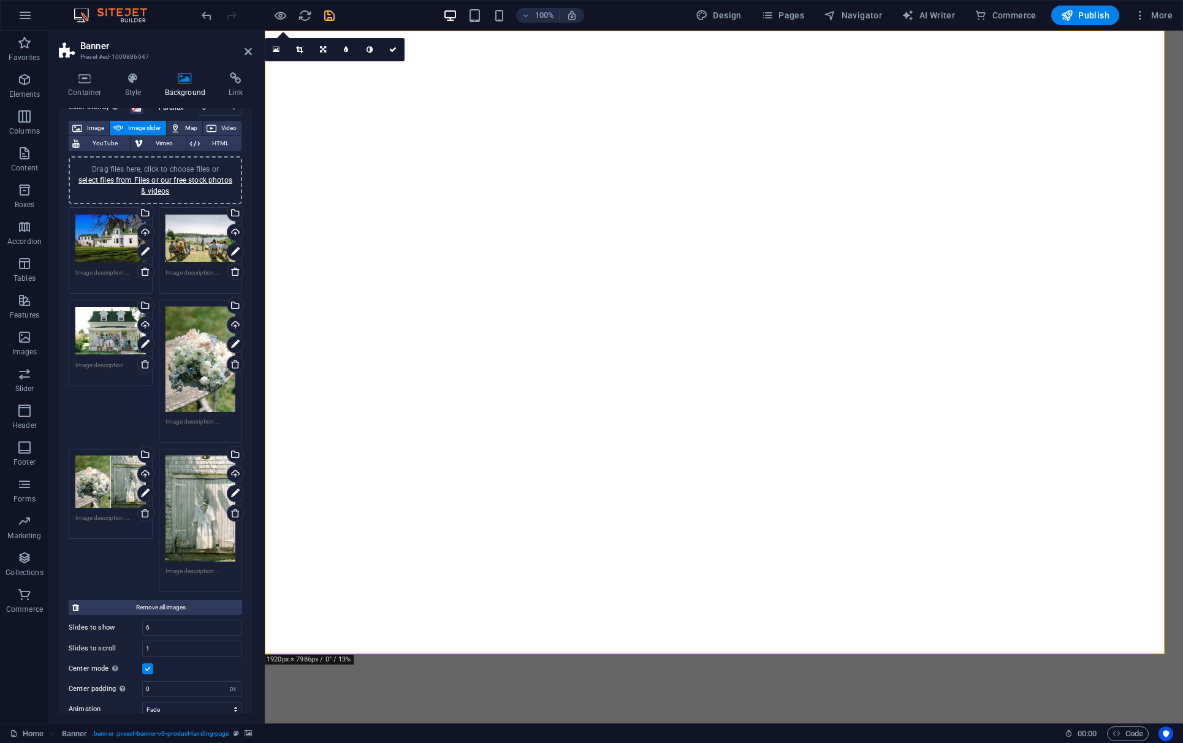
click at [145, 608] on label at bounding box center [147, 668] width 11 height 11
click at [0, 0] on input "Center mode Enables centered view with partial previous/next slide. Use with od…" at bounding box center [0, 0] width 0 height 0
click at [145, 608] on label at bounding box center [147, 668] width 11 height 11
click at [0, 0] on input "Center mode Enables centered view with partial previous/next slide. Use with od…" at bounding box center [0, 0] width 0 height 0
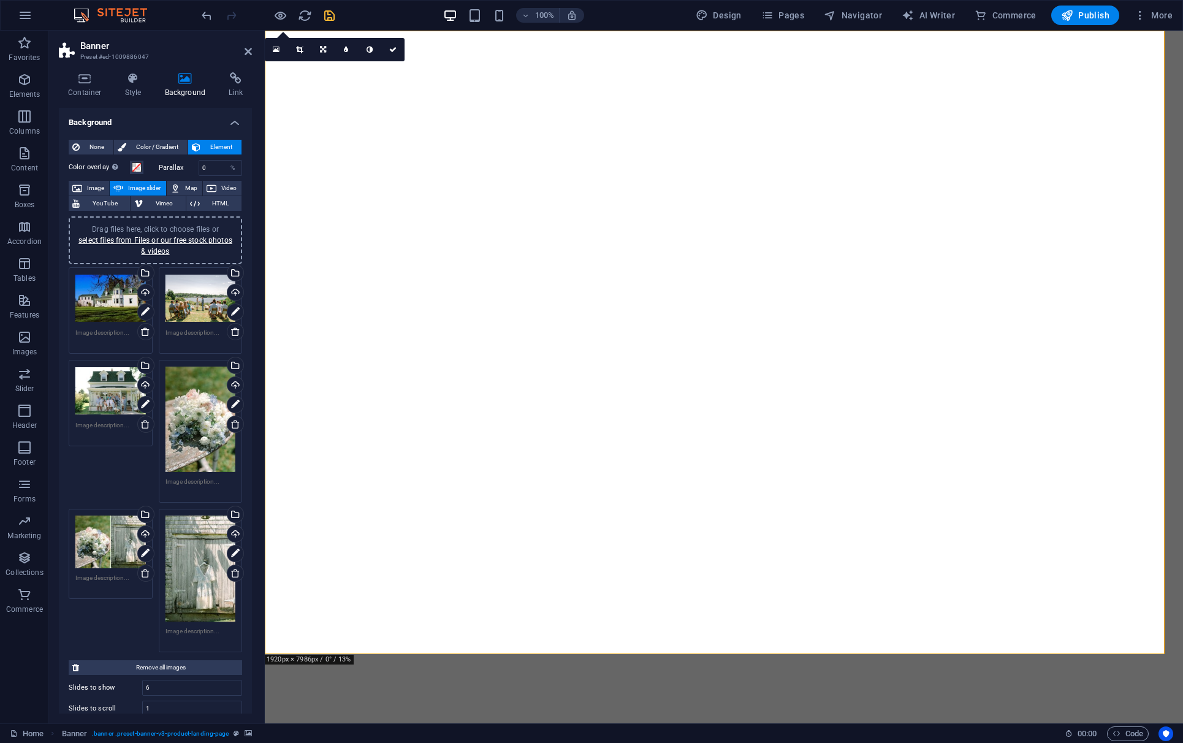
scroll to position [0, 0]
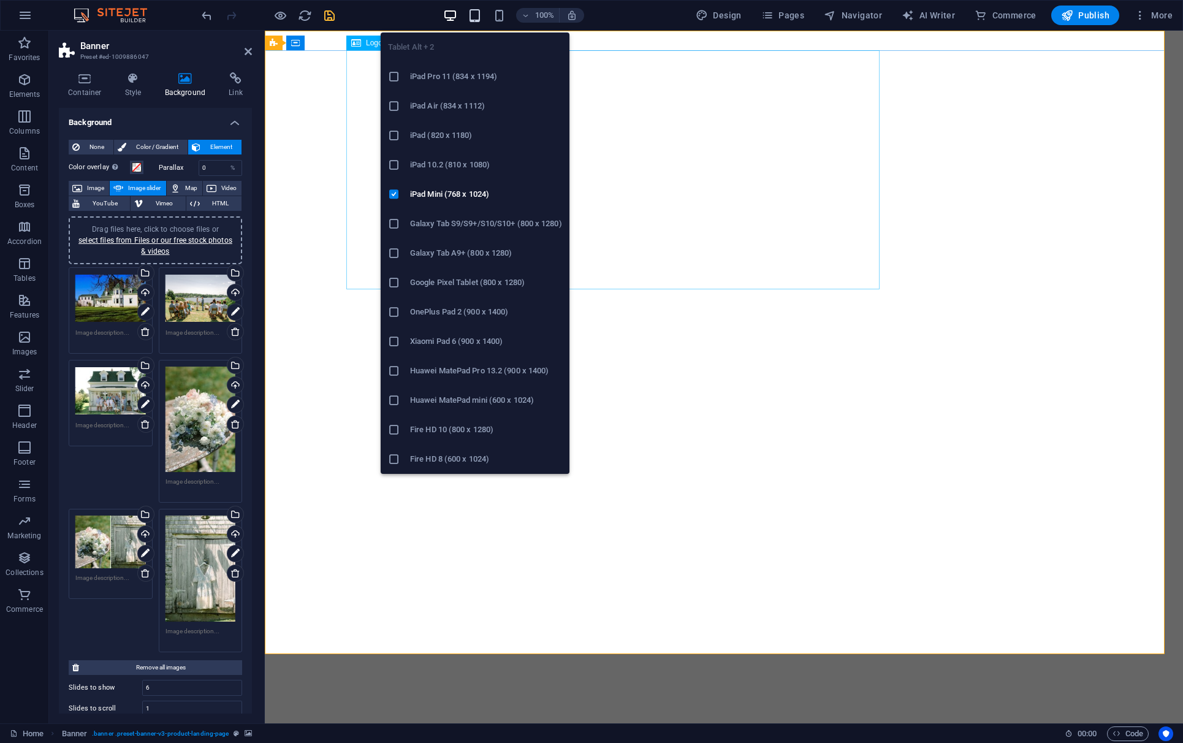
click at [476, 15] on icon "button" at bounding box center [474, 16] width 14 height 14
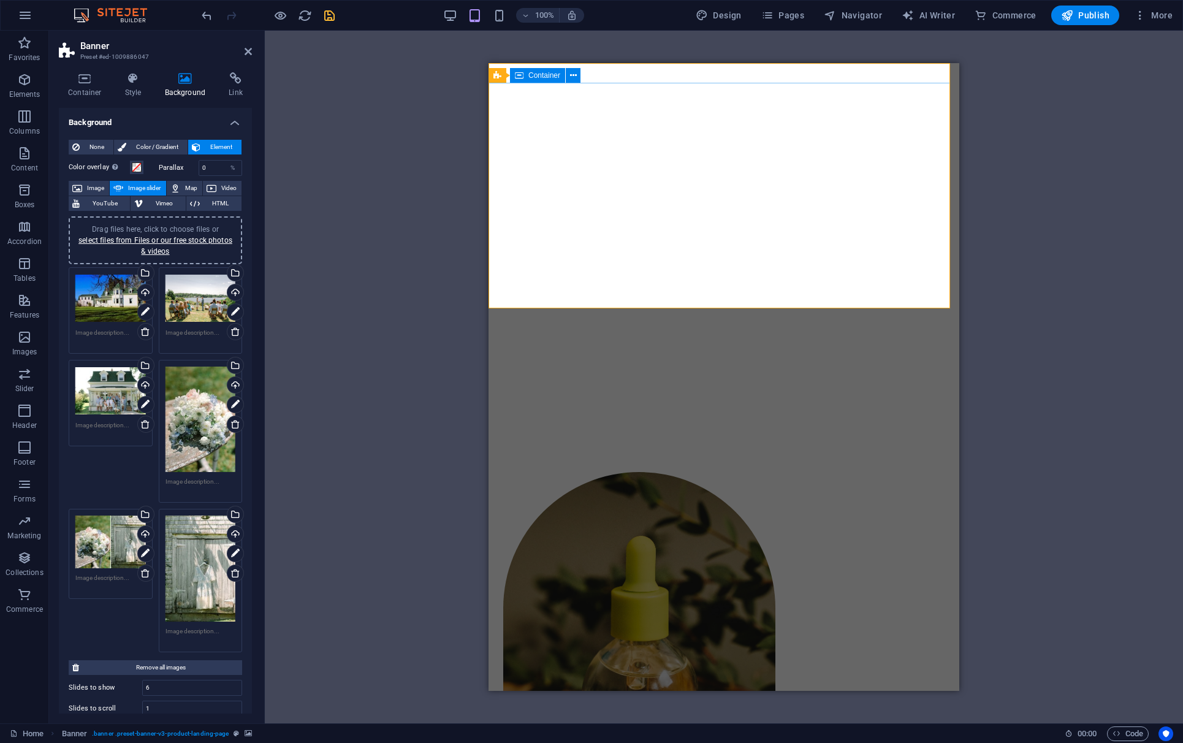
click at [621, 328] on div "Idle Hour" at bounding box center [723, 375] width 471 height 95
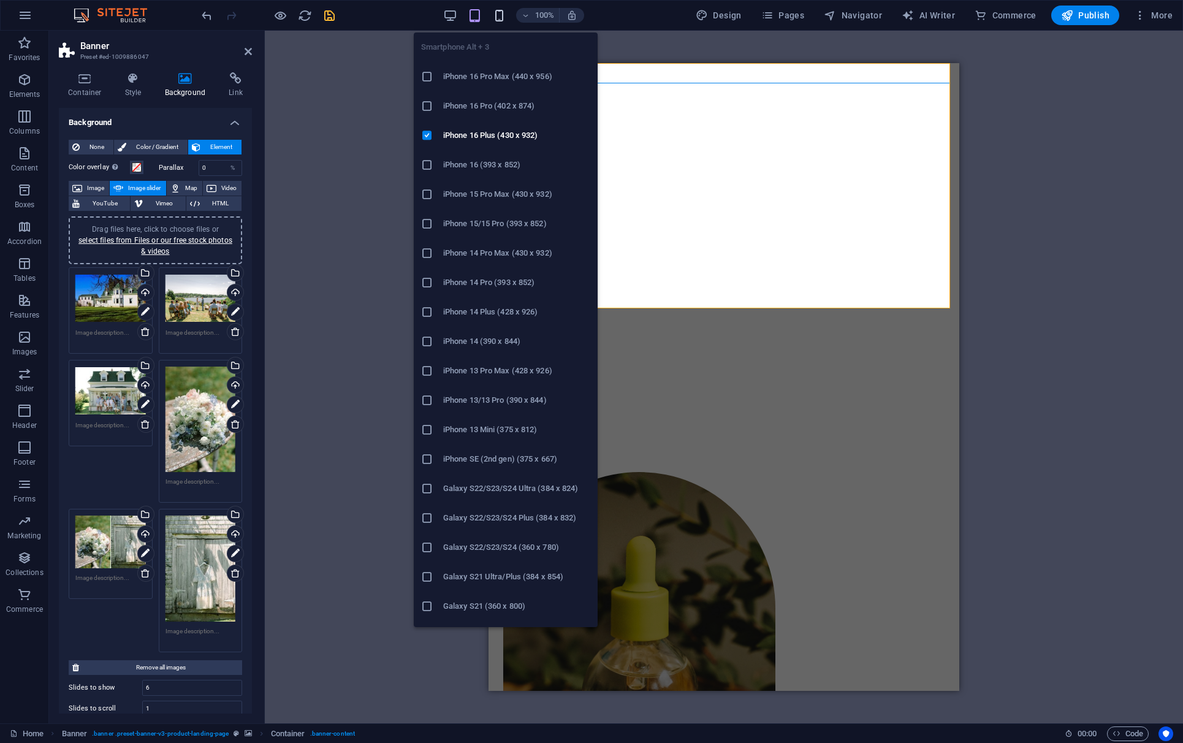
click at [495, 18] on icon "button" at bounding box center [499, 16] width 14 height 14
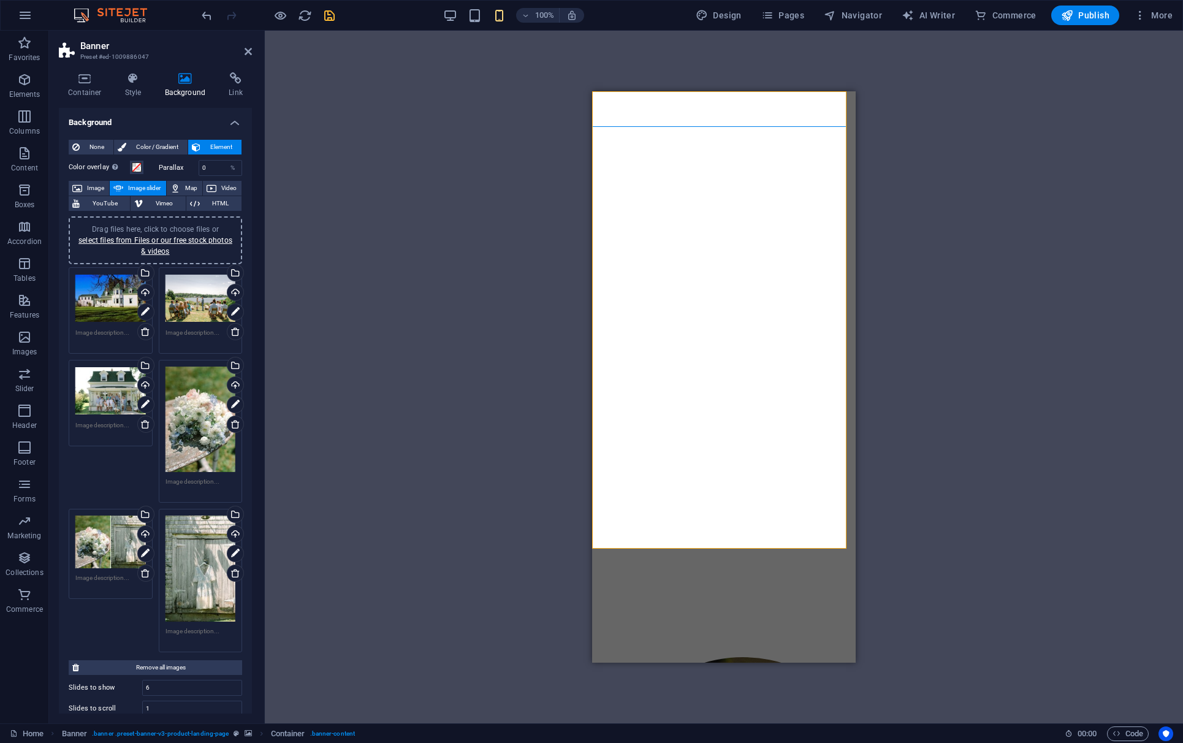
click at [385, 80] on div "Drag here to replace the existing content. Press “Ctrl” if you want to create a…" at bounding box center [724, 377] width 918 height 692
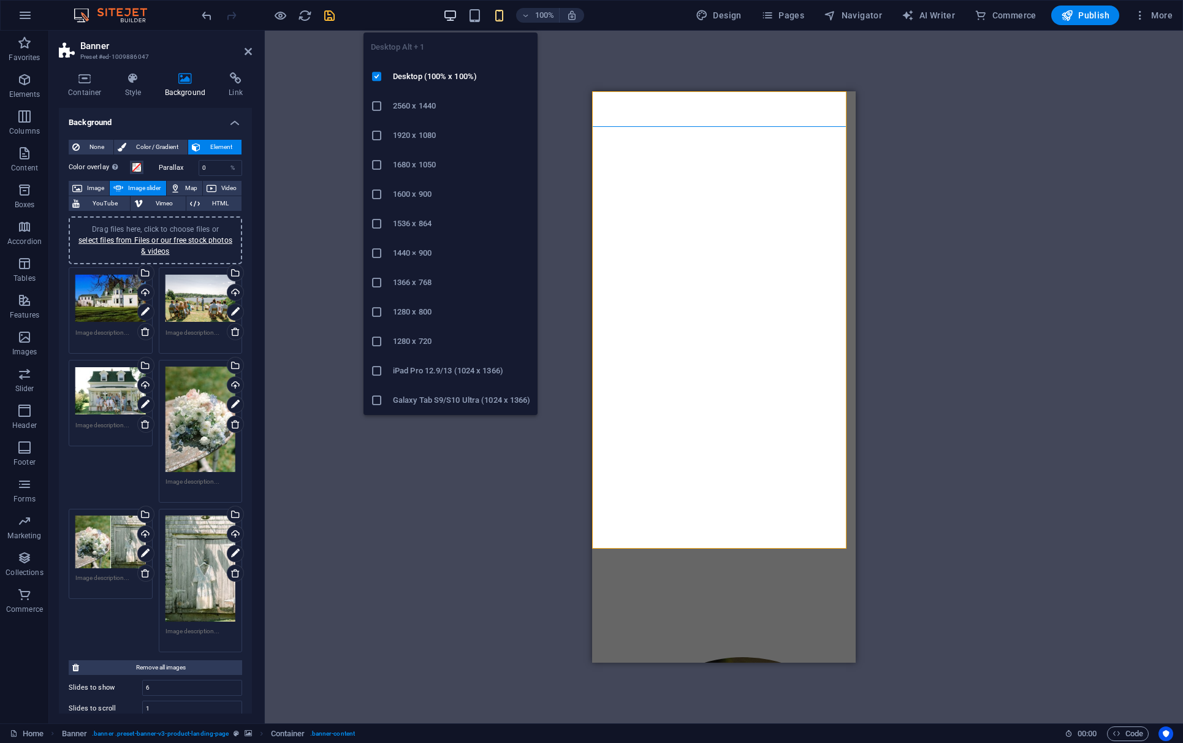
click at [452, 17] on icon "button" at bounding box center [450, 16] width 14 height 14
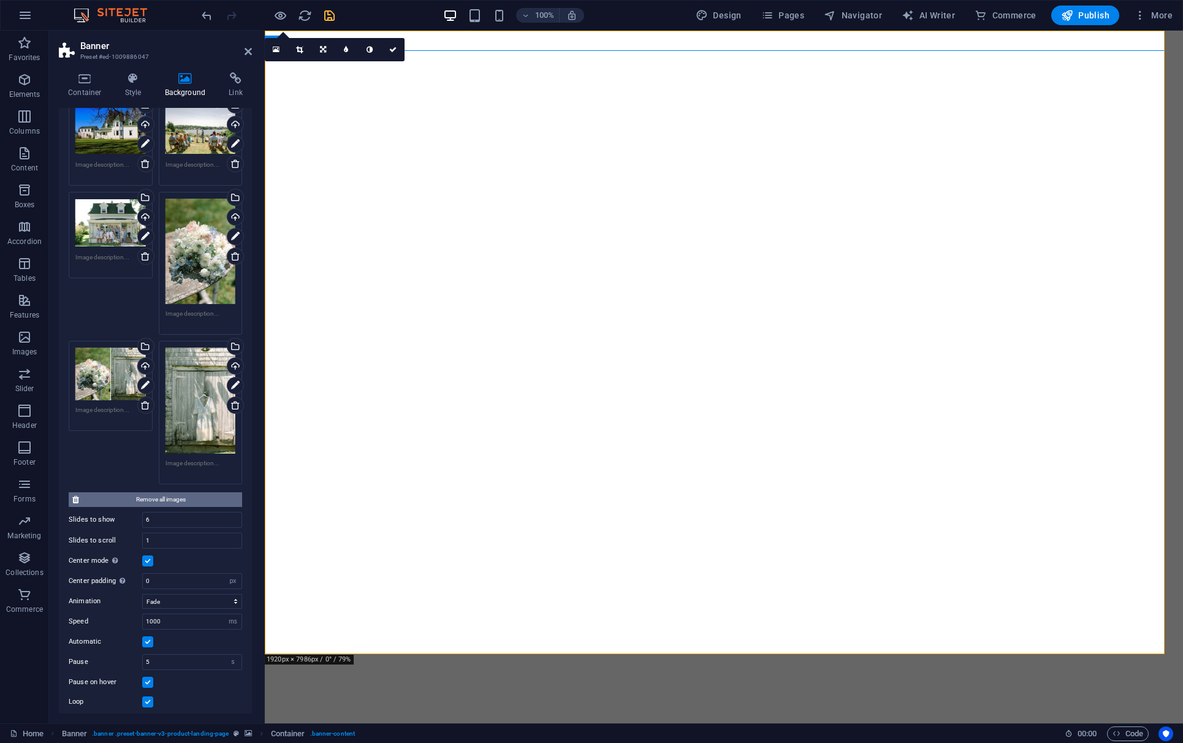
scroll to position [172, 0]
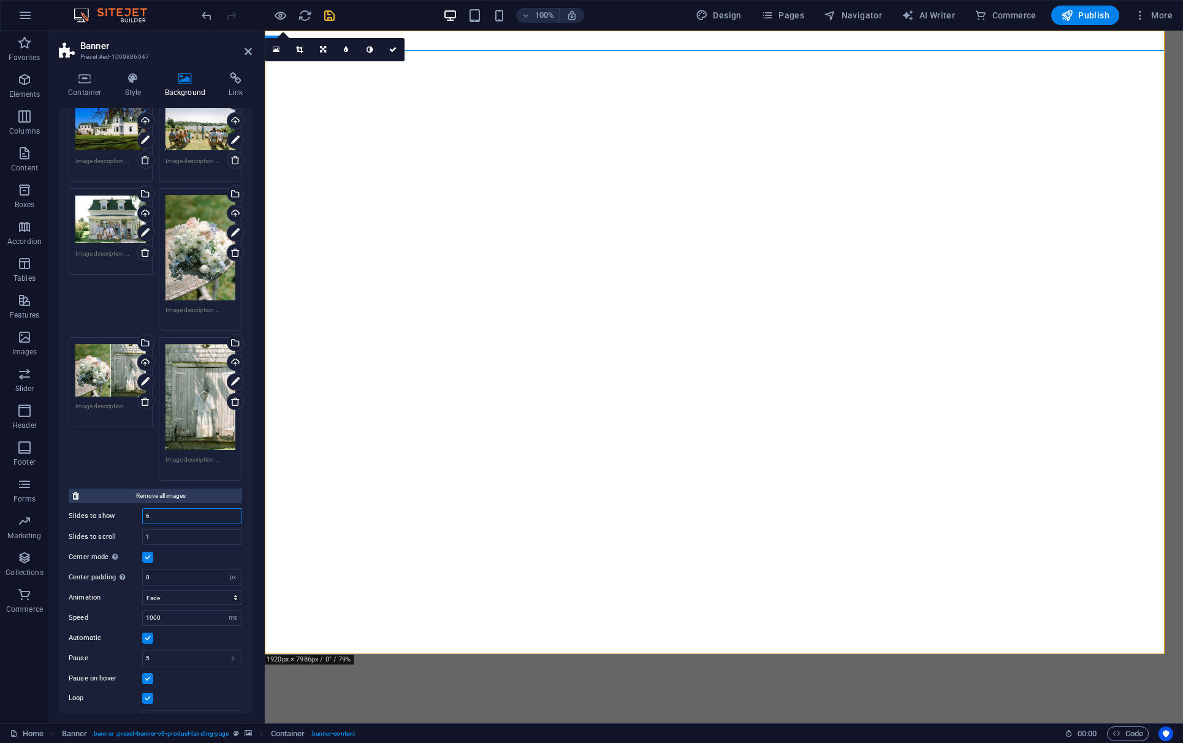
click at [153, 509] on input "6" at bounding box center [192, 516] width 99 height 15
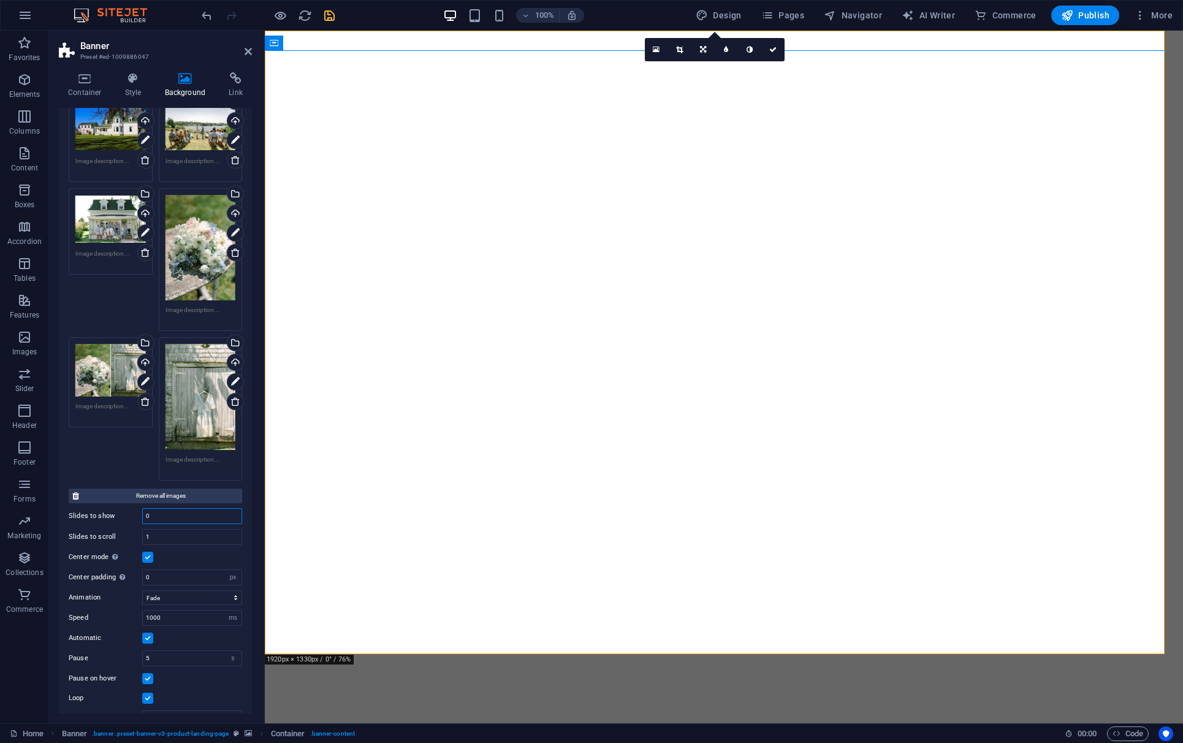
type input "1"
click at [157, 532] on input "1" at bounding box center [192, 536] width 99 height 15
type input "6"
click at [181, 608] on input "5" at bounding box center [192, 658] width 99 height 15
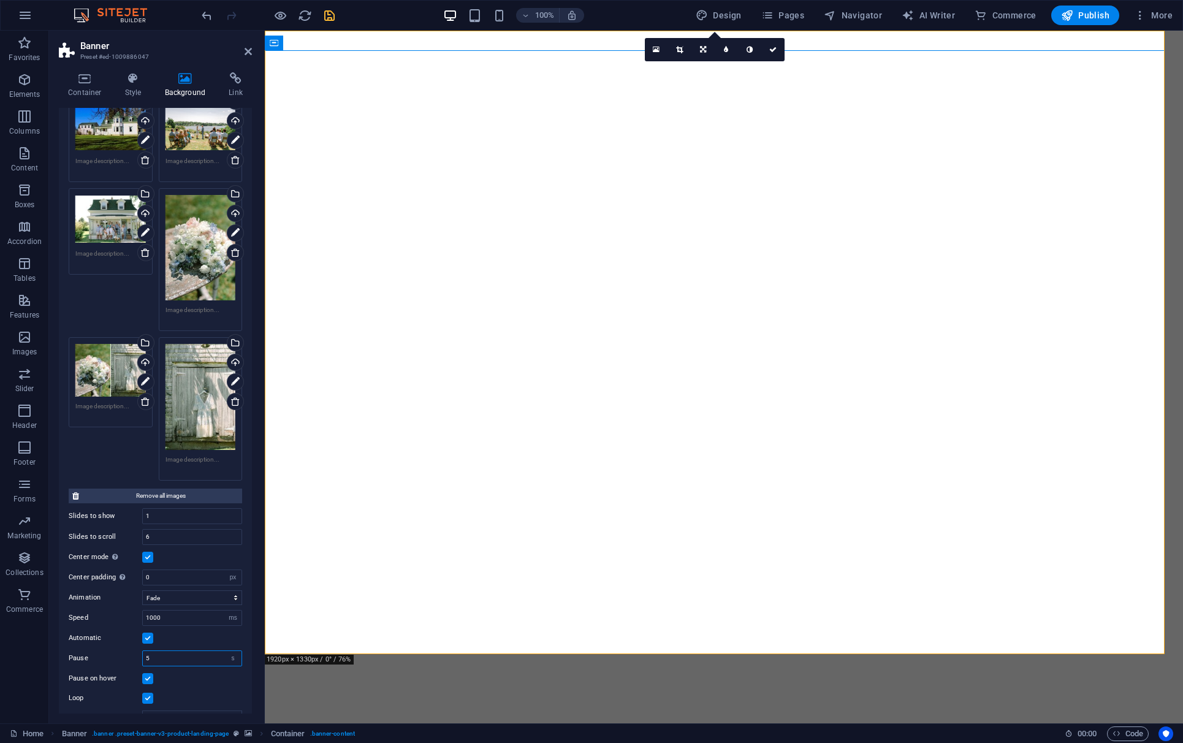
click at [181, 608] on input "5" at bounding box center [192, 658] width 99 height 15
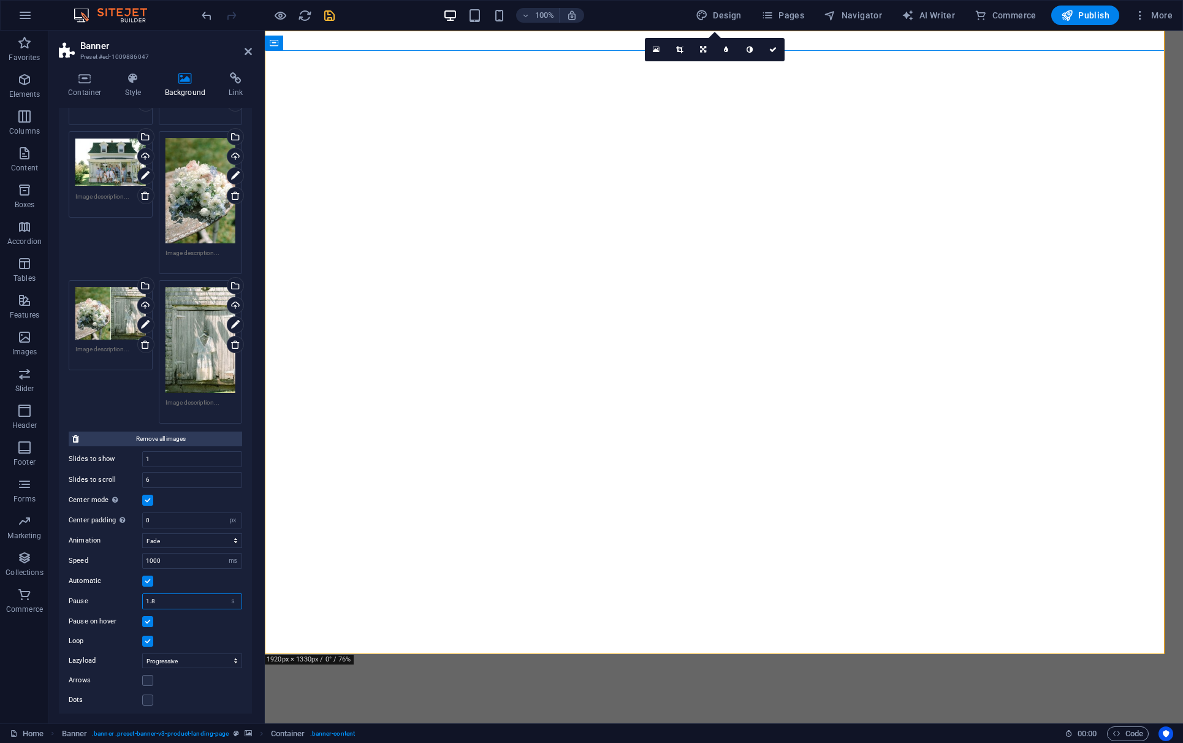
type input "1.7"
click at [149, 608] on label at bounding box center [147, 622] width 11 height 11
click at [0, 0] on input "Pause on hover" at bounding box center [0, 0] width 0 height 0
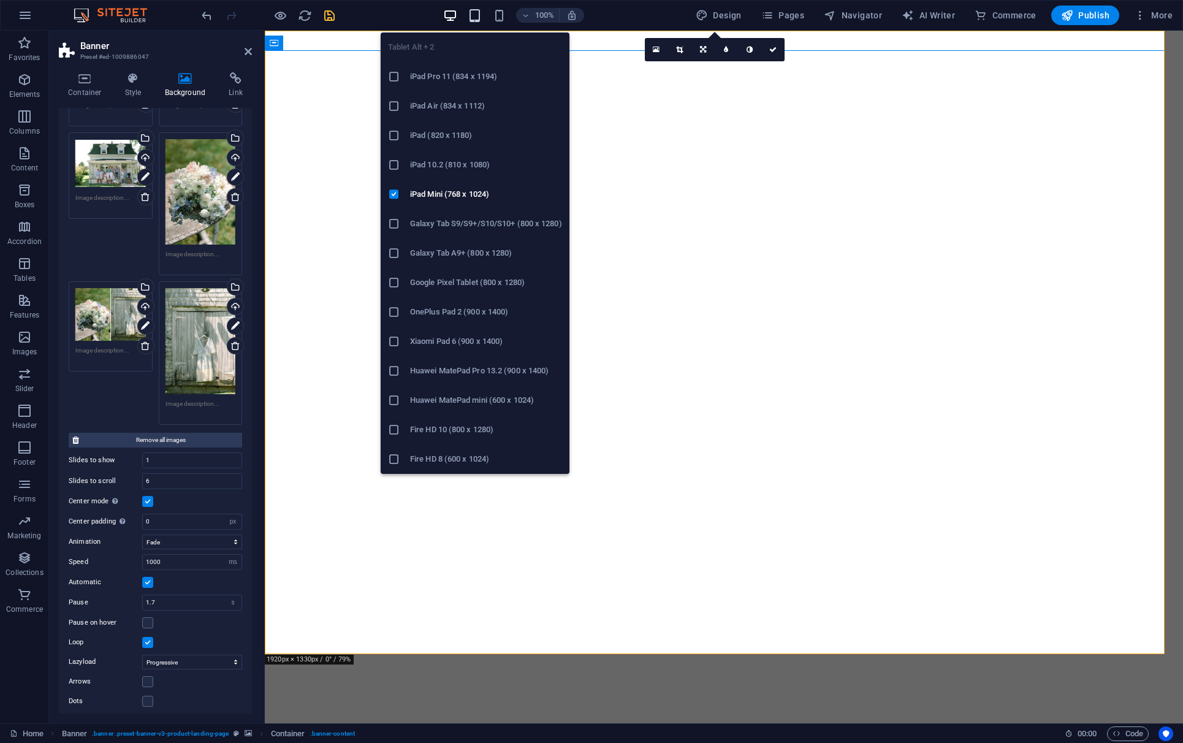
click at [482, 17] on icon "button" at bounding box center [474, 16] width 14 height 14
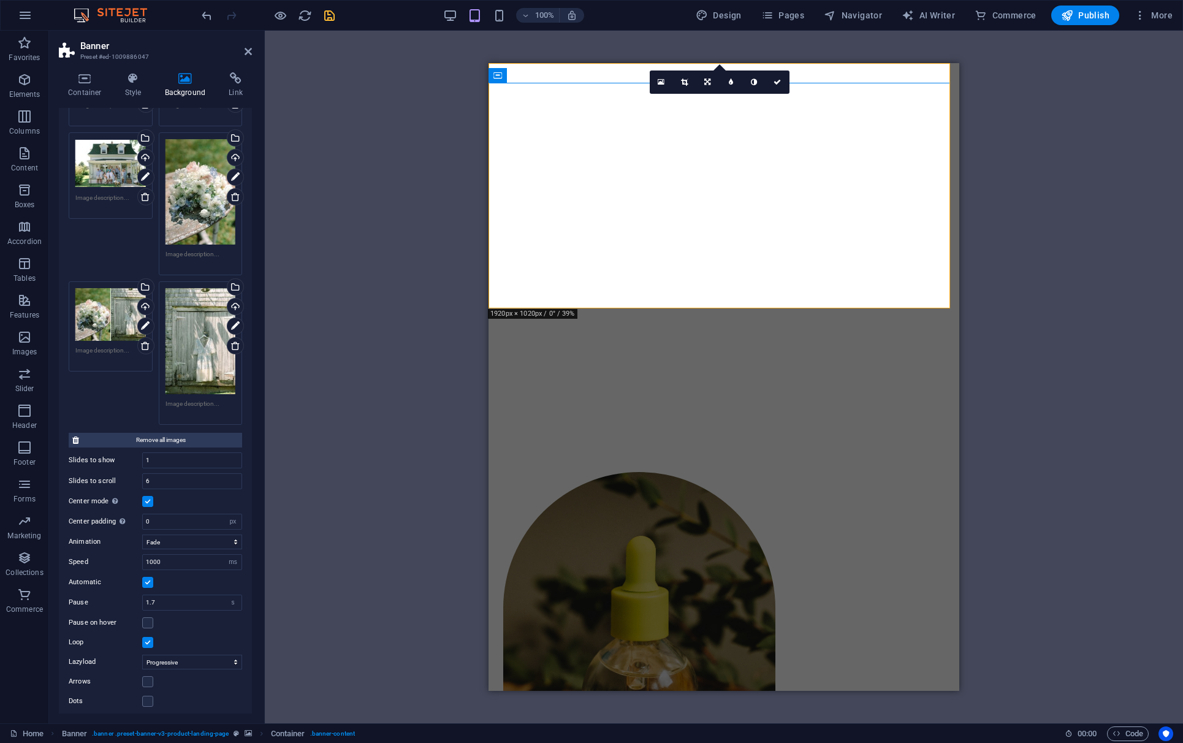
click at [426, 15] on div "100% Design Pages Navigator AI Writer Commerce Publish More" at bounding box center [688, 16] width 978 height 20
click at [311, 16] on icon "reload" at bounding box center [305, 16] width 14 height 14
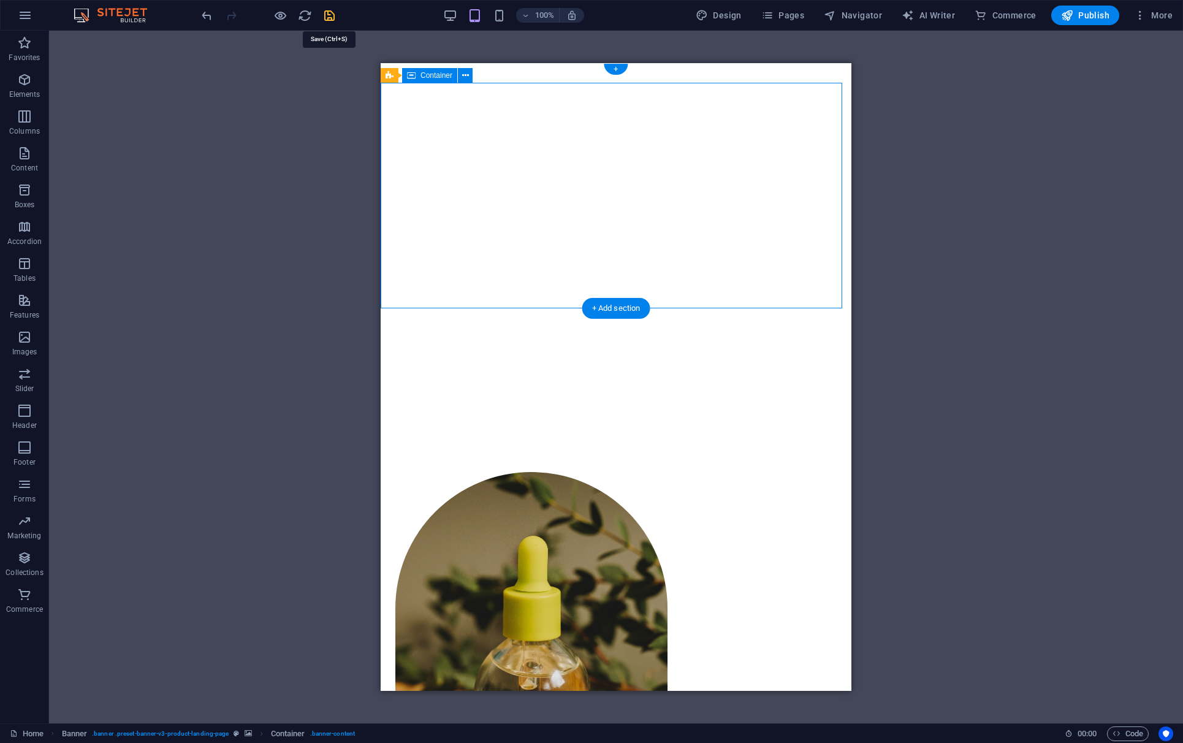
click at [329, 17] on icon "save" at bounding box center [329, 16] width 14 height 14
checkbox input "false"
click at [504, 328] on div "Idle Hour" at bounding box center [615, 351] width 441 height 46
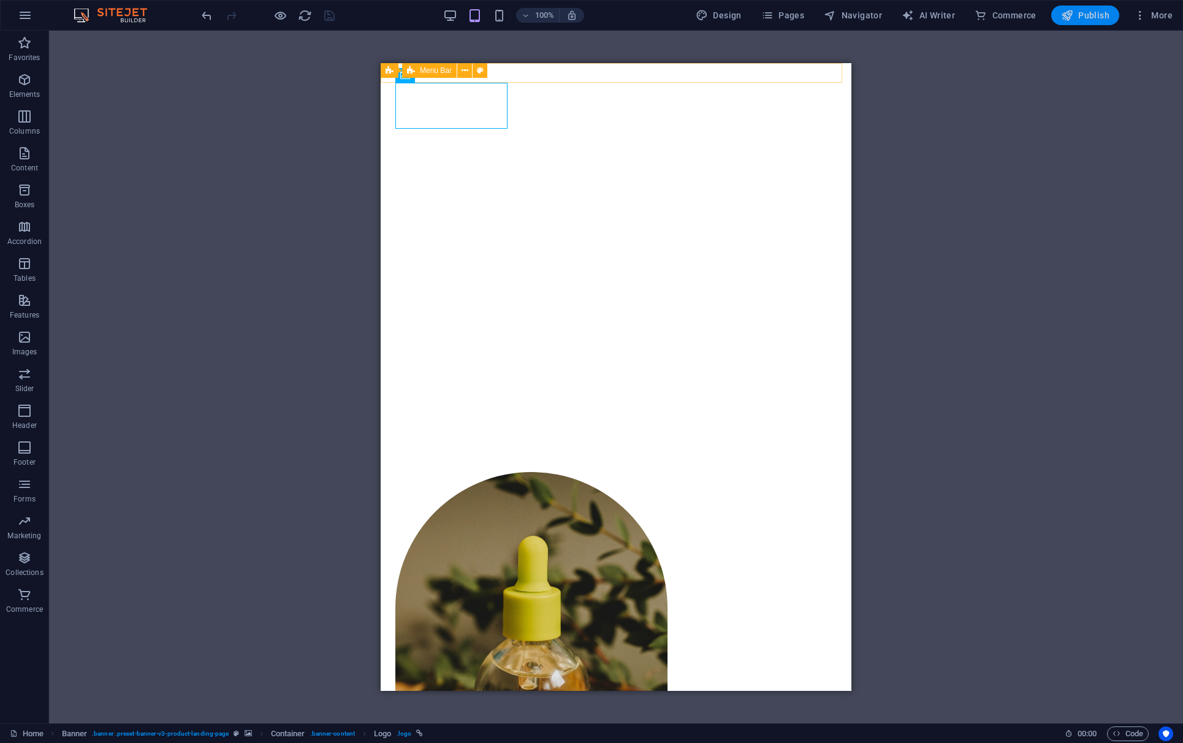
click at [907, 20] on icon "button" at bounding box center [1067, 15] width 12 height 12
